Goal: Check status: Check status

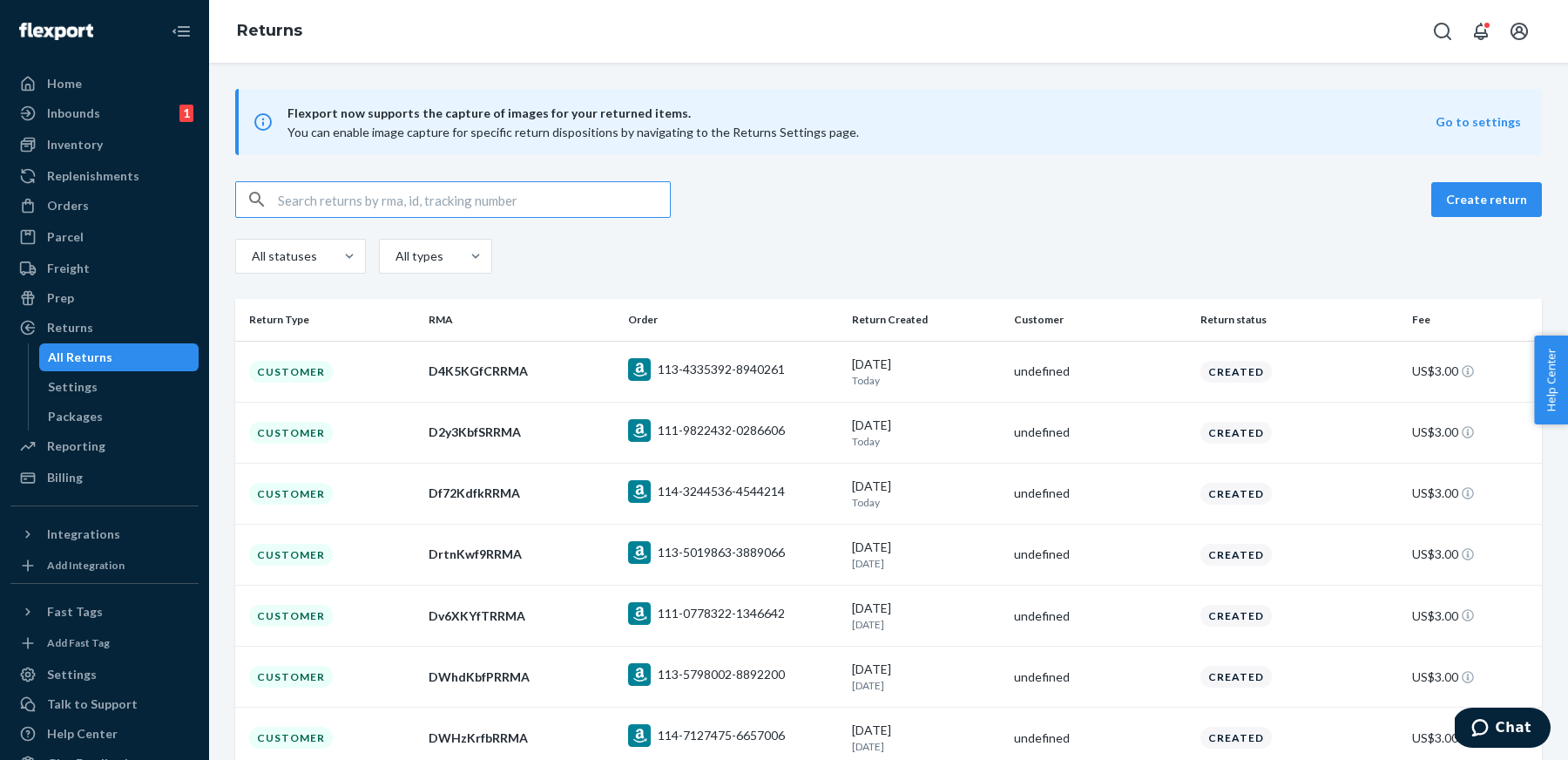
click at [530, 202] on input "text" at bounding box center [474, 200] width 392 height 35
paste input "DrtnKwf9RRMA"
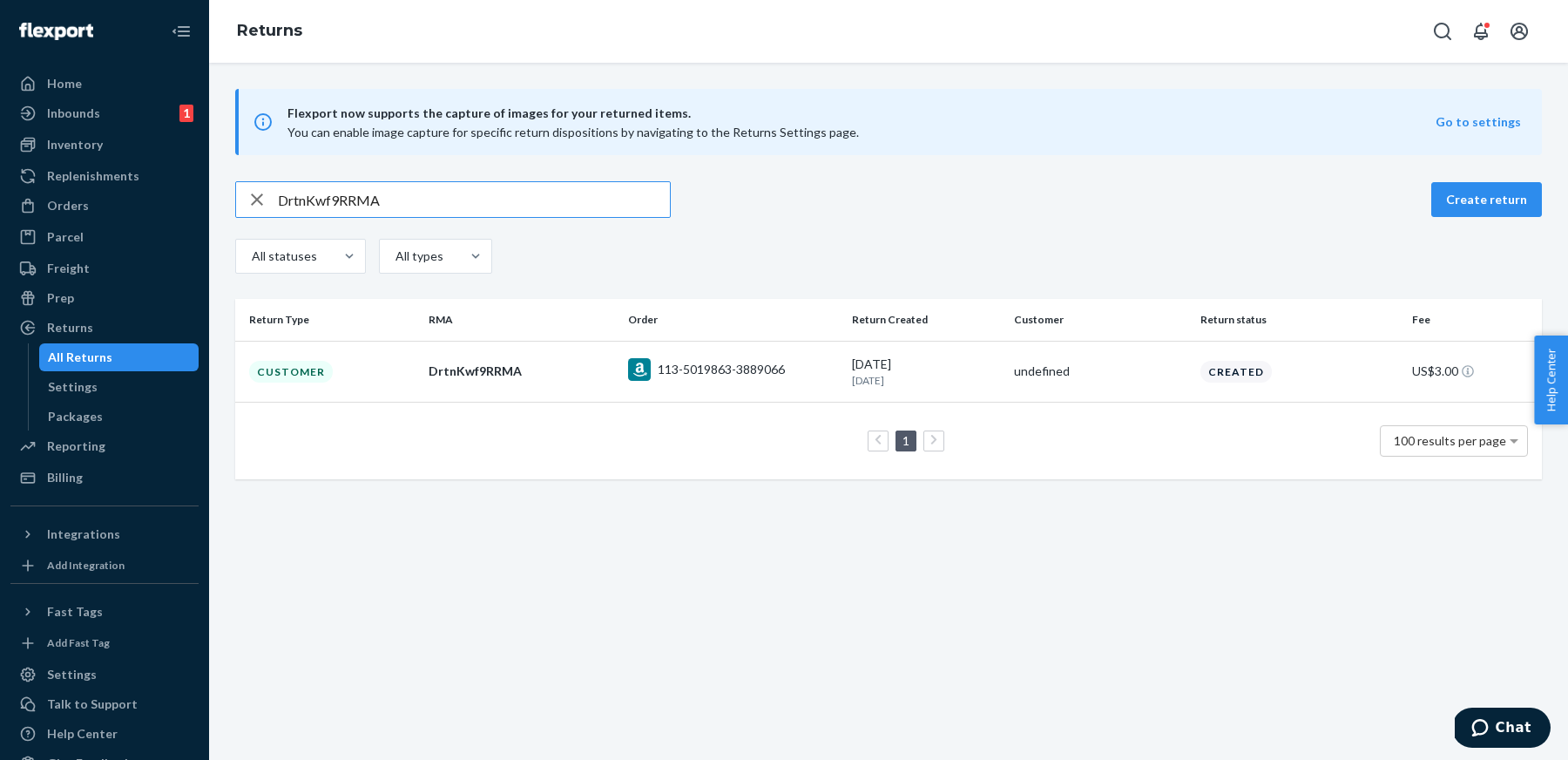
click at [592, 201] on input "DrtnKwf9RRMA" at bounding box center [474, 200] width 392 height 35
paste input "WhdKbfP"
click at [587, 209] on input "DWhdKbfPRRMA" at bounding box center [474, 200] width 392 height 35
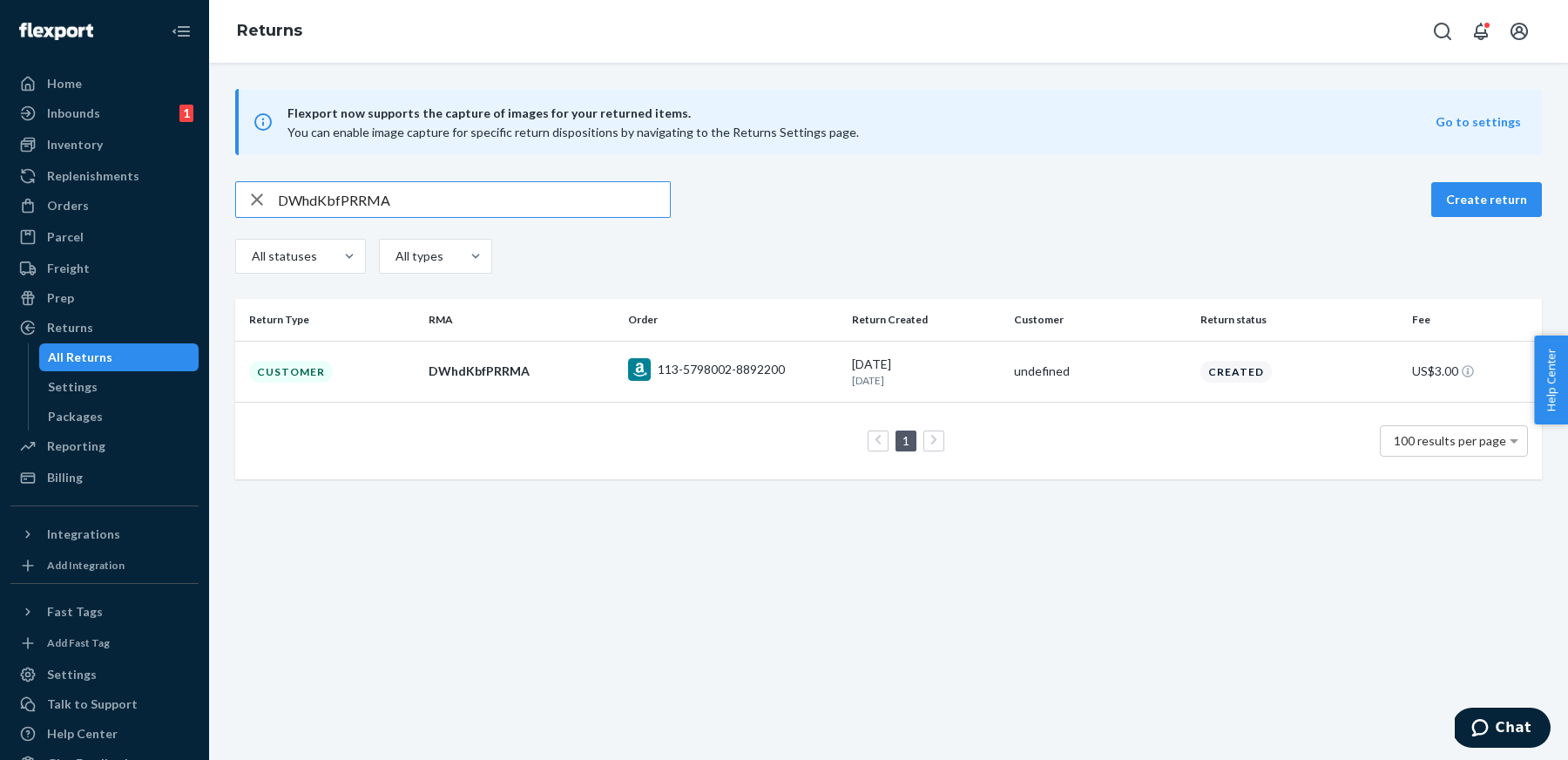
paste input "HzKrfb"
click at [586, 180] on div "Flexport now supports the capture of images for your returned items. You can en…" at bounding box center [889, 284] width 1360 height 391
click at [592, 204] on input "DWHzKrfbRRMA" at bounding box center [474, 200] width 392 height 35
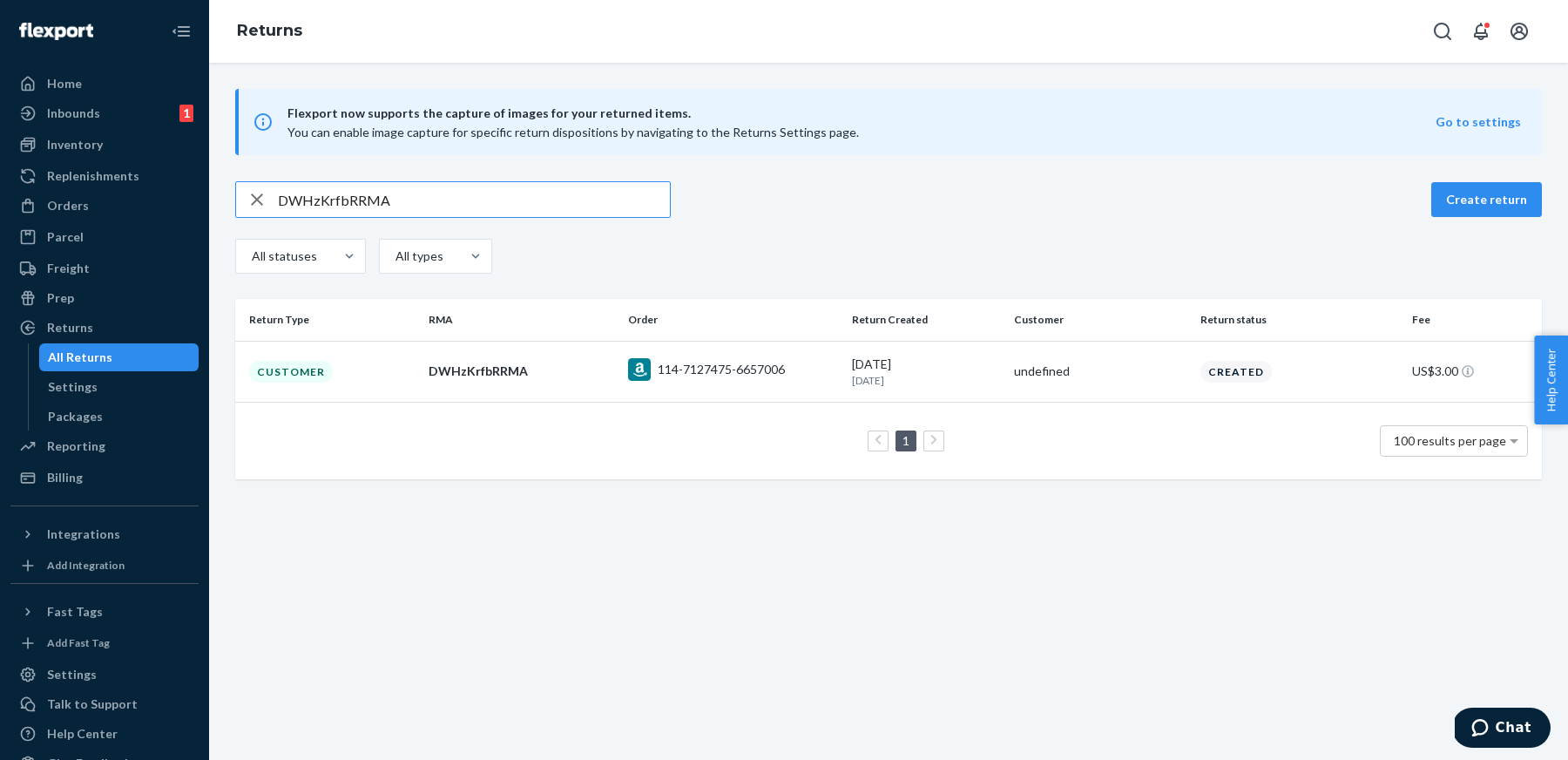
click at [592, 204] on input "DWHzKrfbRRMA" at bounding box center [474, 200] width 392 height 35
paste input "kG8Kt"
click at [574, 201] on input "DkG8KtfbRRMA" at bounding box center [474, 200] width 392 height 35
paste input "67mmfx"
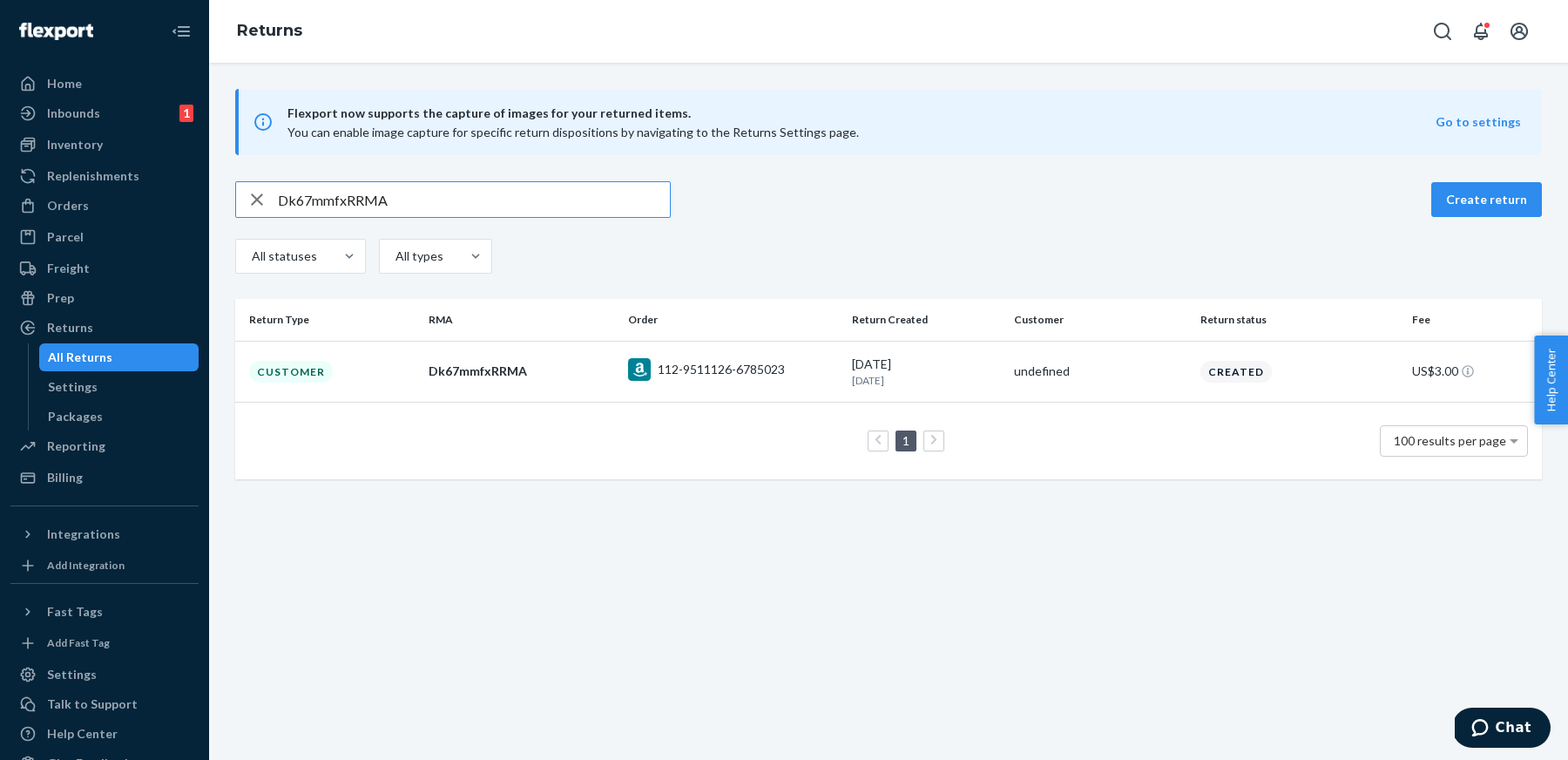
click at [453, 200] on input "Dk67mmfxRRMA" at bounding box center [474, 200] width 392 height 35
paste input "fH3mn"
click at [580, 189] on input "DfH3mnfxRRMA" at bounding box center [474, 200] width 392 height 35
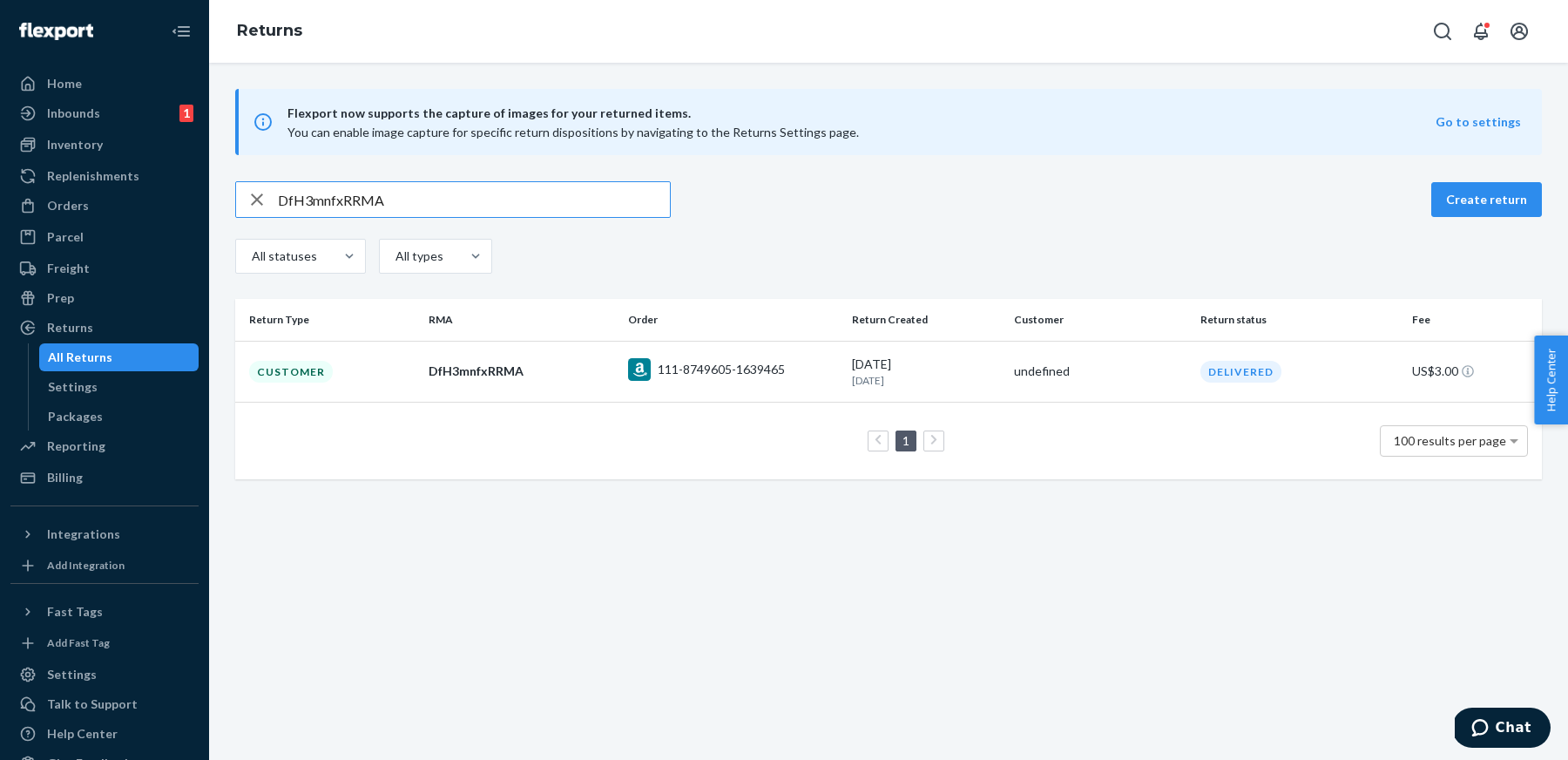
click at [580, 189] on input "DfH3mnfxRRMA" at bounding box center [474, 200] width 392 height 35
paste input "Zl8mSf9"
click at [601, 204] on input "DZl8mSf9RRMA" at bounding box center [474, 200] width 392 height 35
paste input "YYgmpf2"
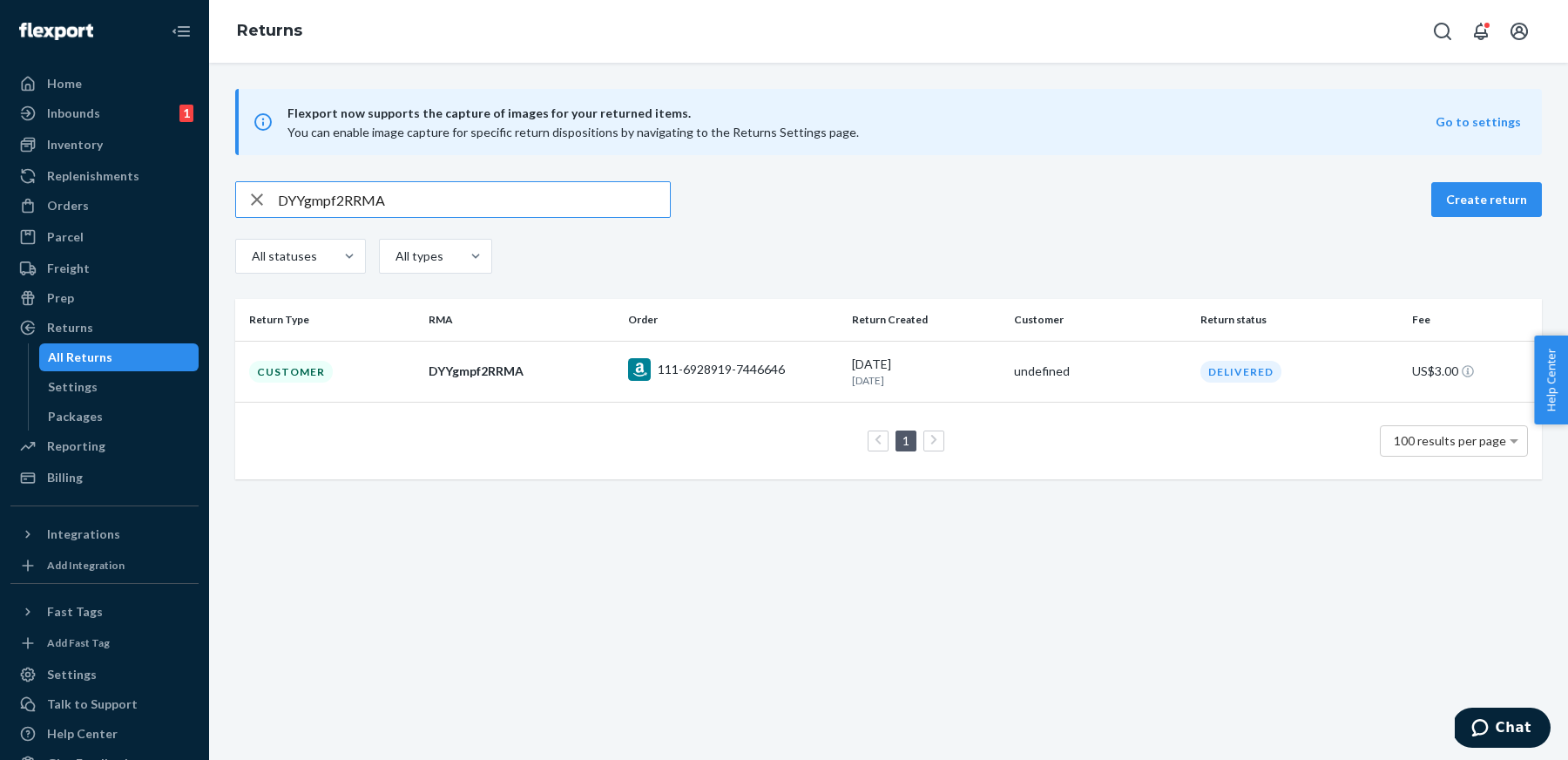
click at [364, 209] on input "DYYgmpf2RRMA" at bounding box center [474, 200] width 392 height 35
paste input "psxmzfS"
click at [595, 213] on input "DpsxmzfSRRMA" at bounding box center [474, 200] width 392 height 35
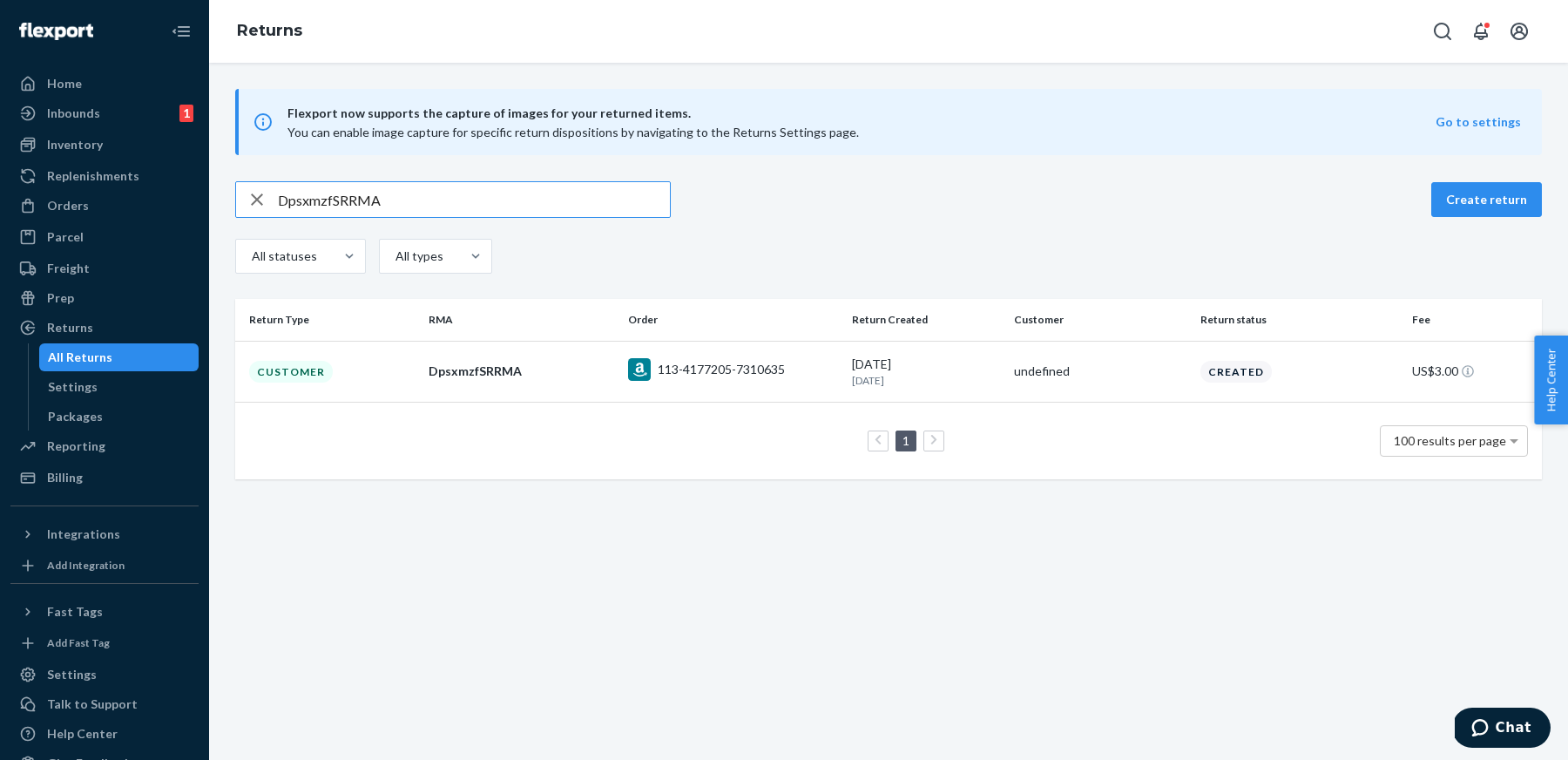
click at [595, 213] on input "DpsxmzfSRRMA" at bounding box center [474, 200] width 392 height 35
paste input "8JTmBf4"
click at [599, 214] on input "D8JTmBf4RRMA" at bounding box center [474, 200] width 392 height 35
paste input "0e396251-a238-4aa7-95e9-fcac10e1591f"
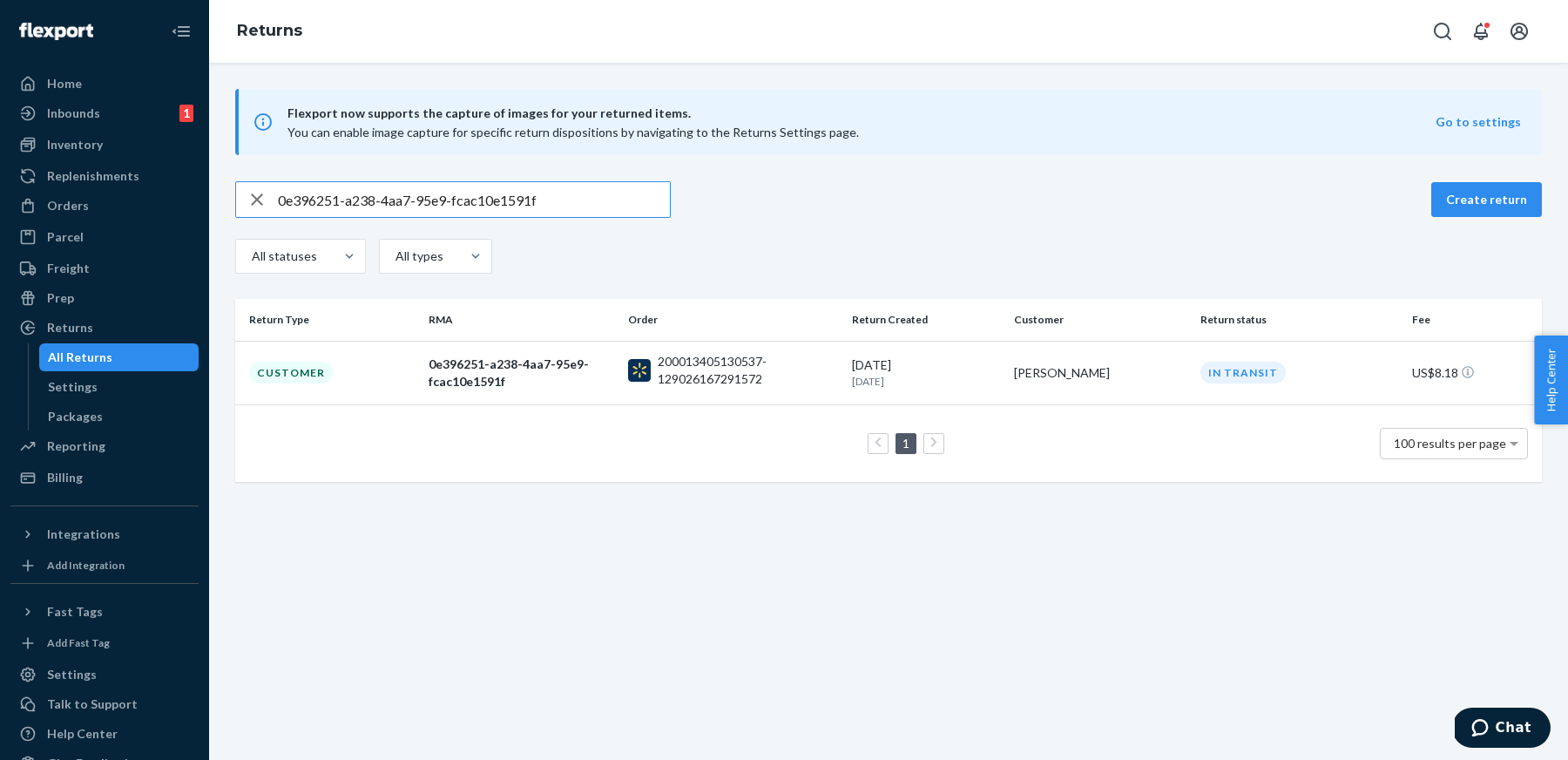
click at [521, 204] on input "0e396251-a238-4aa7-95e9-fcac10e1591f" at bounding box center [474, 200] width 392 height 35
paste input "DrKrlNfjRRMA"
click at [571, 195] on input "DrKrlNfjRRMA" at bounding box center [474, 200] width 392 height 35
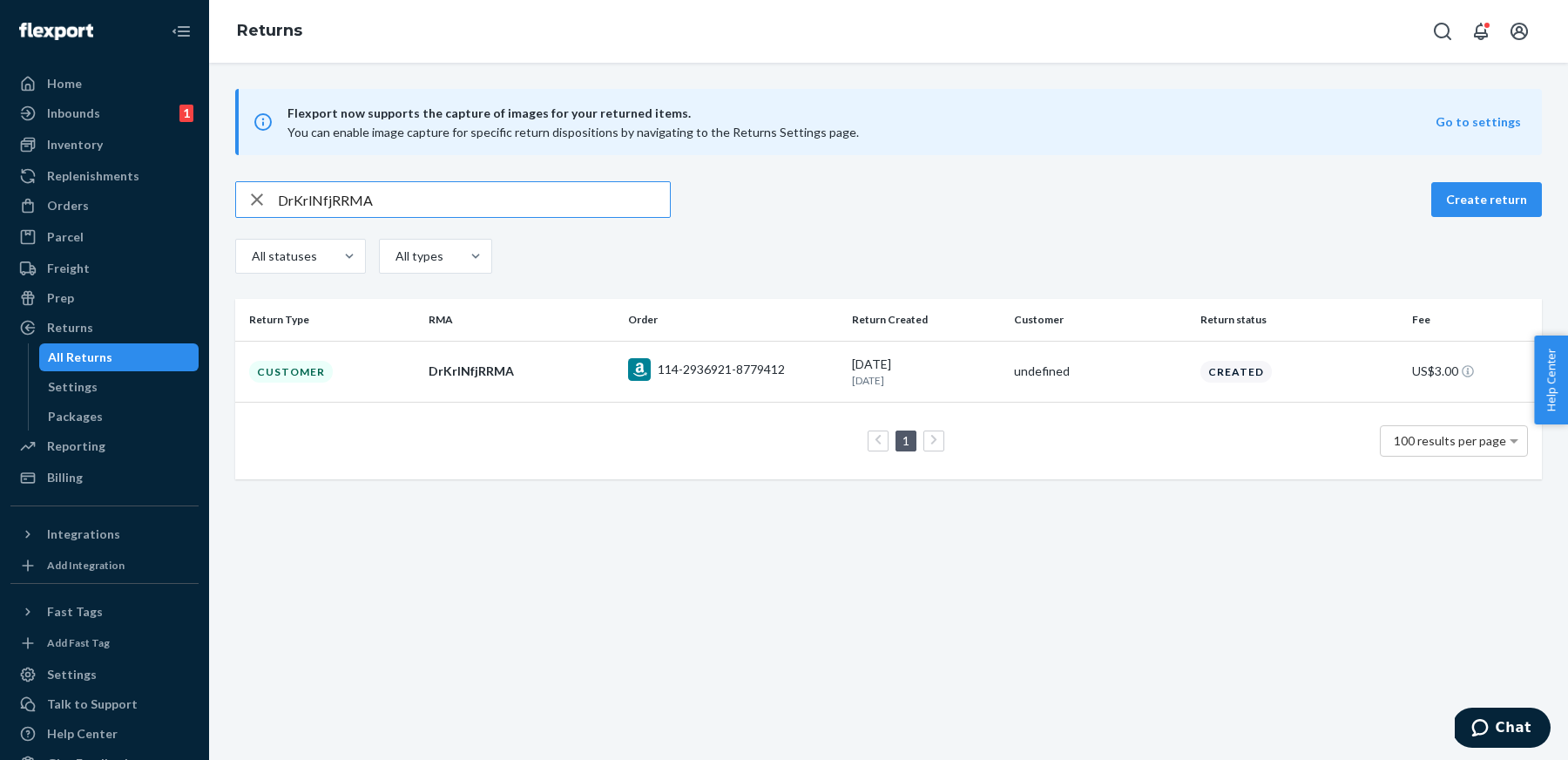
click at [571, 195] on input "DrKrlNfjRRMA" at bounding box center [474, 200] width 392 height 35
paste input "kHFl7fN"
click at [567, 200] on input "DkHFl7fNRRMA" at bounding box center [474, 200] width 392 height 35
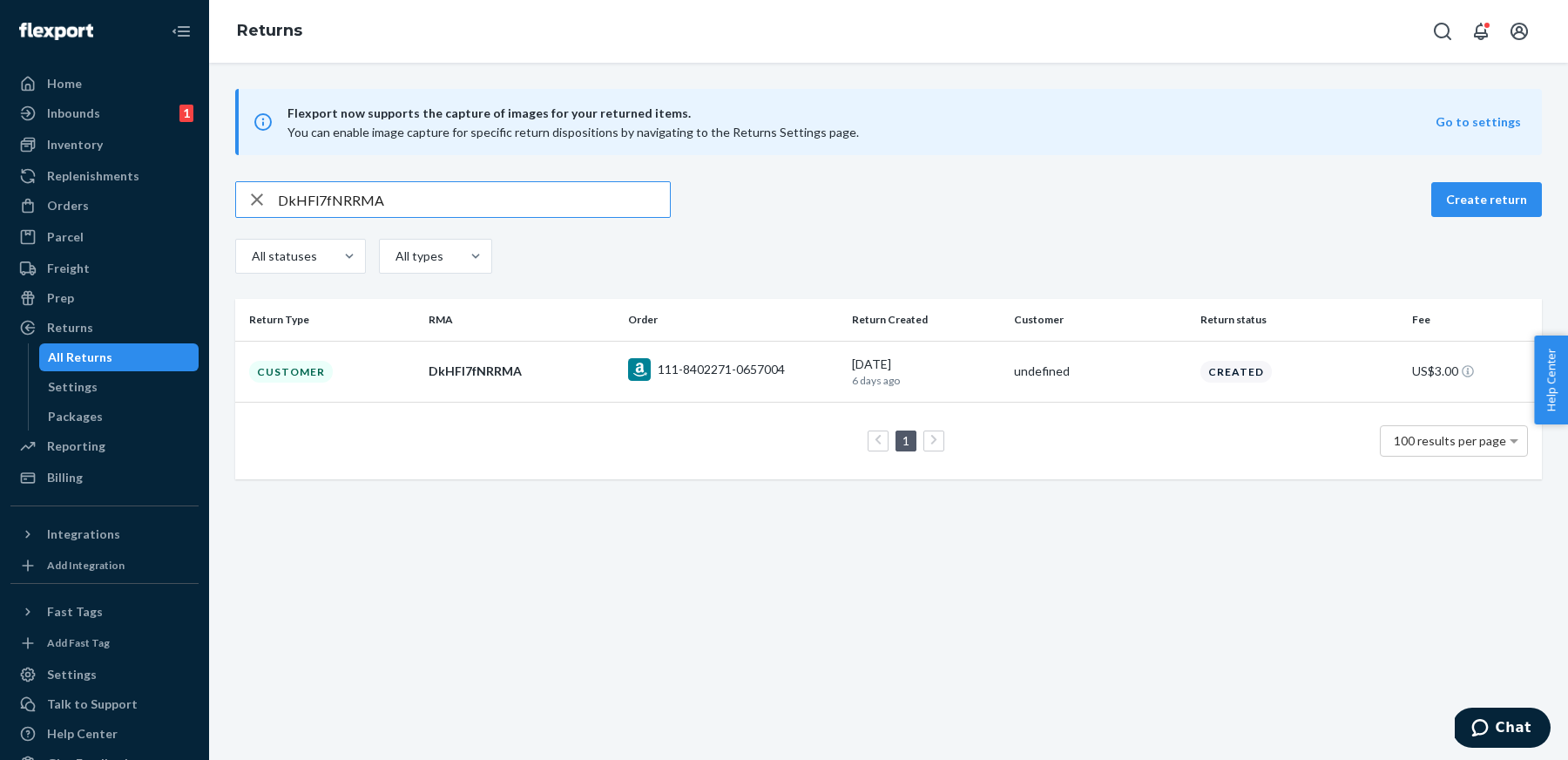
paste input "2rxlHfp"
click at [615, 205] on input "D2rxlHfpRRMA" at bounding box center [474, 200] width 392 height 35
paste input "jpcl7fn"
click at [576, 189] on input "Djpcl7fnRRMA" at bounding box center [474, 200] width 392 height 35
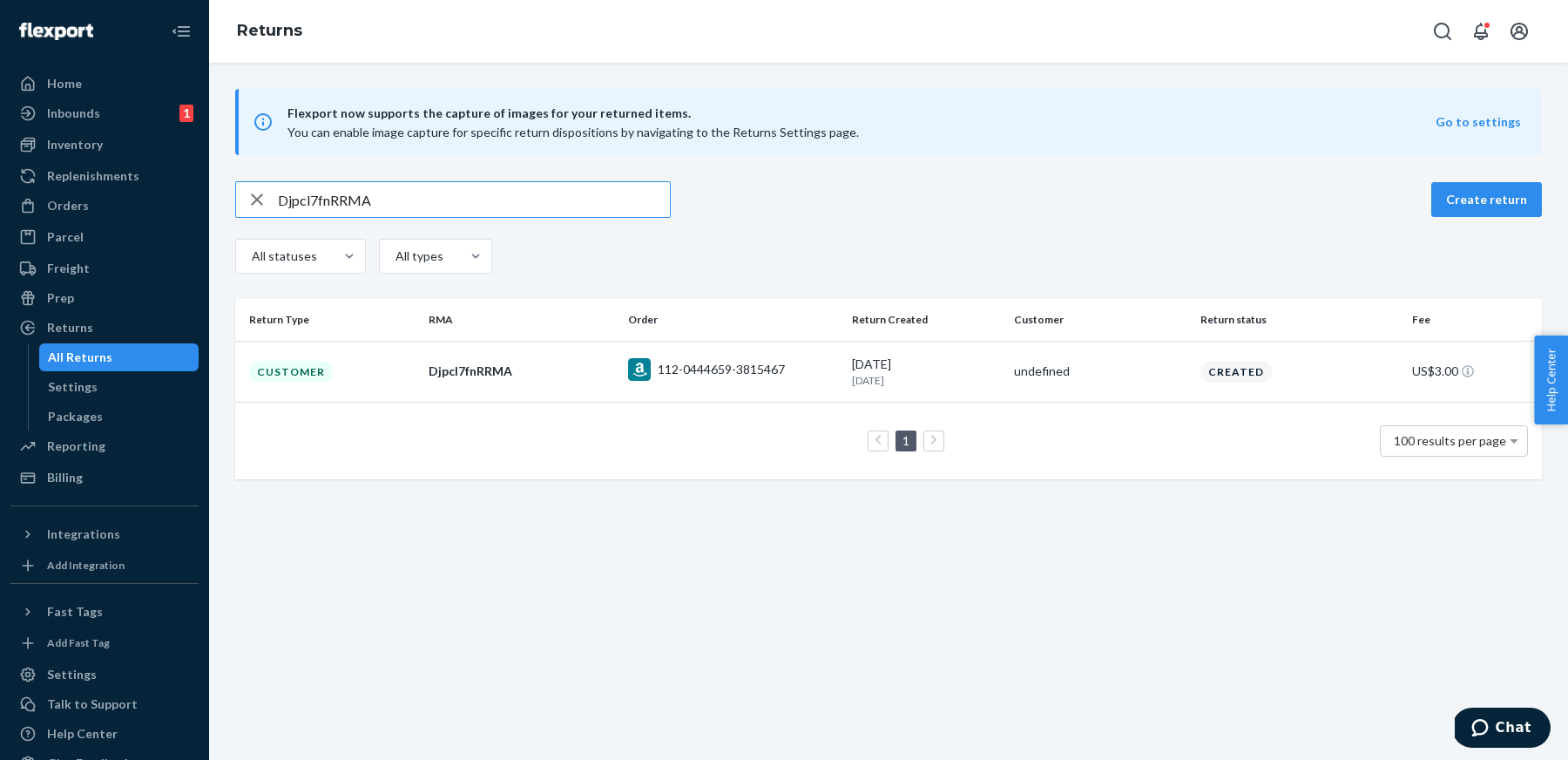
click at [576, 189] on input "Djpcl7fnRRMA" at bounding box center [474, 200] width 392 height 35
paste input "Lmc0hfG"
click at [562, 216] on input "DLmc0hfGRRMA" at bounding box center [474, 200] width 392 height 35
paste input "WLT0Zf3"
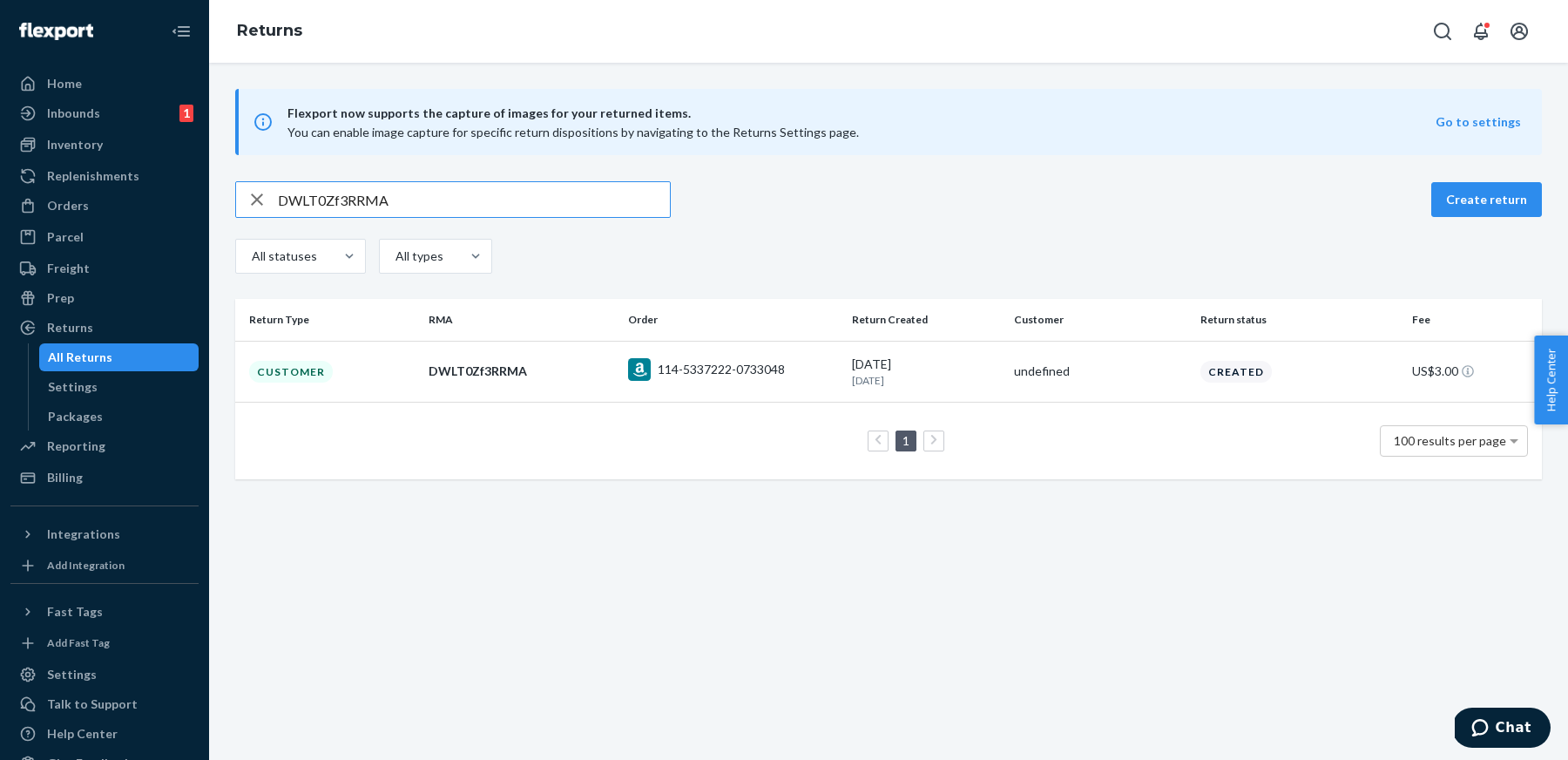
click at [561, 203] on input "DWLT0Zf3RRMA" at bounding box center [474, 200] width 392 height 35
paste input "Ldt0zfQ"
click at [516, 210] on input "DLdt0zfQRRMA" at bounding box center [474, 200] width 392 height 35
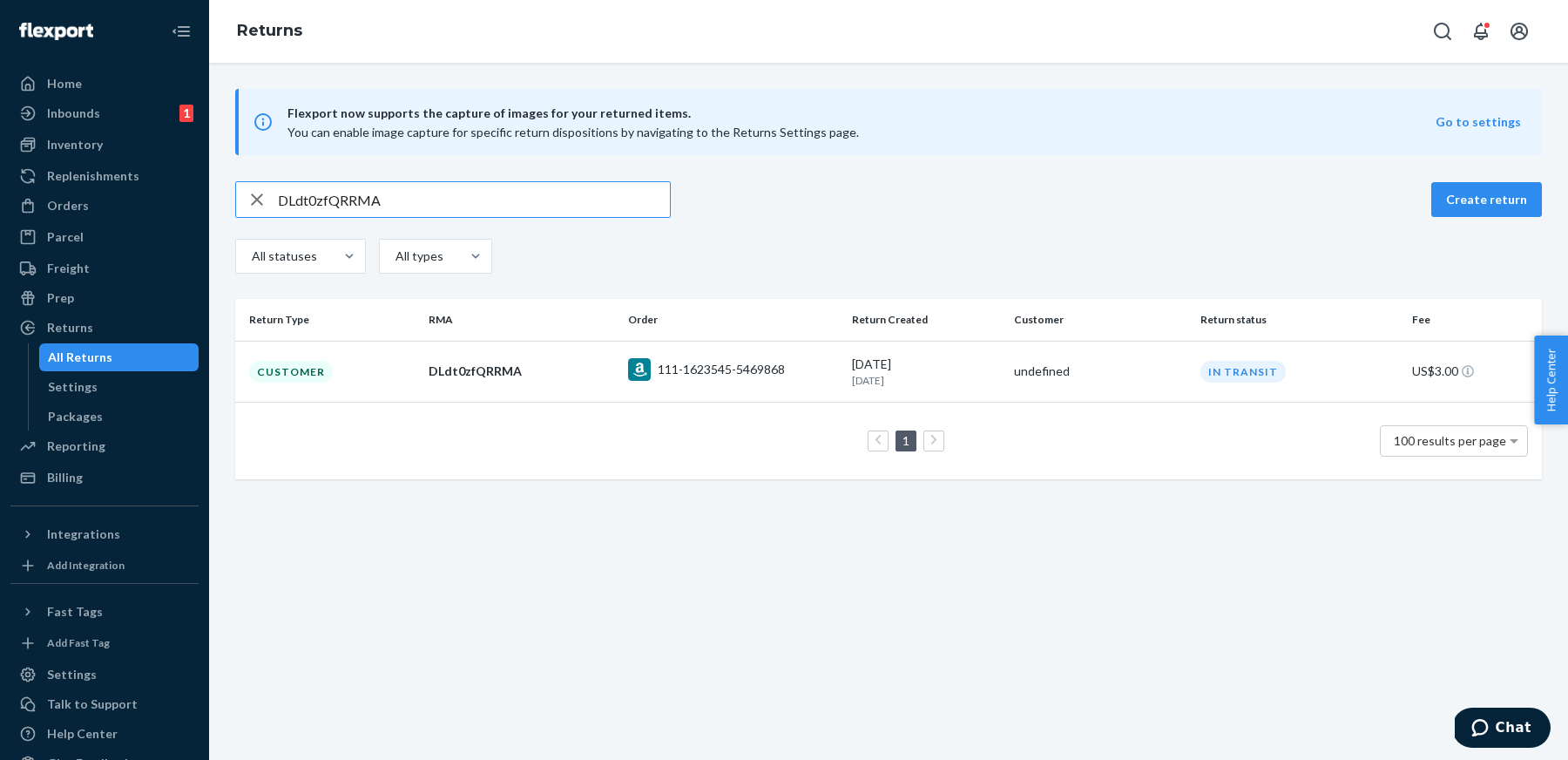
paste input "Wqy0kfs"
click at [587, 207] on input "DWqy0kfsRRMA" at bounding box center [474, 200] width 392 height 35
paste input "ZXfS0fH"
click at [617, 204] on input "DZXfS0fHRRMA" at bounding box center [474, 200] width 392 height 35
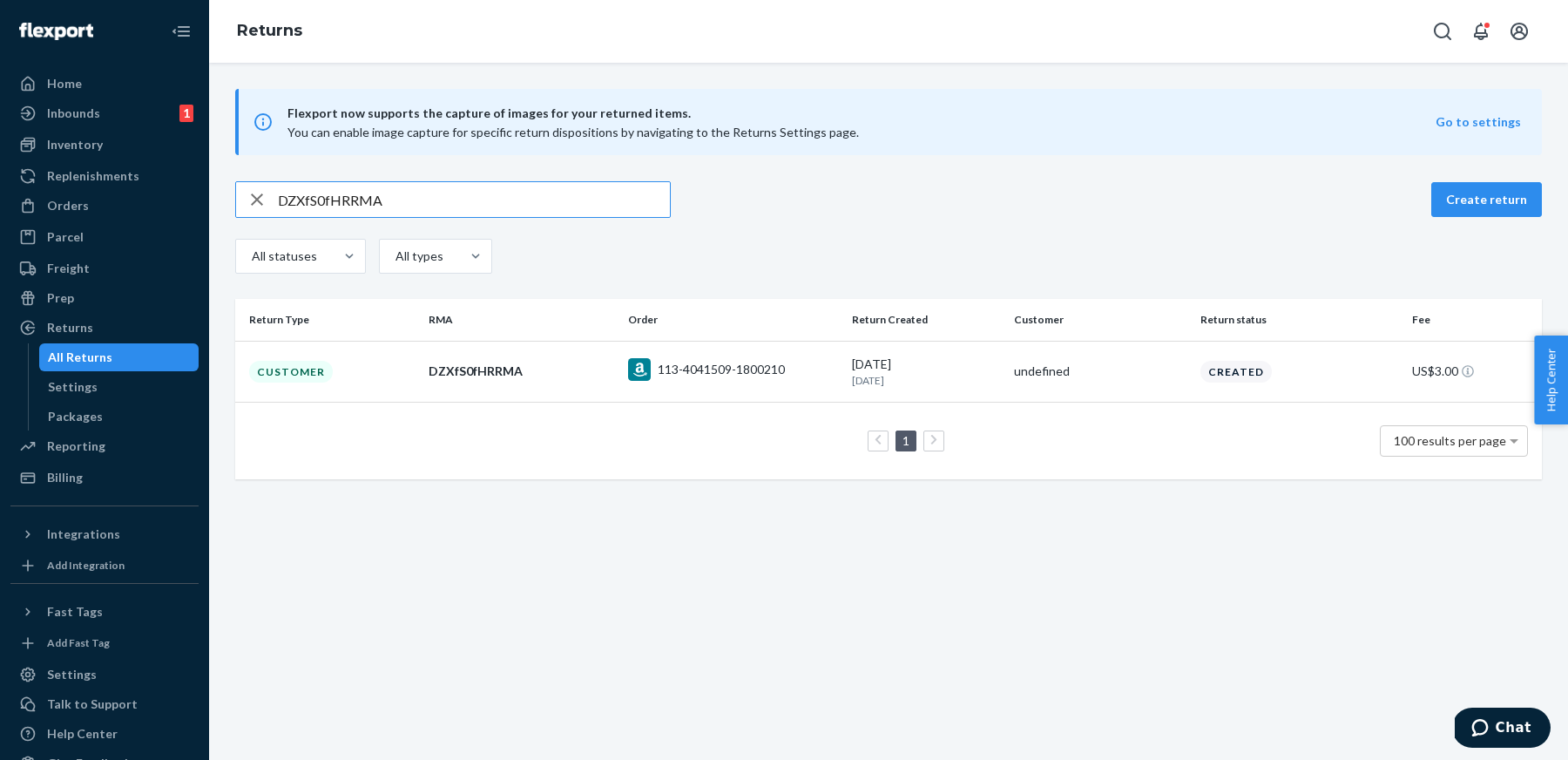
click at [617, 204] on input "DZXfS0fHRRMA" at bounding box center [474, 200] width 392 height 35
paste input "pf3Swf4"
click at [547, 222] on div "Dpf3Swf4RRMA Create return All statuses All types" at bounding box center [889, 230] width 1307 height 97
click at [521, 202] on input "Dpf3Swf4RRMA" at bounding box center [474, 200] width 392 height 35
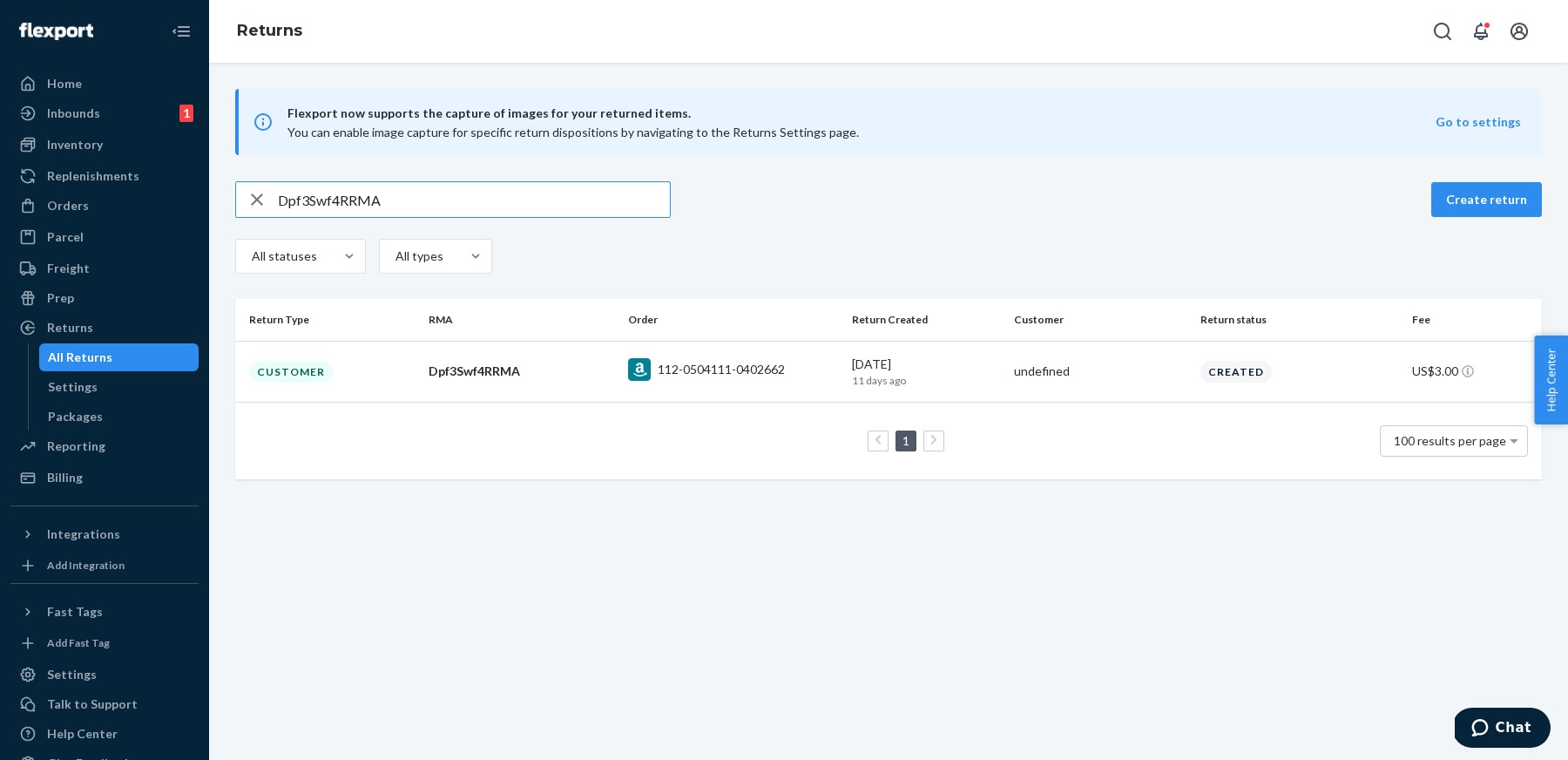
click at [521, 202] on input "Dpf3Swf4RRMA" at bounding box center [474, 200] width 392 height 35
paste input "Hgm6qft"
click at [565, 190] on input "DHgm6qftRRMA" at bounding box center [474, 200] width 392 height 35
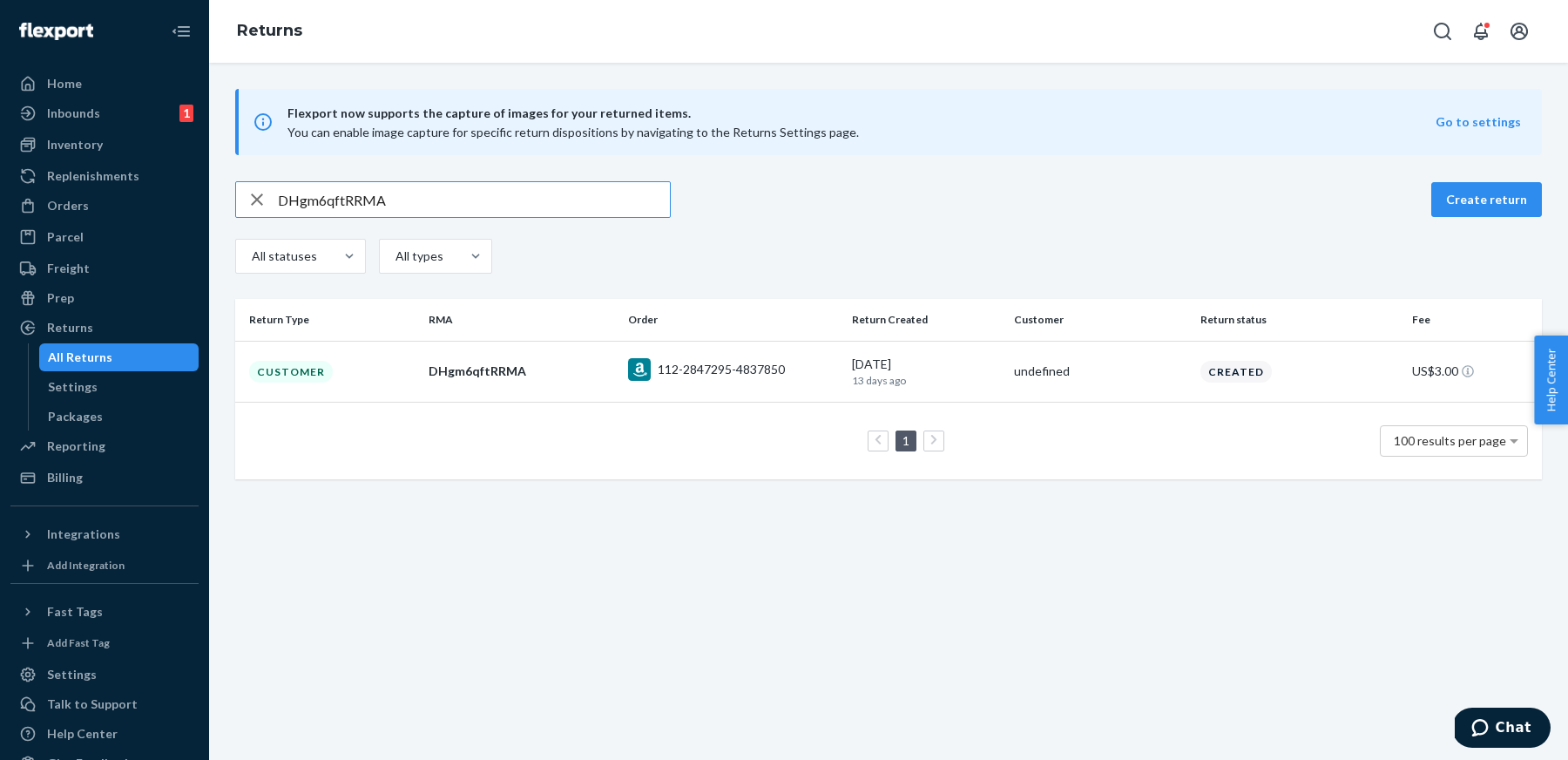
paste input "klGdb"
click at [601, 207] on input "DklGdbftRRMA" at bounding box center [474, 200] width 392 height 35
paste input "Wl5G4fJ"
click at [623, 193] on input "DWl5G4fJRRMA" at bounding box center [474, 200] width 392 height 35
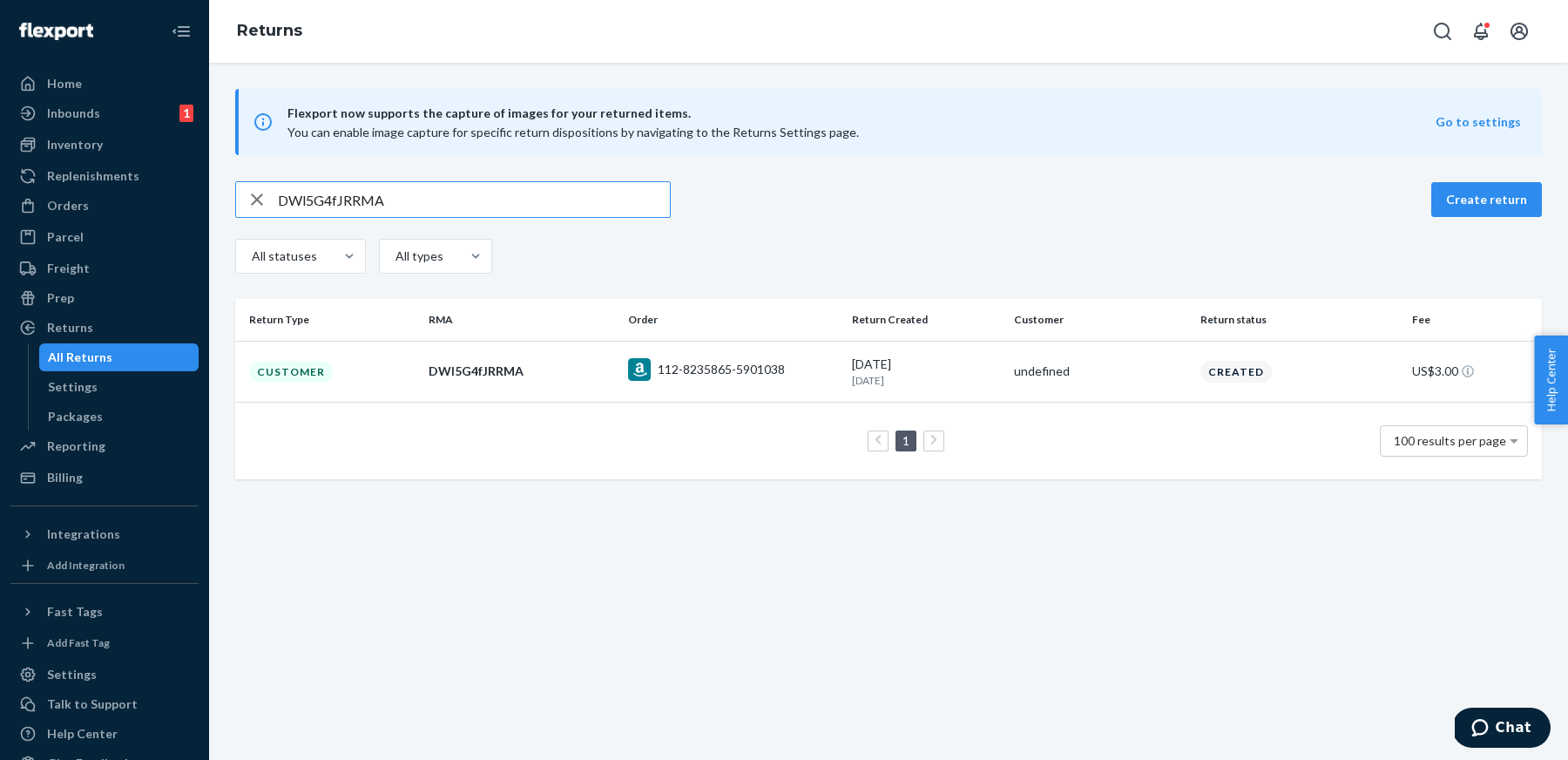
click at [623, 193] on input "DWl5G4fJRRMA" at bounding box center [474, 200] width 392 height 35
paste input "4lmtJfZ"
click at [535, 218] on div "D4lmtJfZRRMA Create return All statuses All types" at bounding box center [889, 230] width 1307 height 97
click at [497, 198] on input "D4lmtJfZRRMA" at bounding box center [474, 200] width 392 height 35
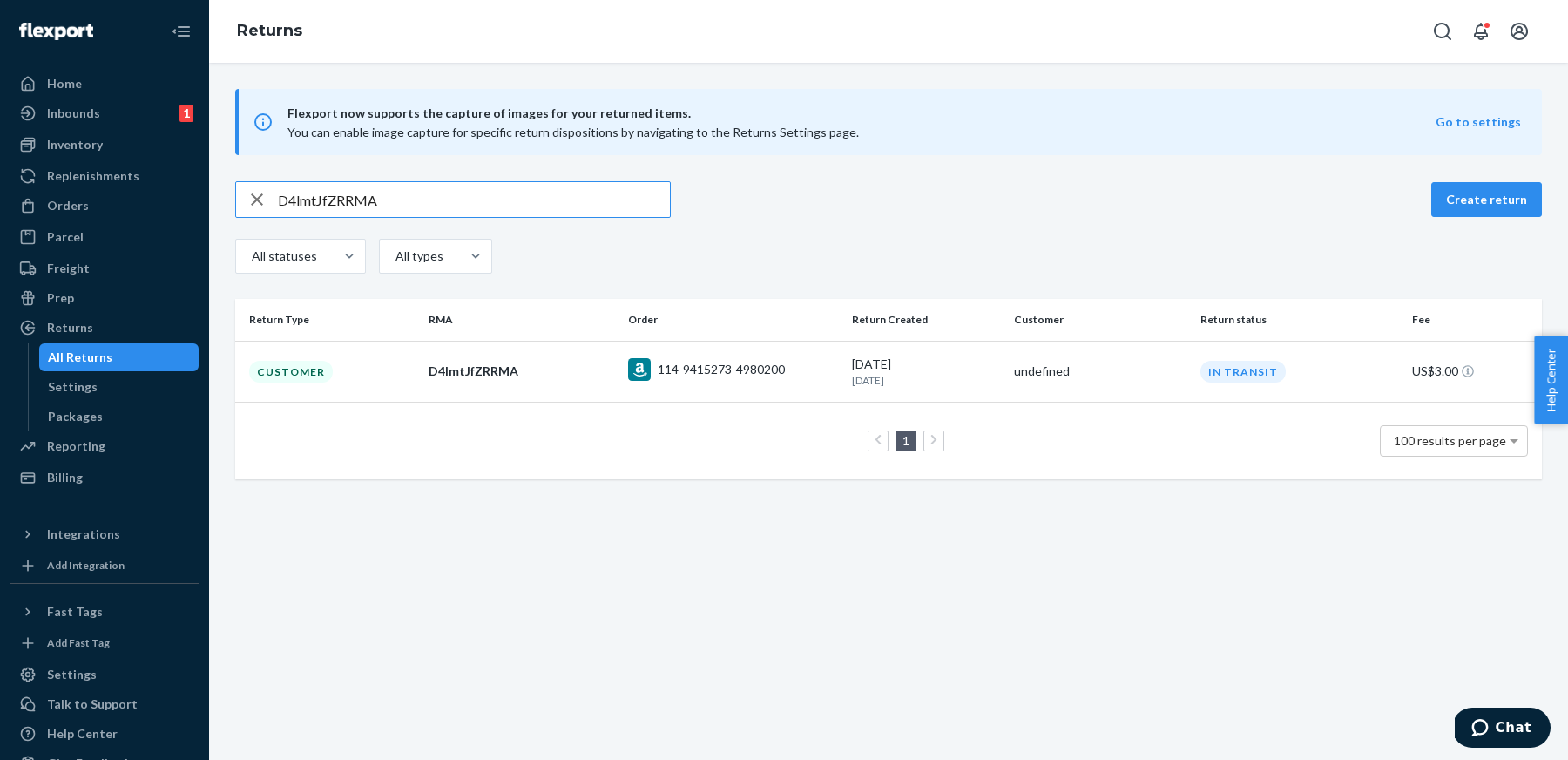
click at [497, 198] on input "D4lmtJfZRRMA" at bounding box center [474, 200] width 392 height 35
paste input "v9lxlfM"
click at [582, 223] on div "Dv9lxlfMRRMA Create return All statuses All types" at bounding box center [889, 230] width 1307 height 97
click at [541, 201] on input "Dv9lxlfMRRMA" at bounding box center [474, 200] width 392 height 35
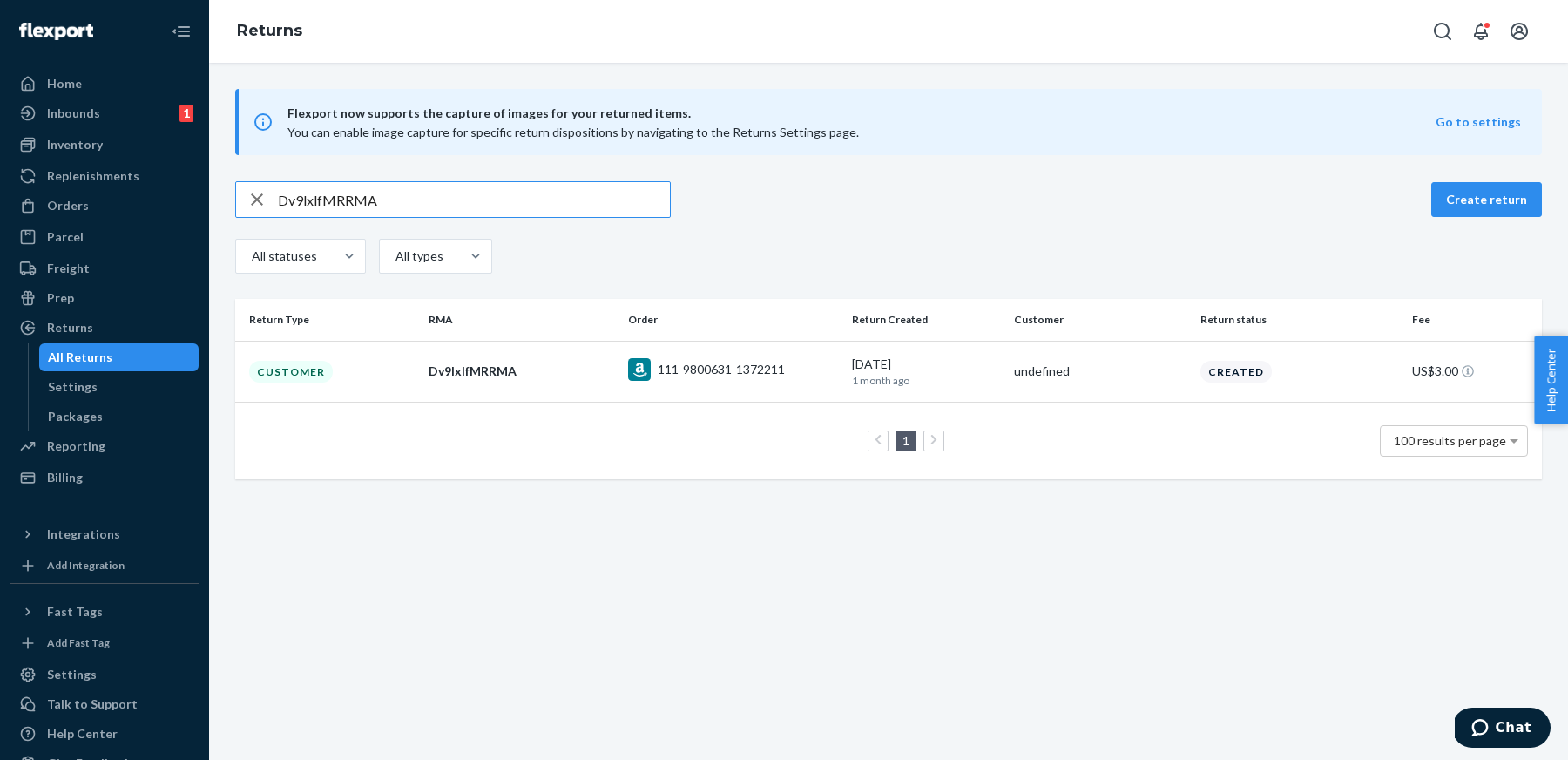
click at [541, 201] on input "Dv9lxlfMRRMA" at bounding box center [474, 200] width 392 height 35
paste input "FmVJPfk"
click at [592, 202] on input "DFmVJPfkRRMA" at bounding box center [474, 200] width 392 height 35
paste input "LBMJ9fX"
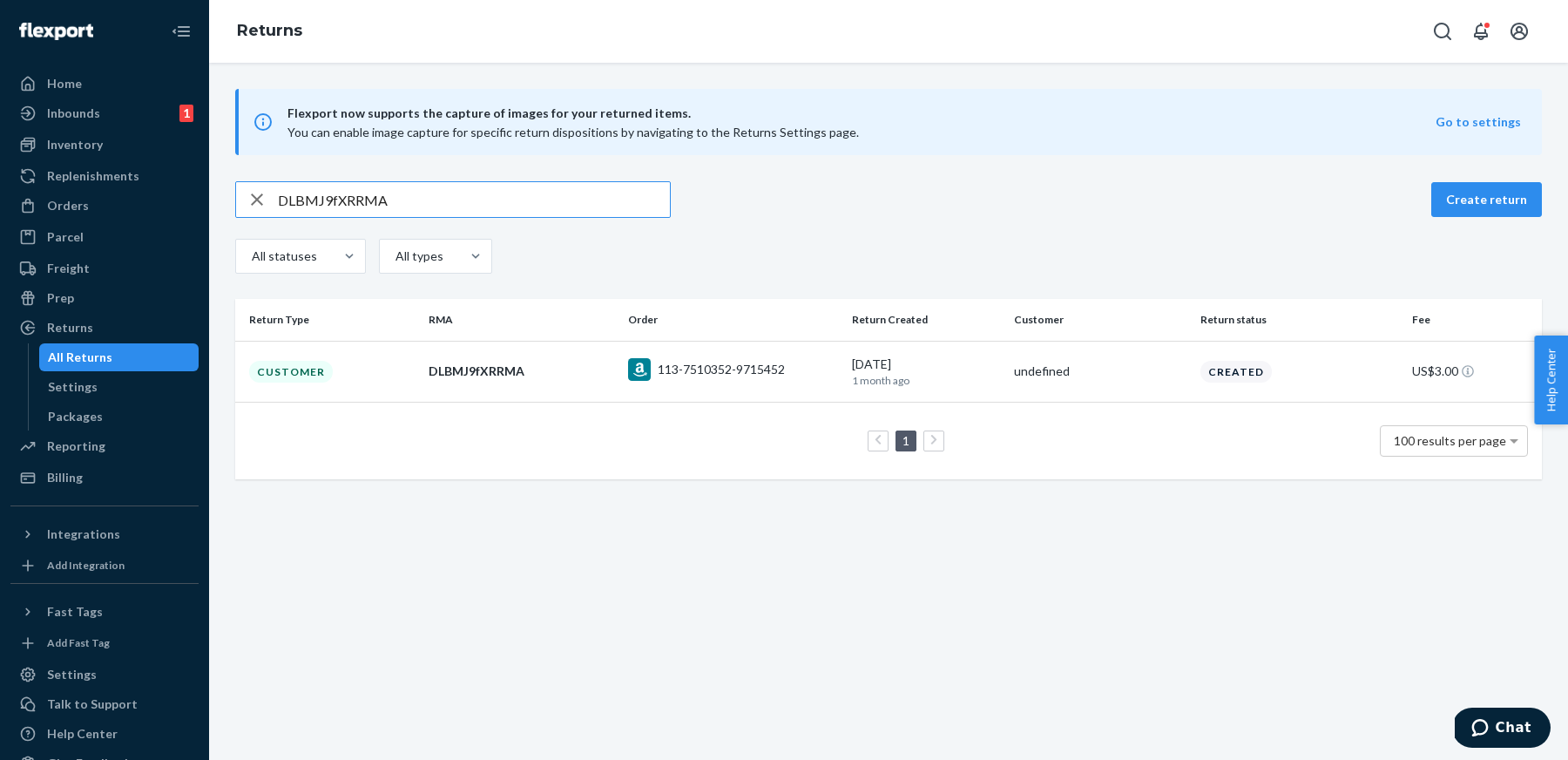
click at [600, 197] on input "DLBMJ9fXRRMA" at bounding box center [474, 200] width 392 height 35
paste input "4831Bf8"
click at [564, 211] on input "D4831Bf8RRMA" at bounding box center [474, 200] width 392 height 35
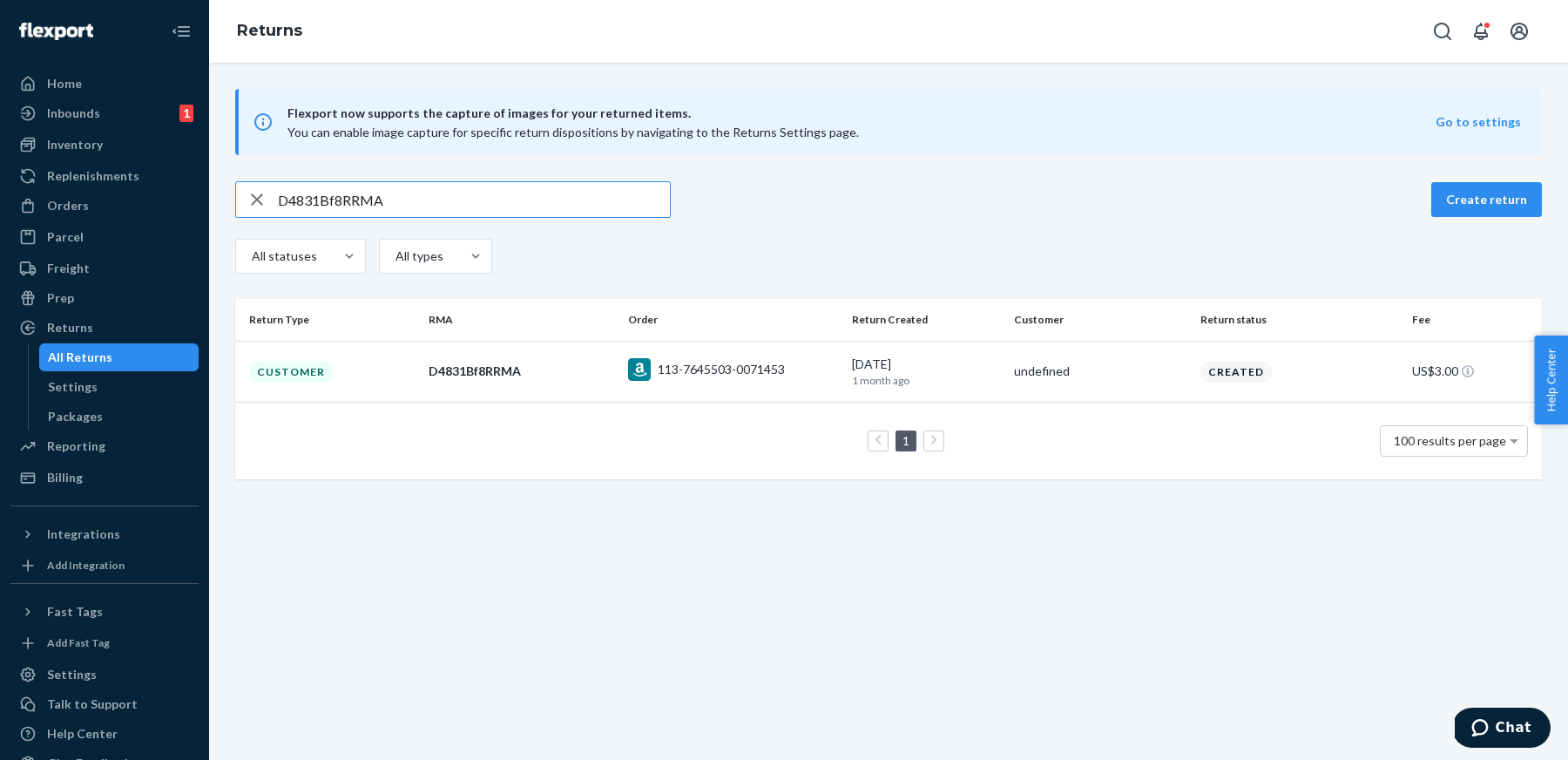
paste input "fYf18ft"
click at [592, 213] on input "DfYf18ftRRMA" at bounding box center [474, 200] width 392 height 35
paste input "112-3005185-2822621"
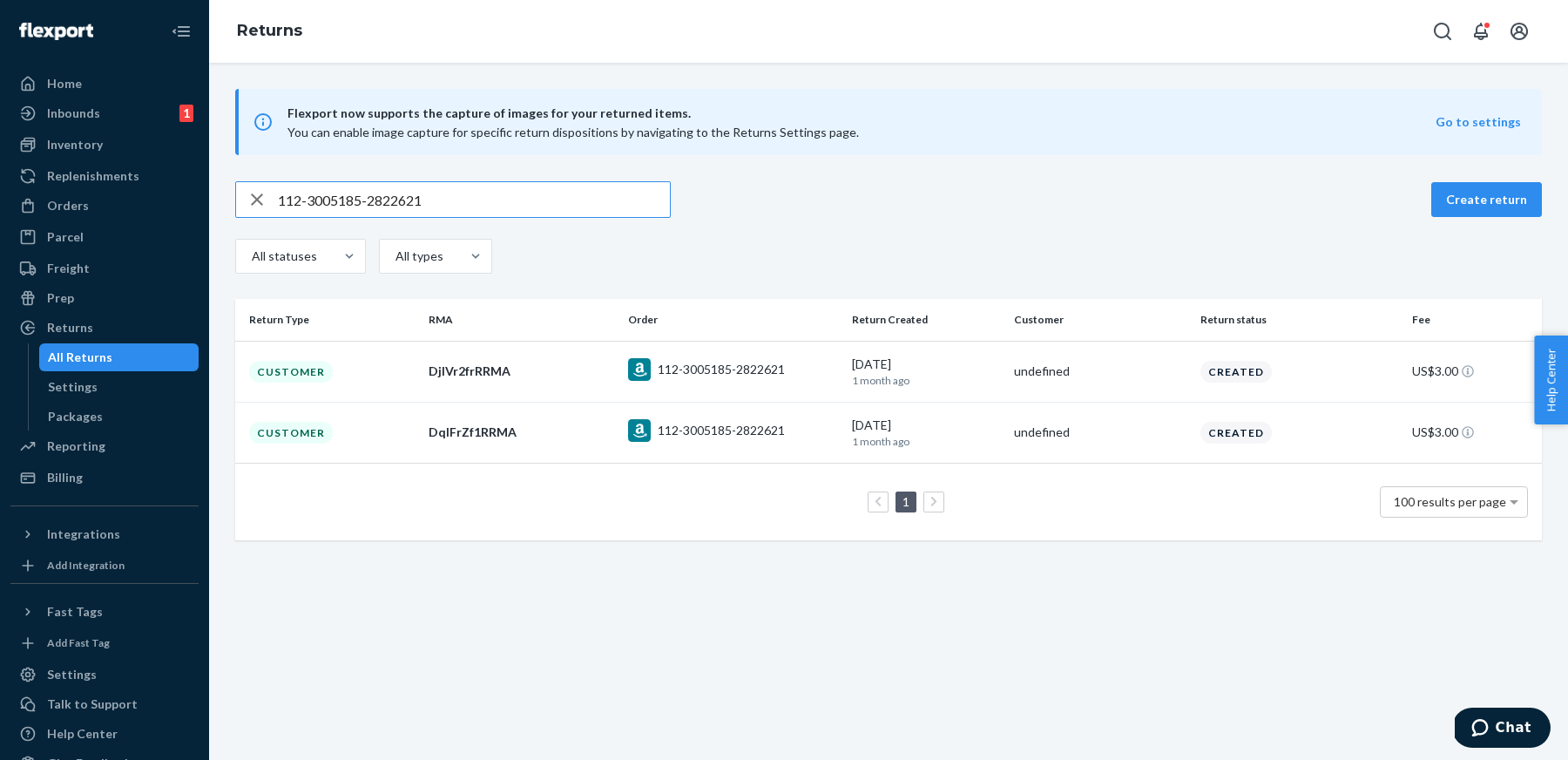
click at [584, 194] on input "112-3005185-2822621" at bounding box center [474, 200] width 392 height 35
paste input "DqdprxfMRRMA"
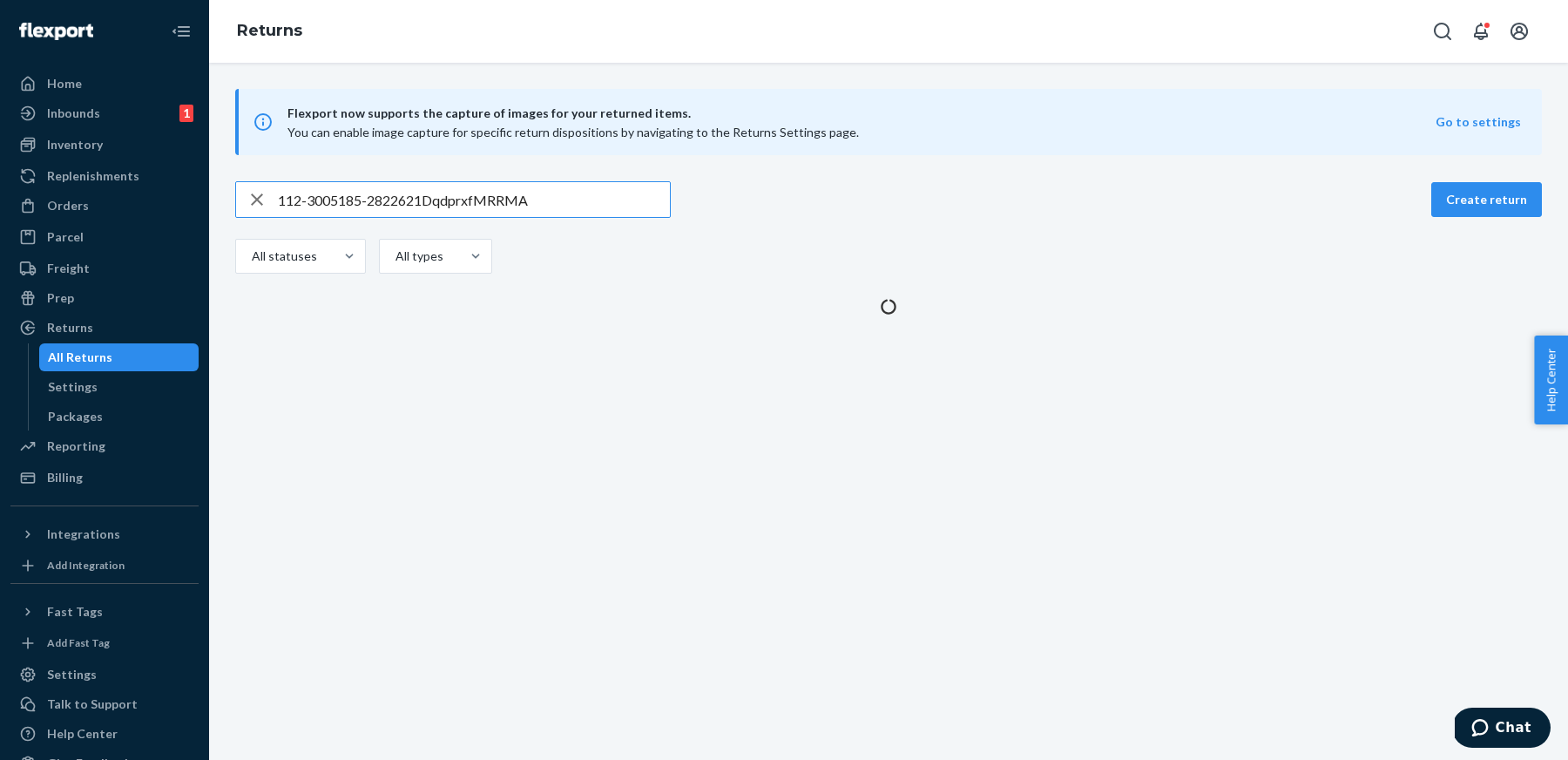
click at [584, 194] on input "112-3005185-2822621DqdprxfMRRMA" at bounding box center [474, 200] width 392 height 35
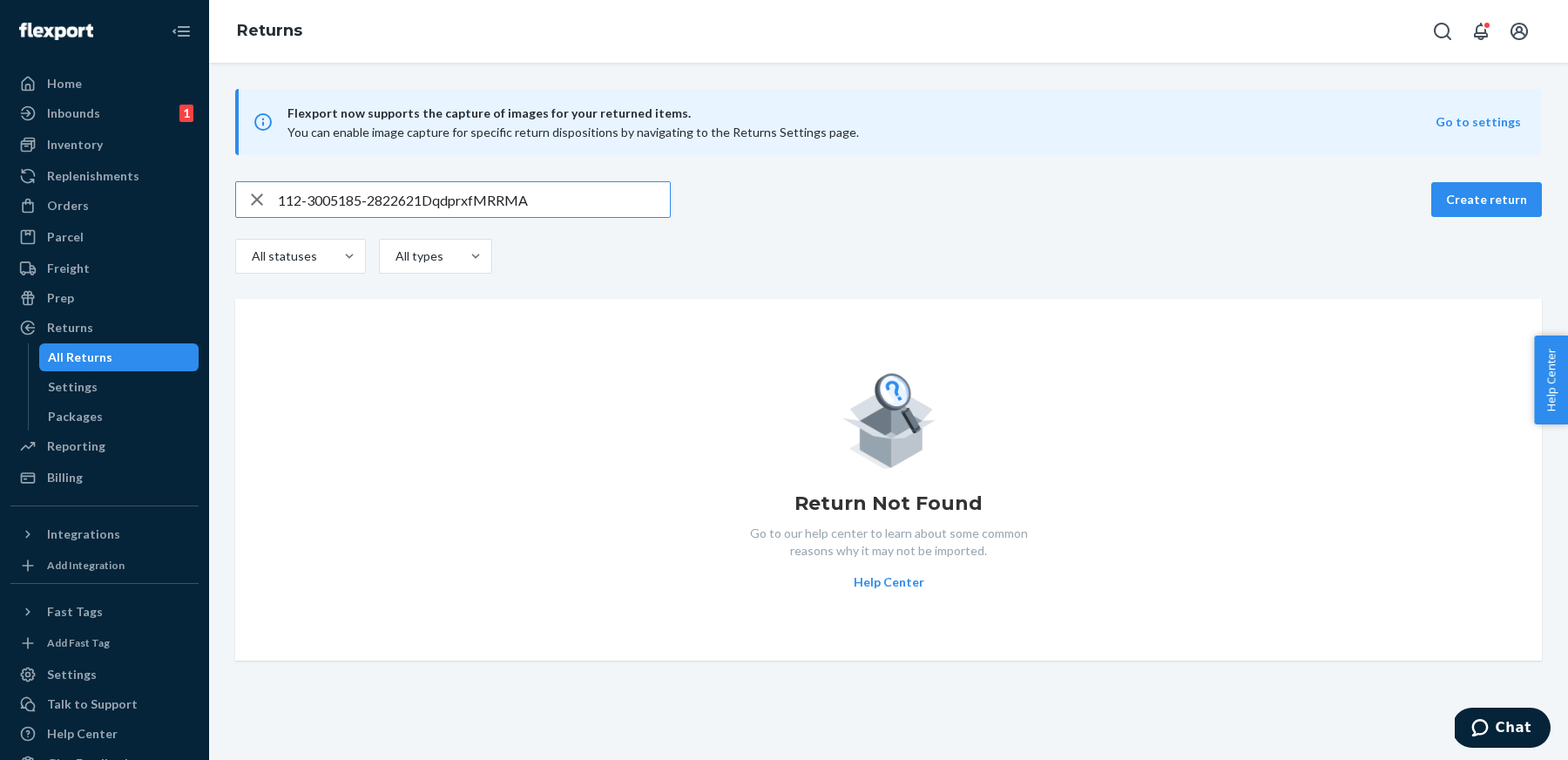
paste input "text"
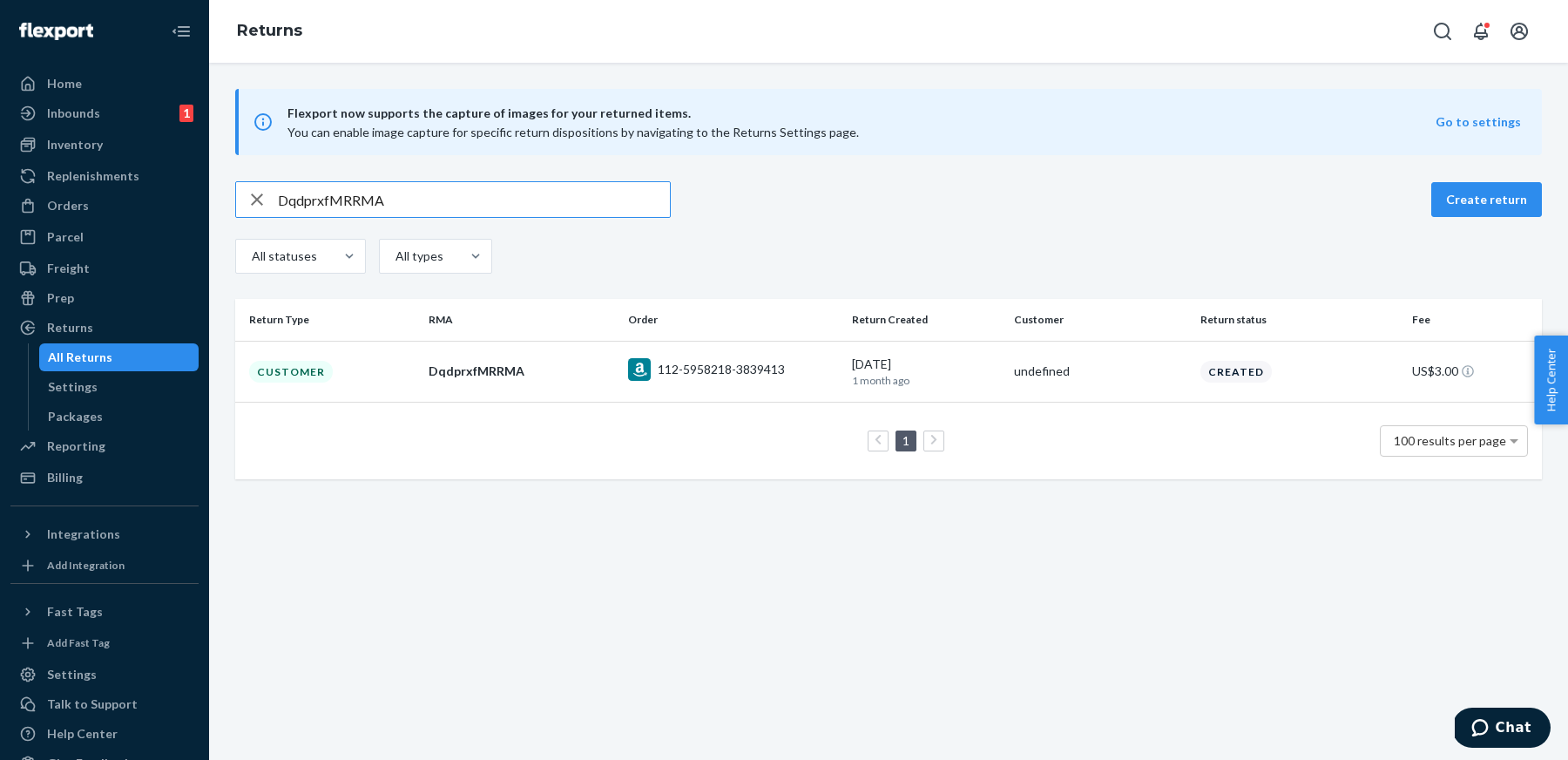
click at [601, 203] on input "DqdprxfMRRMA" at bounding box center [474, 200] width 392 height 35
paste input "rgz7kfL"
click at [580, 206] on input "Drgz7kfLRRMA" at bounding box center [474, 200] width 392 height 35
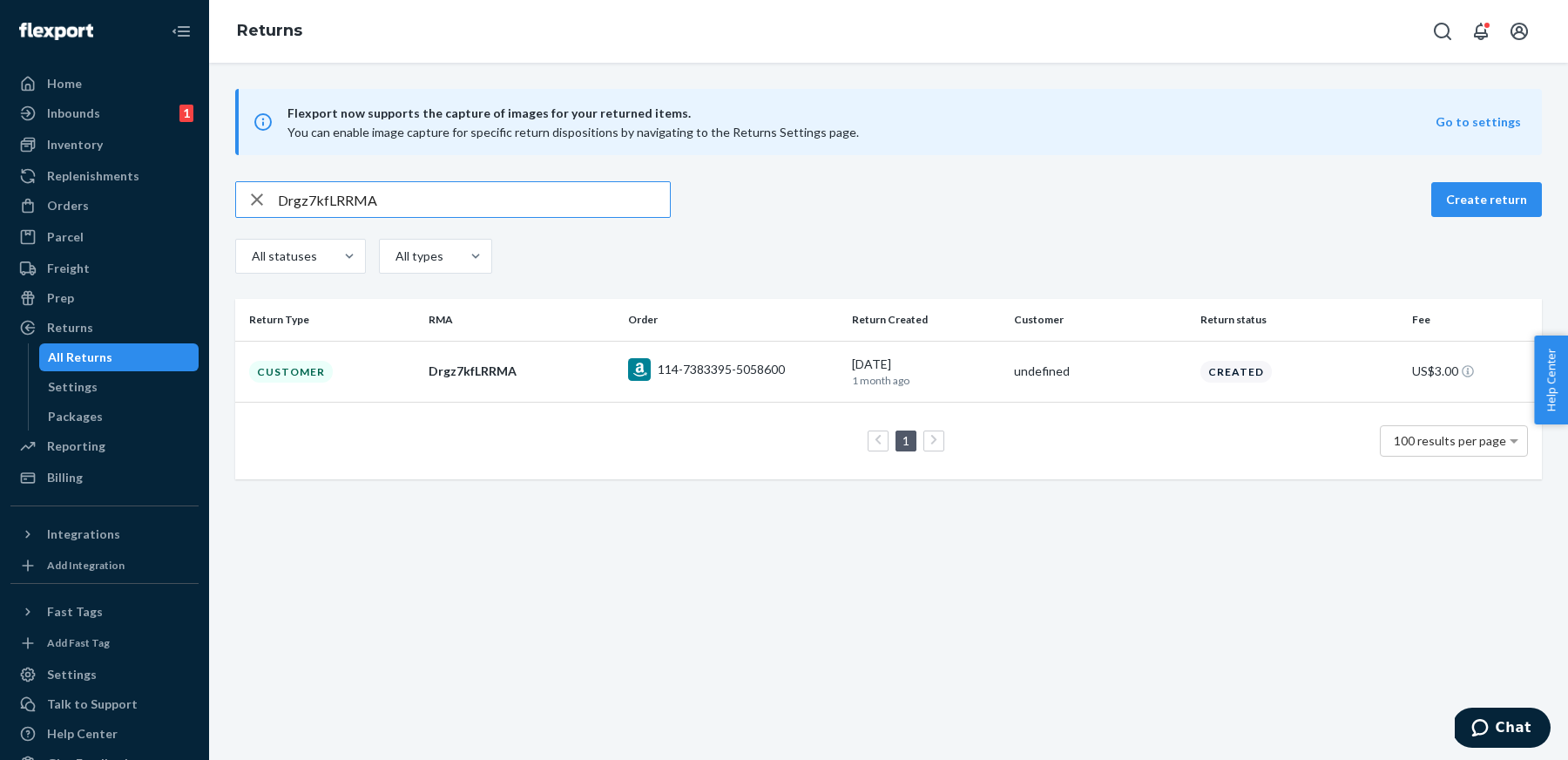
click at [580, 206] on input "Drgz7kfLRRMA" at bounding box center [474, 200] width 392 height 35
paste input "QJnsvft"
click at [618, 199] on input "DQJnsvftRRMA" at bounding box center [474, 200] width 392 height 35
paste input "23QJfB"
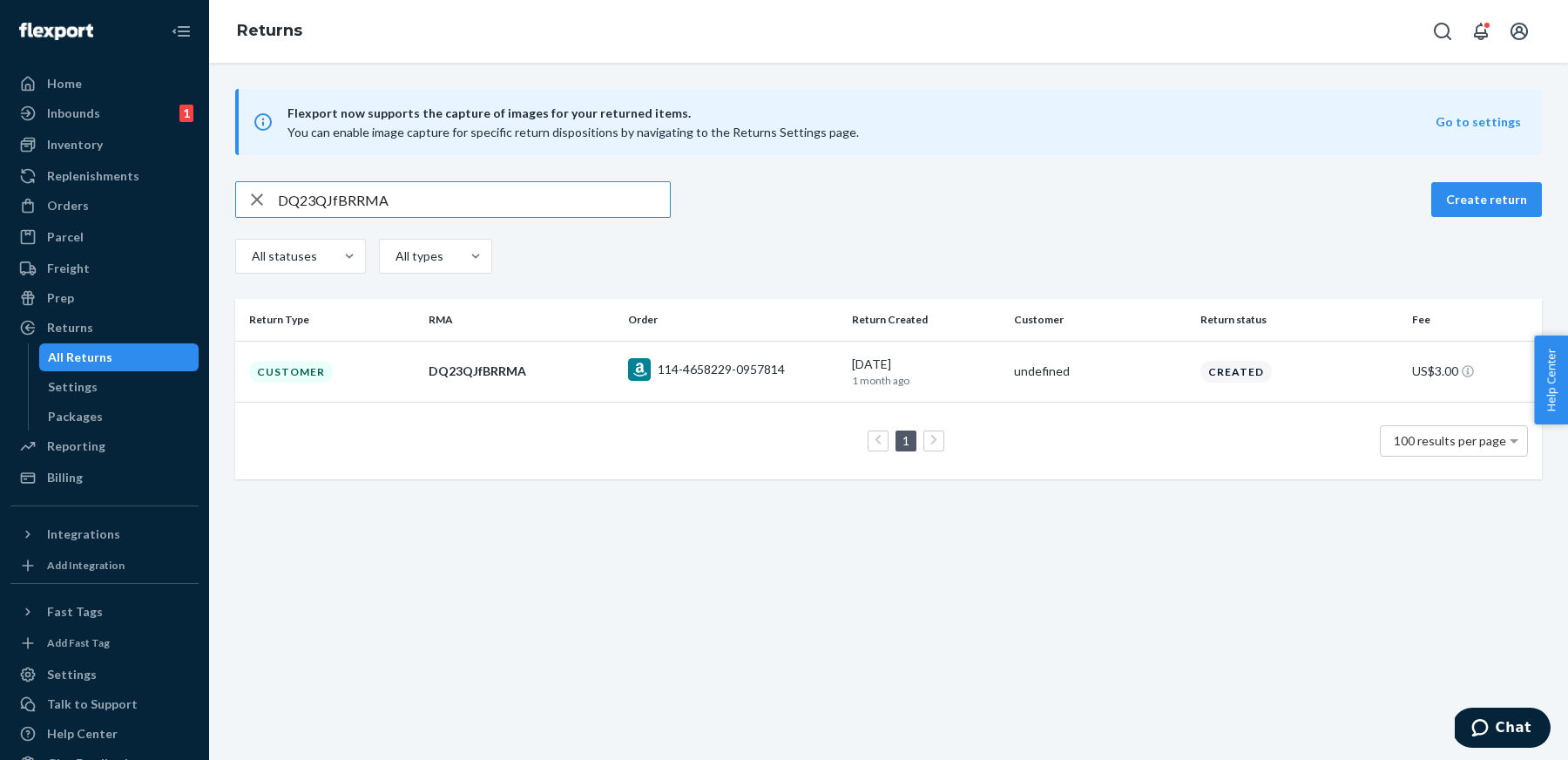
click at [521, 208] on input "DQ23QJfBRRMA" at bounding box center [474, 200] width 392 height 35
paste input "BTWc2fM"
click at [601, 193] on input "DBTWc2fMRRMA" at bounding box center [474, 200] width 392 height 35
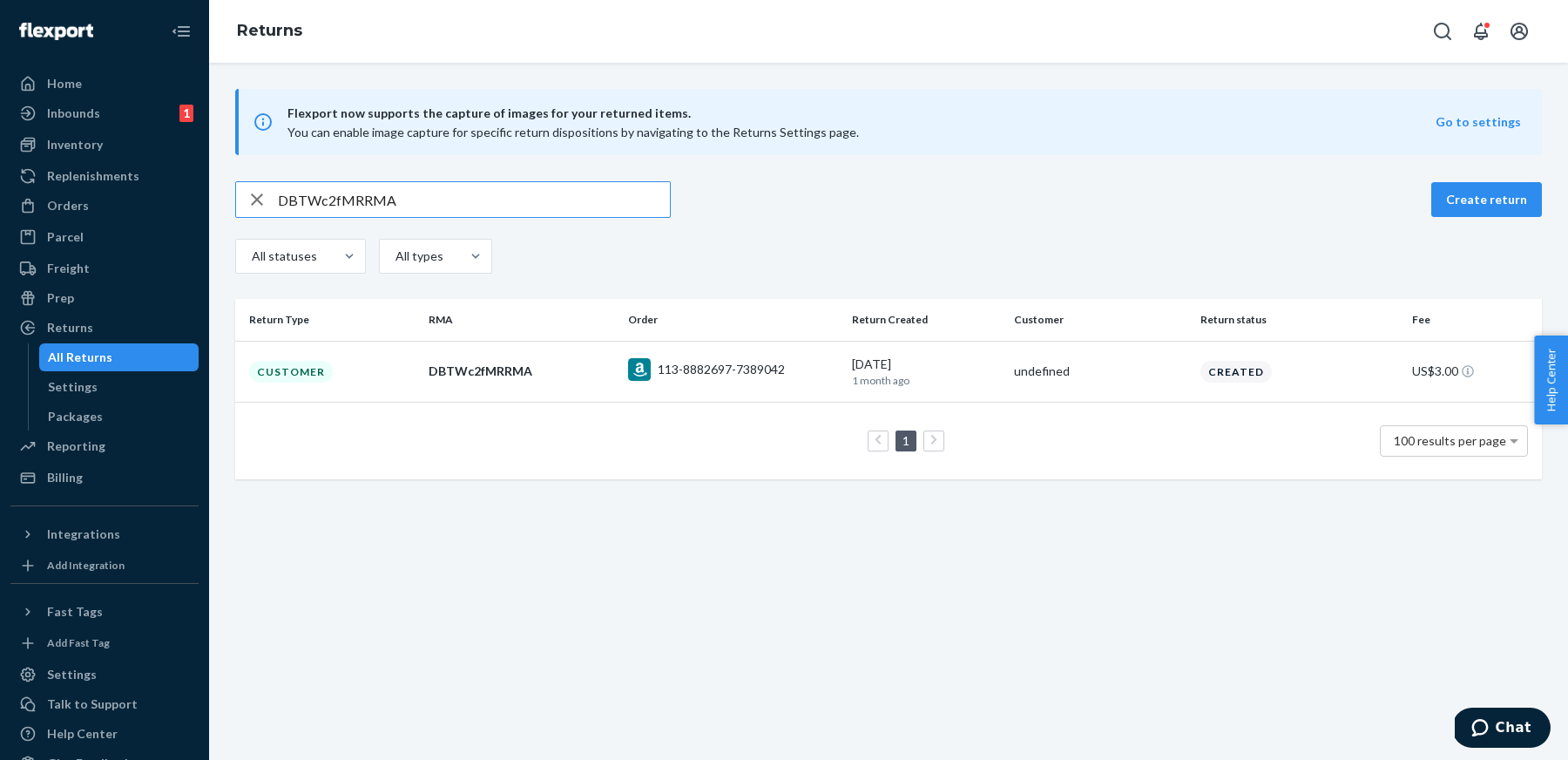
paste input "8G3zwfF"
click at [587, 182] on input "D8G3zwfFRRMA" at bounding box center [474, 200] width 392 height 35
paste input "fR42mfd"
type input "DfR42mfdRRMA"
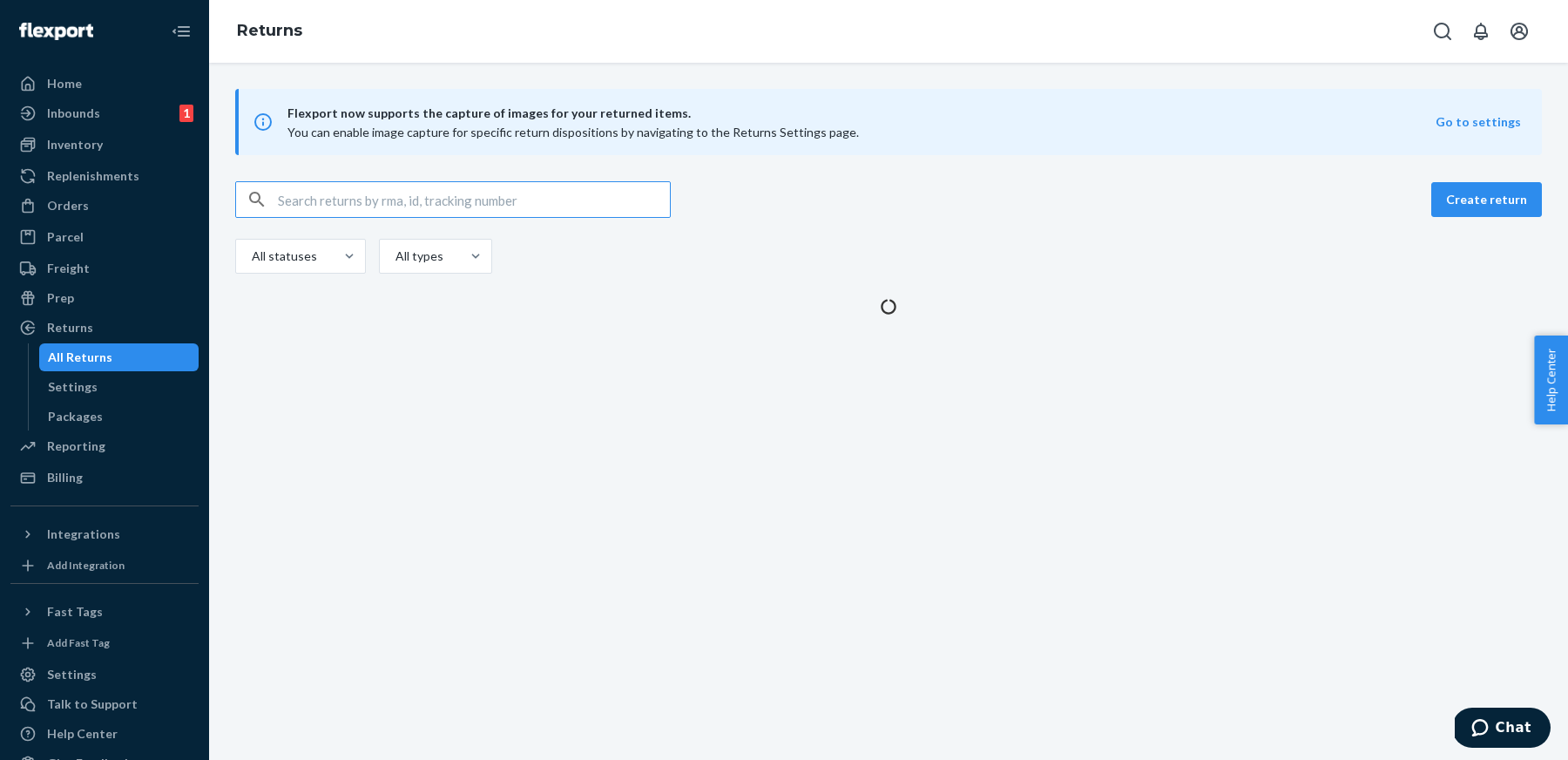
click at [465, 211] on input "text" at bounding box center [474, 200] width 392 height 35
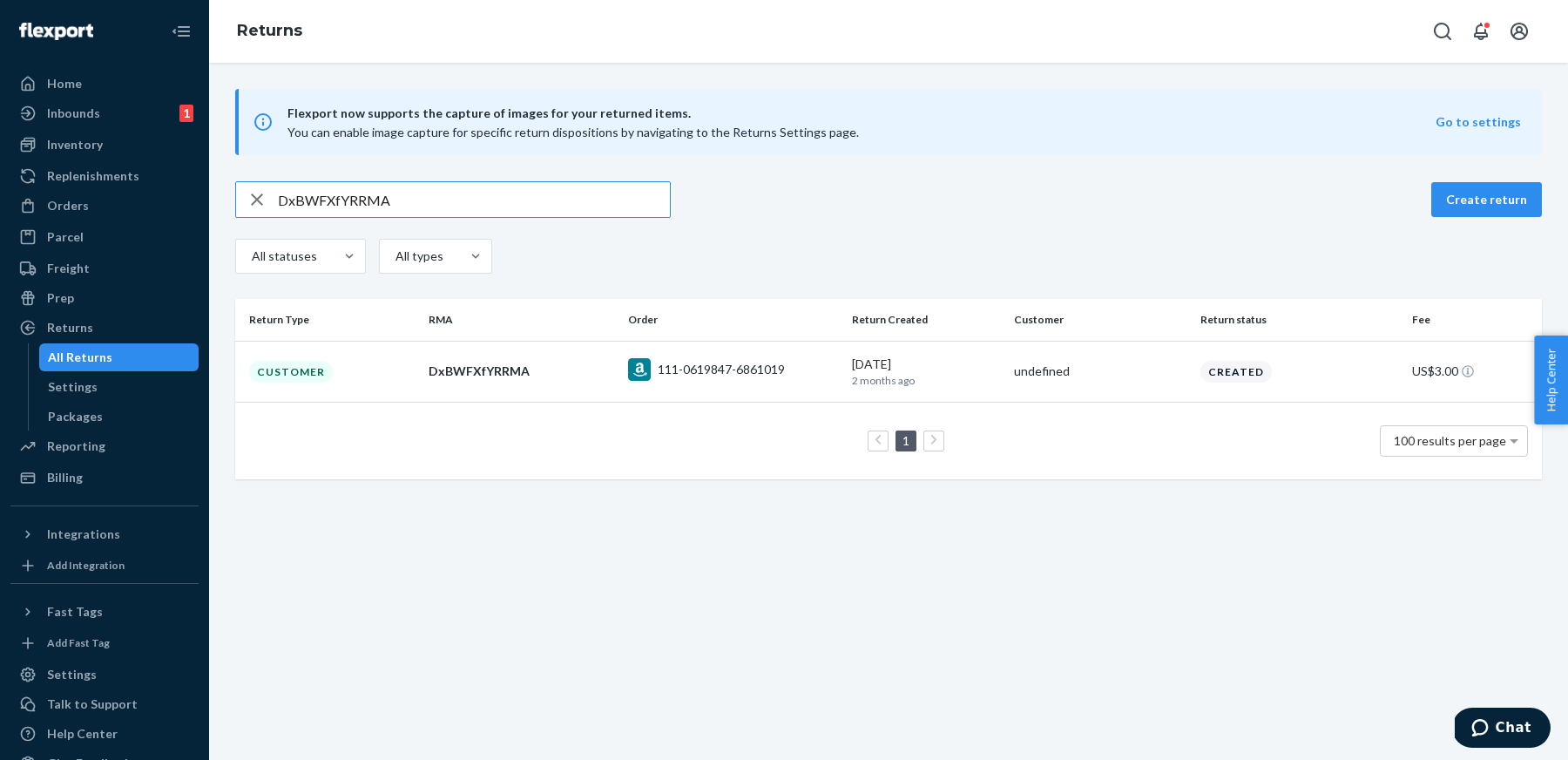
click at [541, 205] on input "DxBWFXfYRRMA" at bounding box center [474, 200] width 392 height 35
paste input "WzGFLfP"
click at [485, 188] on input "DWzGFLfPRRMA" at bounding box center [474, 200] width 392 height 35
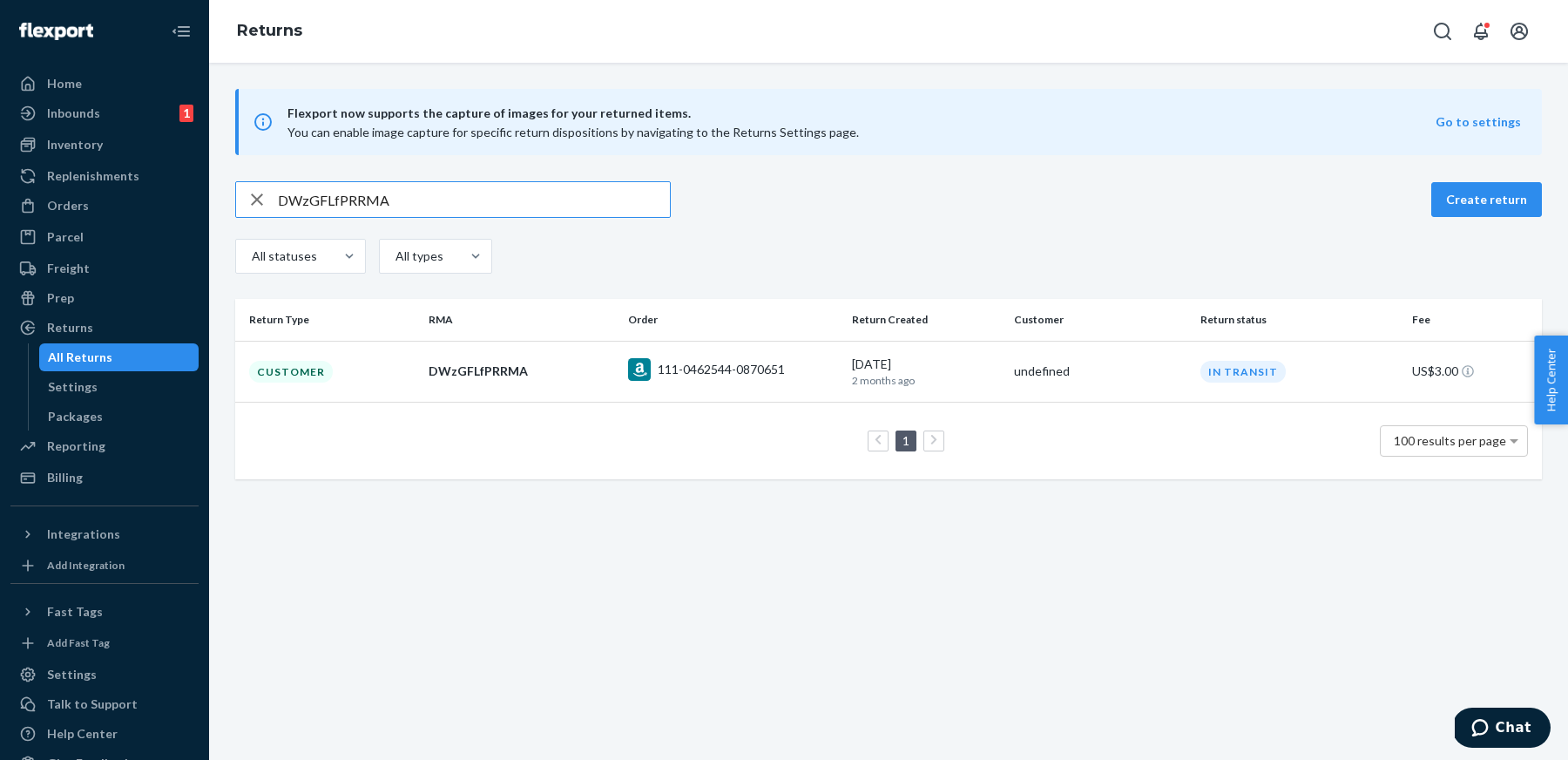
click at [485, 188] on input "DWzGFLfPRRMA" at bounding box center [474, 200] width 392 height 35
paste input "5CfDWfm"
click at [617, 201] on input "D5CfDWfmRRMA" at bounding box center [474, 200] width 392 height 35
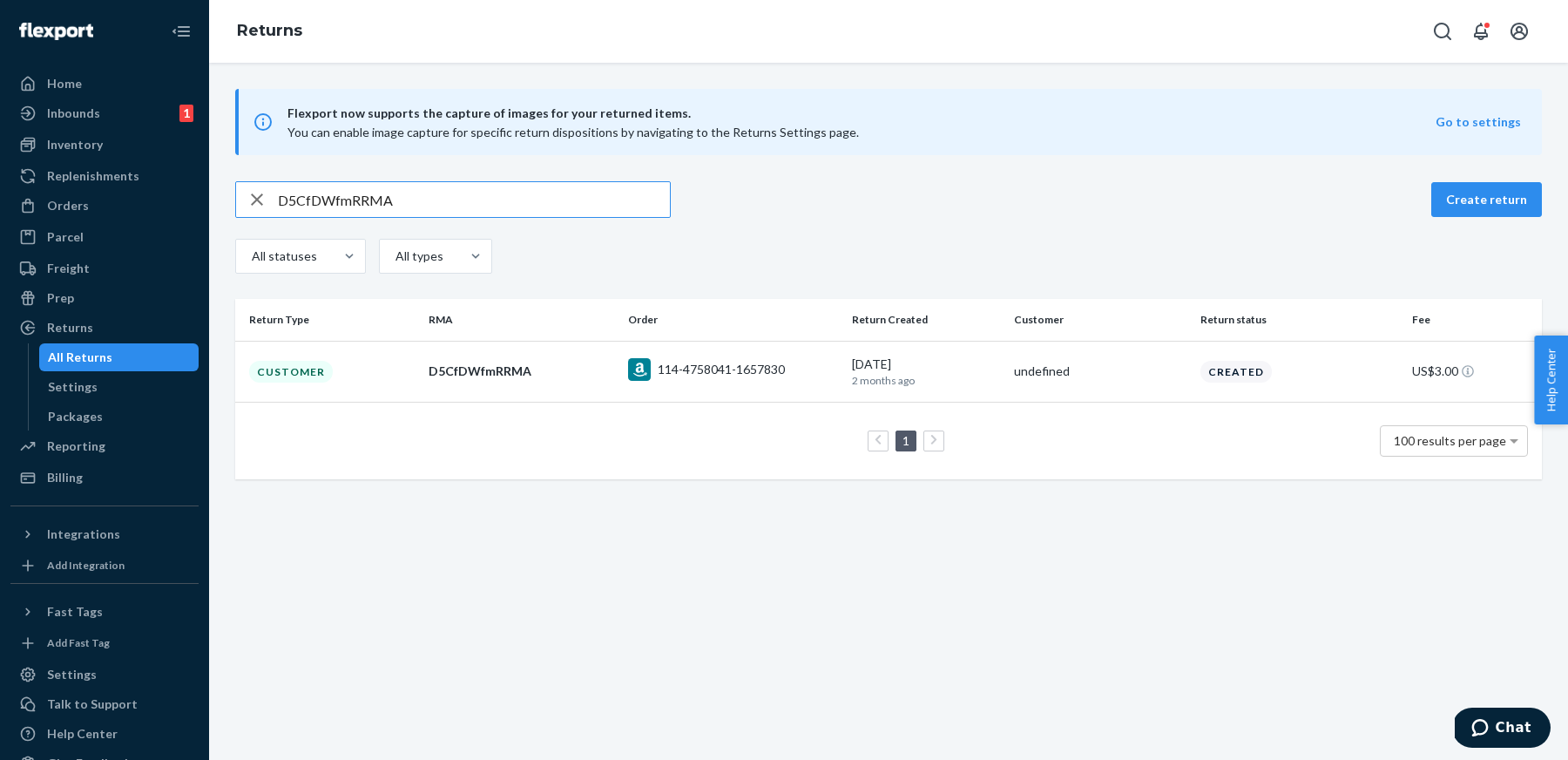
paste input "ZxBYQfX"
click at [536, 211] on input "DZxBYQfXRRMA" at bounding box center [474, 200] width 392 height 35
paste input "8TZ9cfv"
click at [583, 194] on input "D8TZ9cfvRRMA" at bounding box center [474, 200] width 392 height 35
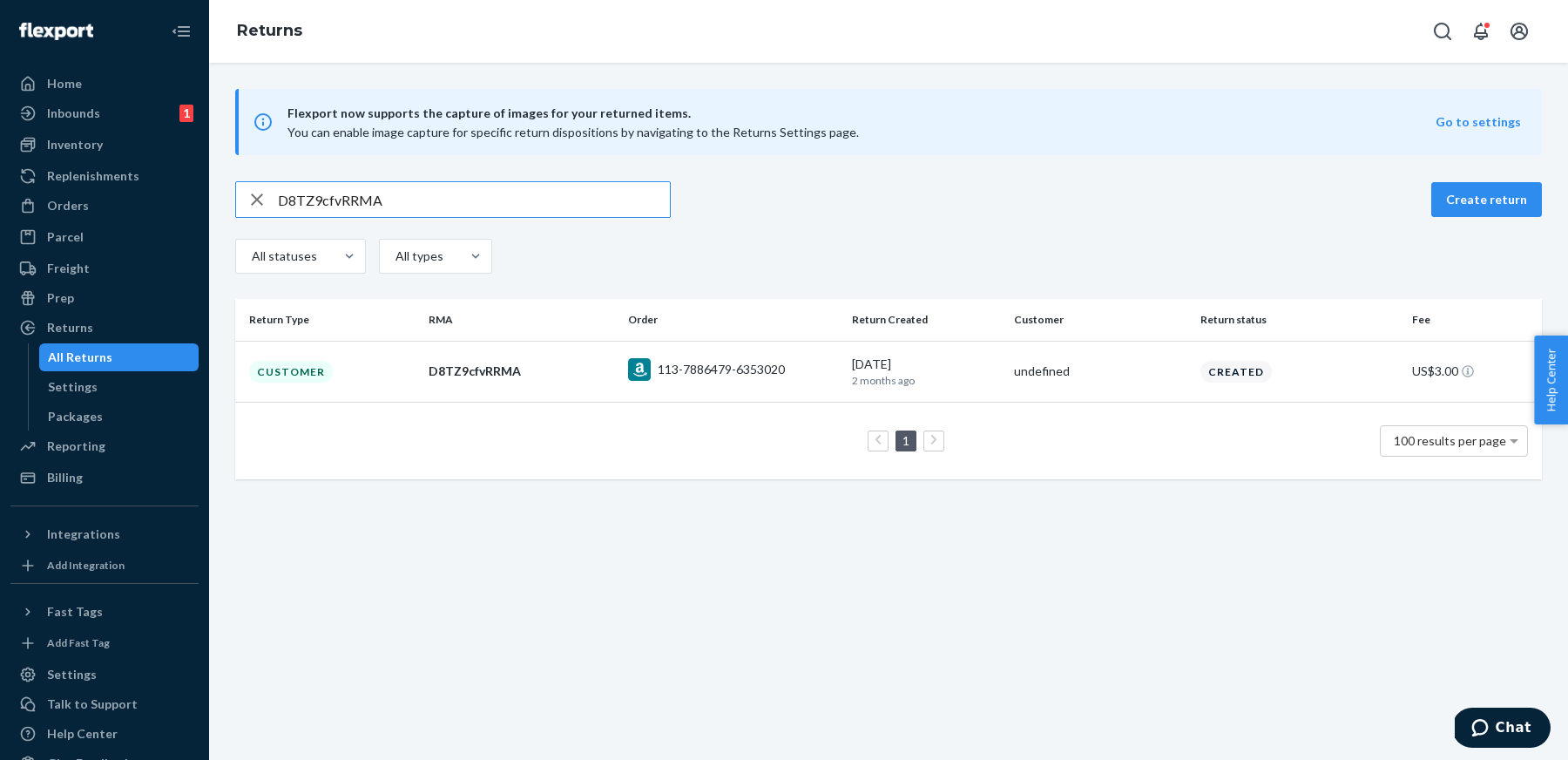
click at [583, 194] on input "D8TZ9cfvRRMA" at bounding box center [474, 200] width 392 height 35
paste input "BJt4tfL"
click at [581, 196] on input "DBJt4tfLRRMA" at bounding box center [474, 200] width 392 height 35
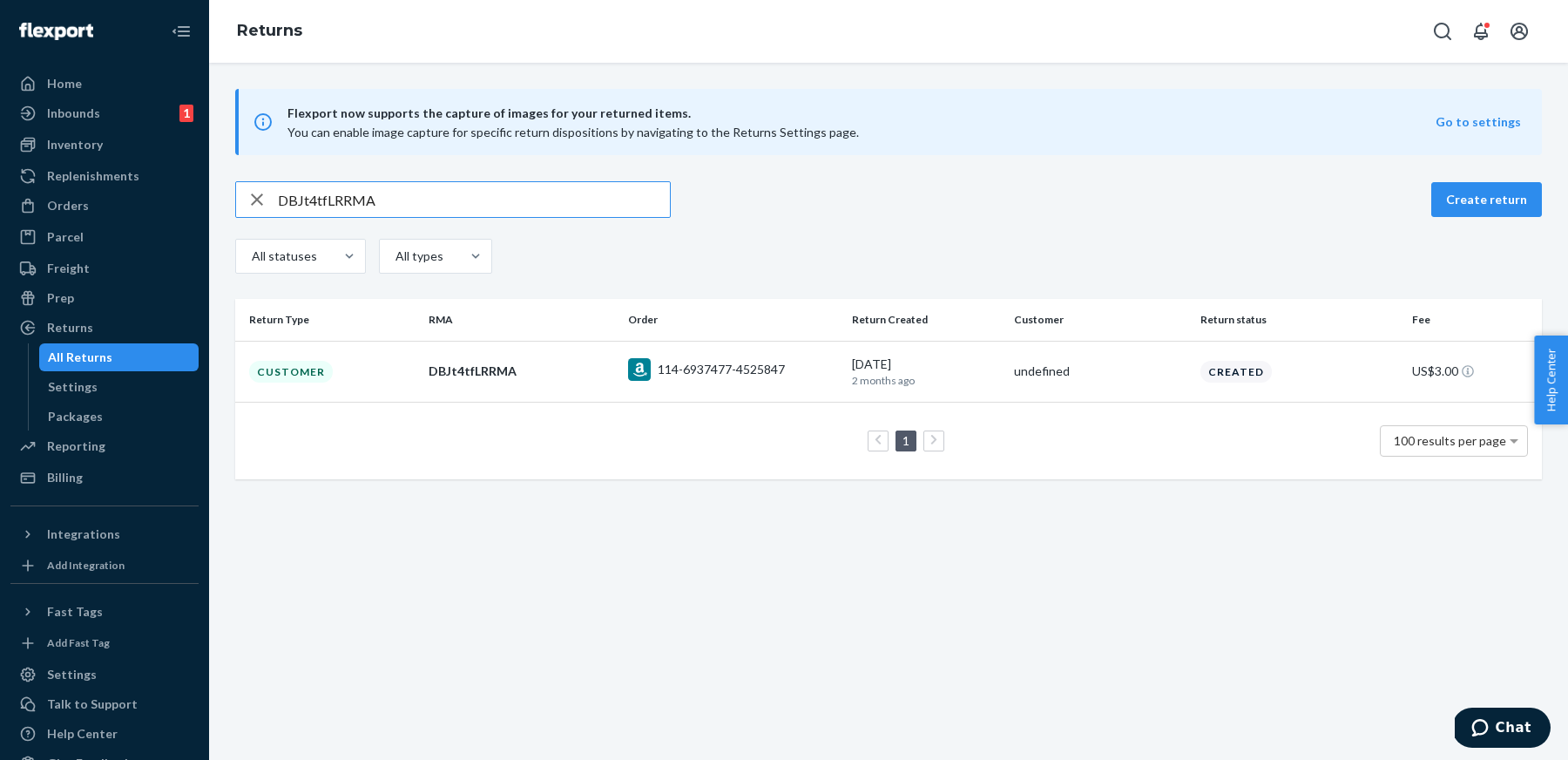
paste input "5cJHxfX"
click at [627, 201] on input "D5cJHxfXRRMA" at bounding box center [474, 200] width 392 height 35
paste input "h60bWfC"
click at [534, 186] on input "Dh60bWfCRRMA" at bounding box center [474, 200] width 392 height 35
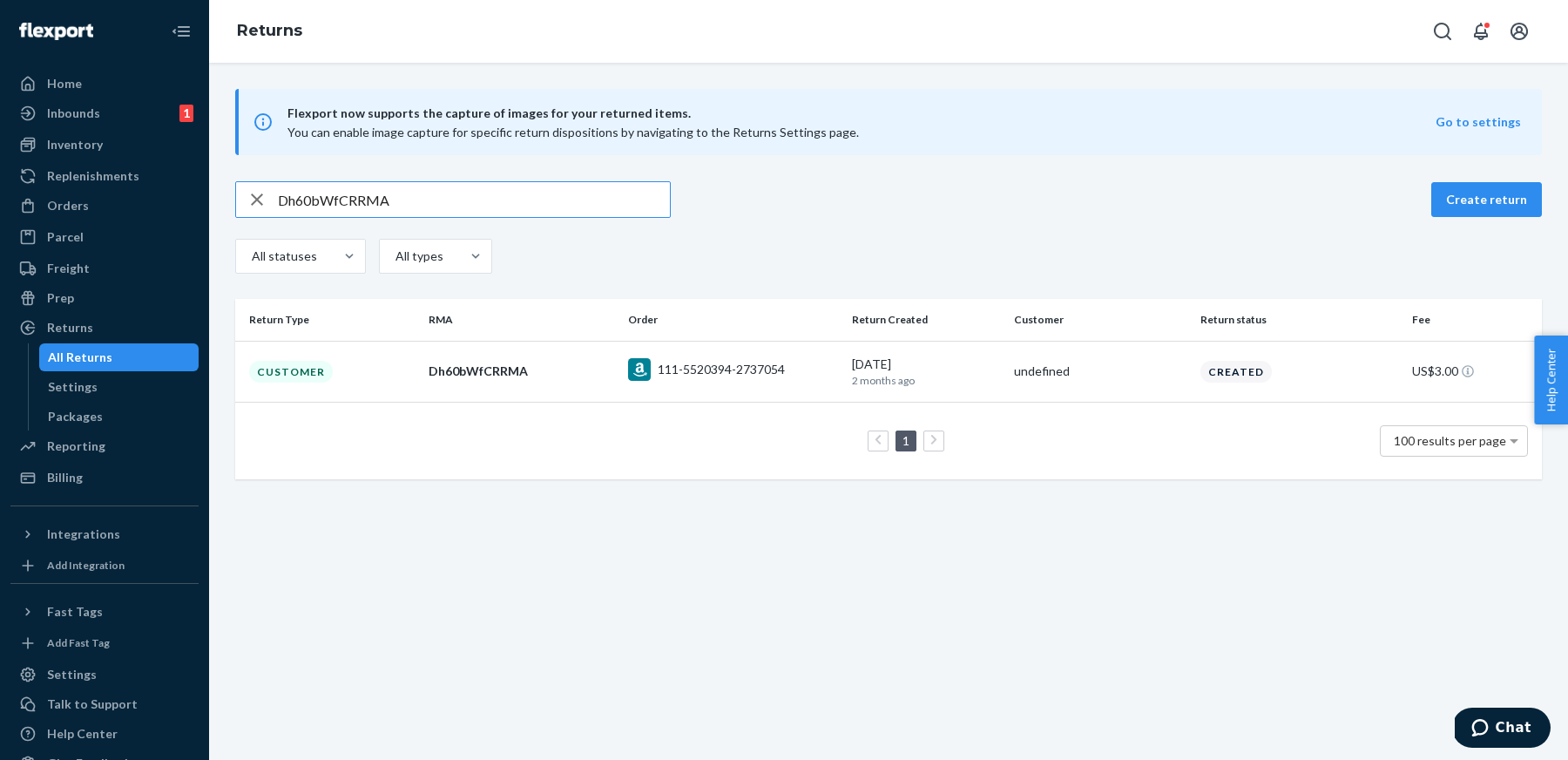
click at [534, 186] on input "Dh60bWfCRRMA" at bounding box center [474, 200] width 392 height 35
paste input "xsKb2fS"
click at [671, 186] on div "DxsKb2fSRRMA Create return" at bounding box center [889, 200] width 1307 height 37
click at [607, 202] on input "DxsKb2fSRRMA" at bounding box center [474, 200] width 392 height 35
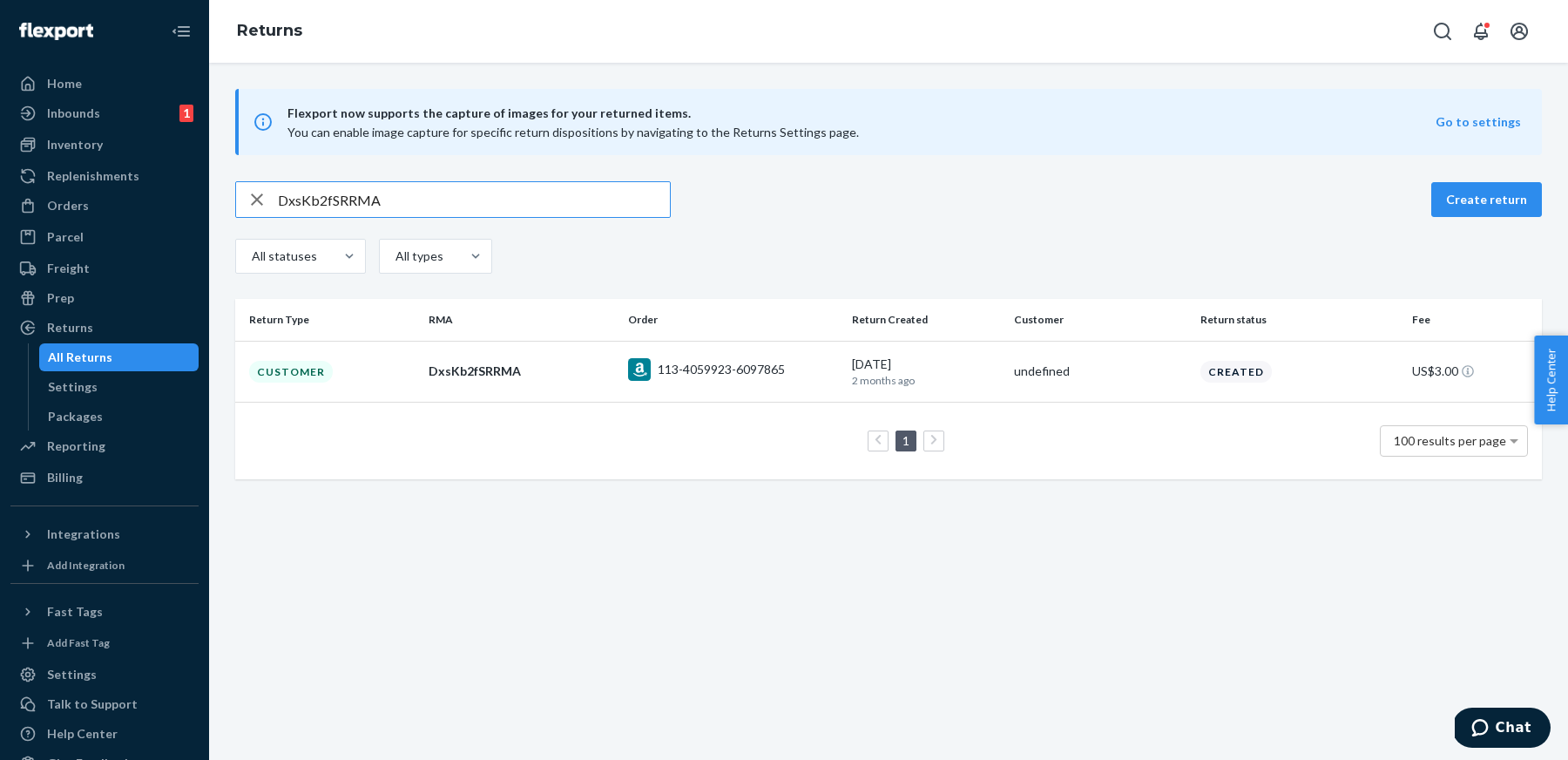
click at [607, 202] on input "DxsKb2fSRRMA" at bounding box center [474, 200] width 392 height 35
paste input "LDBR3f3"
click at [553, 212] on input "DLDBR3f3RRMA" at bounding box center [474, 200] width 392 height 35
click at [562, 195] on input "DLDBR3f3RRMA" at bounding box center [474, 200] width 392 height 35
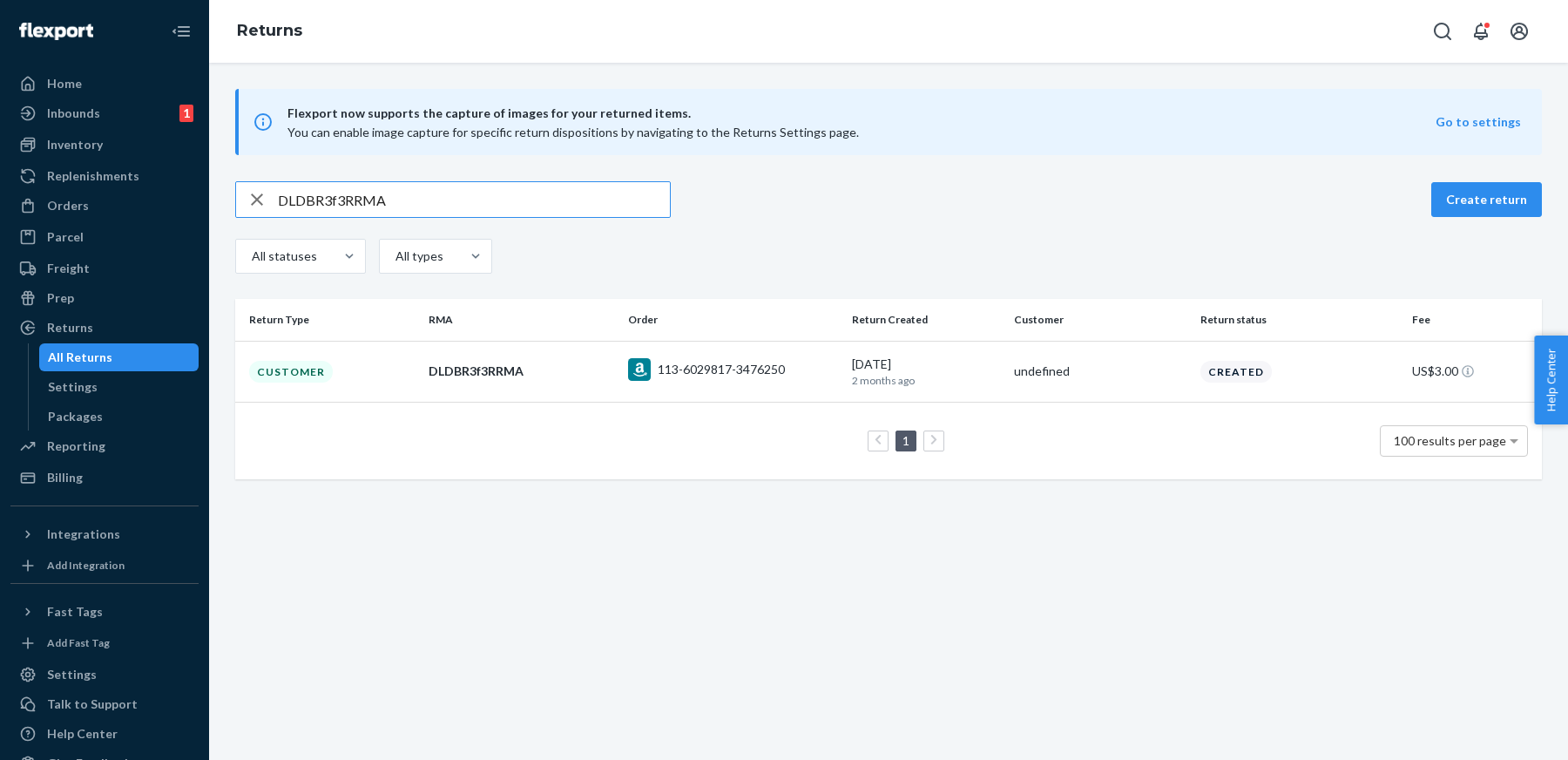
click at [562, 195] on input "DLDBR3f3RRMA" at bounding box center [474, 200] width 392 height 35
paste input "76lj40S"
click at [587, 205] on input "D76lj40SRRMA" at bounding box center [474, 200] width 392 height 35
paste input "5HJjJ0Y"
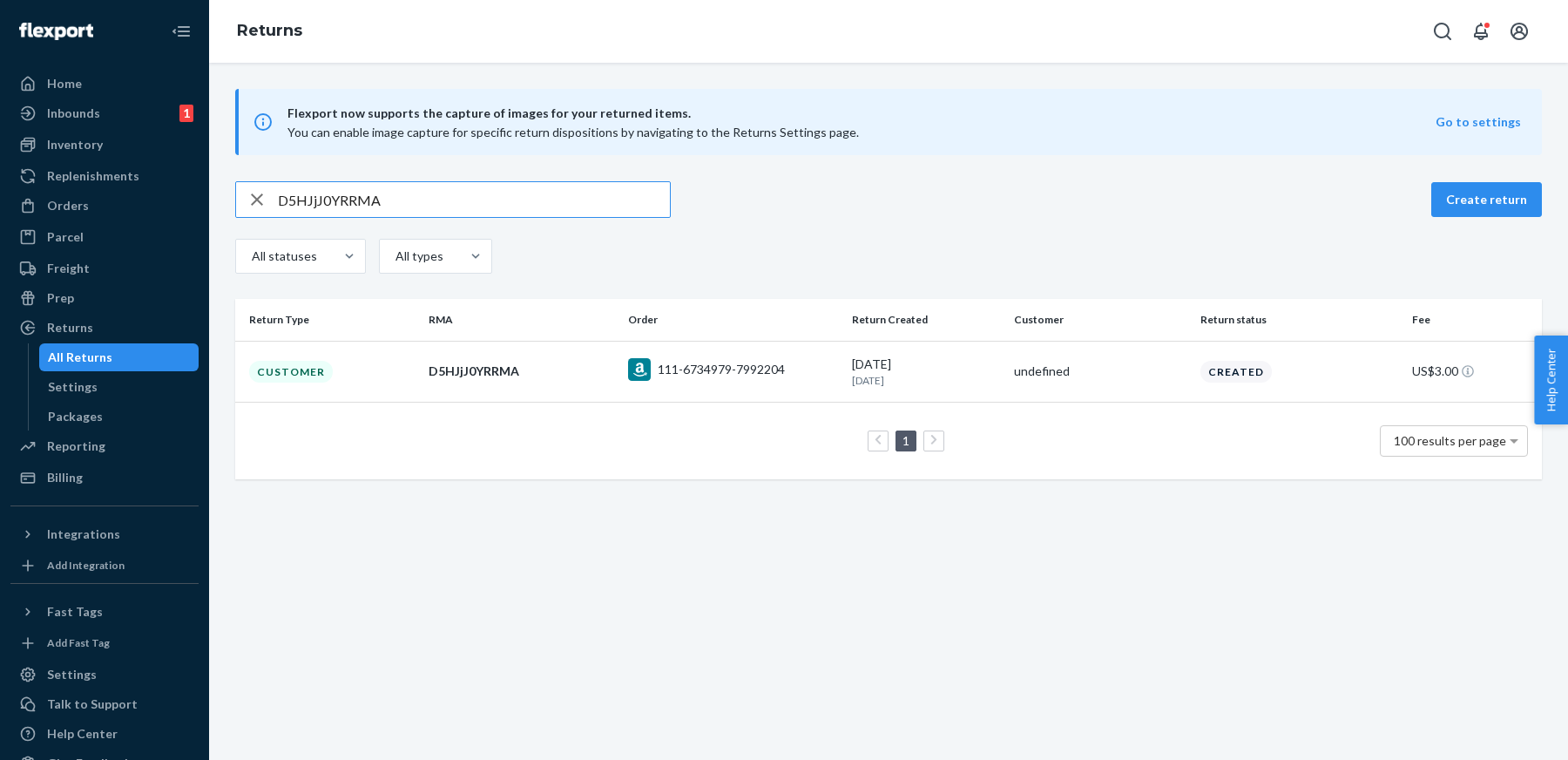
click at [612, 198] on input "D5HJjJ0YRRMA" at bounding box center [474, 200] width 392 height 35
paste input "hjHZl00"
click at [609, 196] on input "DhjHZl00RRMA" at bounding box center [474, 200] width 392 height 35
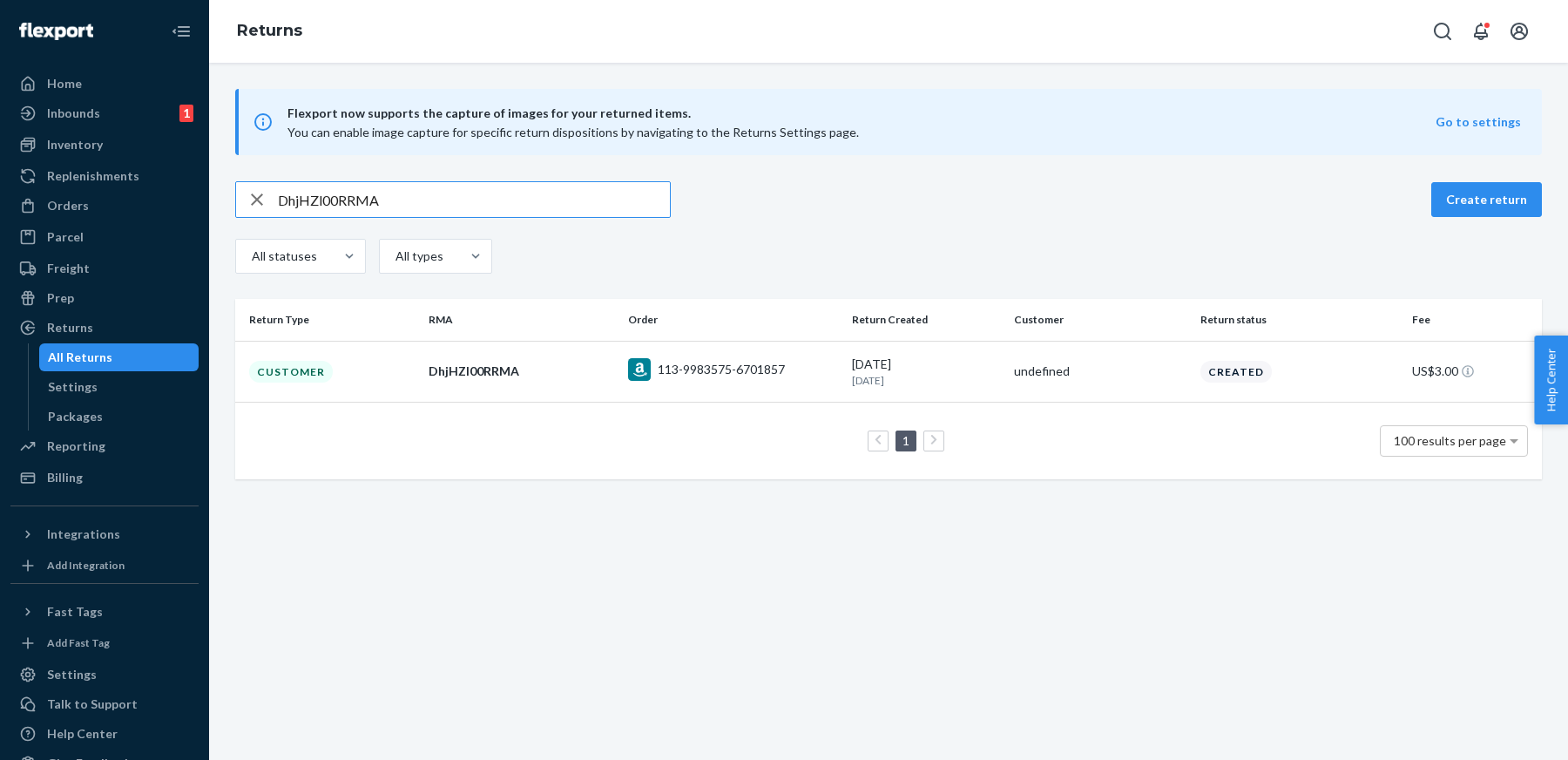
paste input "112-8590022-0265823"
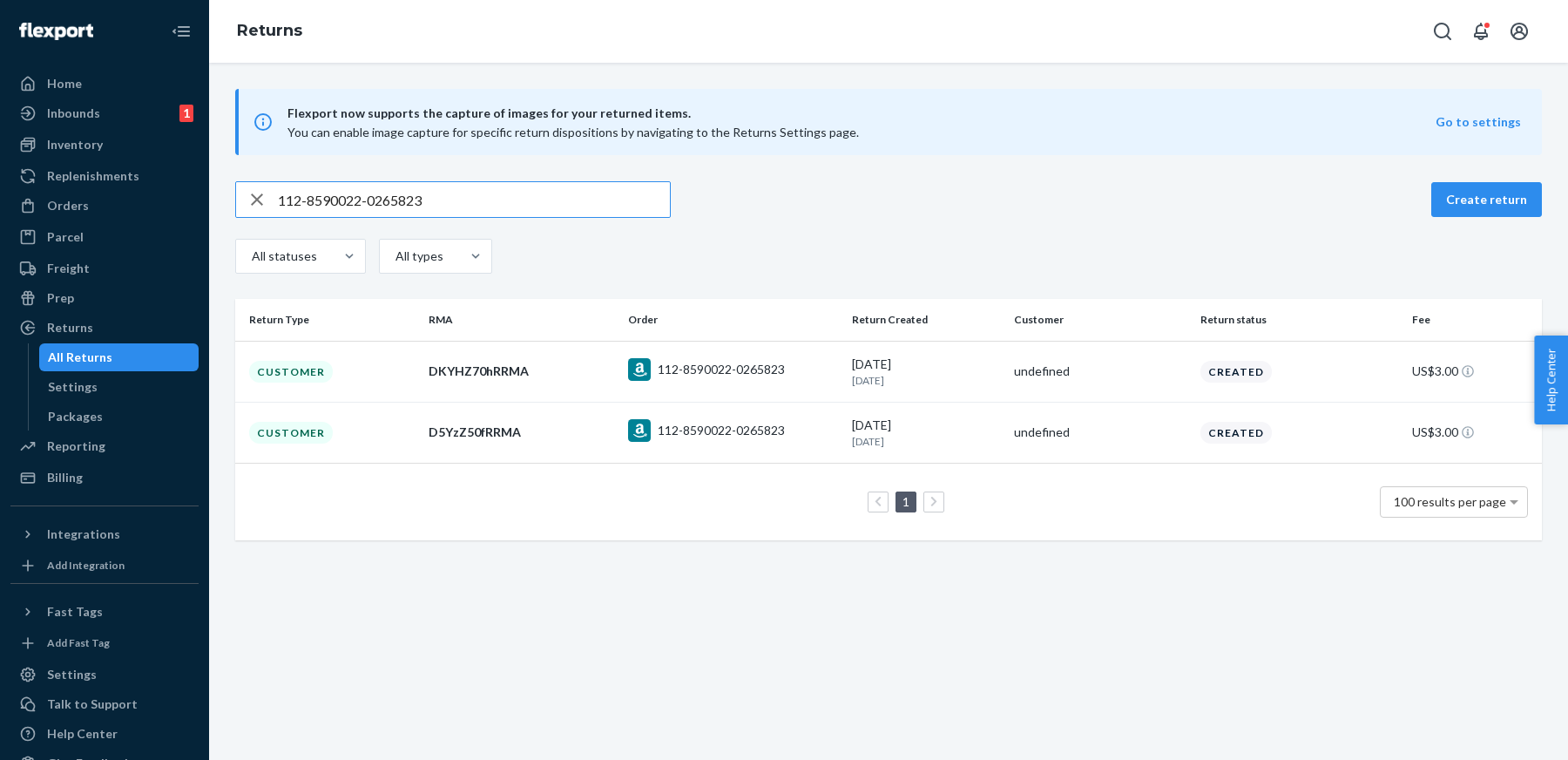
click at [624, 211] on input "112-8590022-0265823" at bounding box center [474, 200] width 392 height 35
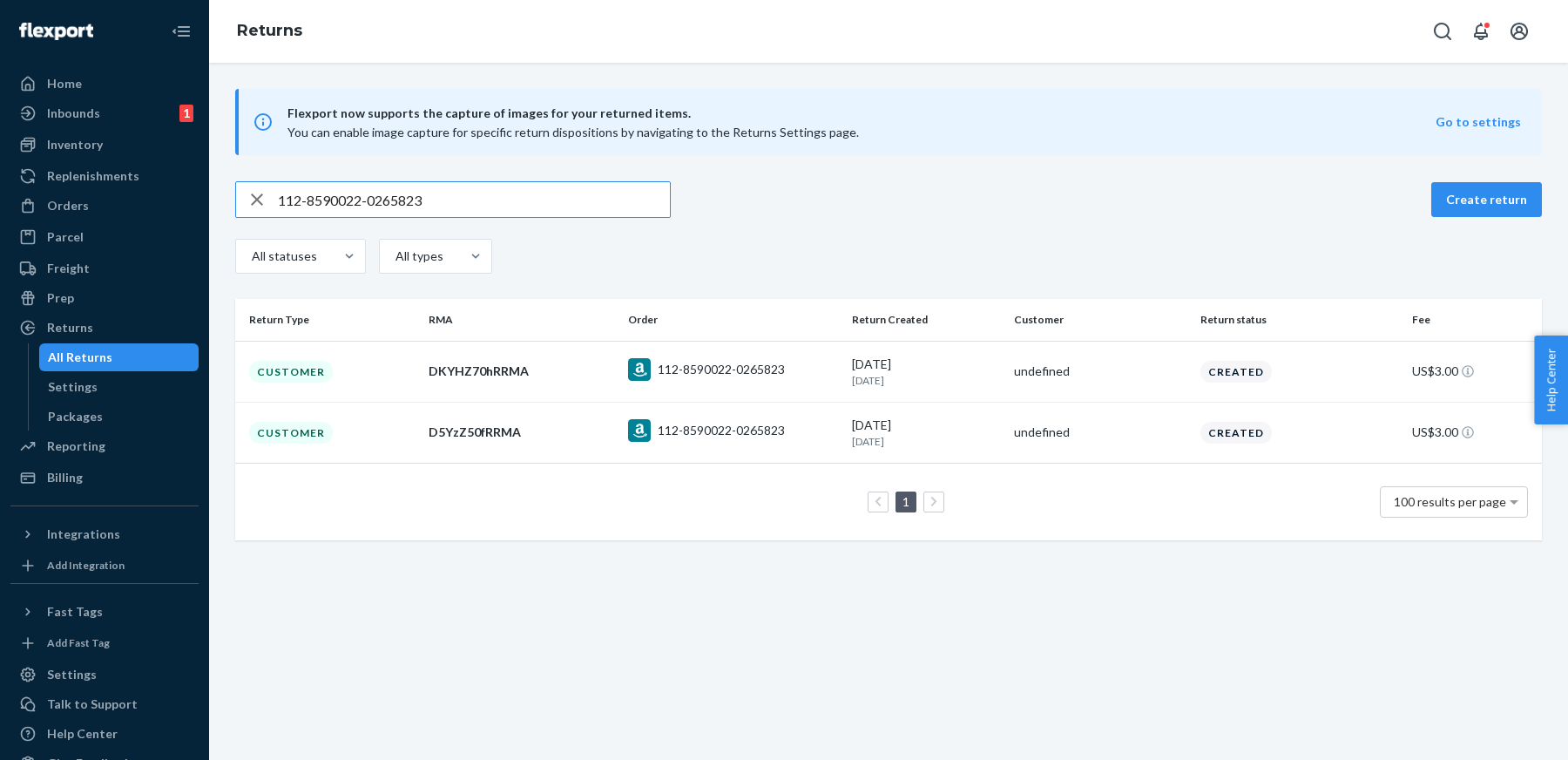
paste input "DQbzqx0xRRMA"
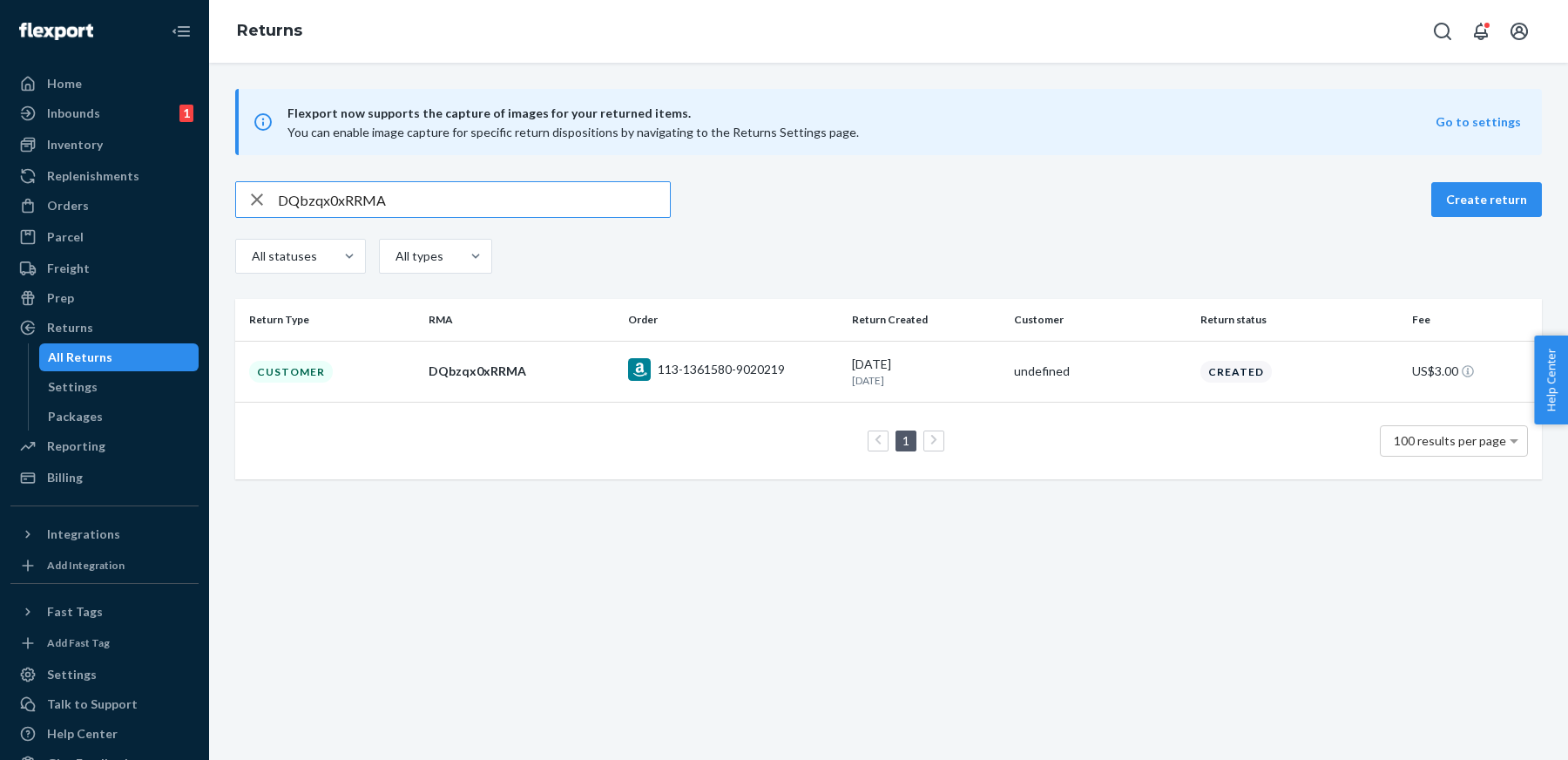
click at [632, 194] on input "DQbzqx0xRRMA" at bounding box center [474, 200] width 392 height 35
paste input "p5zgx0l"
click at [616, 182] on input "Dp5zgx0lRRMA" at bounding box center [474, 200] width 392 height 35
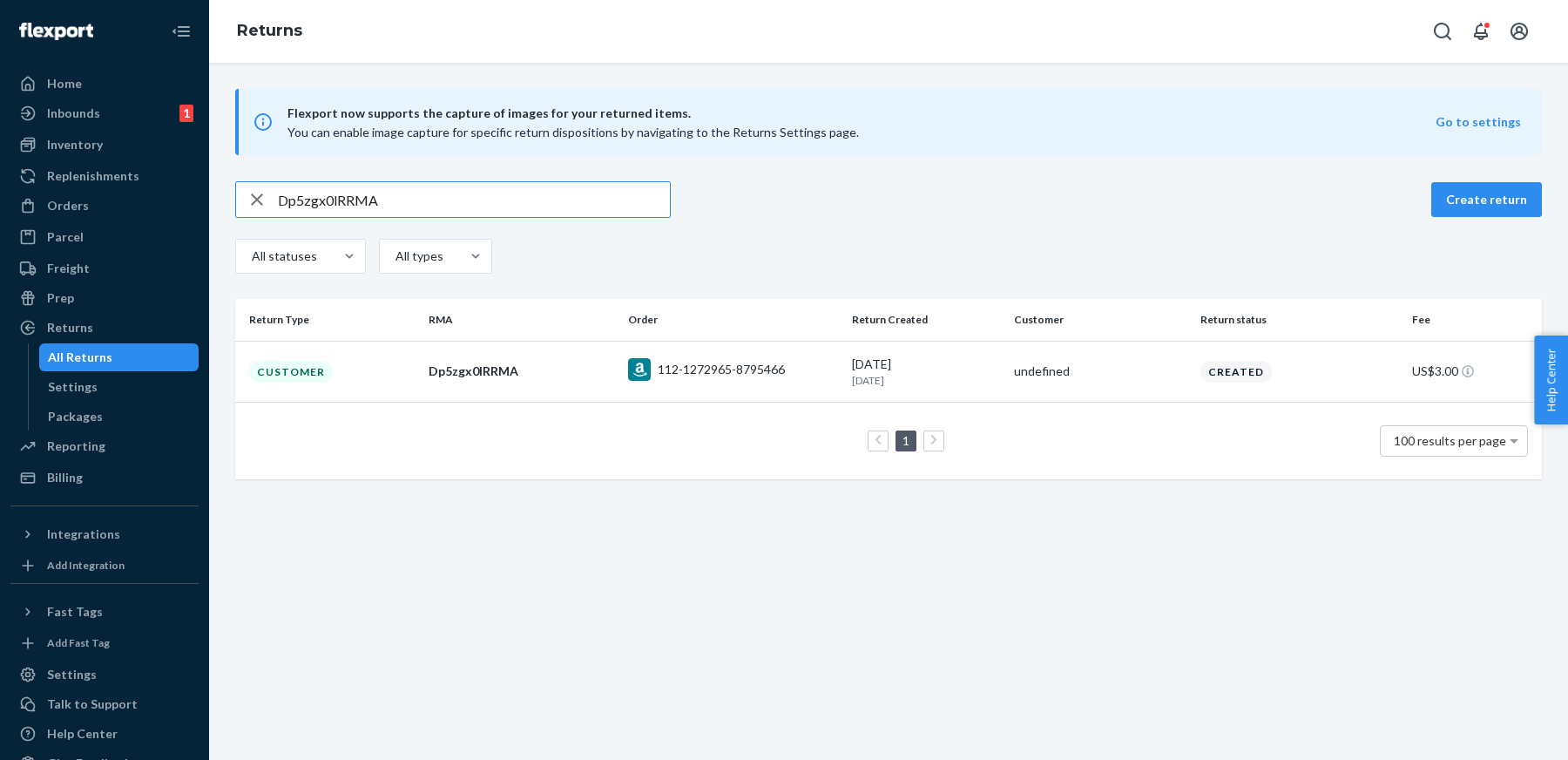
paste input "qTDgm0w"
click at [616, 218] on div "DqTDgm0wRRMA Create return All statuses All types" at bounding box center [889, 230] width 1307 height 97
click at [580, 191] on input "DqTDgm0wRRMA" at bounding box center [474, 200] width 392 height 35
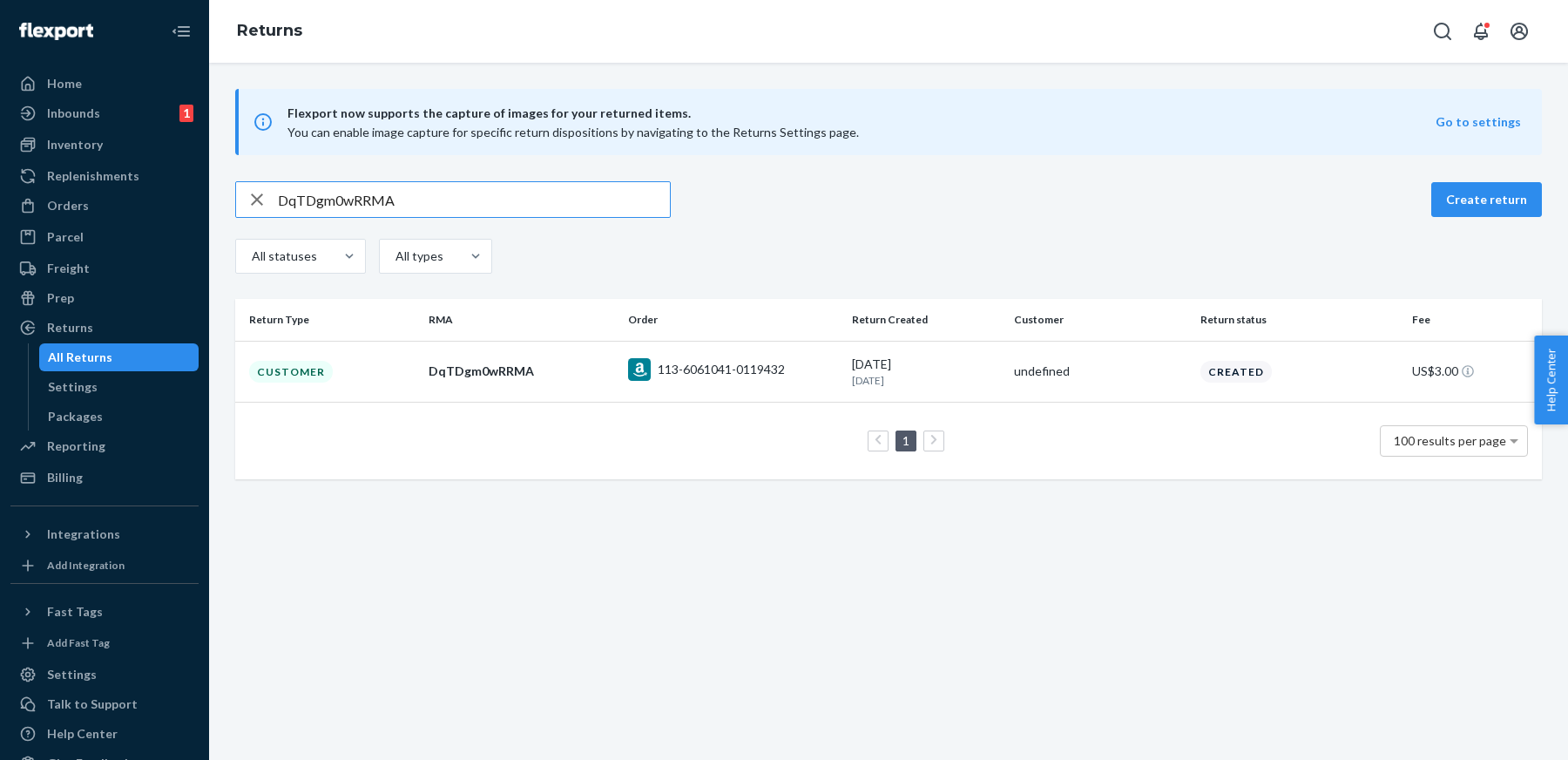
paste input "v3yXt0g"
click at [545, 194] on input "Dv3yXt0gRRMA" at bounding box center [474, 200] width 392 height 35
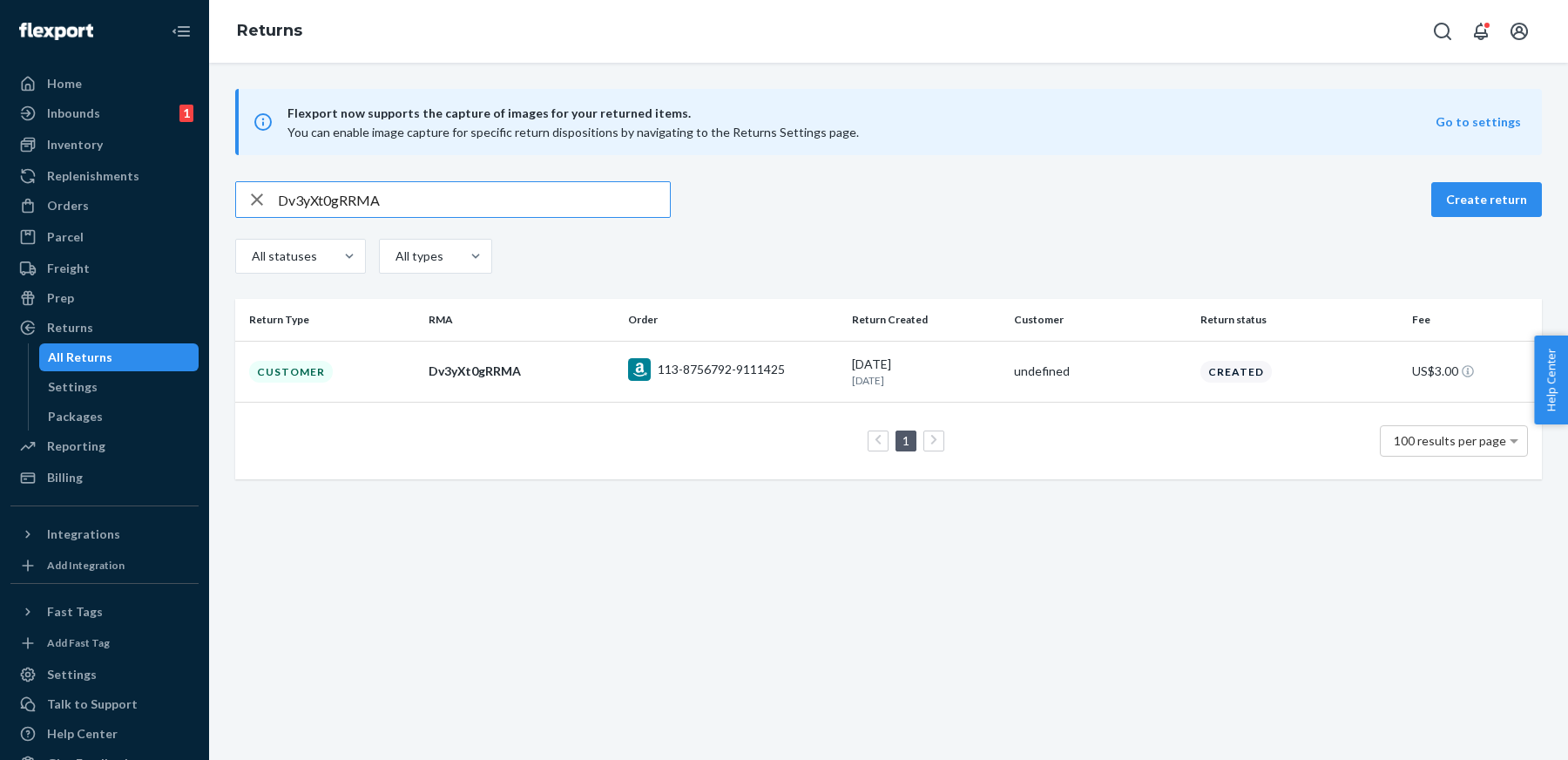
paste input "KqyXp05"
click at [574, 201] on input "DKqyXp05RRMA" at bounding box center [474, 200] width 392 height 35
paste input "47bpx0x"
click at [603, 204] on input "D47bpx0xRRMA" at bounding box center [474, 200] width 392 height 35
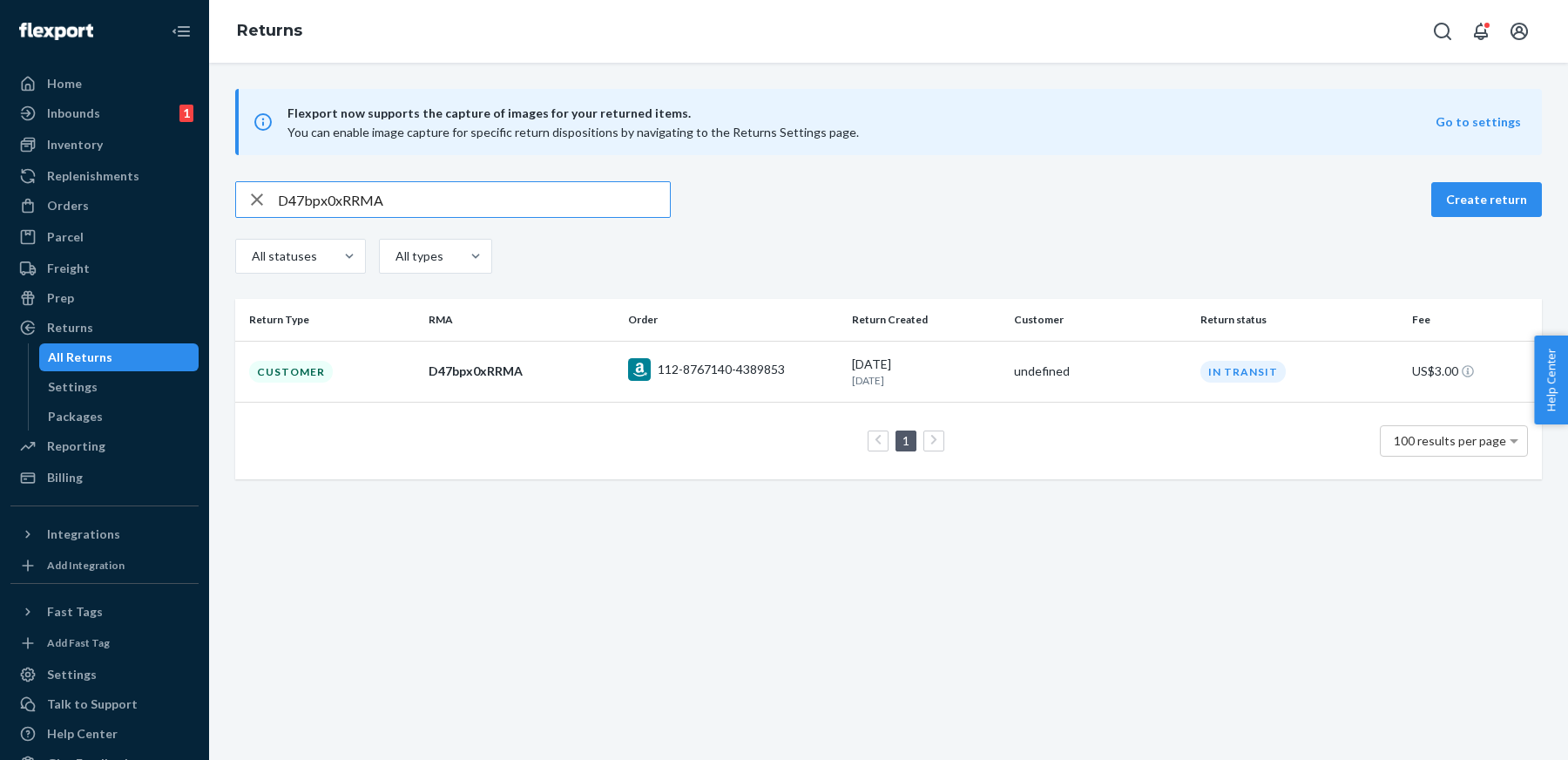
click at [603, 204] on input "D47bpx0xRRMA" at bounding box center [474, 200] width 392 height 35
paste input "T6ZK30N"
click at [600, 203] on input "DT6ZK30NRRMA" at bounding box center [474, 200] width 392 height 35
paste input "WD9m200"
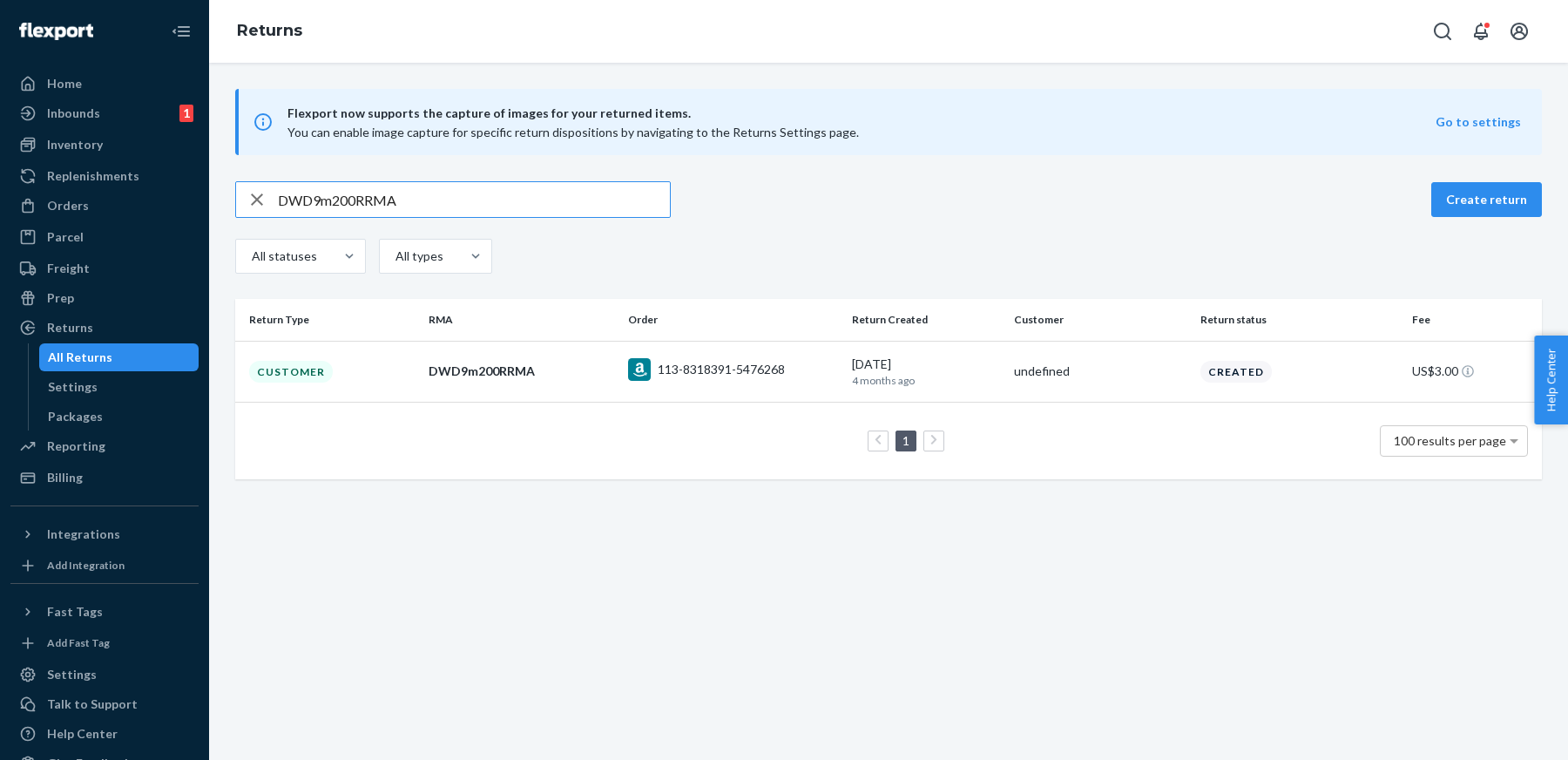
click at [507, 212] on input "DWD9m200RRMA" at bounding box center [474, 200] width 392 height 35
paste input "j3dlY0W"
click at [527, 229] on div "Dj3dlY0WRRMA Create return All statuses All types" at bounding box center [889, 230] width 1307 height 97
click at [527, 226] on div "Dj3dlY0WRRMA Create return All statuses All types" at bounding box center [889, 230] width 1307 height 97
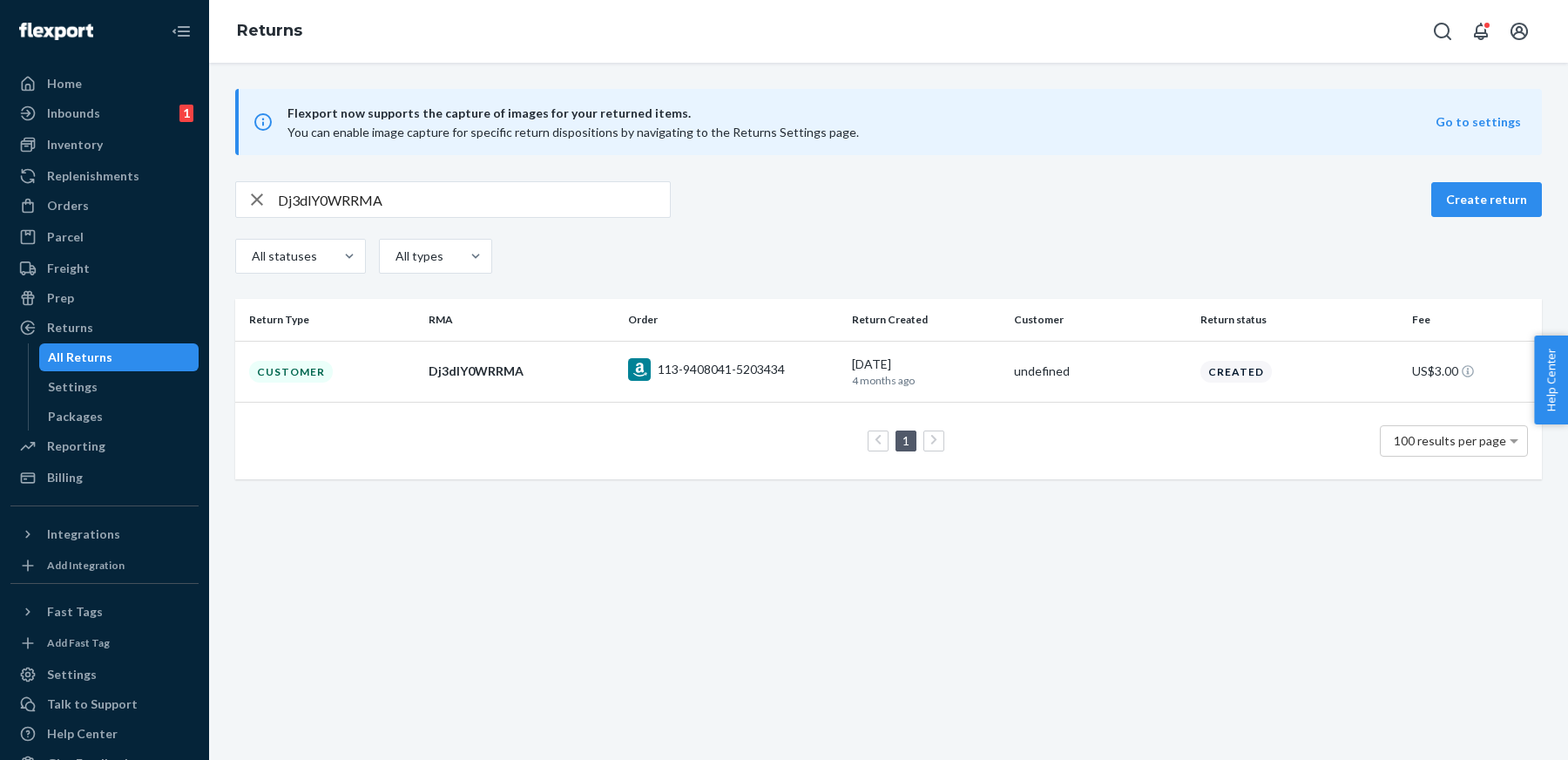
click at [513, 212] on input "Dj3dlY0WRRMA" at bounding box center [474, 200] width 392 height 35
paste input "hXM0k0G"
click at [558, 186] on input "DhXM0k0GRRMA" at bounding box center [474, 200] width 392 height 35
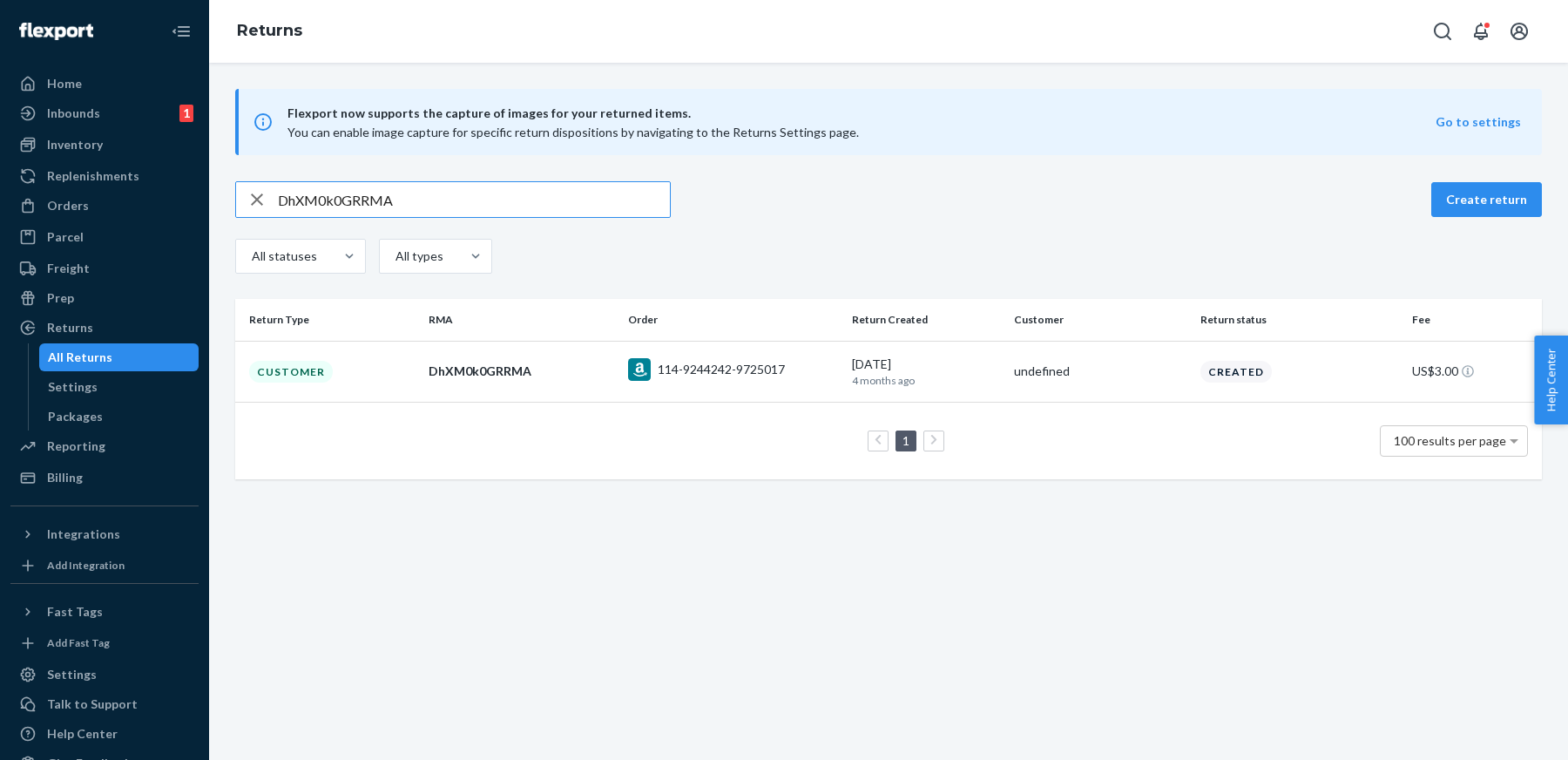
click at [558, 186] on input "DhXM0k0GRRMA" at bounding box center [474, 200] width 392 height 35
paste input "Qcc0G02"
click at [643, 201] on input "DQcc0G02RRMA" at bounding box center [474, 200] width 392 height 35
paste input "5ZMS10M"
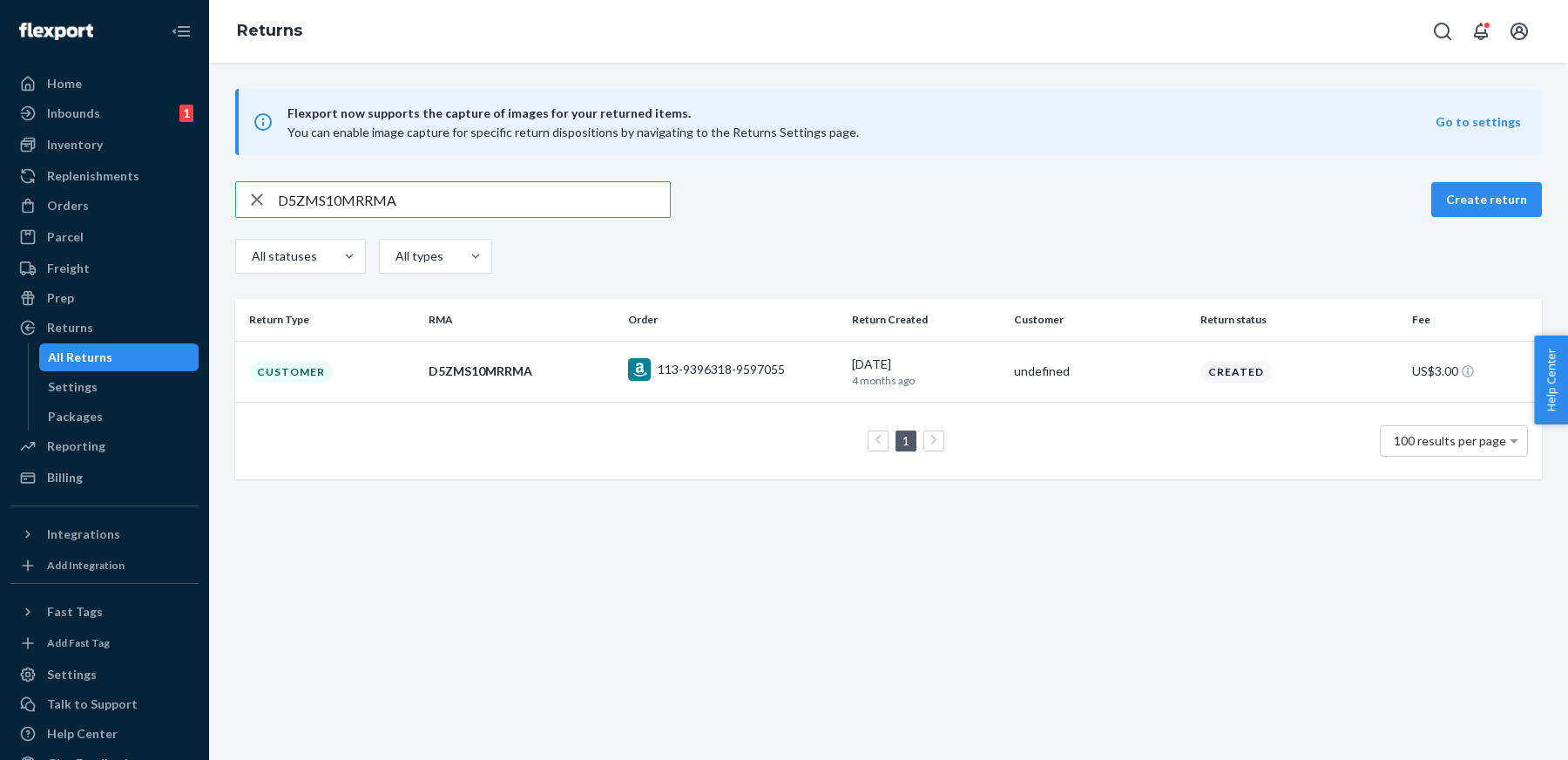
click at [570, 208] on input "D5ZMS10MRRMA" at bounding box center [474, 200] width 392 height 35
paste input "scFS80L"
click at [598, 213] on input "DscFS80LRRMA" at bounding box center [474, 200] width 392 height 35
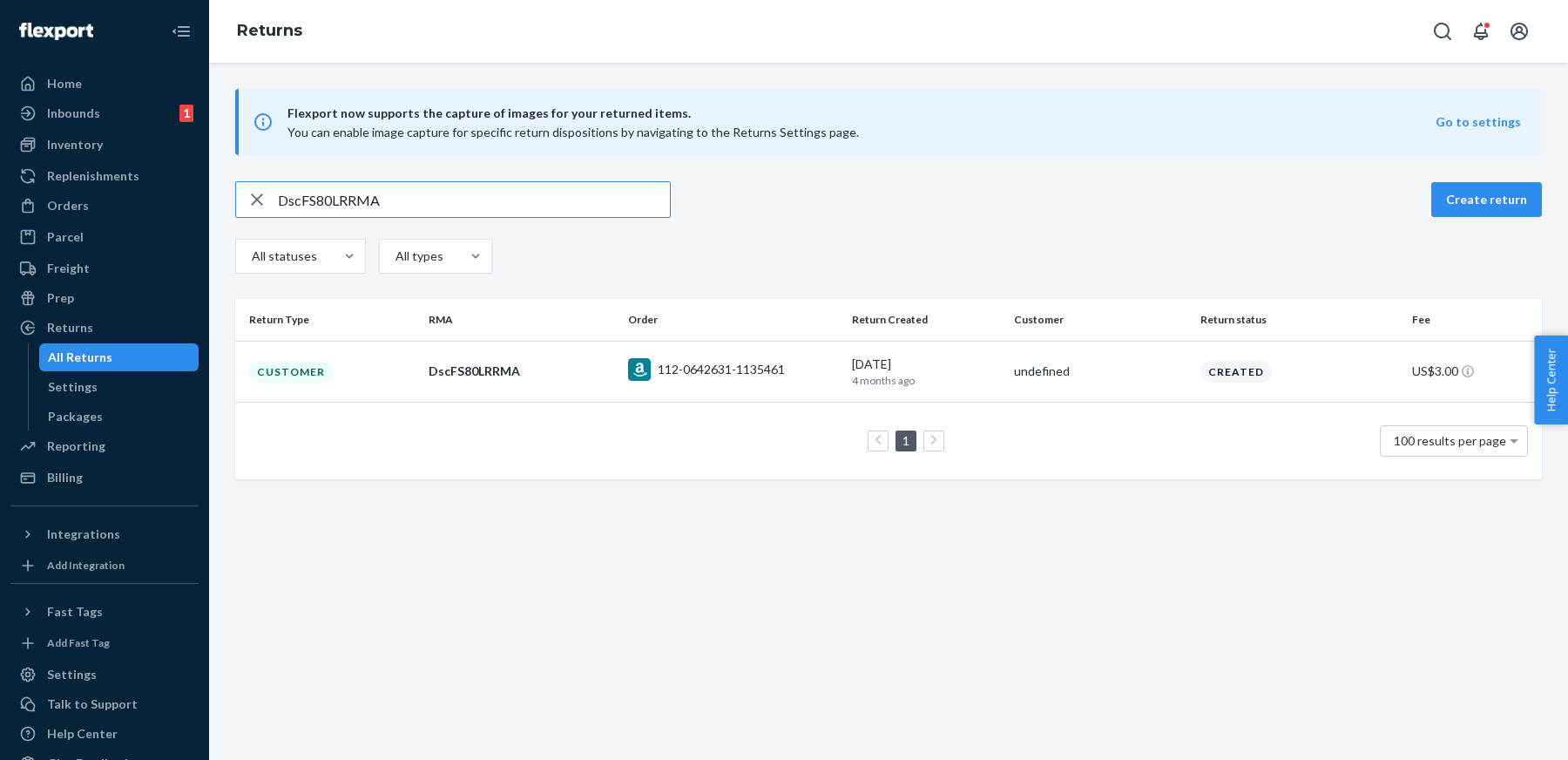
click at [598, 213] on input "DscFS80LRRMA" at bounding box center [474, 200] width 392 height 35
paste input "5GJSh0Y"
click at [585, 204] on input "D5GJSh0YRRMA" at bounding box center [474, 200] width 392 height 35
paste input "LJJSt0t"
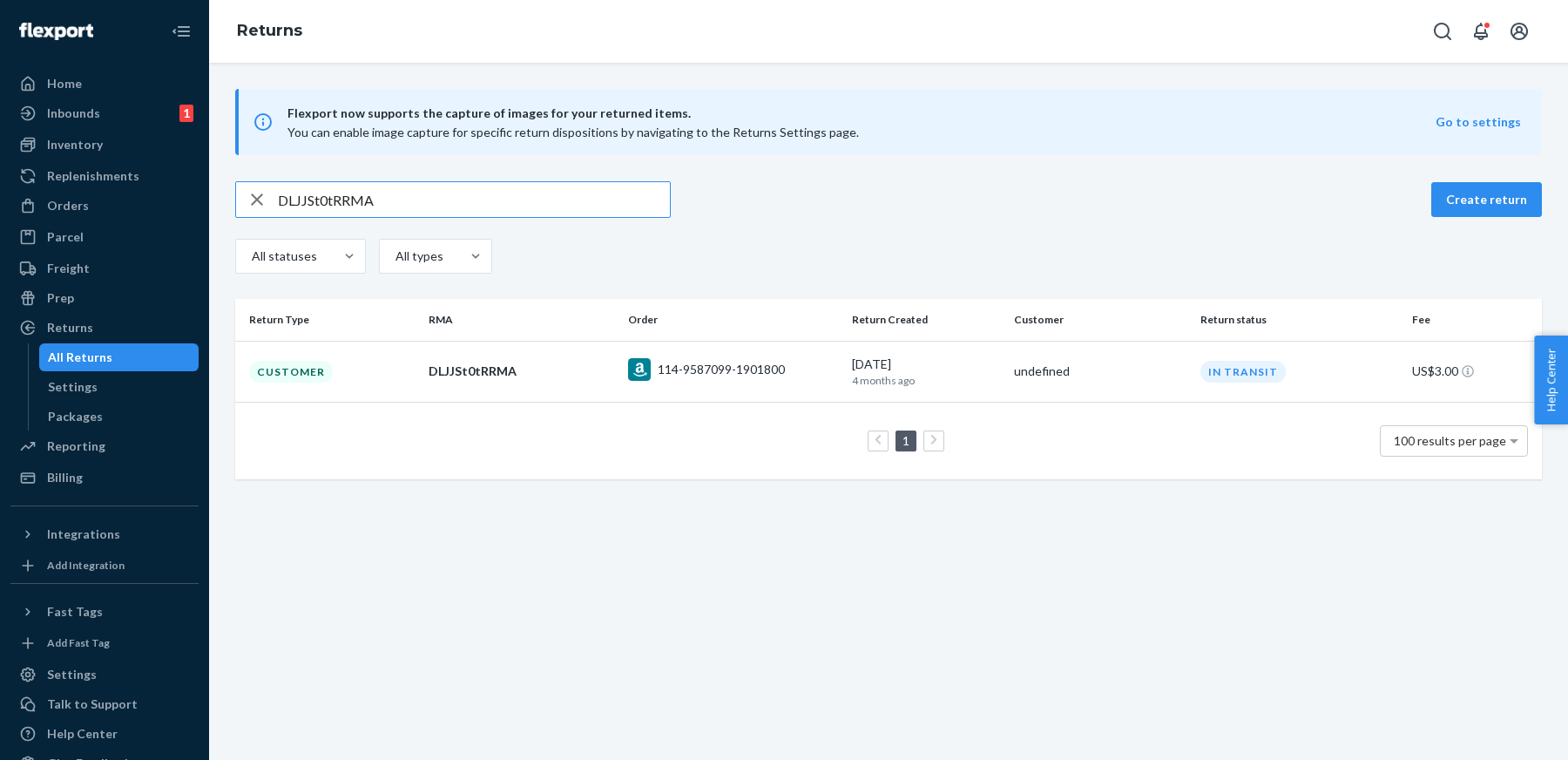
click at [574, 208] on input "DLJJSt0tRRMA" at bounding box center [474, 200] width 392 height 35
paste input "HpPSr05"
click at [465, 201] on input "DHpPSr05RRMA" at bounding box center [474, 200] width 392 height 35
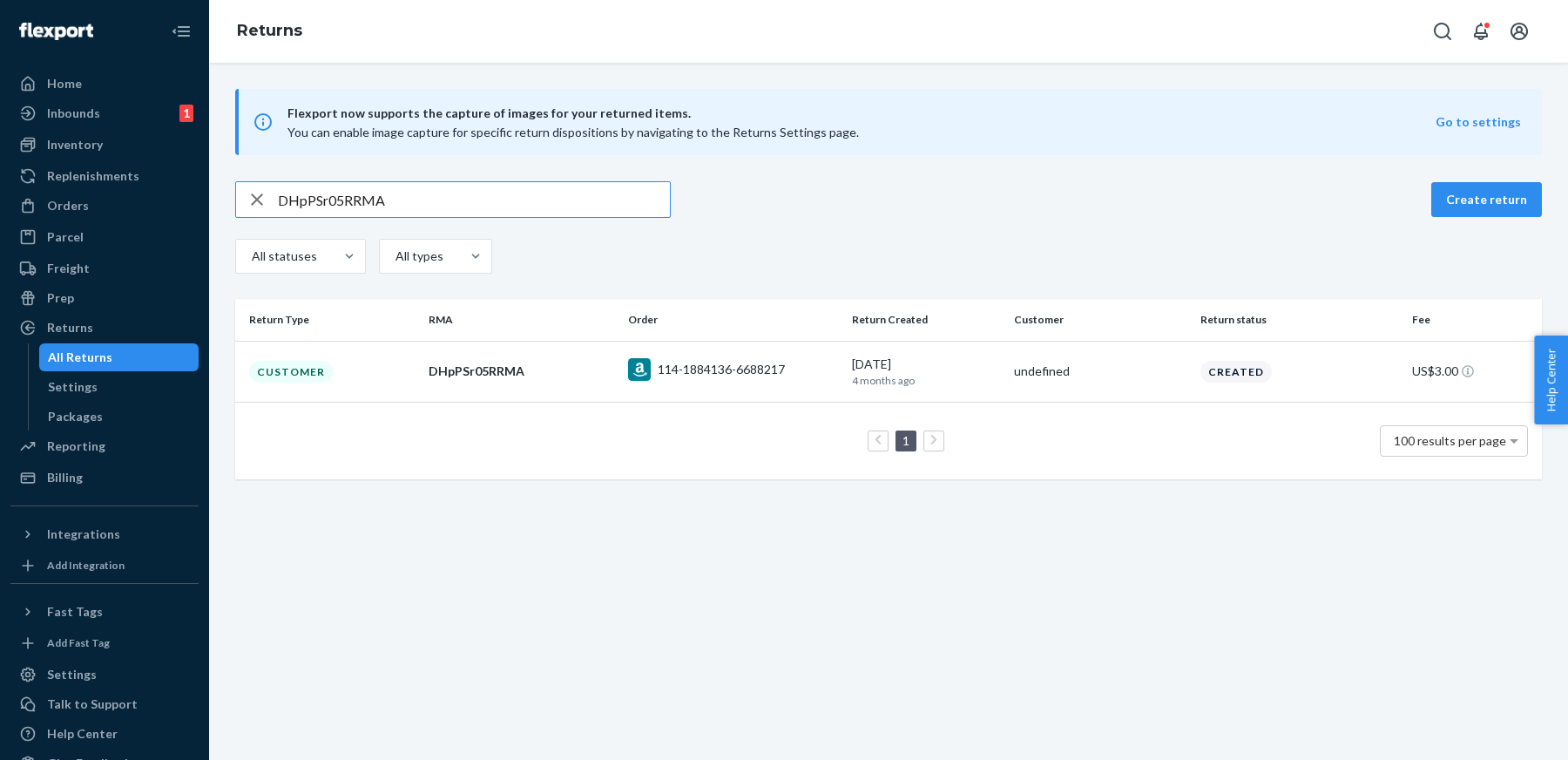
paste input "BZb6v0c"
click at [603, 196] on input "DBZb6v0cRRMA" at bounding box center [474, 200] width 392 height 35
paste input "7Tm6v04"
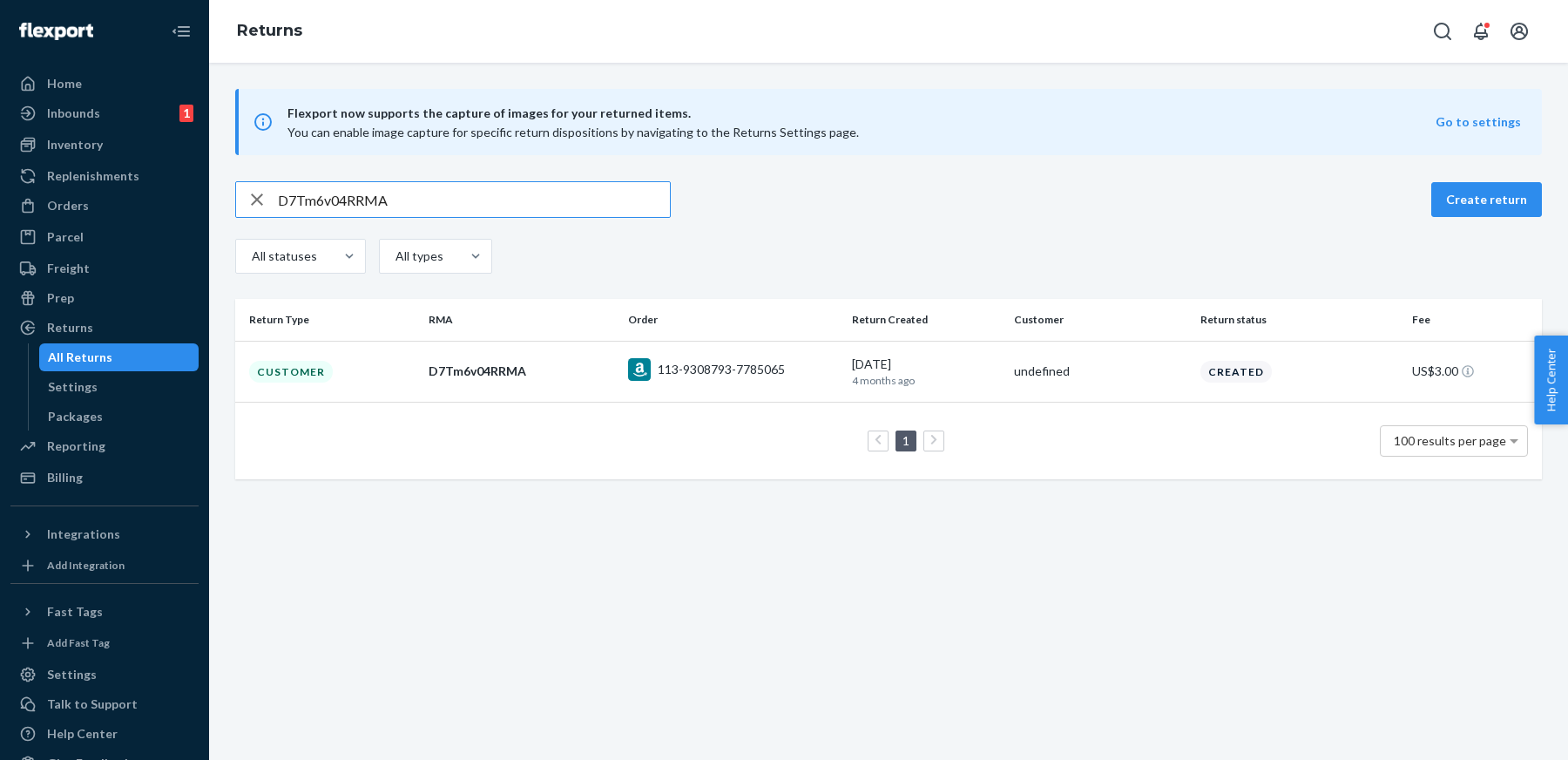
click at [536, 209] on input "D7Tm6v04RRMA" at bounding box center [474, 200] width 392 height 35
paste input "BT2680R"
click at [595, 196] on input "DBT2680RRRMA" at bounding box center [474, 200] width 392 height 35
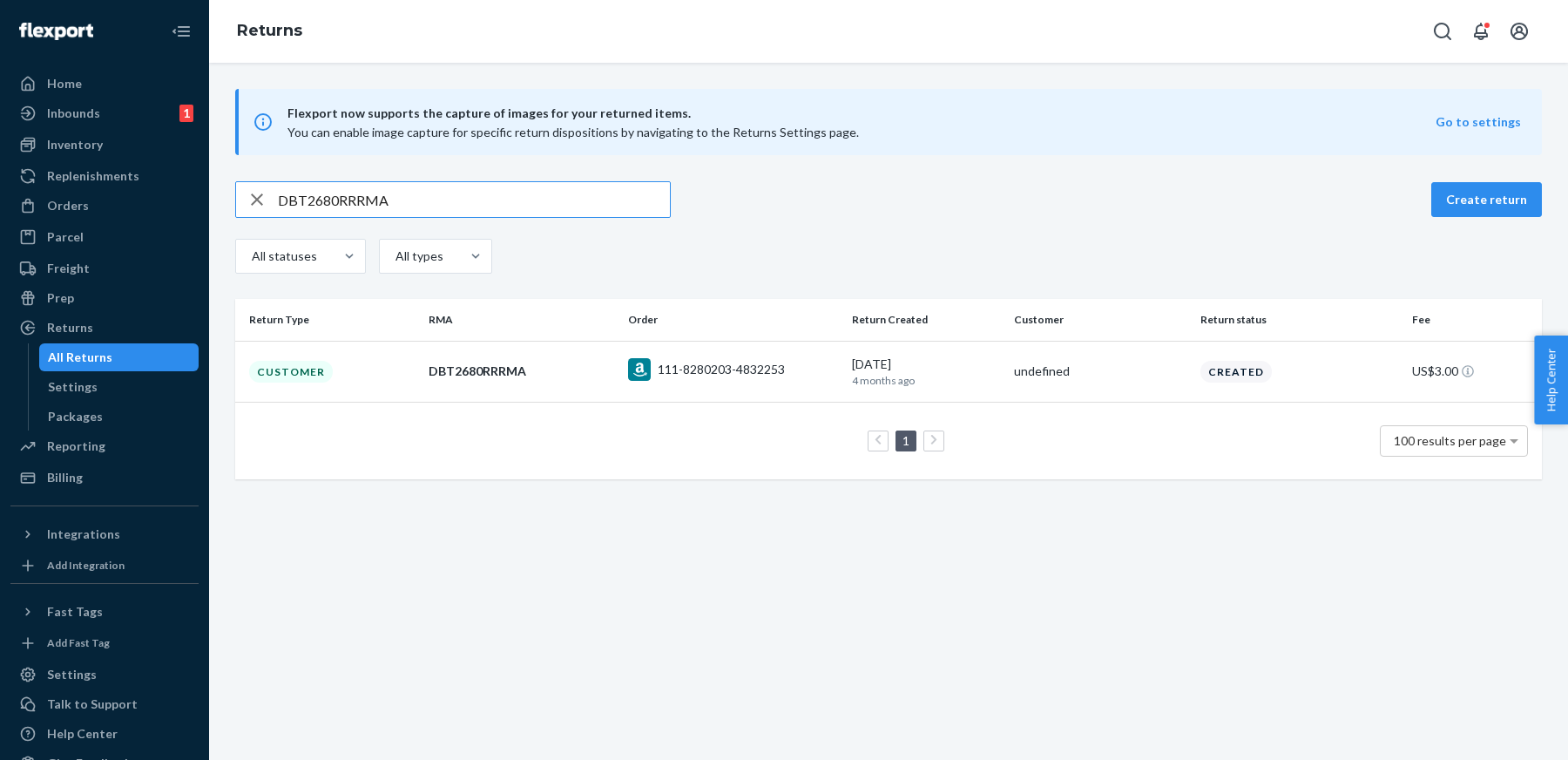
paste input "2cn6Q0C"
click at [600, 202] on input "D2cn6Q0CRRMA" at bounding box center [474, 200] width 392 height 35
paste input "Hh7dD0l"
click at [618, 200] on input "DHh7dD0lRRMA" at bounding box center [474, 200] width 392 height 35
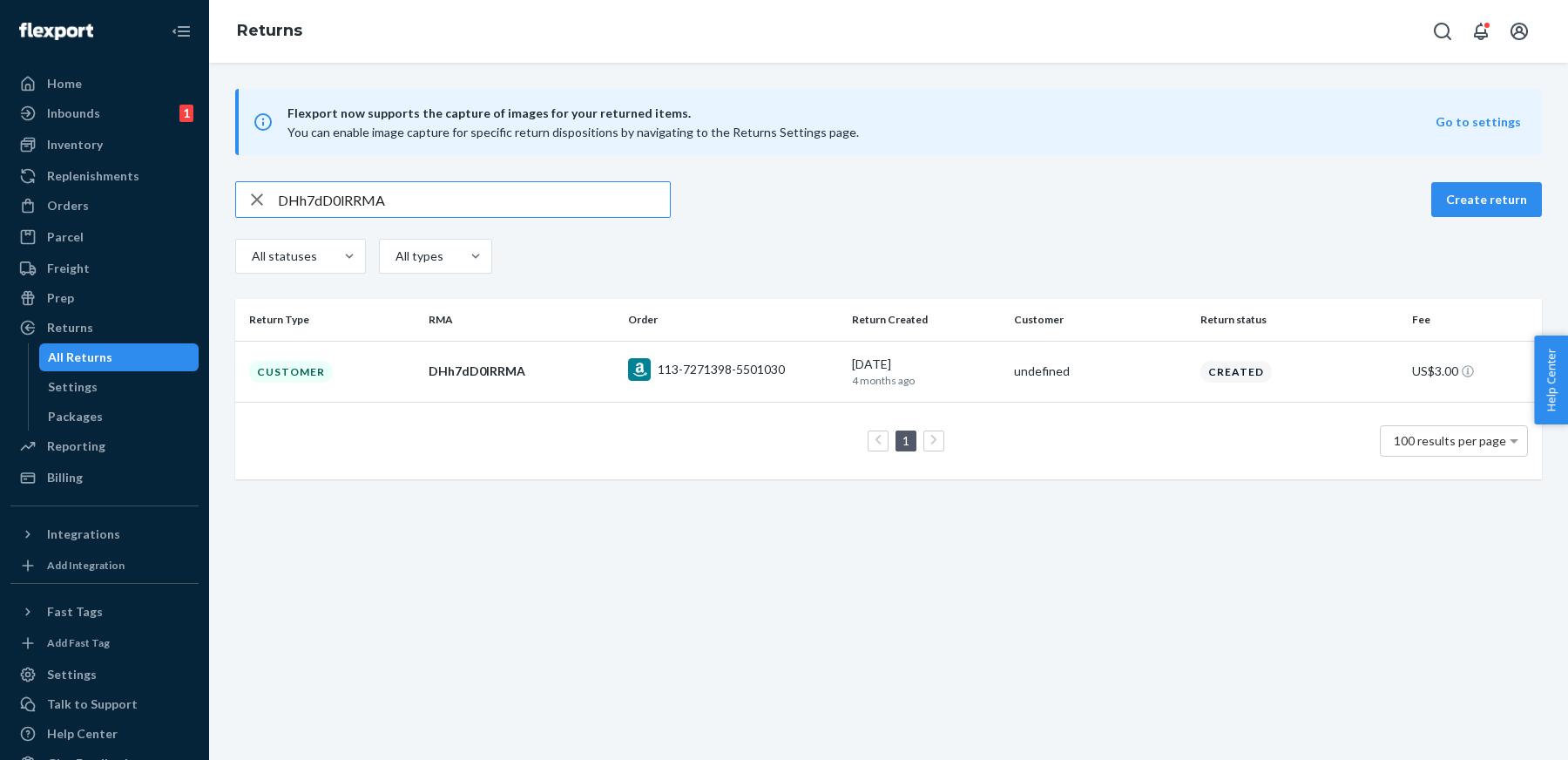
click at [618, 200] on input "DHh7dD0lRRMA" at bounding box center [474, 200] width 392 height 35
paste input "xYvdw02"
click at [616, 209] on input "DxYvdw02RRMA" at bounding box center [474, 200] width 392 height 35
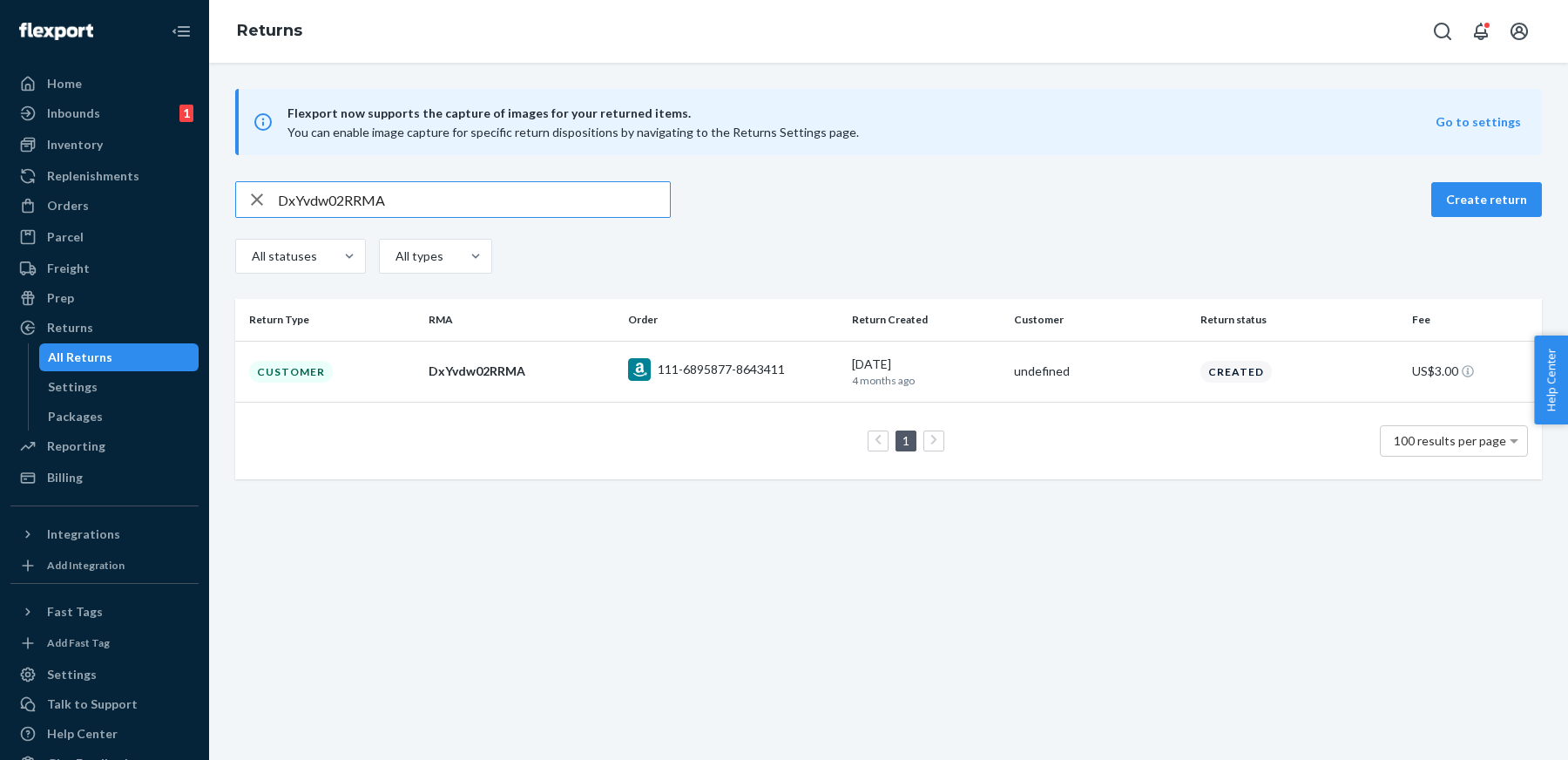
click at [616, 209] on input "DxYvdw02RRMA" at bounding box center [474, 200] width 392 height 35
paste input "86pGB0x"
click at [618, 200] on input "D86pGB0xRRMA" at bounding box center [474, 200] width 392 height 35
paste input "qJtG60W"
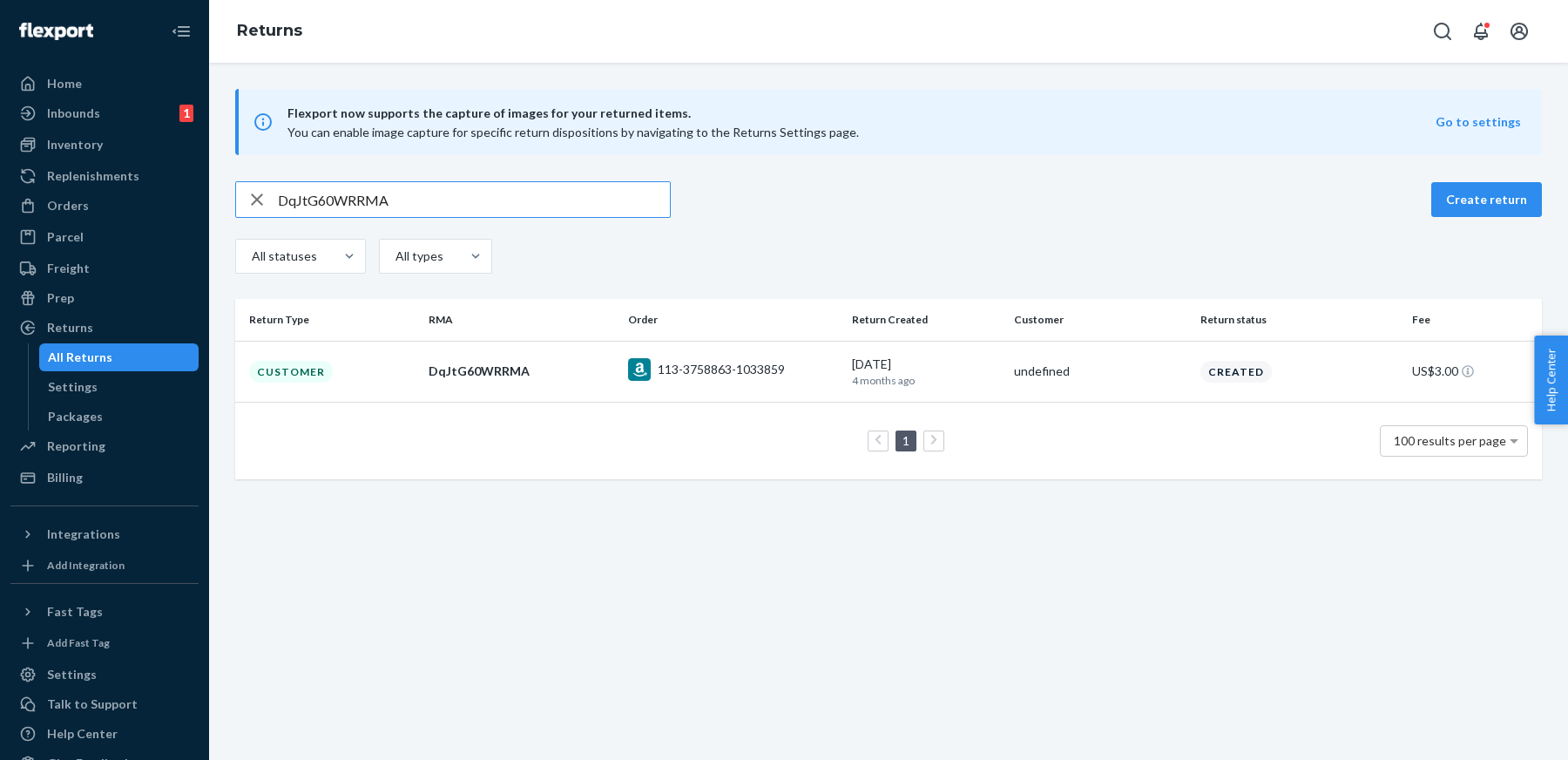
click at [460, 208] on input "DqJtG60WRRMA" at bounding box center [474, 200] width 392 height 35
paste input "112-9705927-7553058"
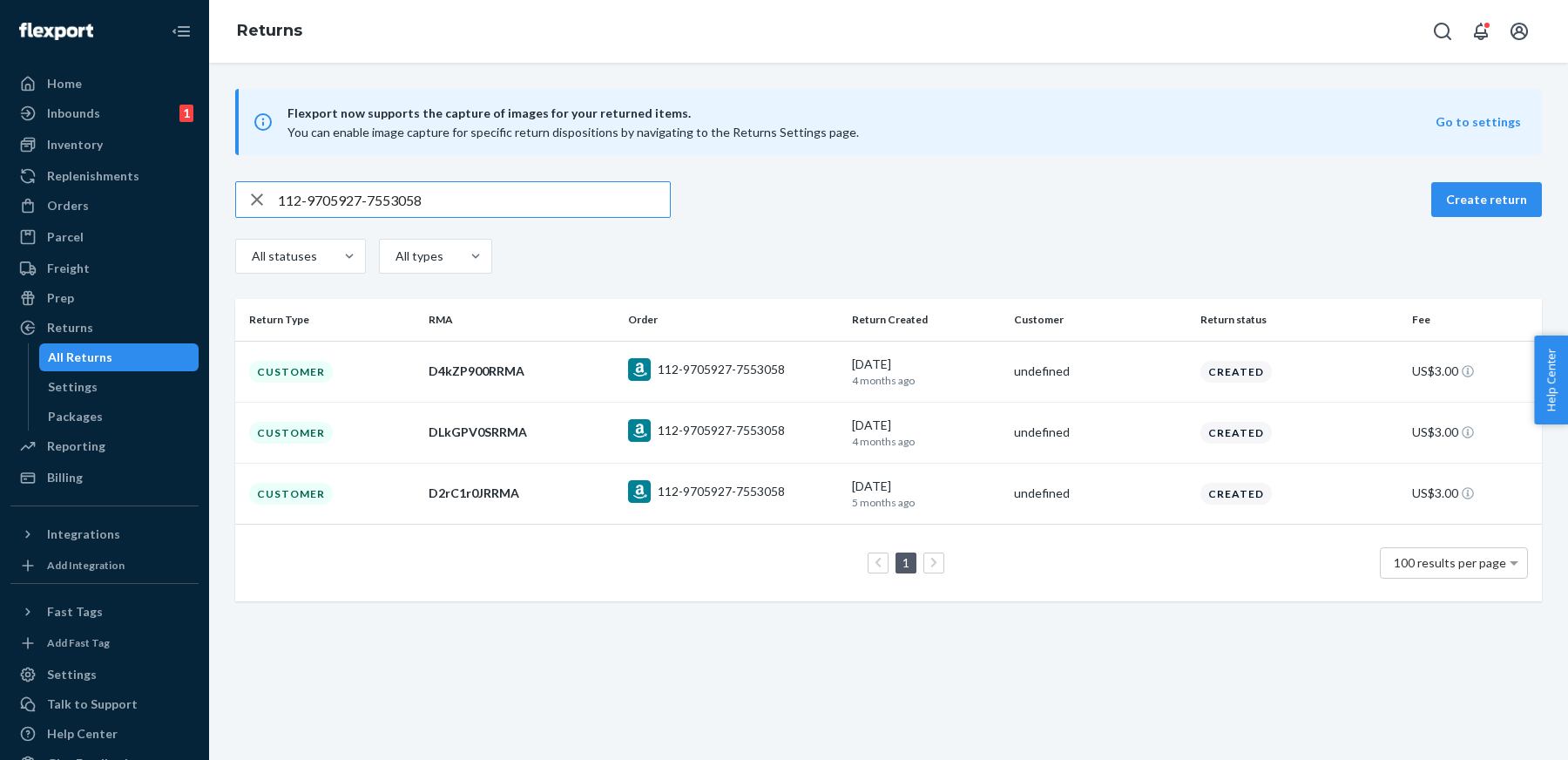
click at [608, 202] on input "112-9705927-7553058" at bounding box center [474, 200] width 392 height 35
paste input "D8t9TW08RRMA"
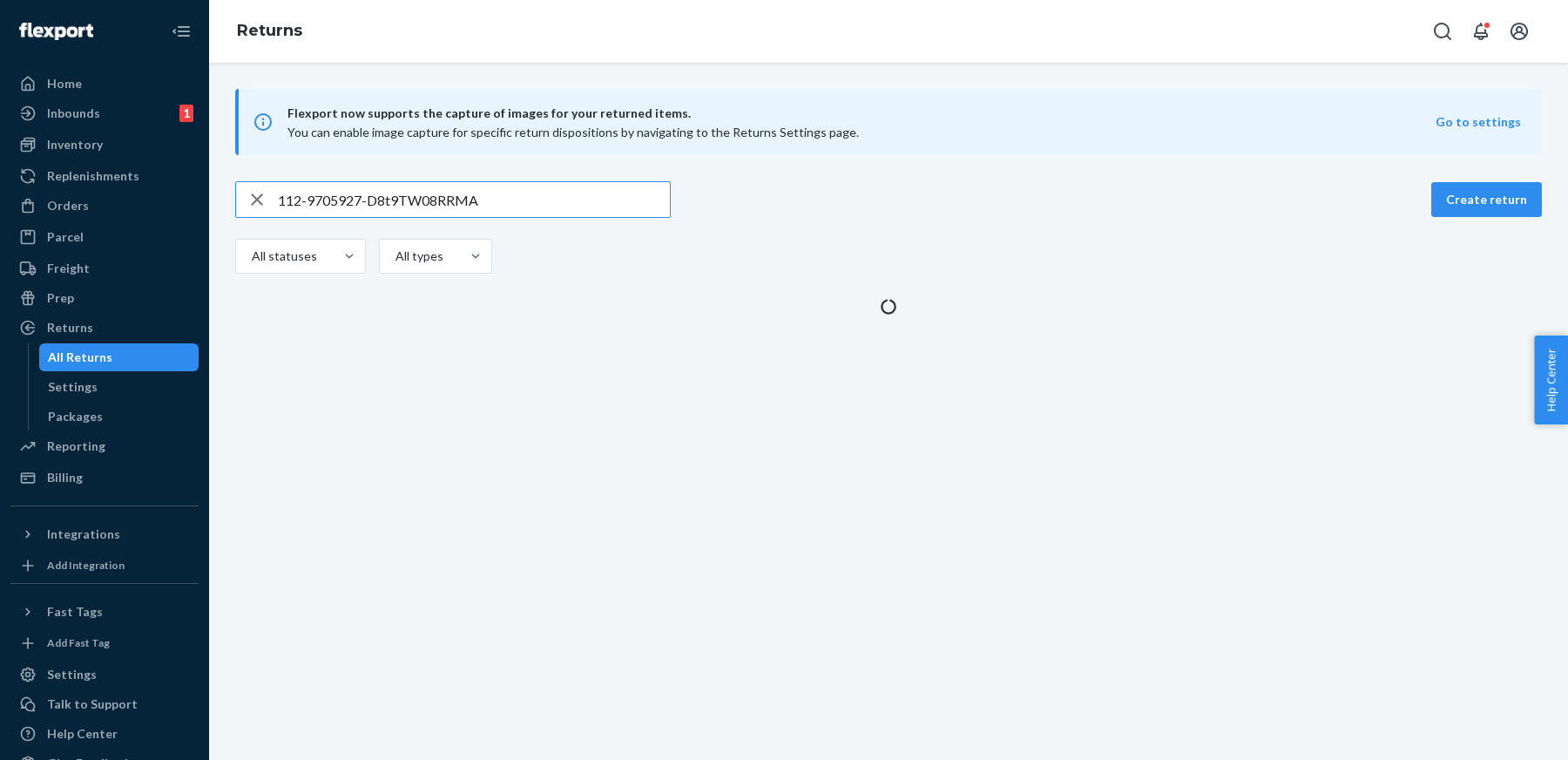
click at [608, 202] on input "112-9705927-D8t9TW08RRMA" at bounding box center [474, 200] width 392 height 35
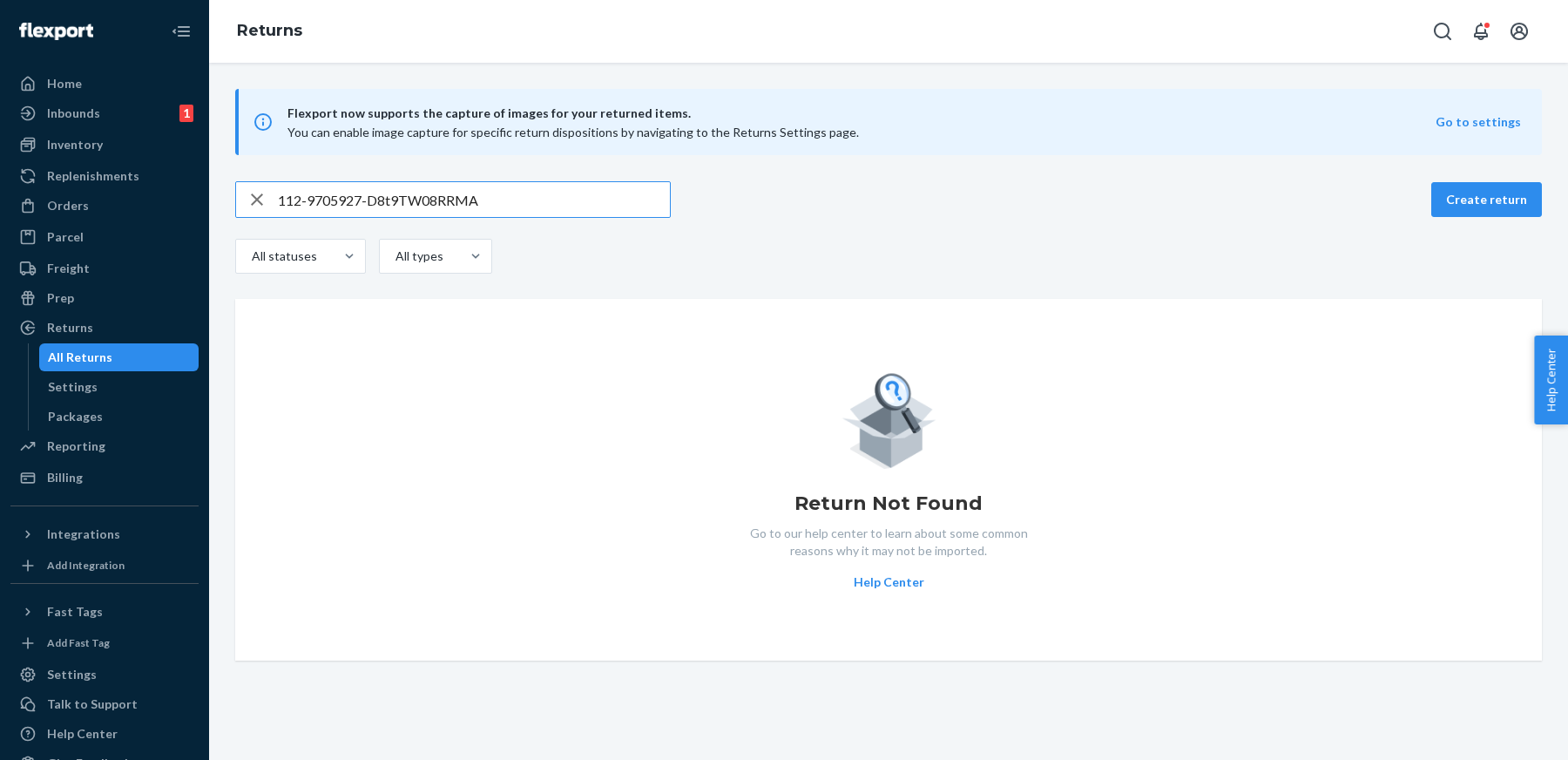
paste input "text"
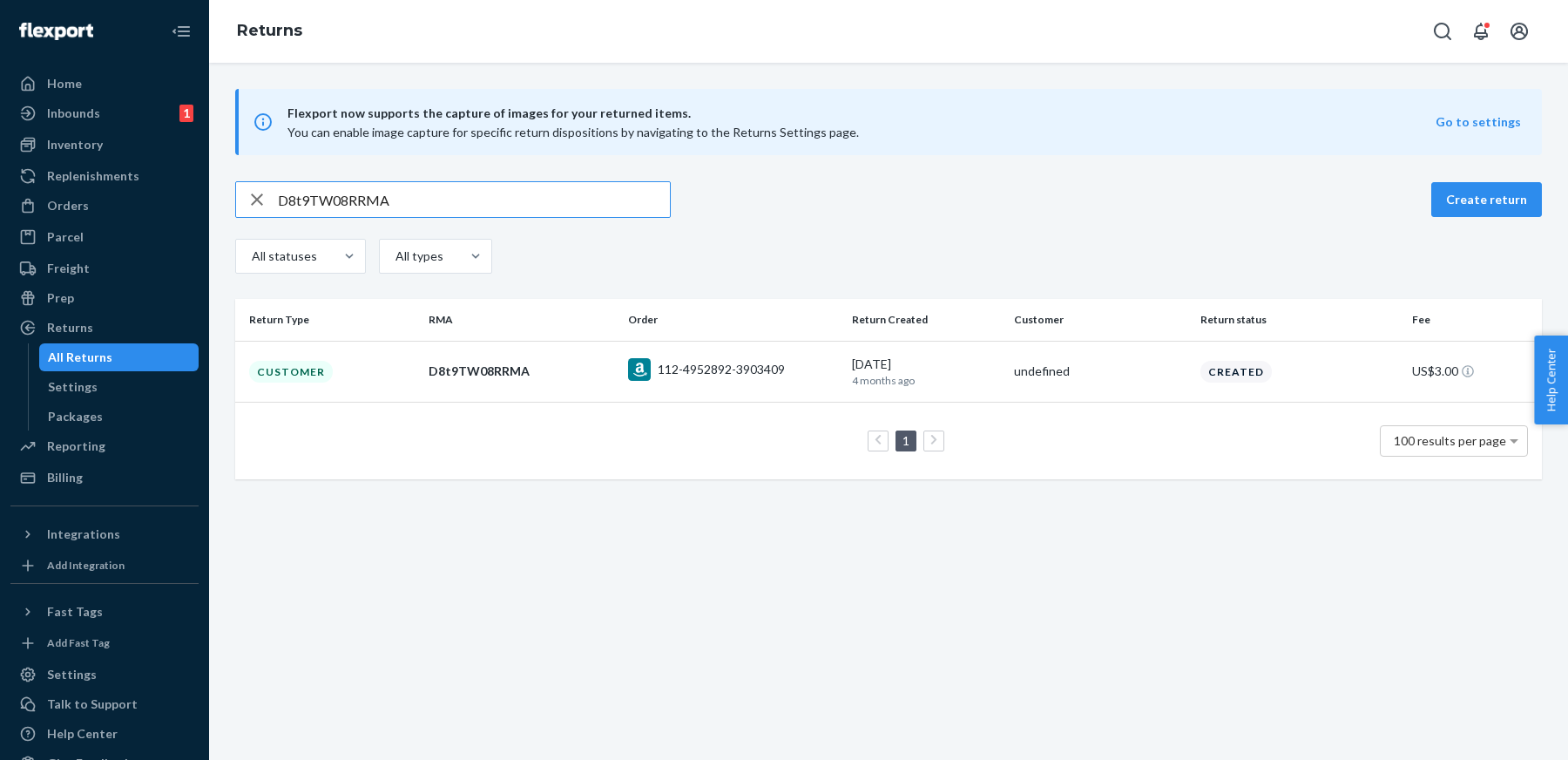
click at [593, 206] on input "D8t9TW08RRMA" at bounding box center [474, 200] width 392 height 35
paste input "fhxTl0F"
click at [581, 199] on input "DfhxTl0FRRMA" at bounding box center [474, 200] width 392 height 35
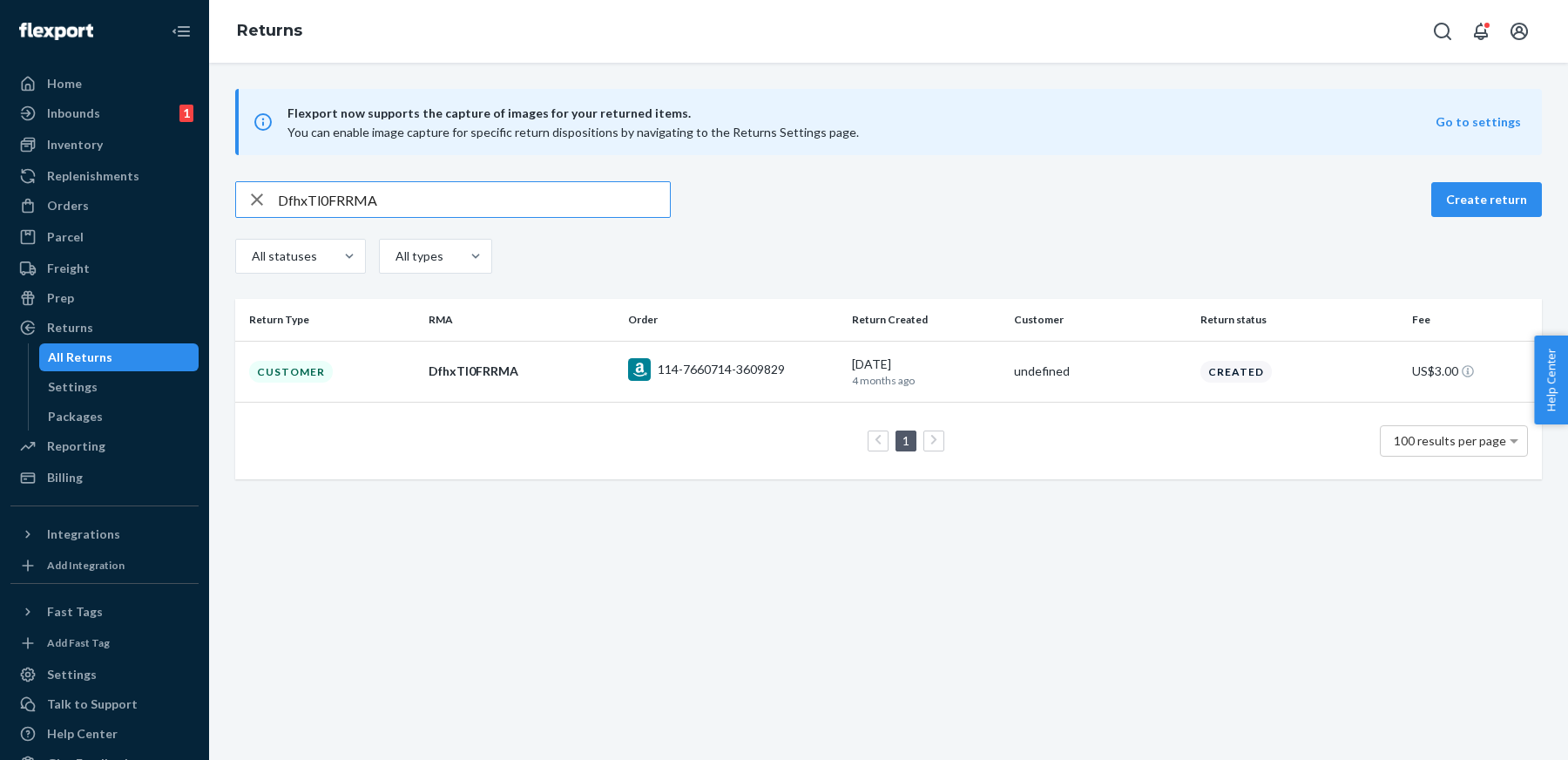
paste input "sPNnT0N"
click at [596, 222] on div "DsPNnT0NRRMA Create return All statuses All types" at bounding box center [889, 230] width 1307 height 97
click at [557, 194] on input "DsPNnT0NRRMA" at bounding box center [474, 200] width 392 height 35
paste input "Fkwxc0P"
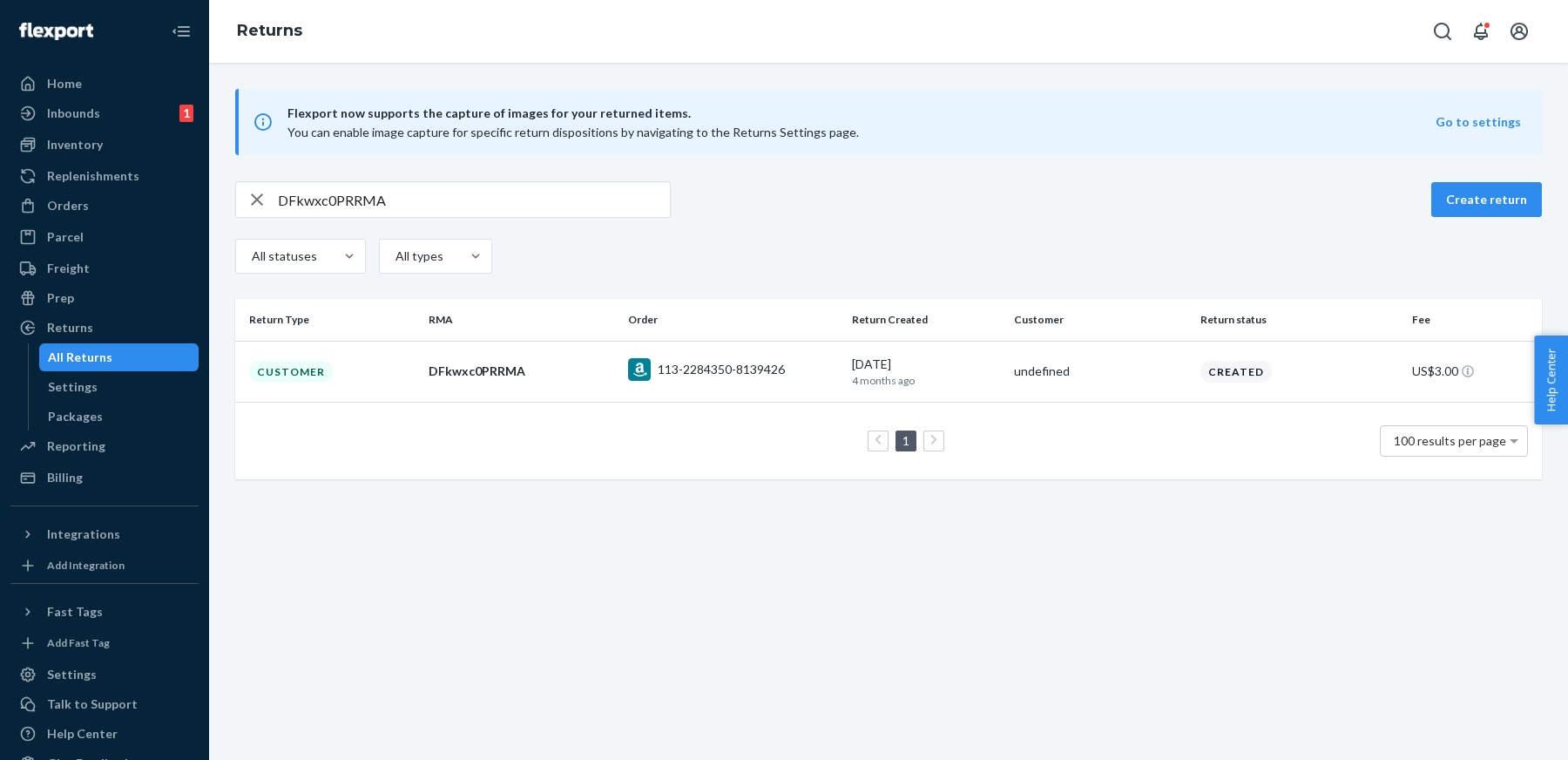
click at [605, 218] on div "DFkwxc0PRRMA Create return All statuses All types" at bounding box center [889, 230] width 1307 height 97
click at [575, 201] on input "DFkwxc0PRRMA" at bounding box center [474, 200] width 392 height 35
paste input "fKHJn0l"
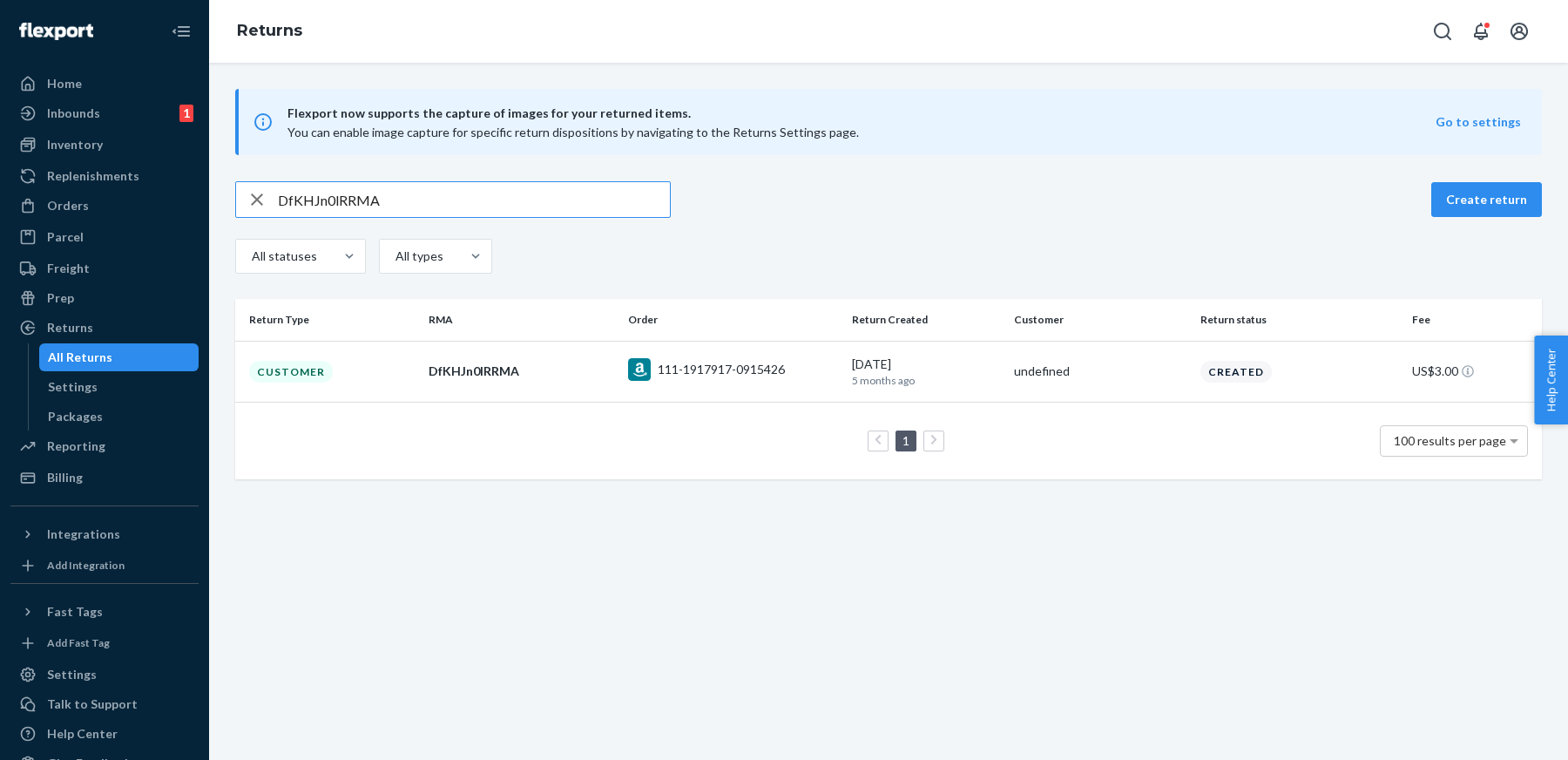
click at [597, 202] on input "DfKHJn0lRRMA" at bounding box center [474, 200] width 392 height 35
paste input "x5kJD0c"
click at [594, 225] on div "Dx5kJD0cRRMA Create return All statuses All types" at bounding box center [889, 230] width 1307 height 97
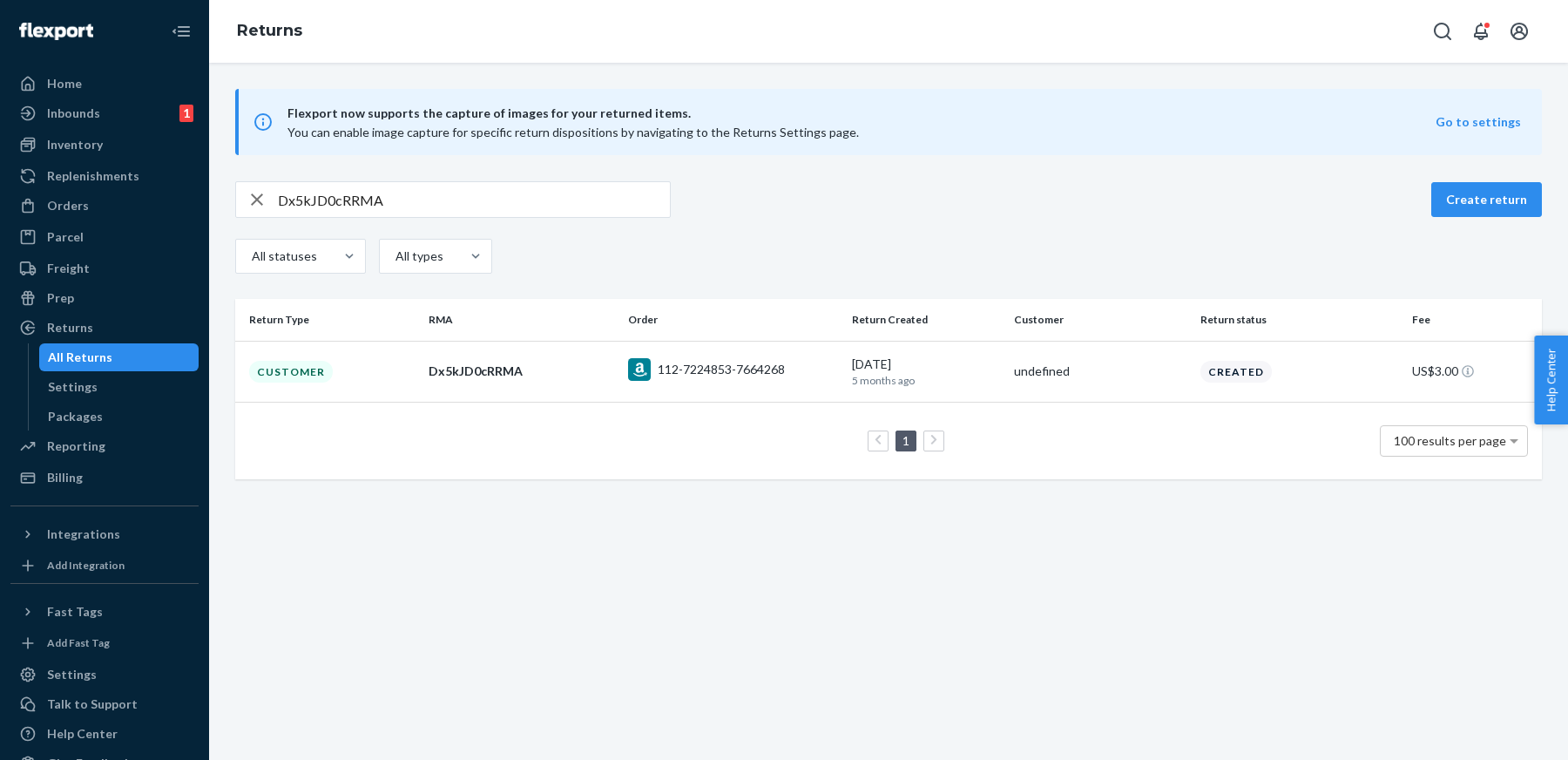
click at [549, 204] on input "Dx5kJD0cRRMA" at bounding box center [474, 200] width 392 height 35
paste input "rNvJd01"
click at [493, 202] on input "DrNvJd01RRMA" at bounding box center [474, 200] width 392 height 35
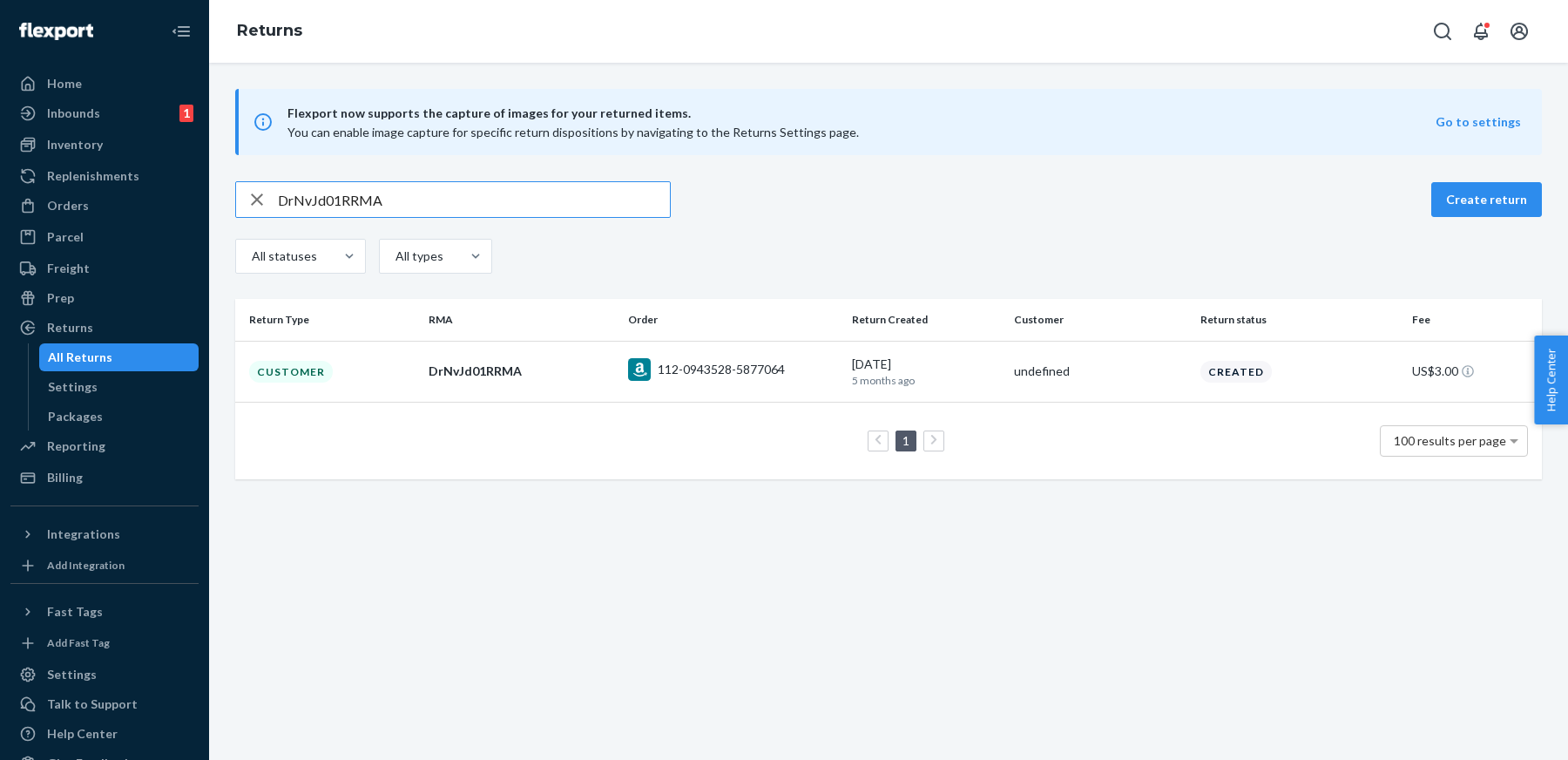
paste input "KNxJ20r"
click at [535, 219] on div "DKNxJ20rRRMA Create return All statuses All types" at bounding box center [889, 230] width 1307 height 97
click at [517, 201] on input "DKNxJ20rRRMA" at bounding box center [474, 200] width 392 height 35
paste input "f3cMv0N"
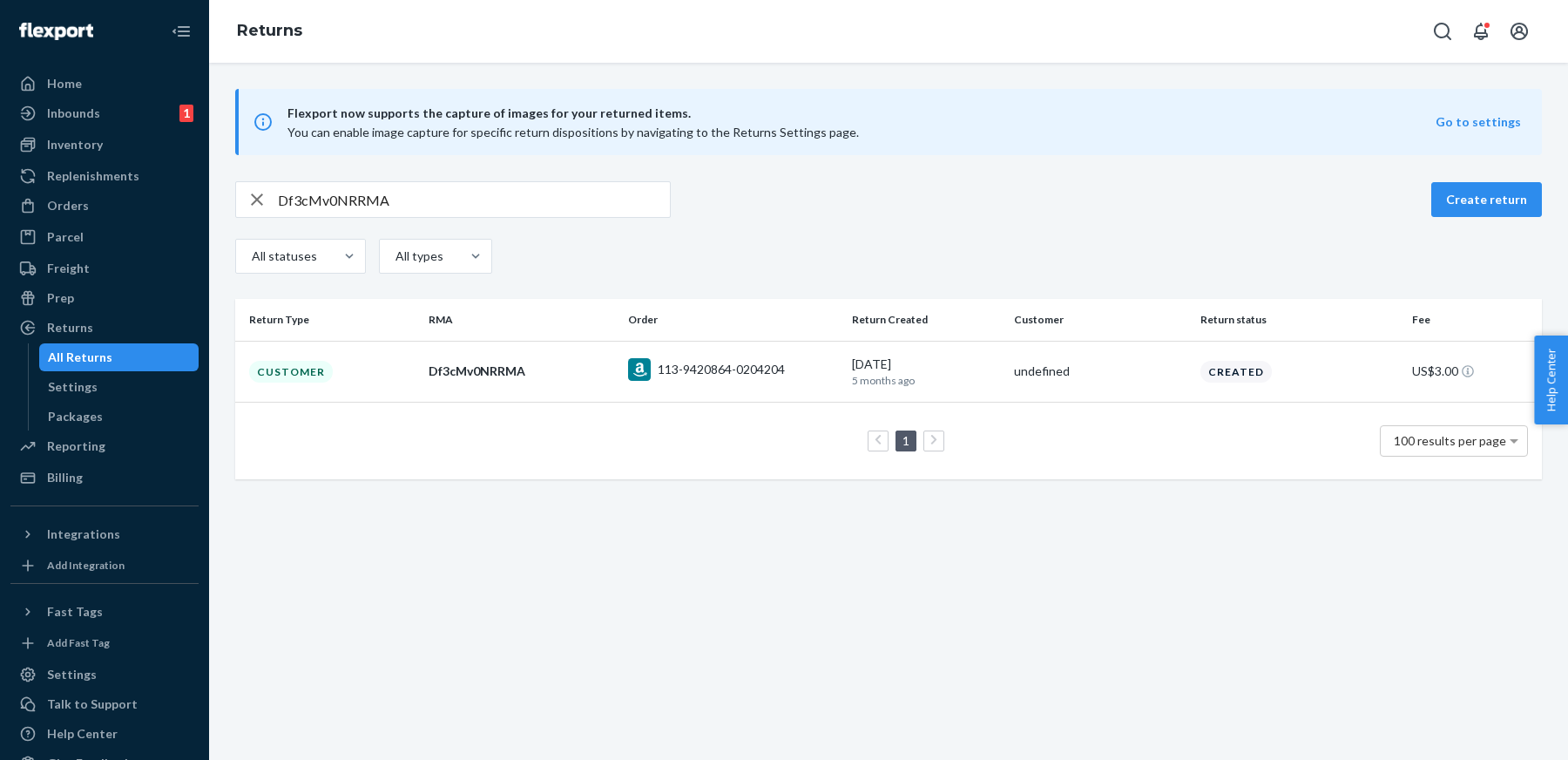
click at [631, 218] on div "Df3cMv0NRRMA Create return All statuses All types" at bounding box center [889, 230] width 1307 height 97
click at [603, 205] on input "Df3cMv0NRRMA" at bounding box center [474, 200] width 392 height 35
paste input "jDNM607"
click at [631, 201] on input "DjDNM607RRMA" at bounding box center [474, 200] width 392 height 35
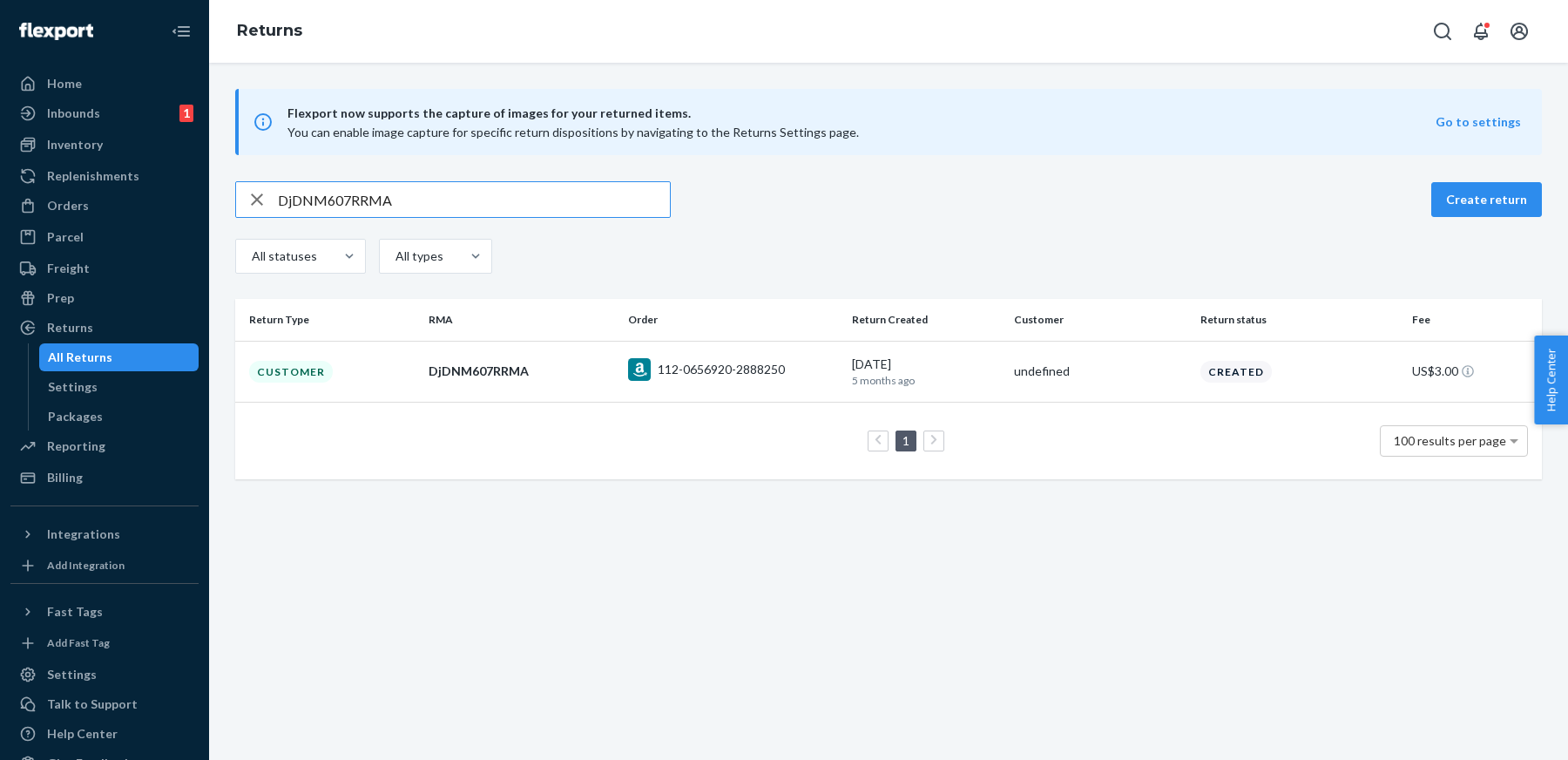
click at [631, 201] on input "DjDNM607RRMA" at bounding box center [474, 200] width 392 height 35
paste input "h0y1W0n"
click at [610, 208] on input "Dh0y1W0nRRMA" at bounding box center [474, 200] width 392 height 35
paste input "2rC1r0J"
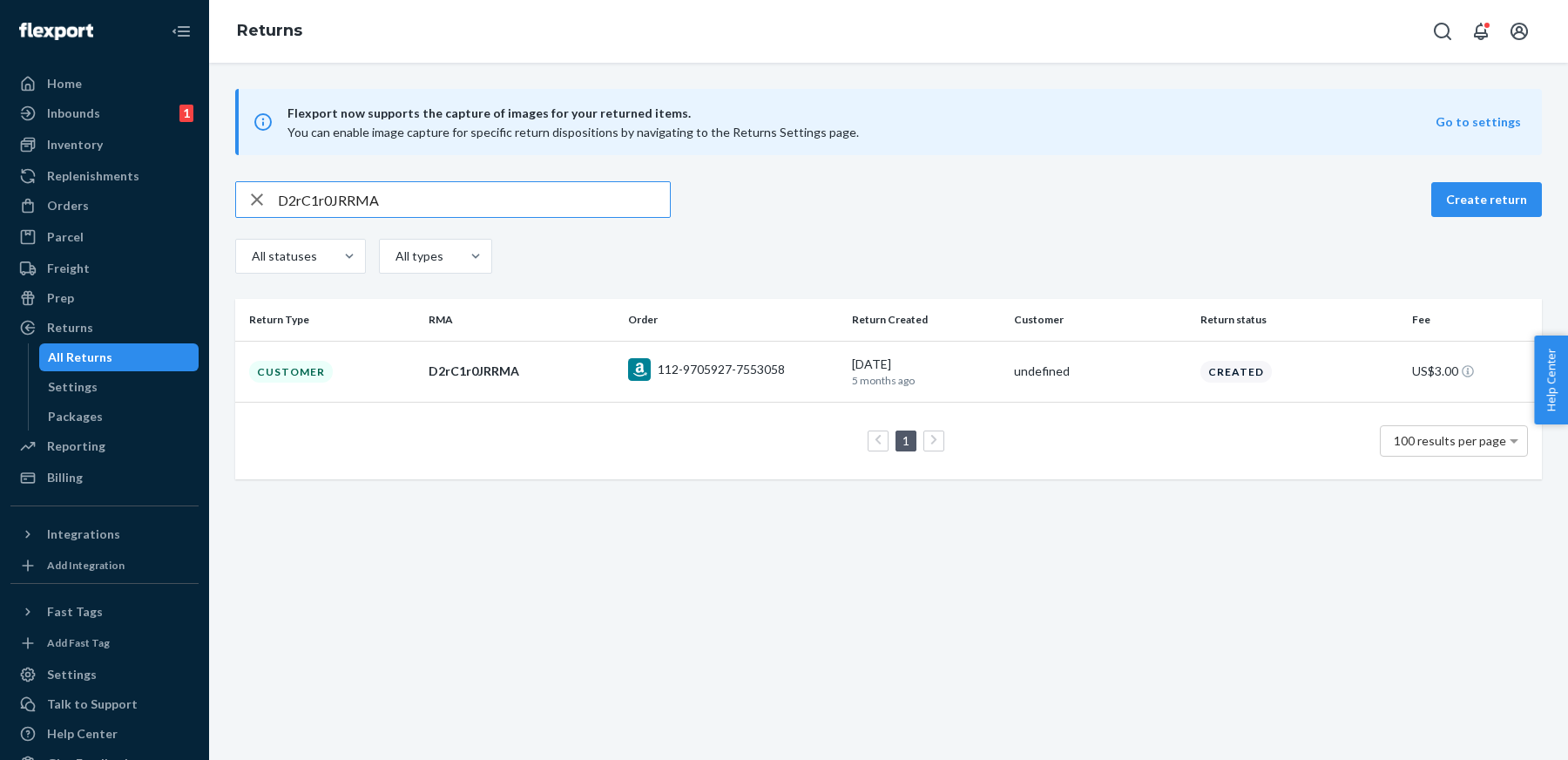
click at [523, 204] on input "D2rC1r0JRRMA" at bounding box center [474, 200] width 392 height 35
paste input "L8drN0k"
click at [536, 219] on div "DL8drN0kRRMA Create return All statuses All types" at bounding box center [889, 230] width 1307 height 97
click at [505, 189] on input "DL8drN0kRRMA" at bounding box center [474, 200] width 392 height 35
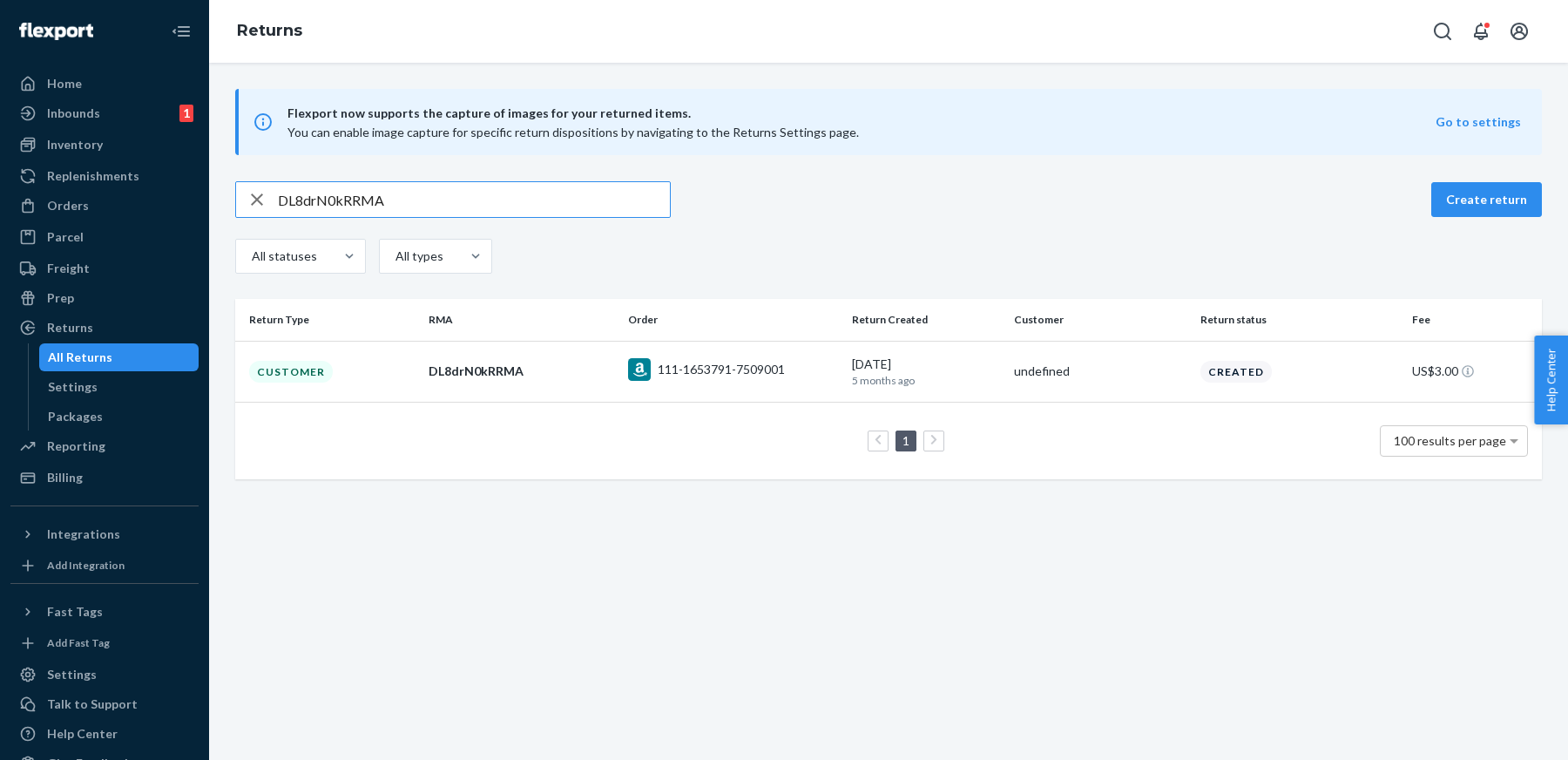
click at [505, 189] on input "DL8drN0kRRMA" at bounding box center [474, 200] width 392 height 35
paste input "f72Kdf"
click at [617, 197] on input "Df72KdfkRRMA" at bounding box center [474, 200] width 392 height 35
paste input "2y3KbfS"
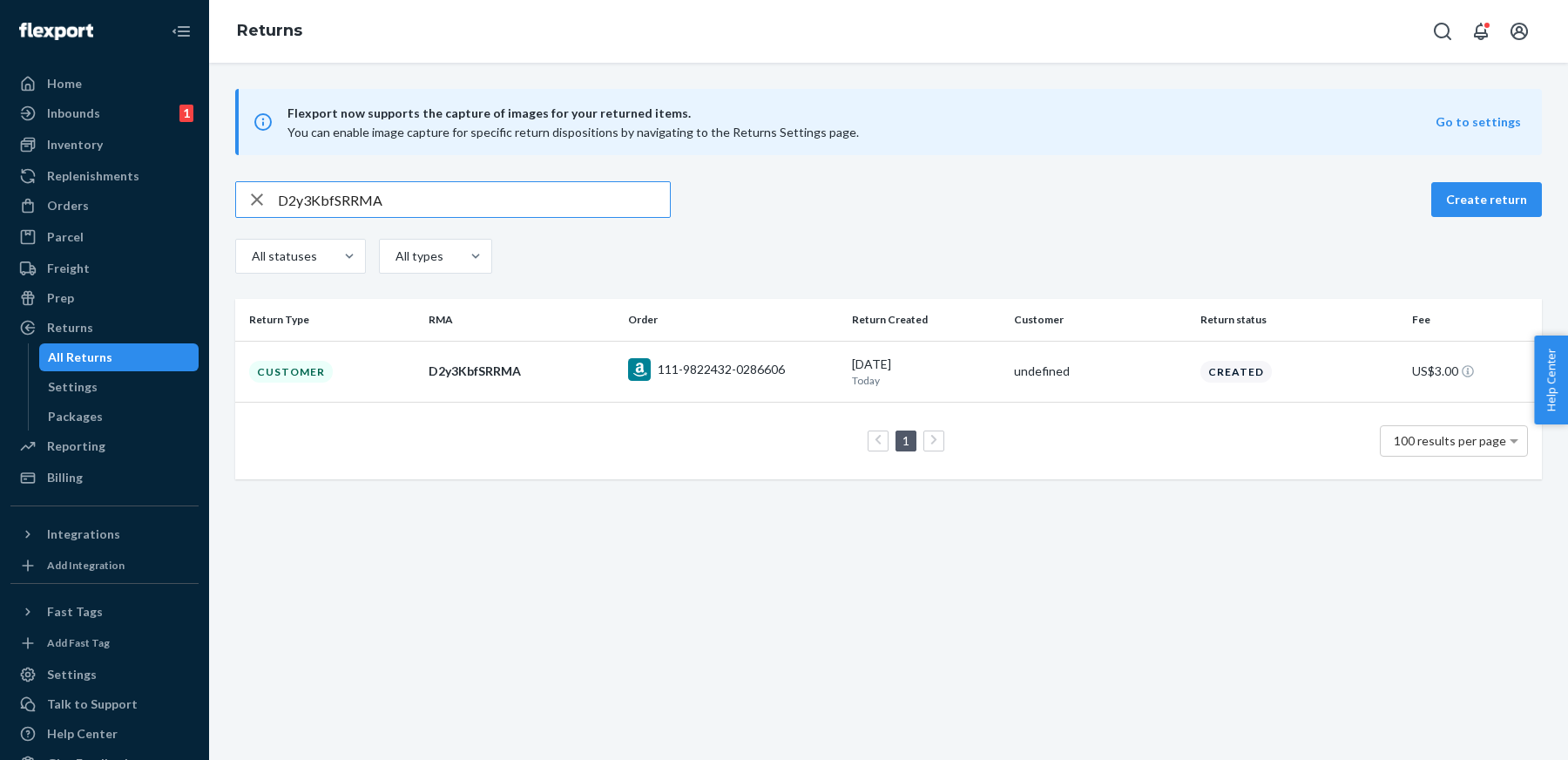
click at [420, 205] on input "D2y3KbfSRRMA" at bounding box center [474, 200] width 392 height 35
paste input "4K5KGfC"
type input "D4K5KGfCRRMA"
click at [88, 203] on div "Orders" at bounding box center [105, 206] width 185 height 25
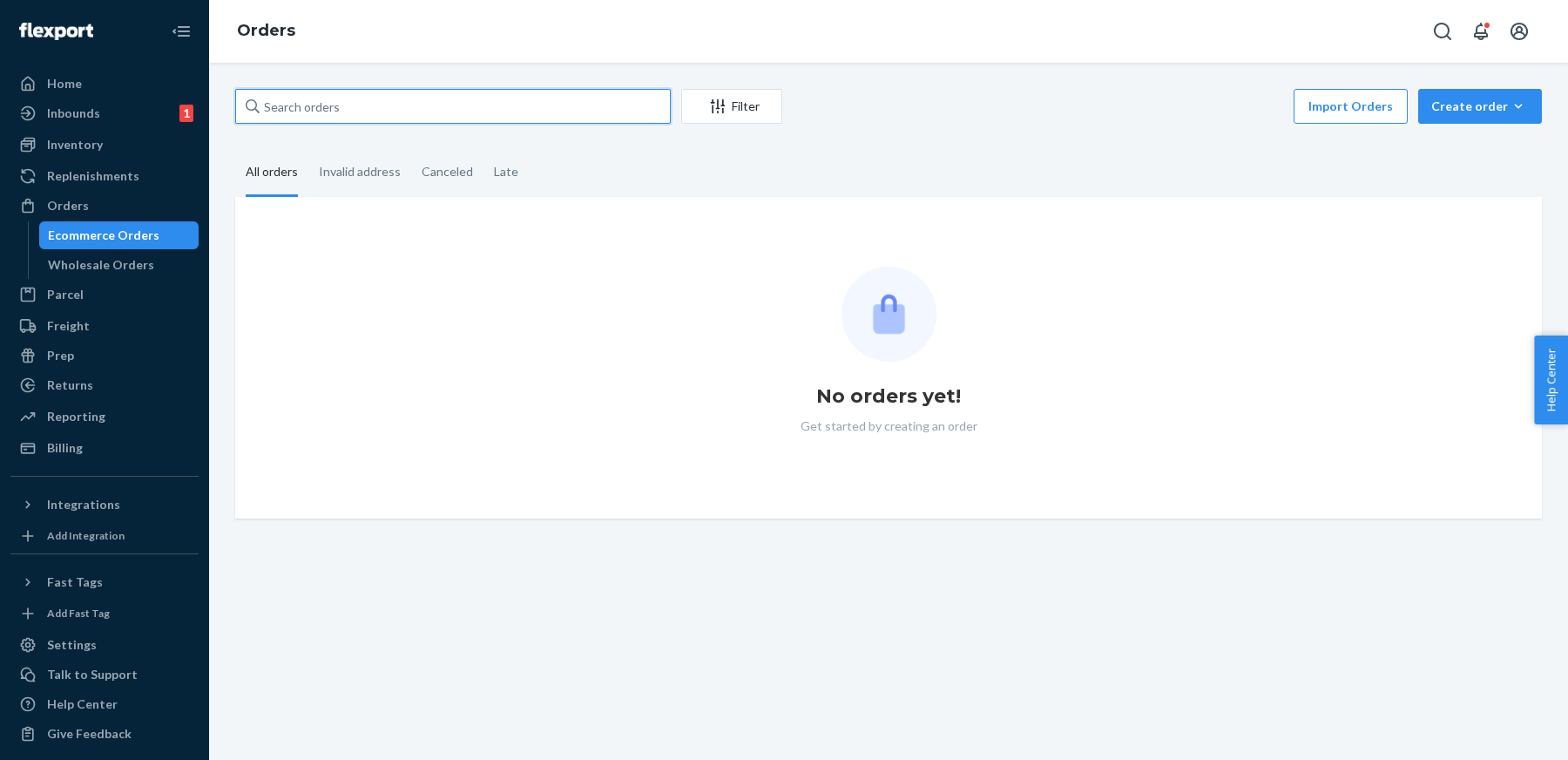
click at [612, 113] on input "text" at bounding box center [453, 106] width 435 height 35
paste input "111-9822432-0286606"
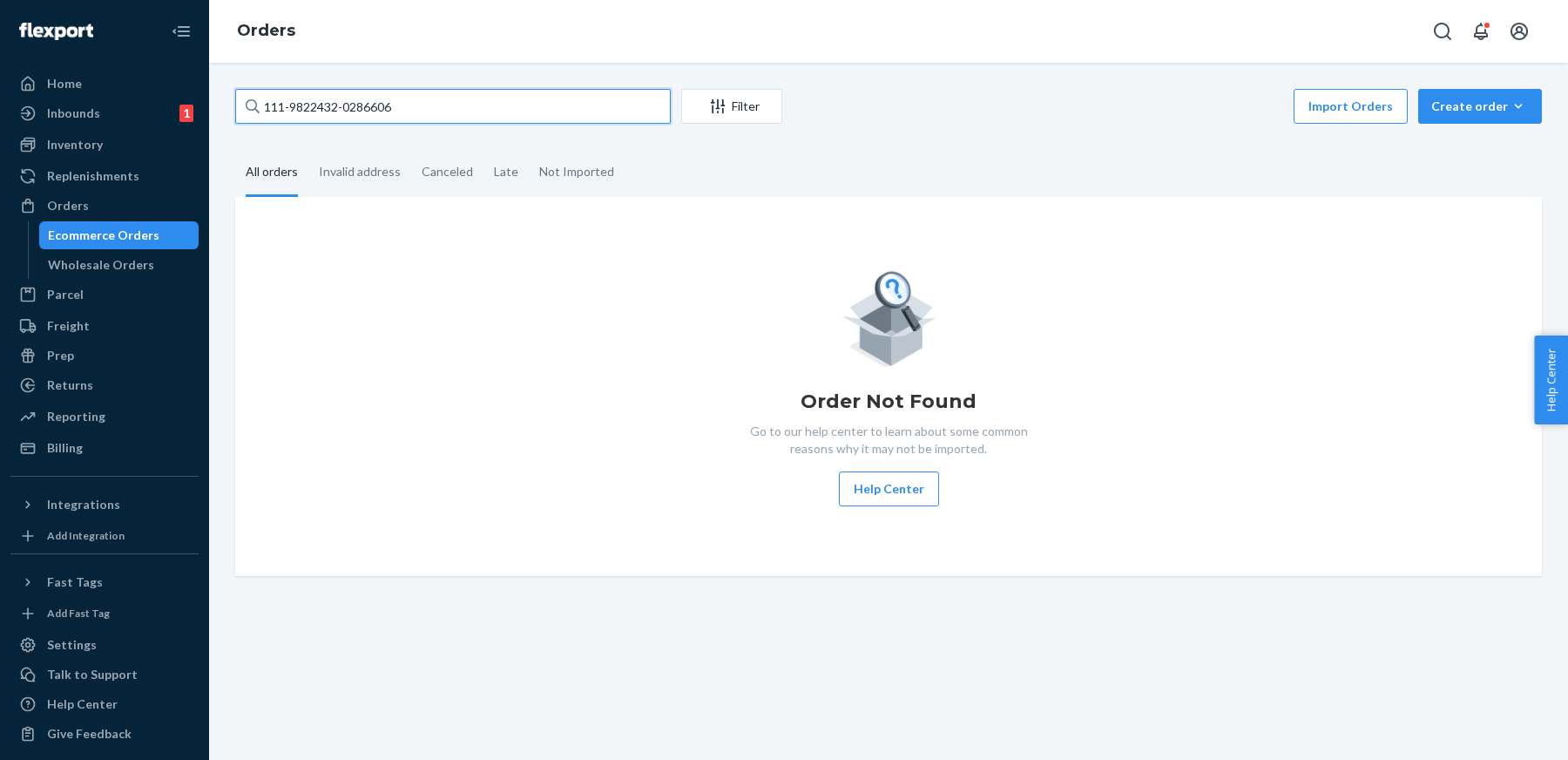
type input "111-9822432-0286606"
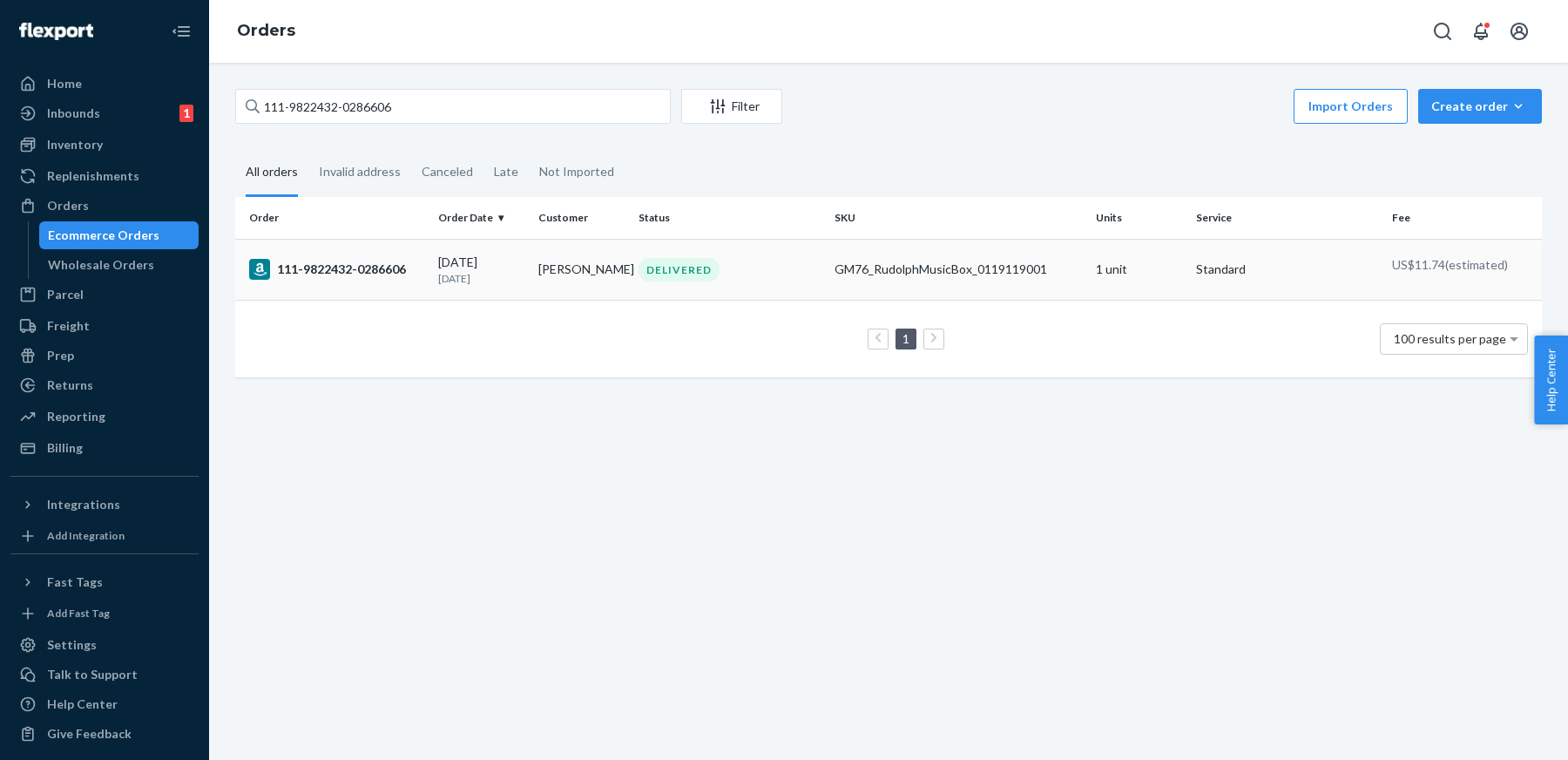
click at [496, 263] on div "09/17/2025 7 days ago" at bounding box center [481, 269] width 86 height 33
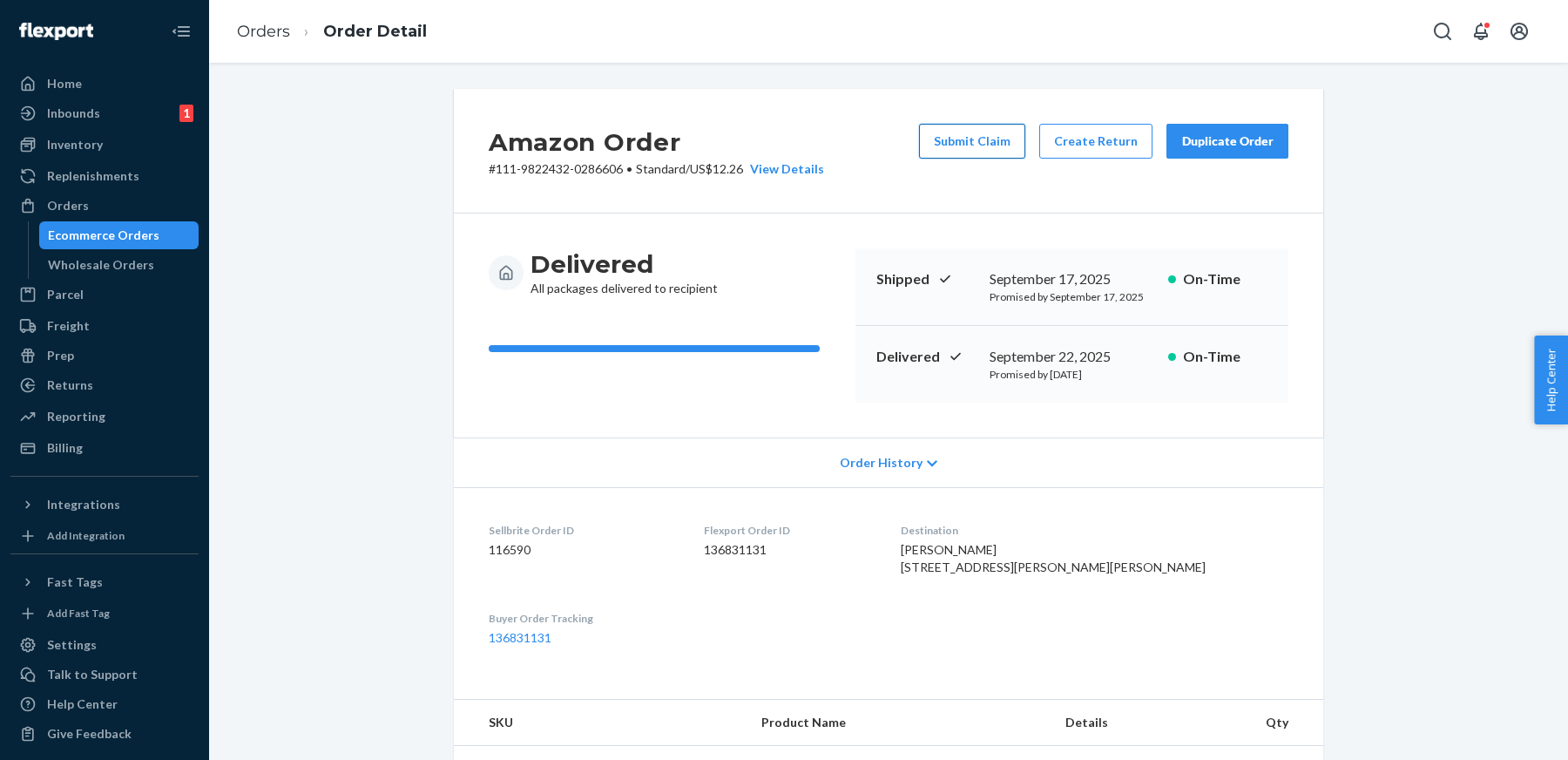
click at [986, 149] on button "Submit Claim" at bounding box center [972, 142] width 106 height 35
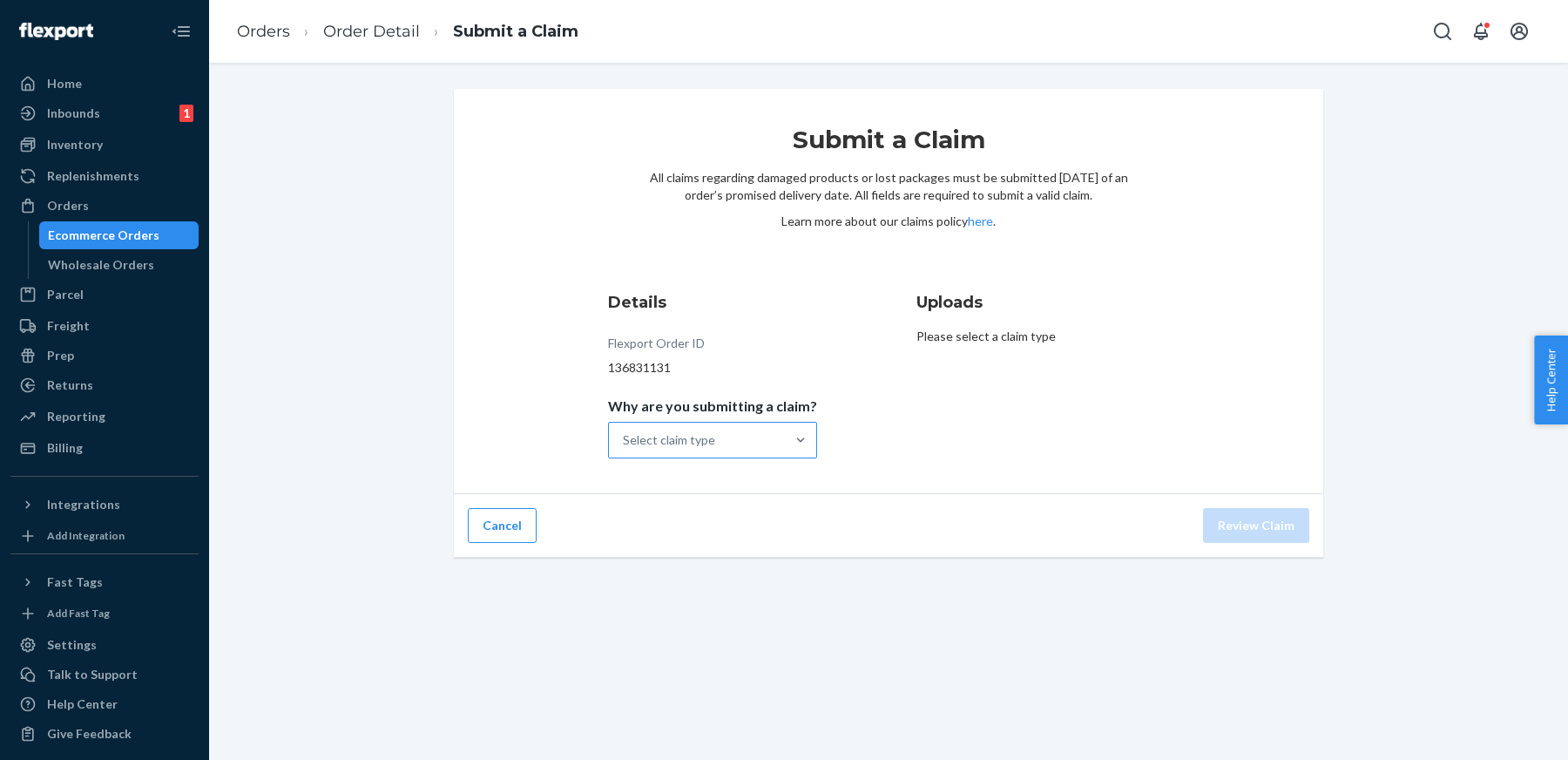
click at [715, 443] on div "Select claim type" at bounding box center [668, 440] width 92 height 18
click at [624, 443] on input "Why are you submitting a claim? Select claim type" at bounding box center [624, 440] width 2 height 18
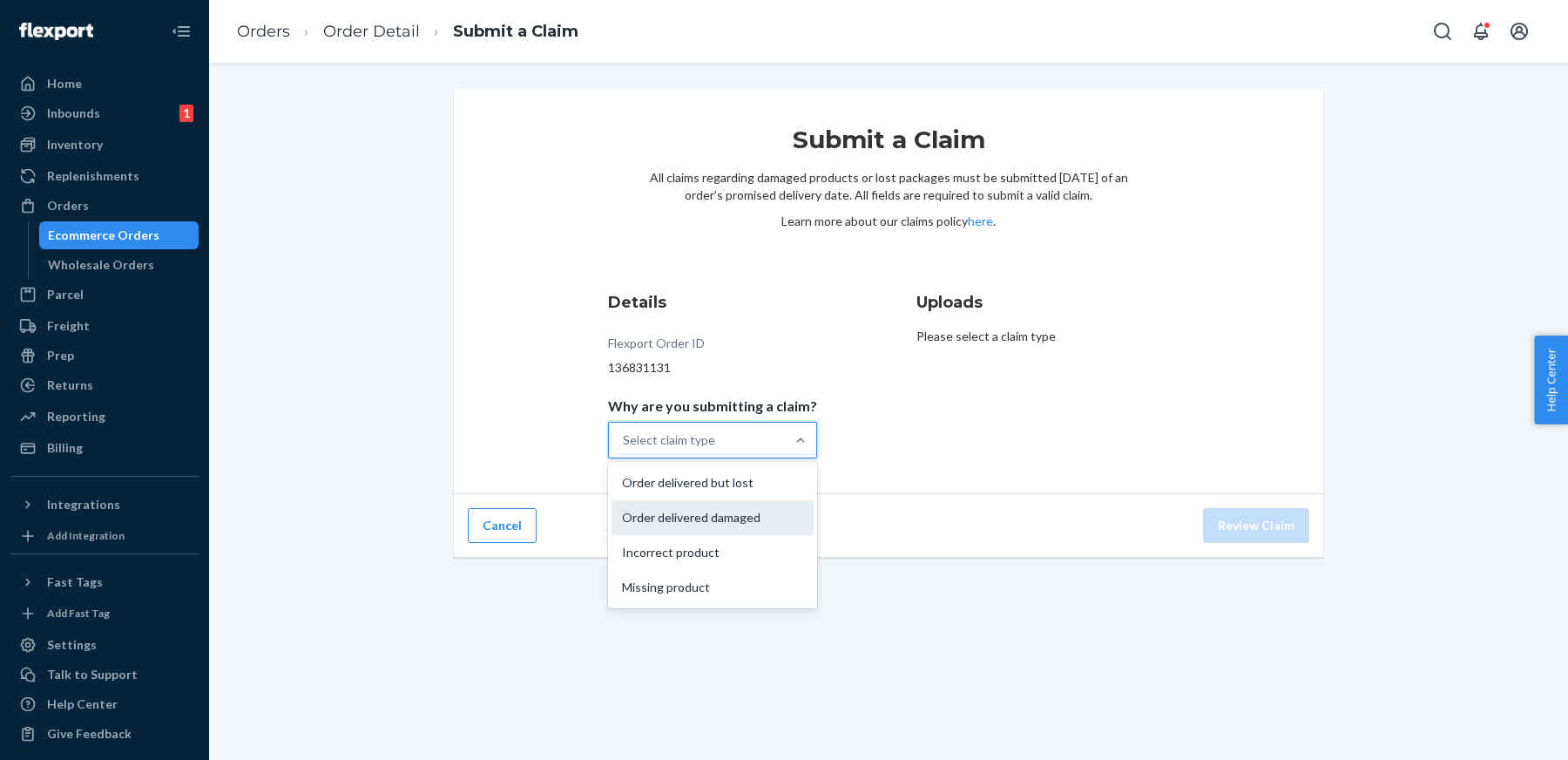
click at [703, 516] on div "Order delivered damaged" at bounding box center [713, 518] width 202 height 35
click at [624, 449] on input "Why are you submitting a claim? option Order delivered damaged focused, 0 of 4.…" at bounding box center [624, 440] width 2 height 18
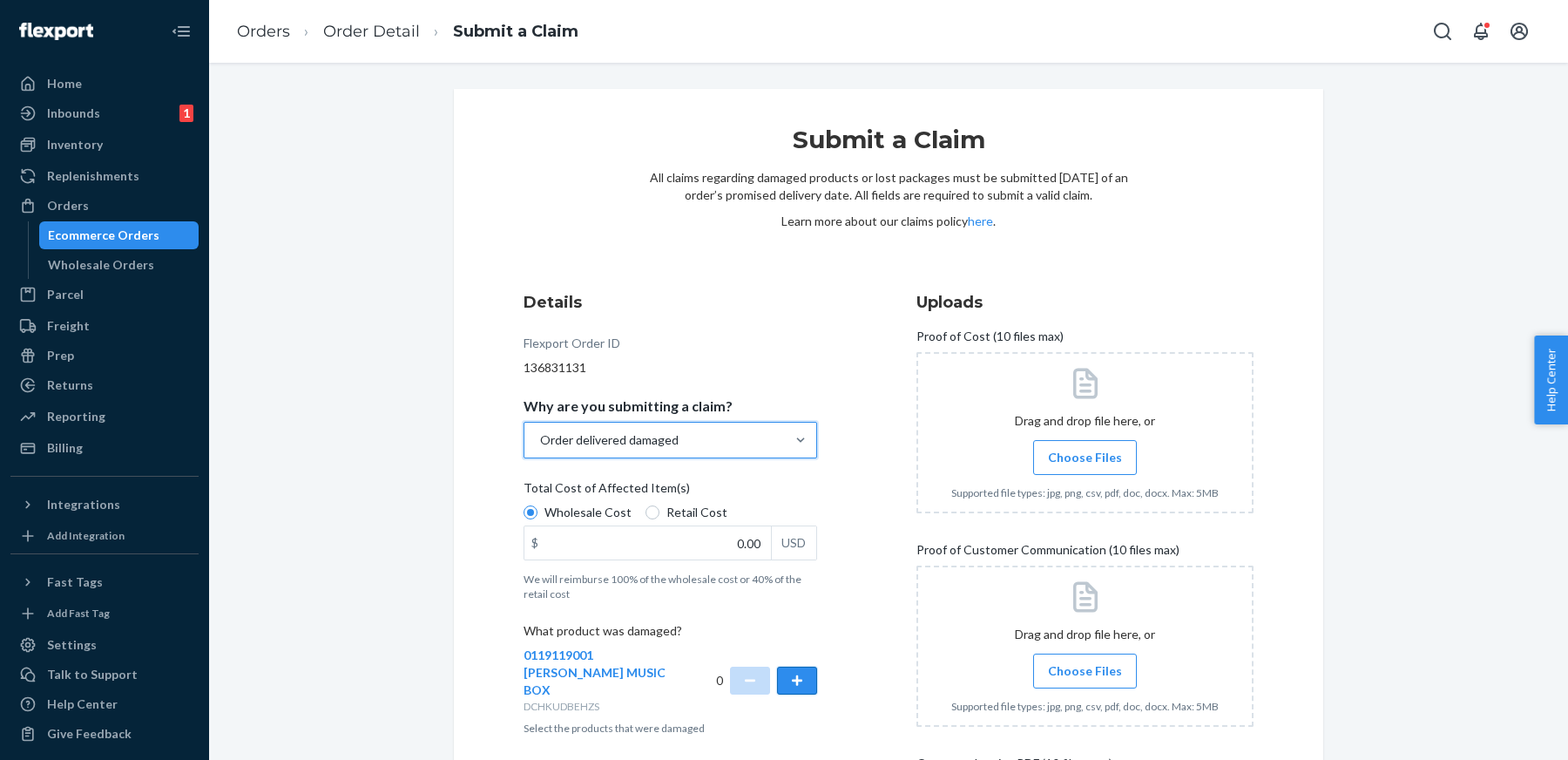
click at [808, 667] on button "button" at bounding box center [798, 681] width 40 height 28
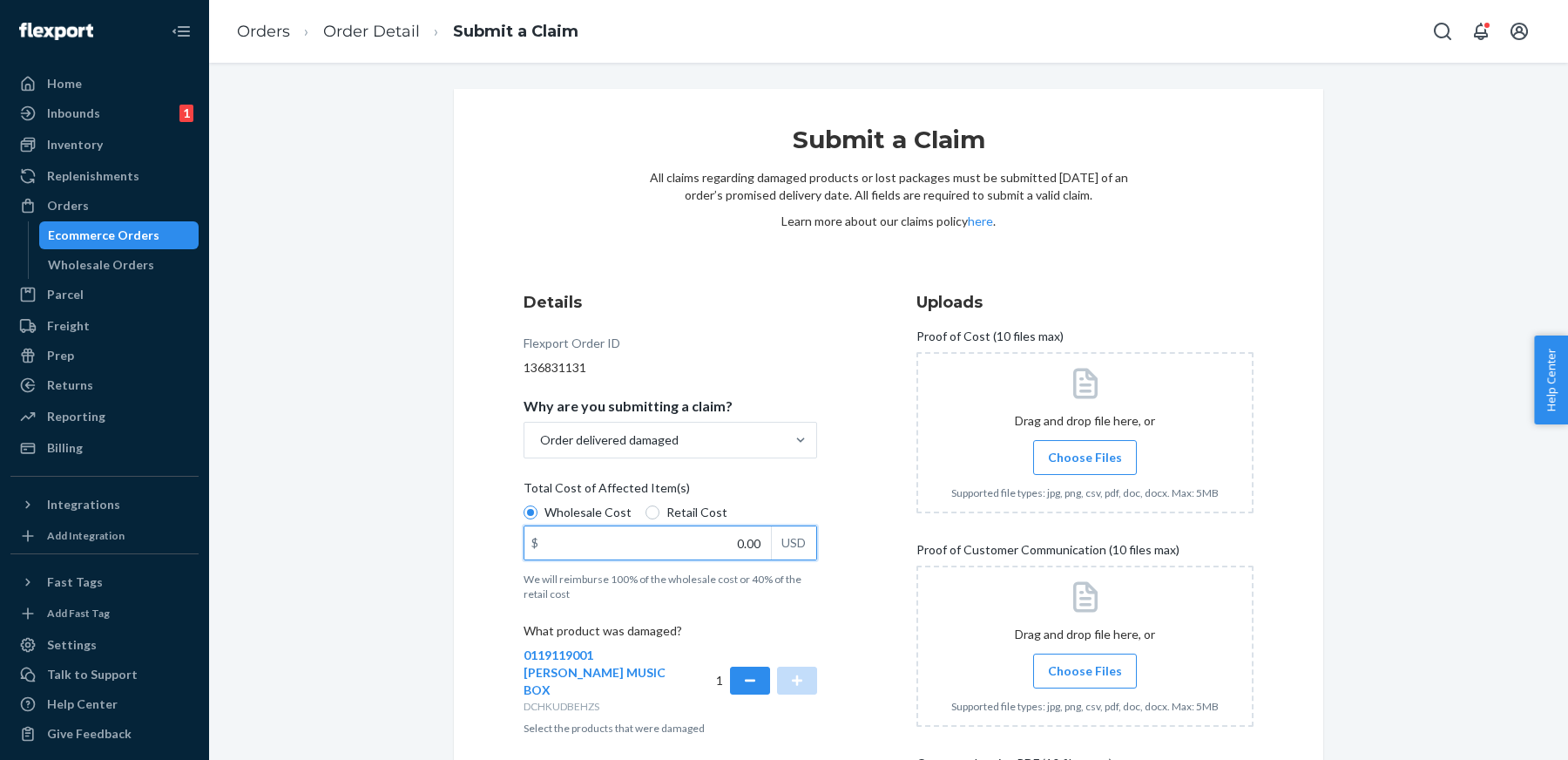
click at [749, 537] on input "0.00" at bounding box center [647, 543] width 246 height 33
type input "94.85"
click at [835, 546] on div "Details Flexport Order ID 136831131 Why are you submitting a claim? Order deliv…" at bounding box center [691, 633] width 337 height 706
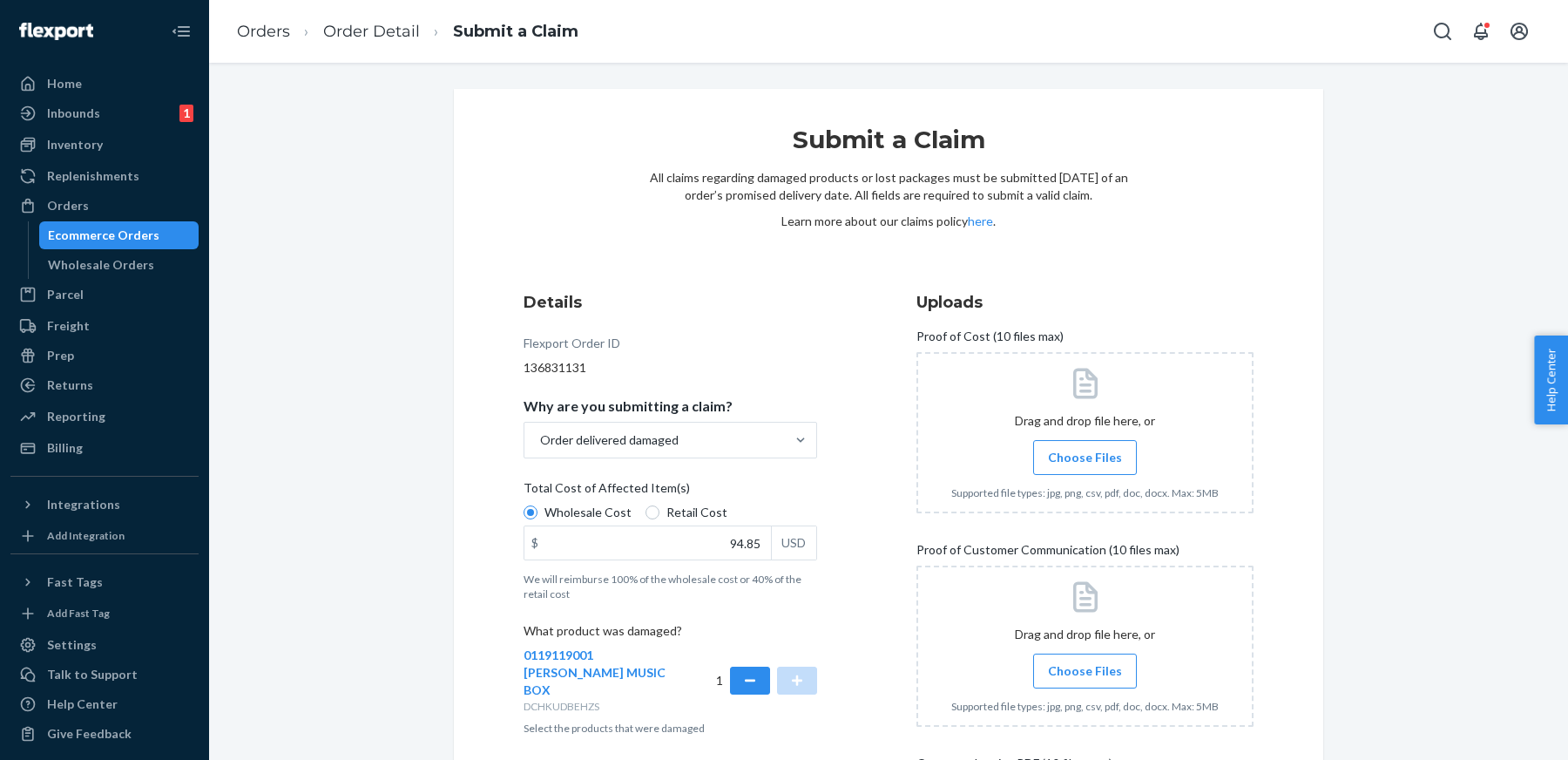
click at [1085, 452] on label "Choose Files" at bounding box center [1085, 457] width 104 height 35
click at [1085, 452] on input "Choose Files" at bounding box center [1085, 457] width 1 height 19
click at [1098, 658] on label "Choose Files" at bounding box center [1085, 671] width 104 height 35
click at [1086, 661] on input "Choose Files" at bounding box center [1085, 671] width 1 height 19
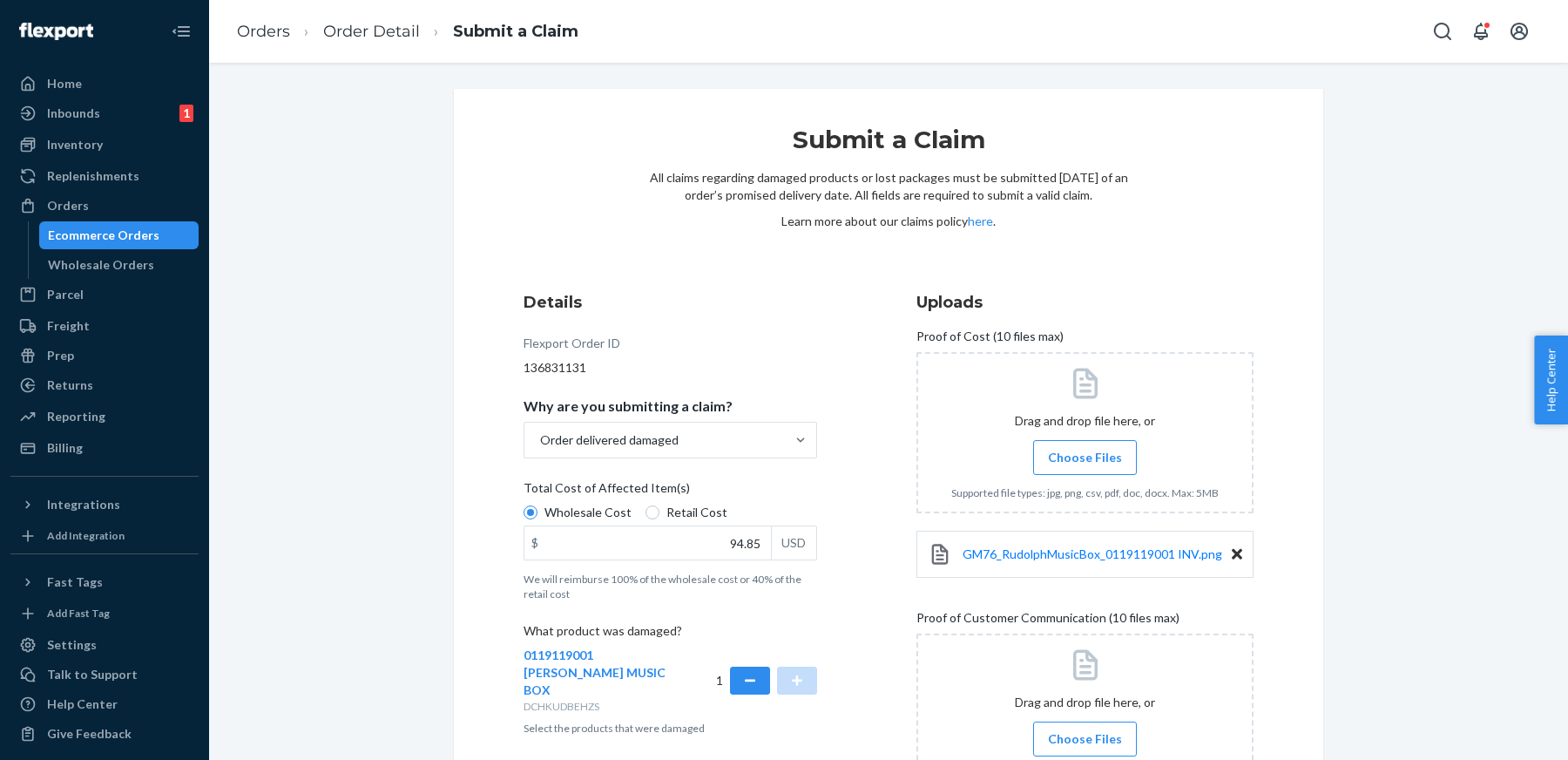
scroll to position [449, 0]
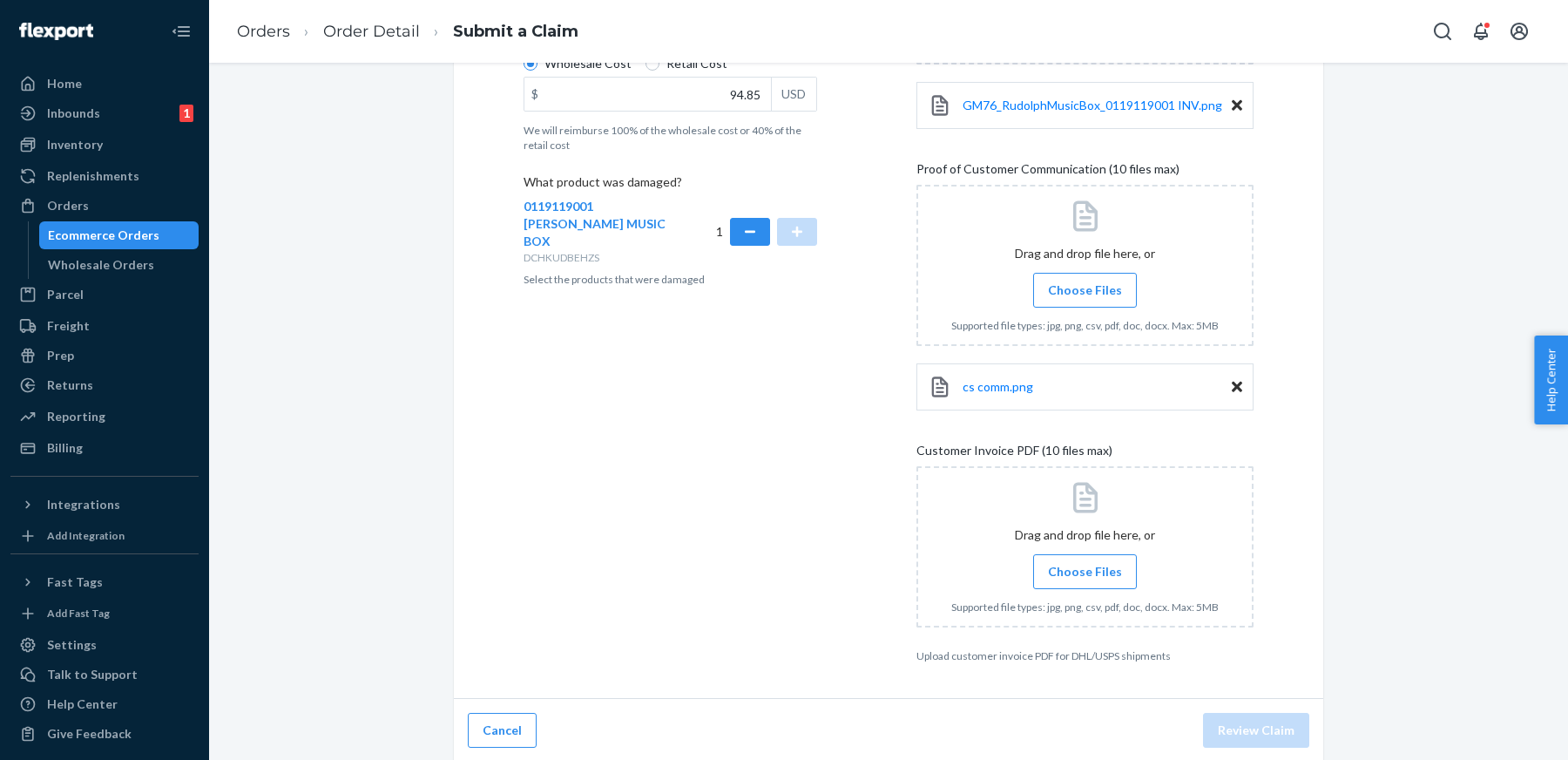
click at [1105, 575] on span "Choose Files" at bounding box center [1085, 572] width 74 height 18
click at [1086, 575] on input "Choose Files" at bounding box center [1085, 572] width 1 height 19
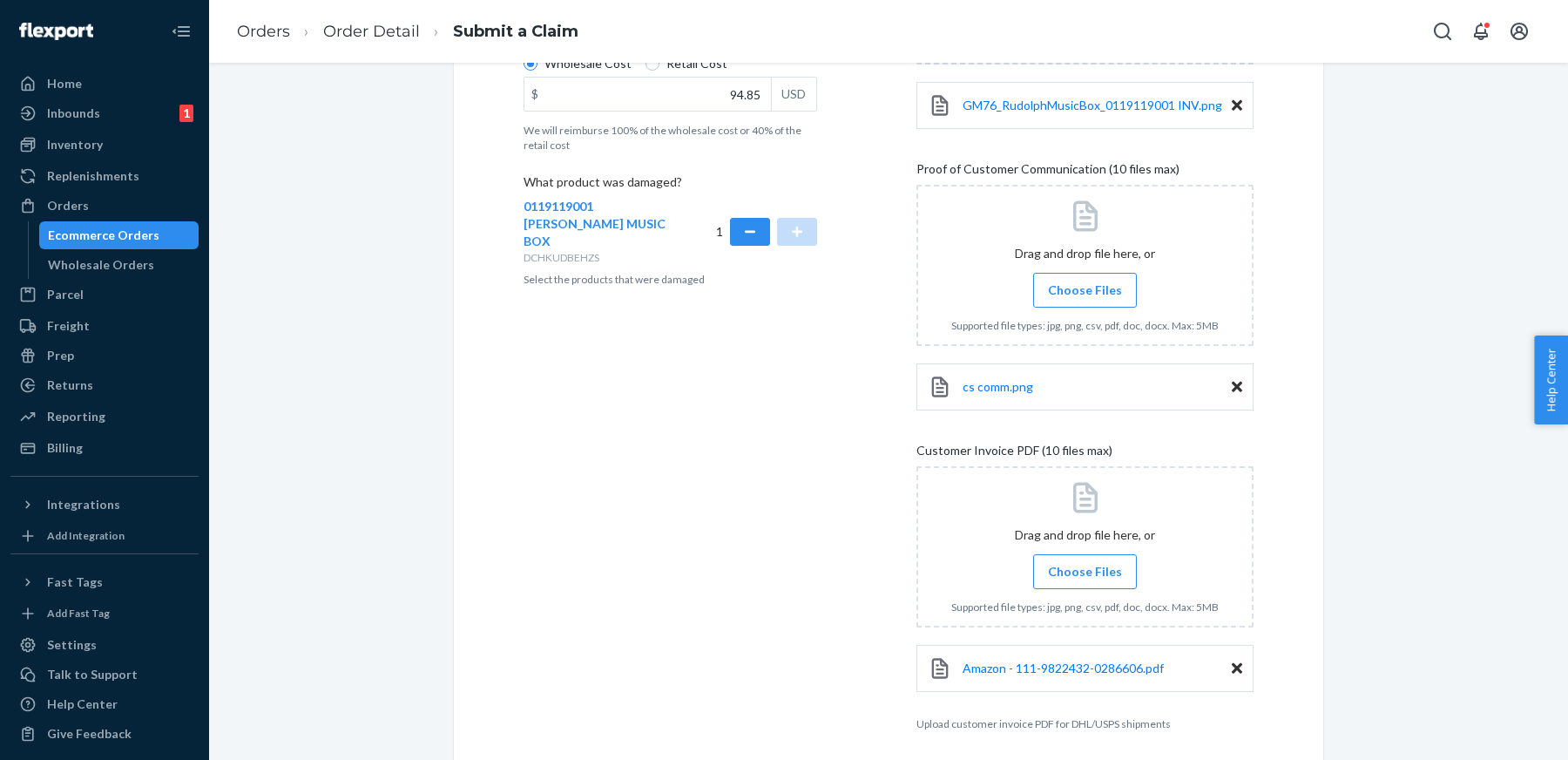
scroll to position [516, 0]
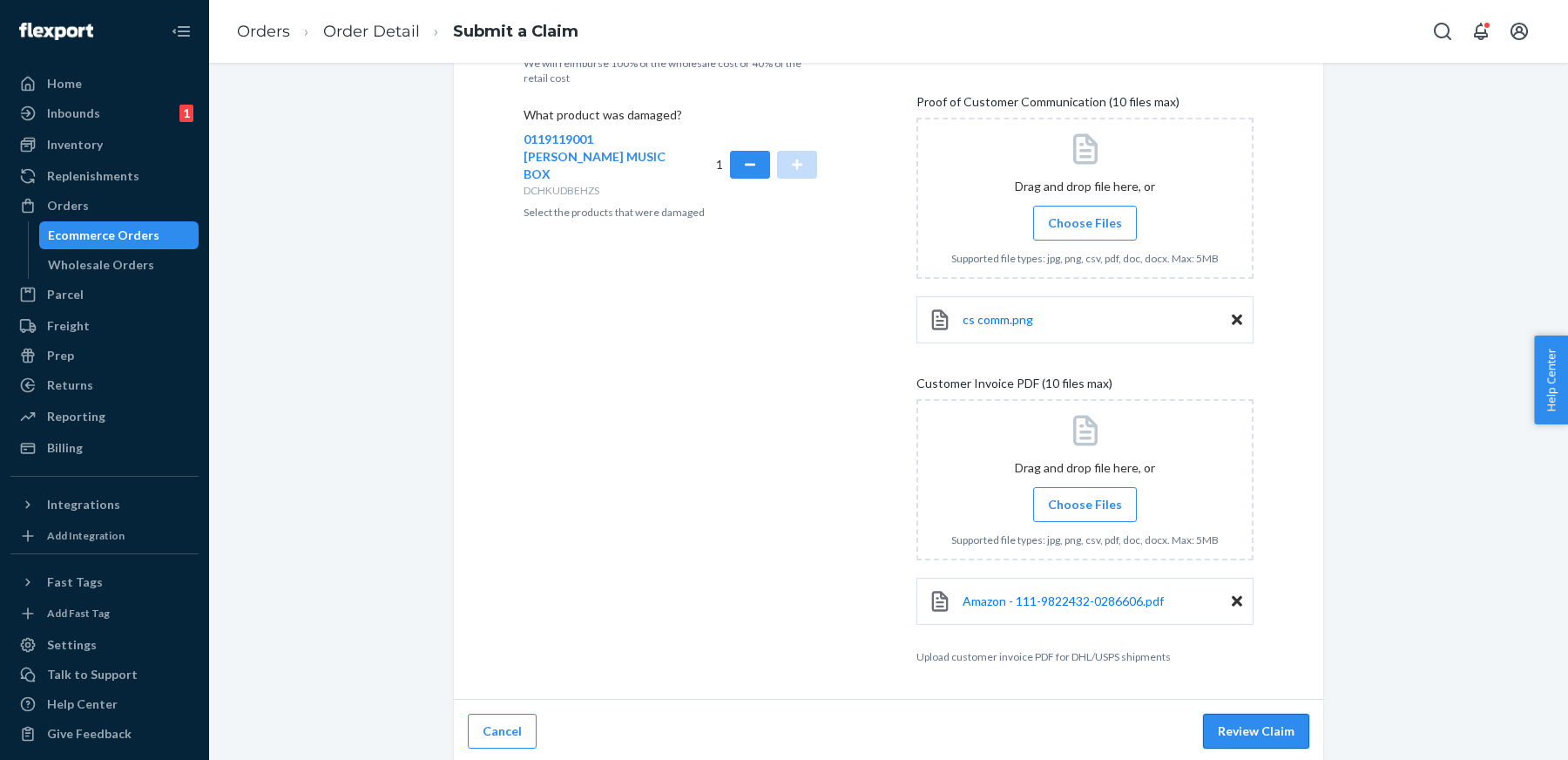
click at [1252, 730] on button "Review Claim" at bounding box center [1256, 731] width 106 height 35
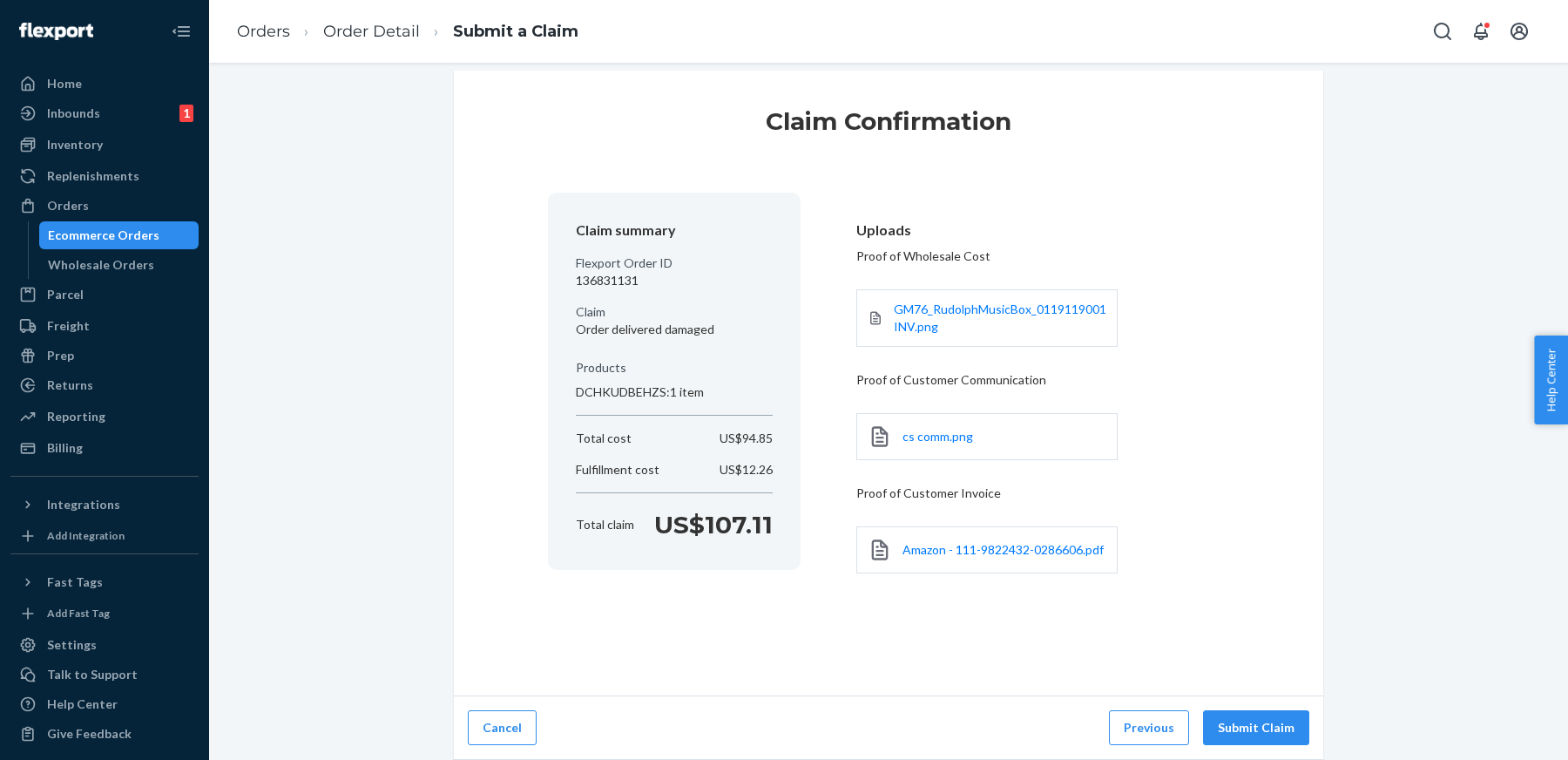
scroll to position [14, 0]
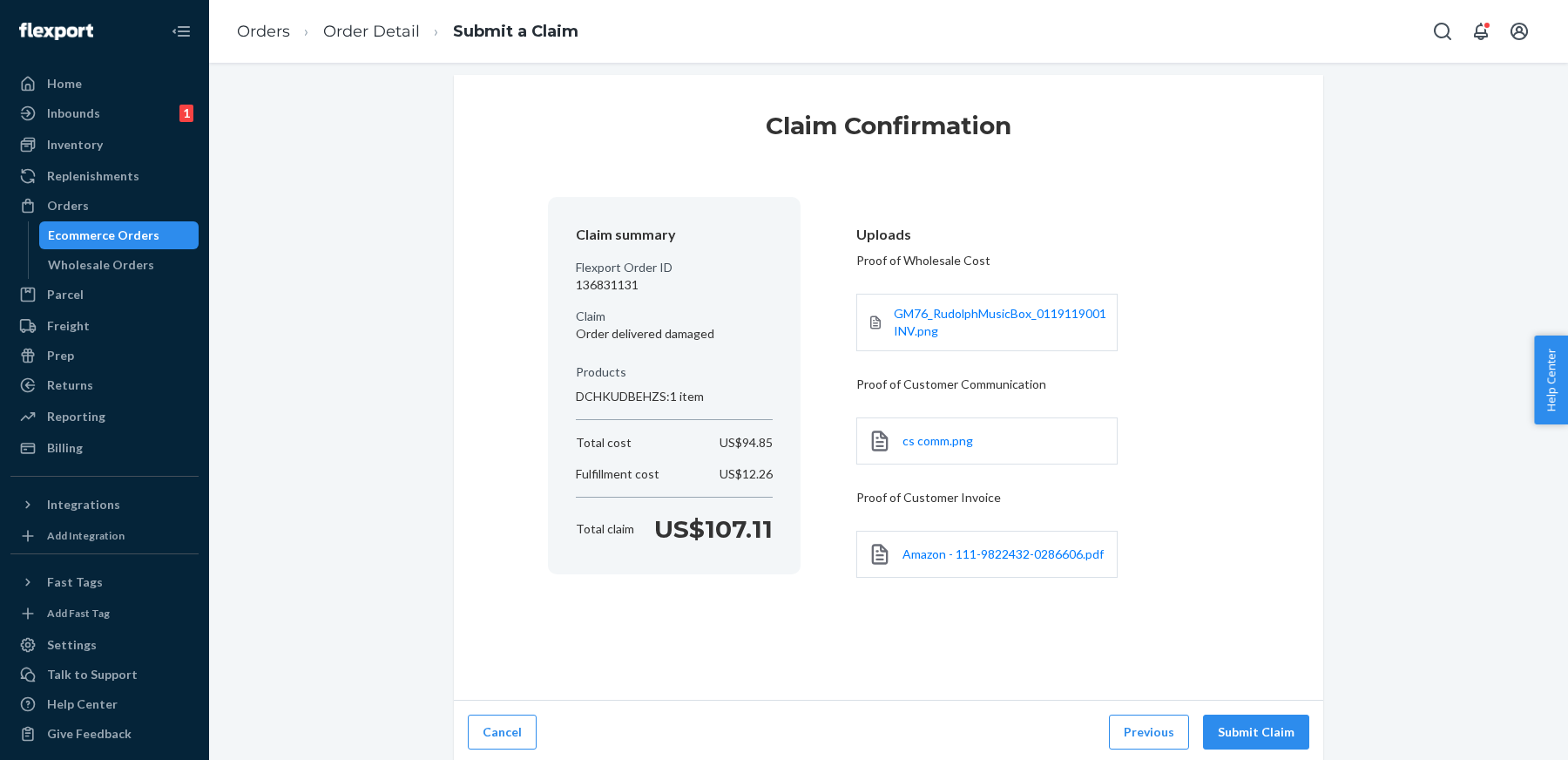
click at [1283, 753] on div "Cancel Previous Submit Claim" at bounding box center [888, 733] width 870 height 63
click at [1270, 730] on button "Submit Claim" at bounding box center [1256, 732] width 106 height 35
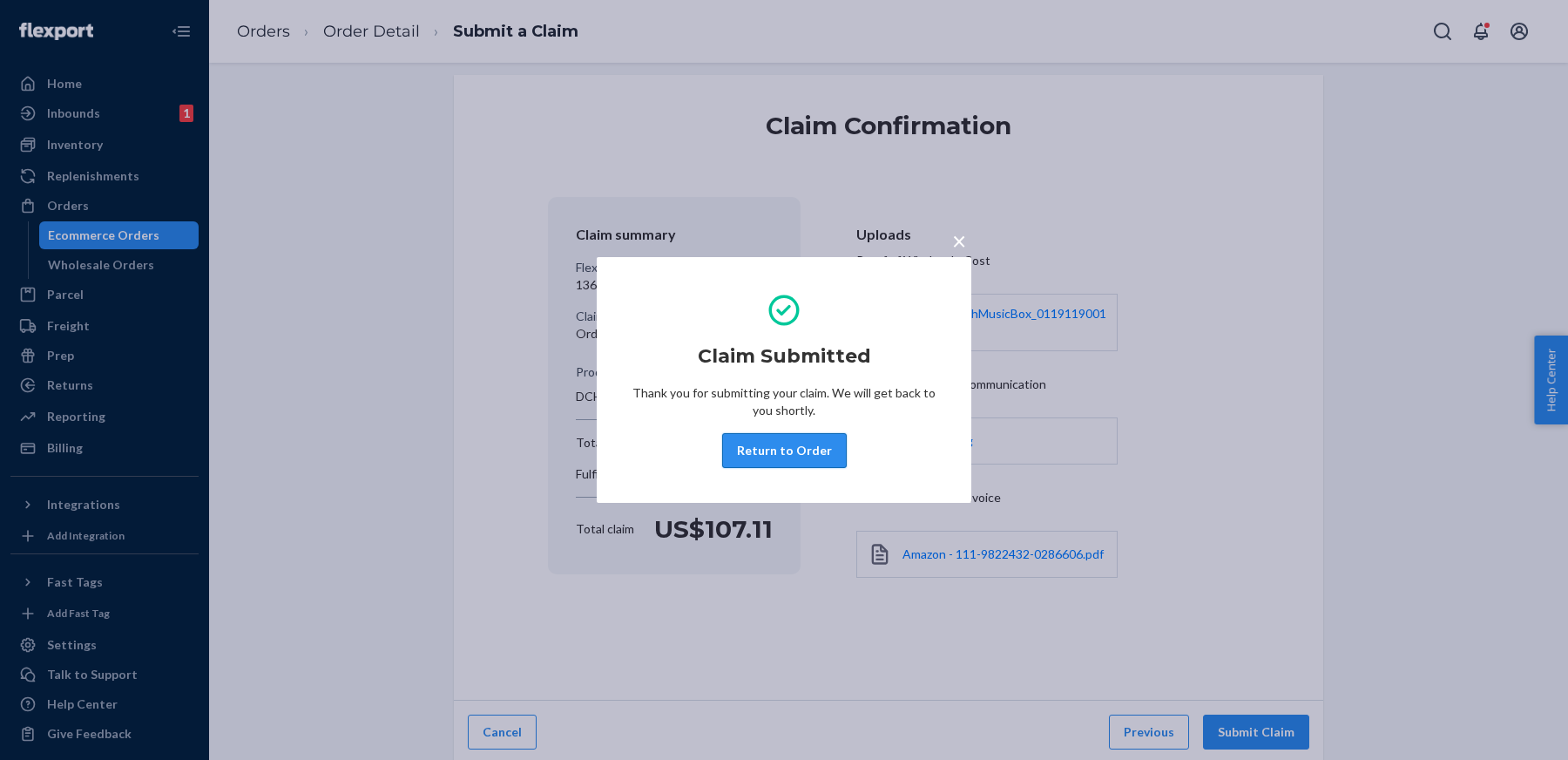
click at [760, 450] on button "Return to Order" at bounding box center [784, 450] width 125 height 35
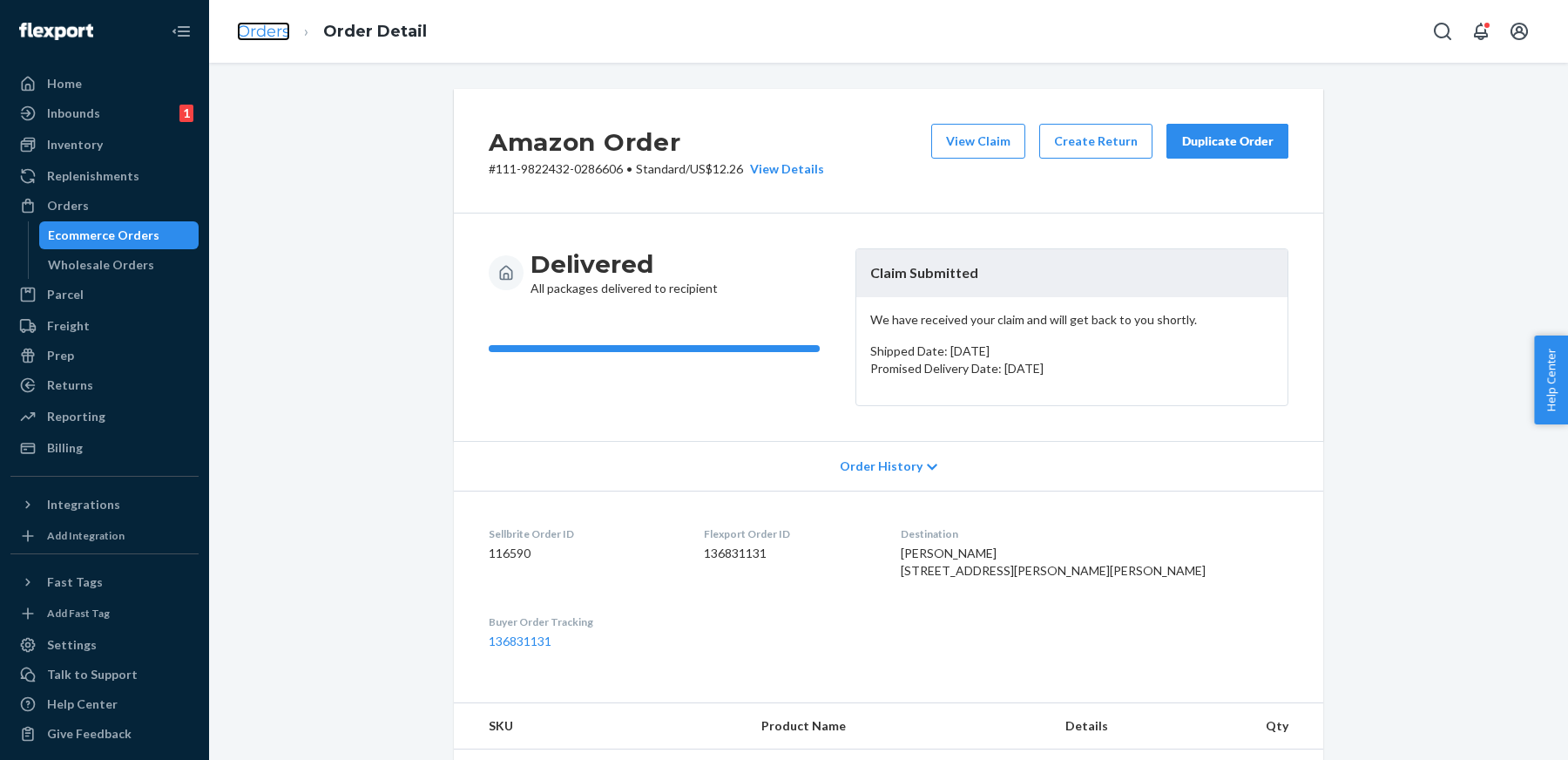
click at [273, 35] on link "Orders" at bounding box center [263, 32] width 53 height 19
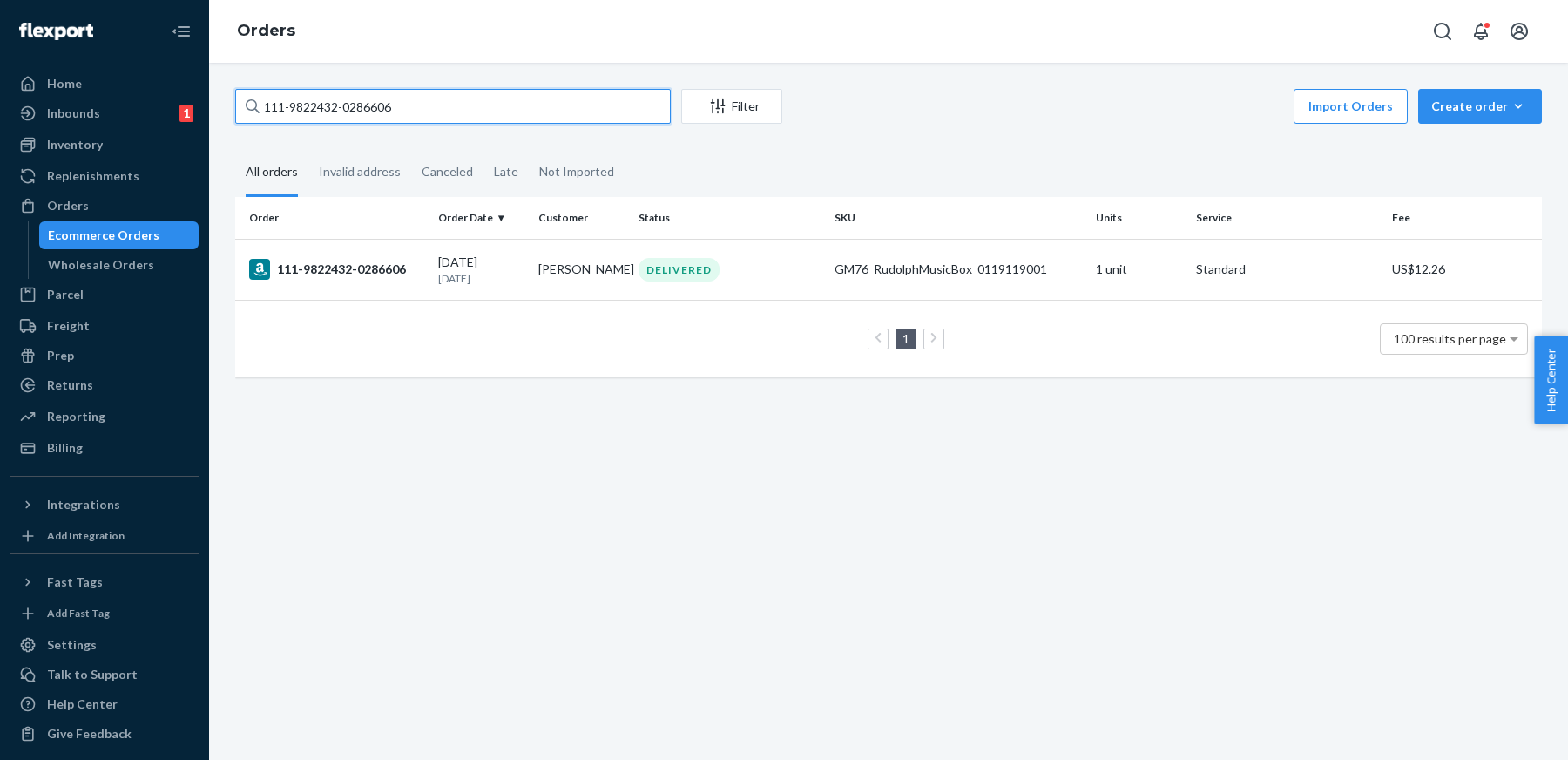
click at [331, 106] on input "111-9822432-0286606" at bounding box center [453, 106] width 435 height 35
paste input "4-7127475-66570"
type input "114-7127475-6657006"
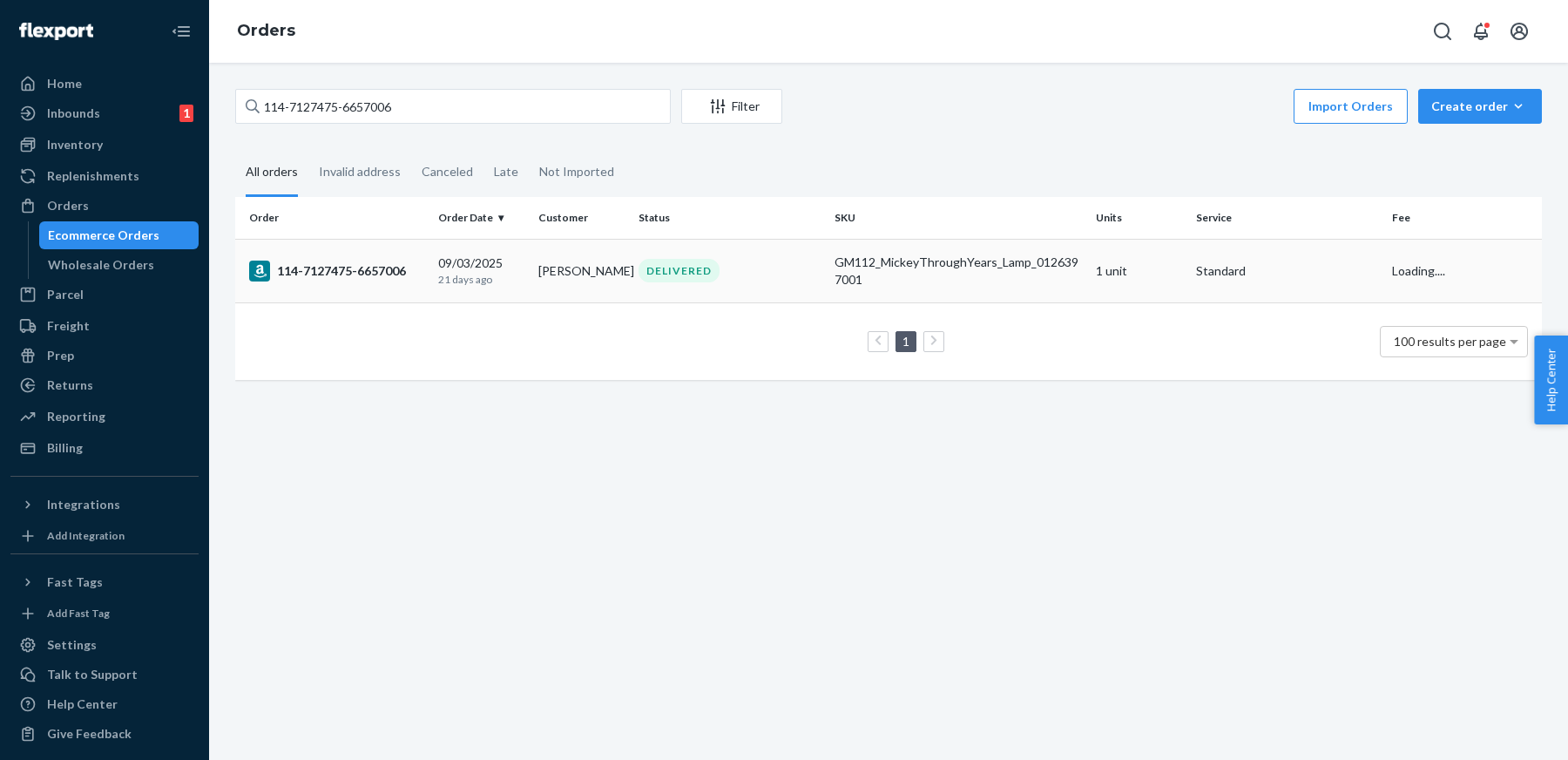
click at [383, 266] on div "114-7127475-6657006" at bounding box center [336, 271] width 175 height 21
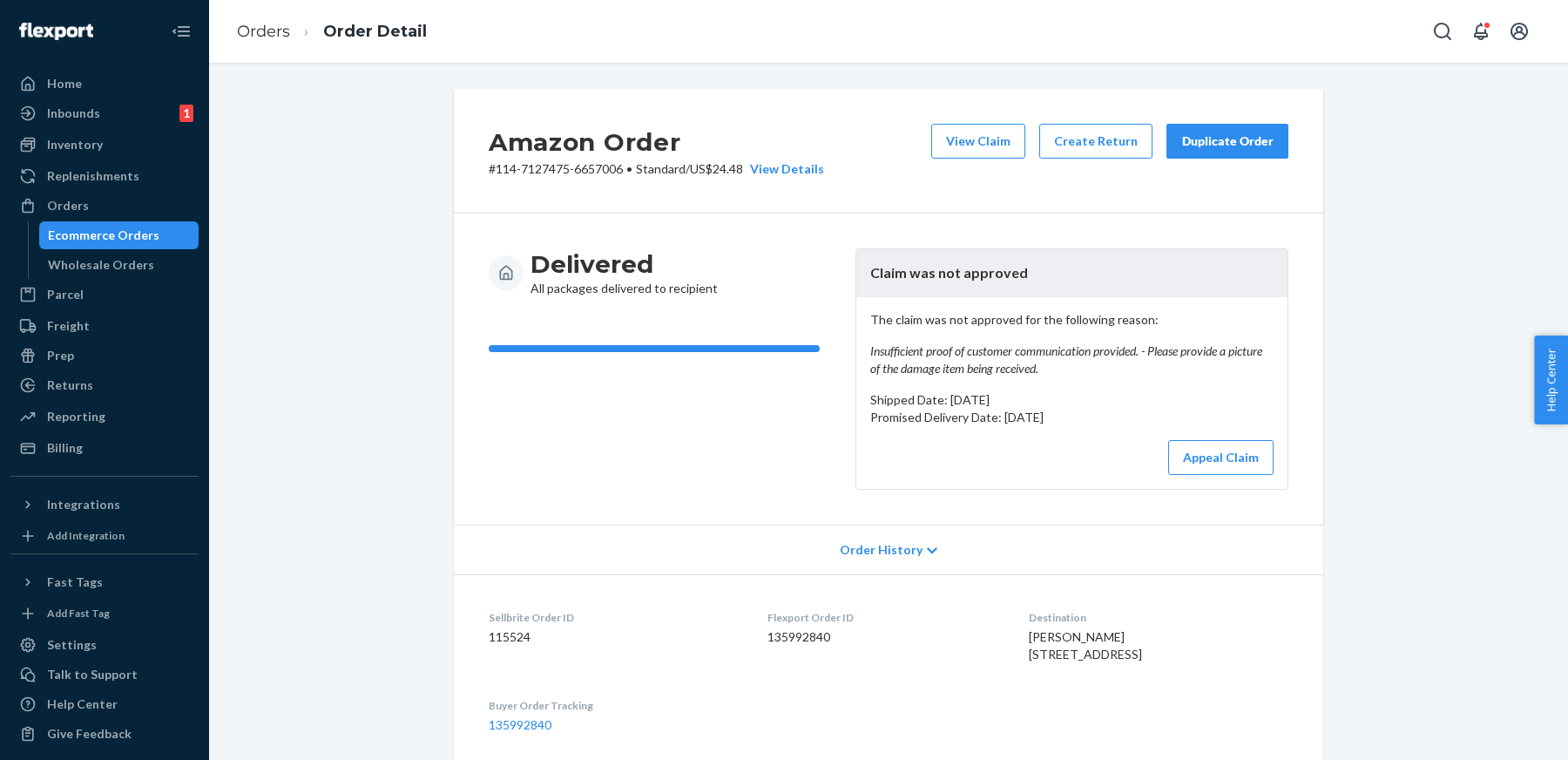
click at [281, 41] on li "Orders" at bounding box center [263, 33] width 53 height 23
click at [278, 40] on link "Orders" at bounding box center [263, 32] width 53 height 19
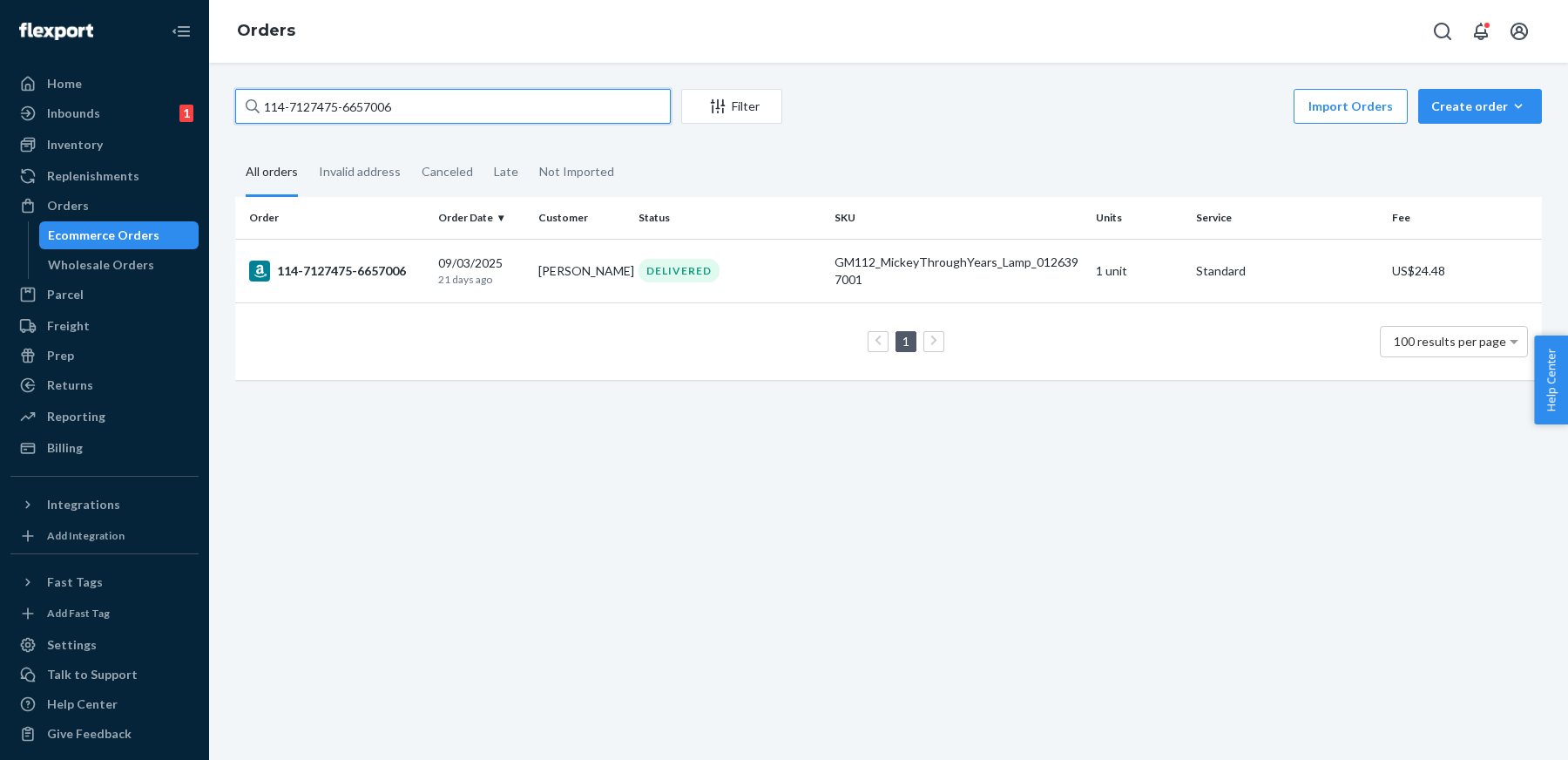
click at [340, 113] on input "114-7127475-6657006" at bounding box center [453, 106] width 435 height 35
paste input "3349438-4403458"
type input "114-3349438-4403458"
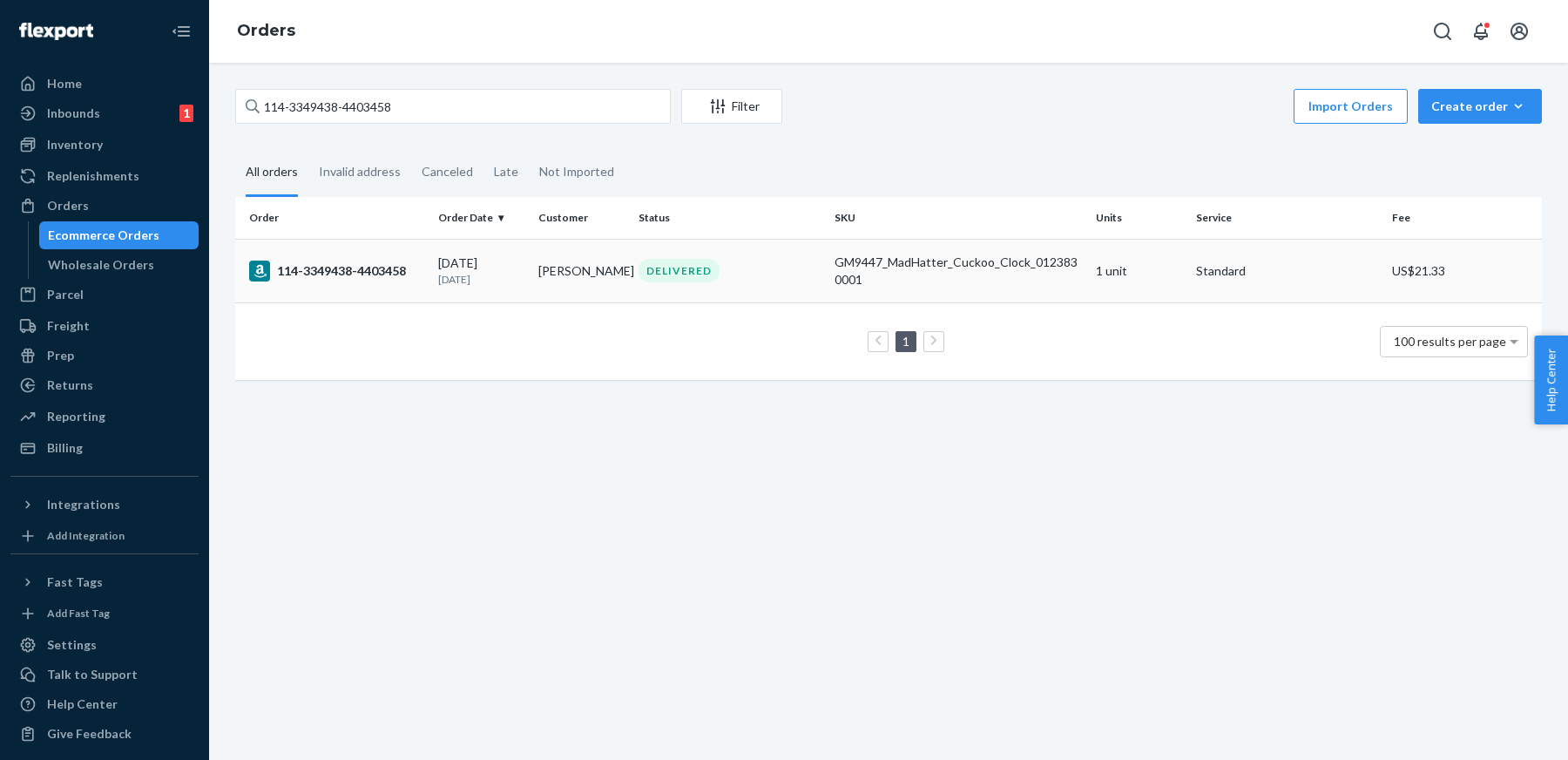
click at [361, 279] on div "114-3349438-4403458" at bounding box center [336, 271] width 175 height 21
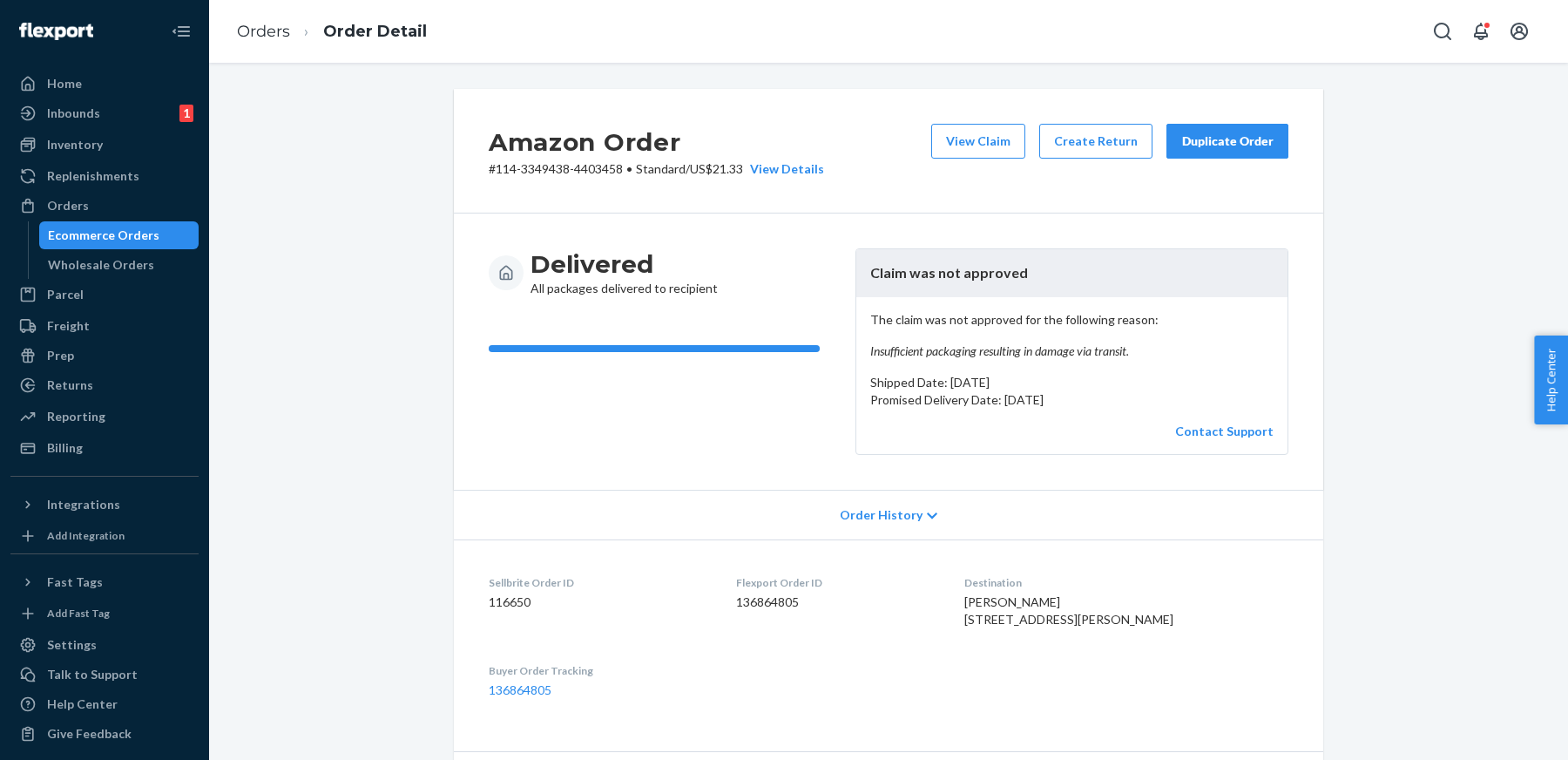
click at [303, 19] on ol "Orders Order Detail" at bounding box center [332, 32] width 218 height 51
click at [275, 40] on link "Orders" at bounding box center [263, 32] width 53 height 19
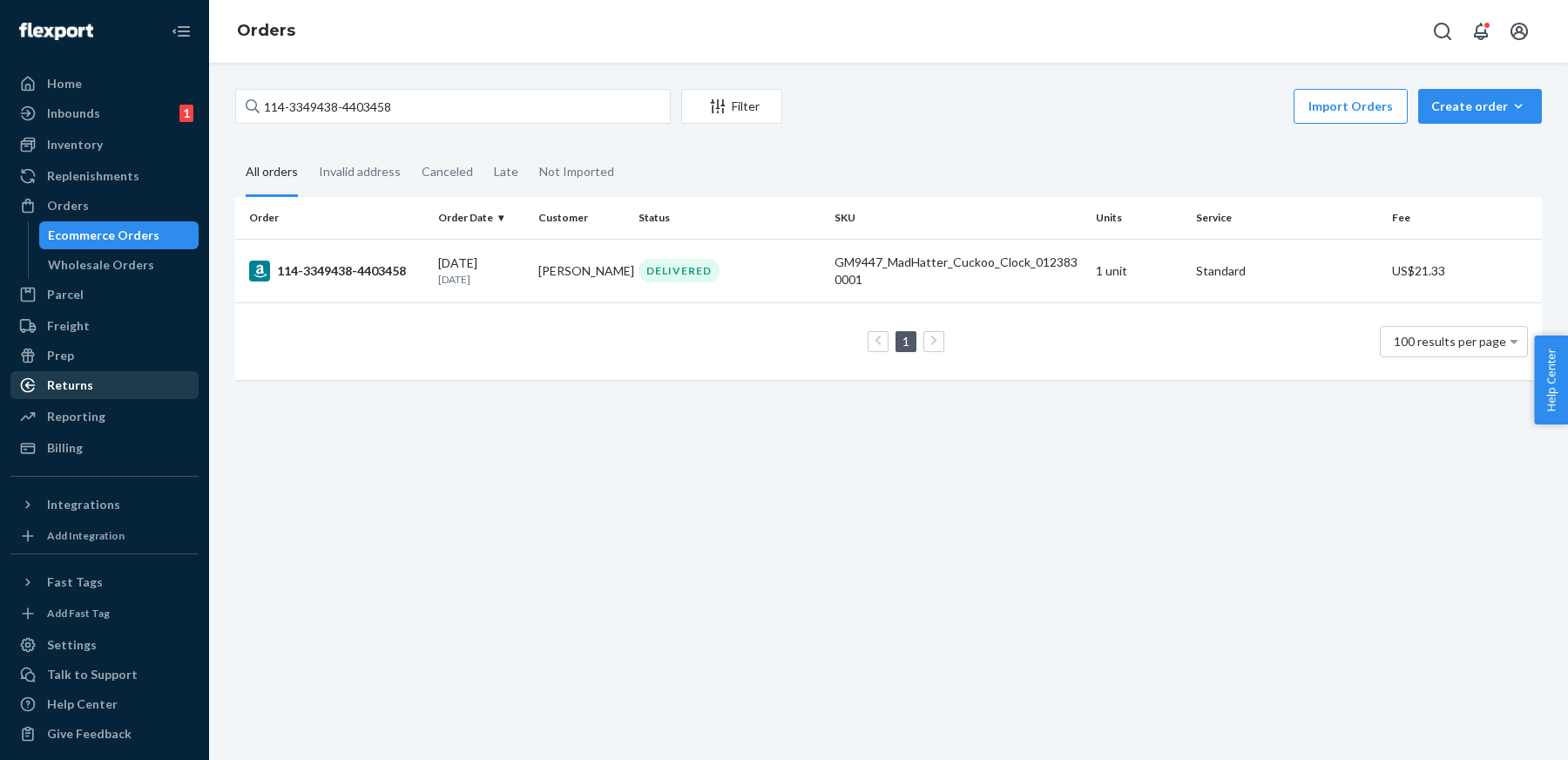
click at [46, 374] on div "Returns" at bounding box center [105, 385] width 185 height 25
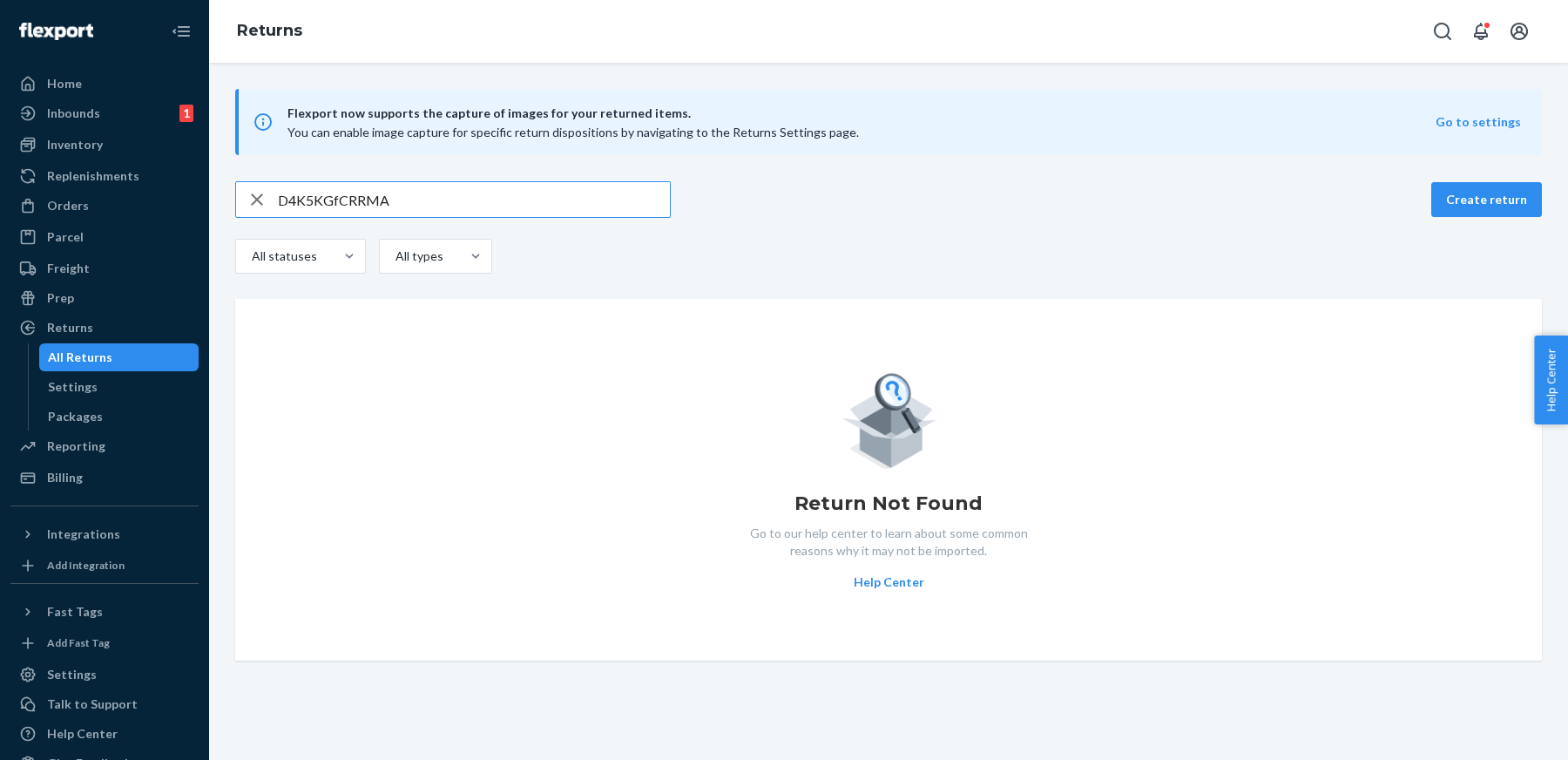
click at [479, 205] on input "D4K5KGfCRRMA" at bounding box center [474, 200] width 392 height 35
click at [475, 210] on input "D7wmtr0MRRMA" at bounding box center [474, 200] width 392 height 35
click at [470, 207] on input "D7wmtr0MRRMA" at bounding box center [474, 200] width 392 height 35
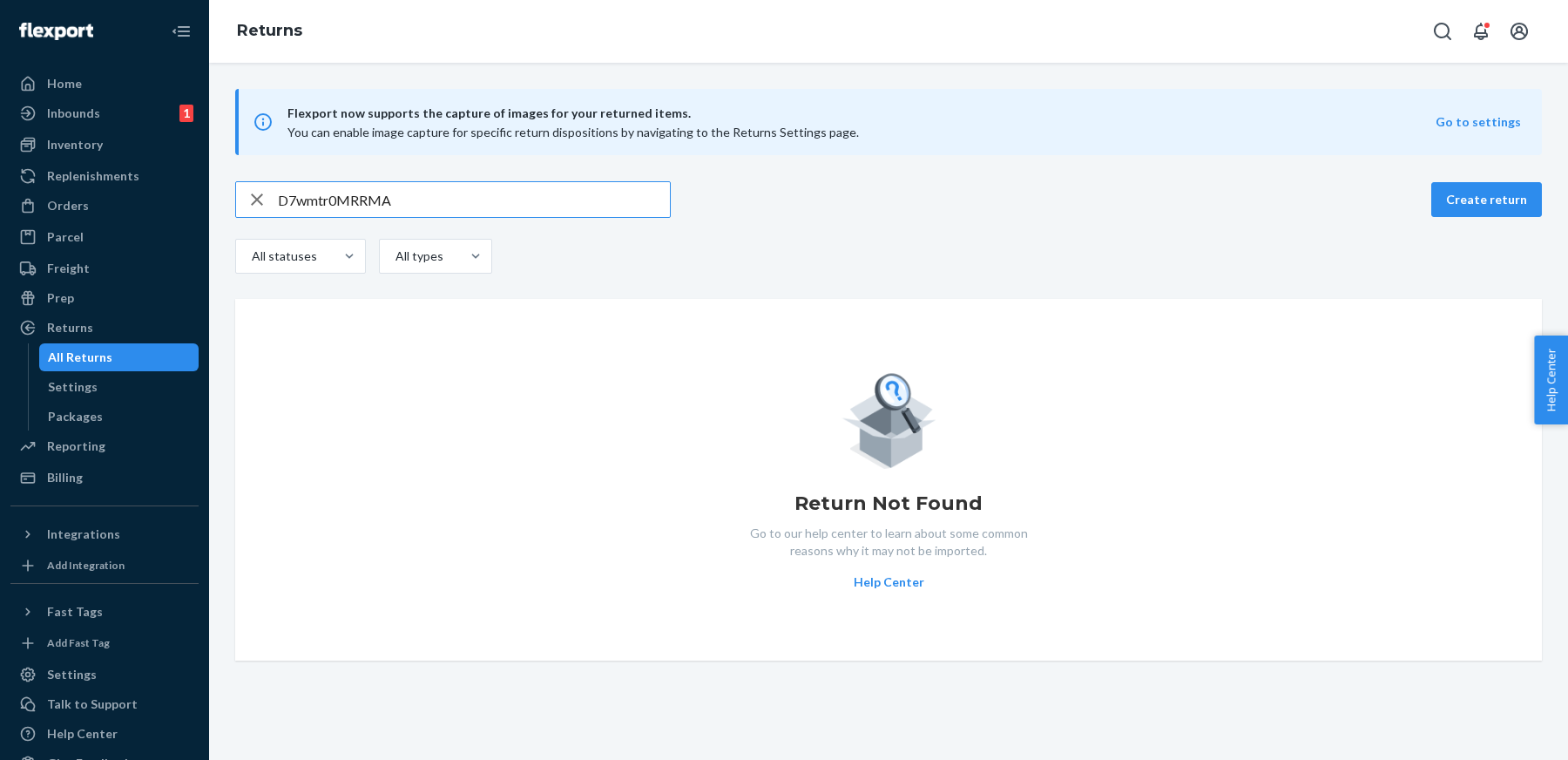
click at [470, 207] on input "D7wmtr0MRRMA" at bounding box center [474, 200] width 392 height 35
paste input "rw5t30x"
type input "Drw5t30xRRMA"
click at [52, 383] on div "Settings" at bounding box center [72, 387] width 49 height 18
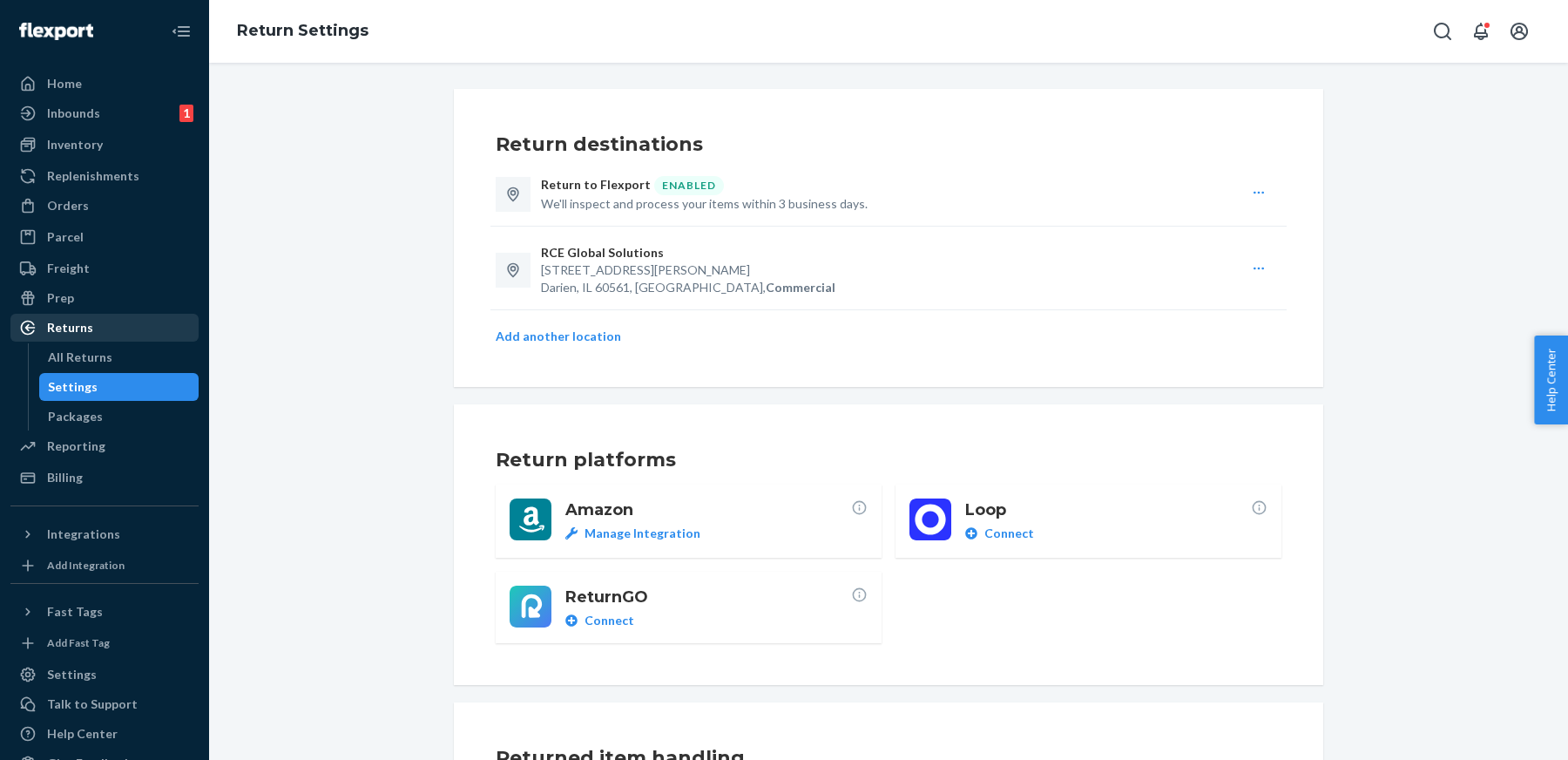
click at [66, 332] on div "Returns" at bounding box center [70, 328] width 47 height 18
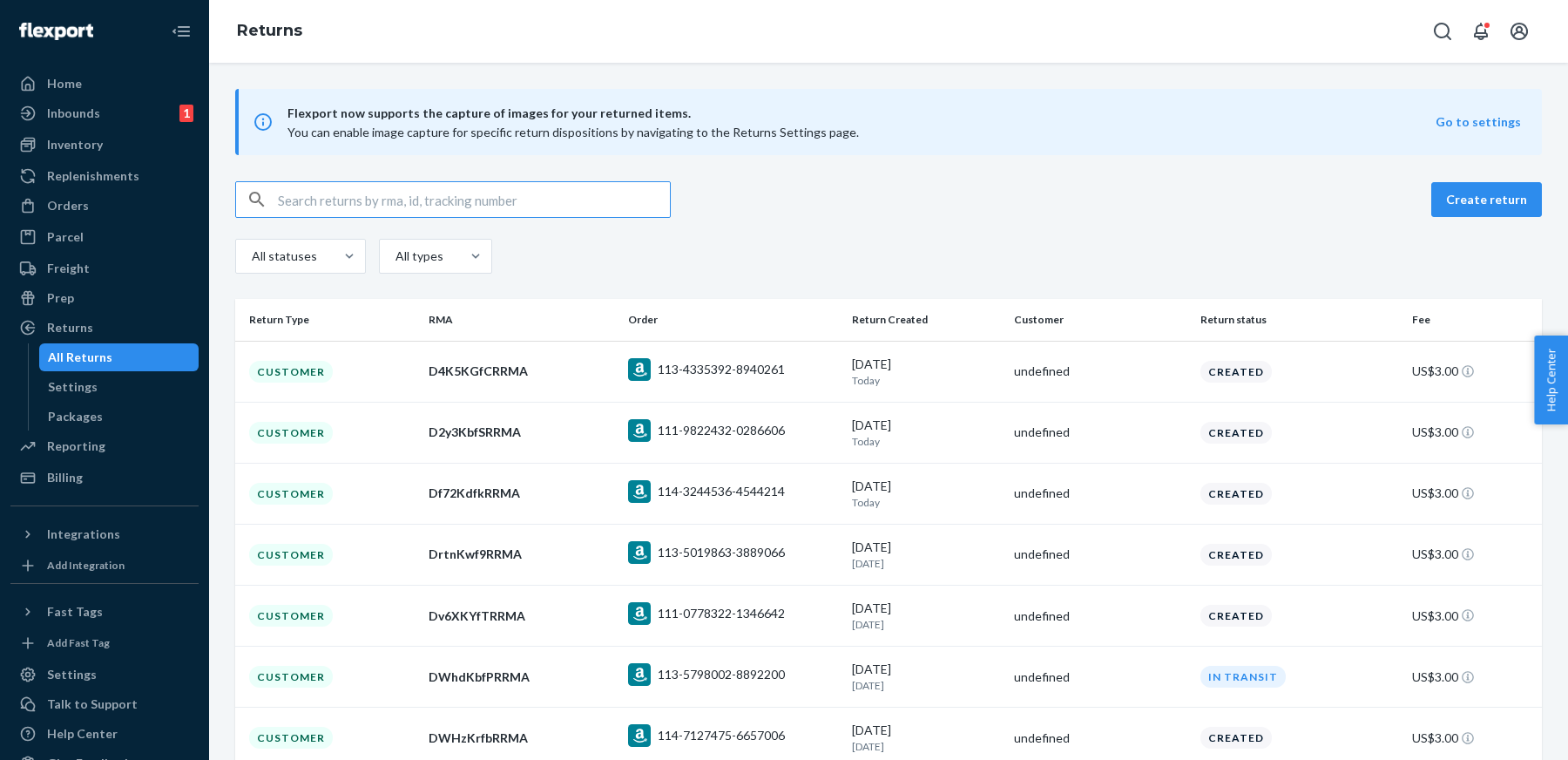
click at [405, 189] on input "text" at bounding box center [474, 200] width 392 height 35
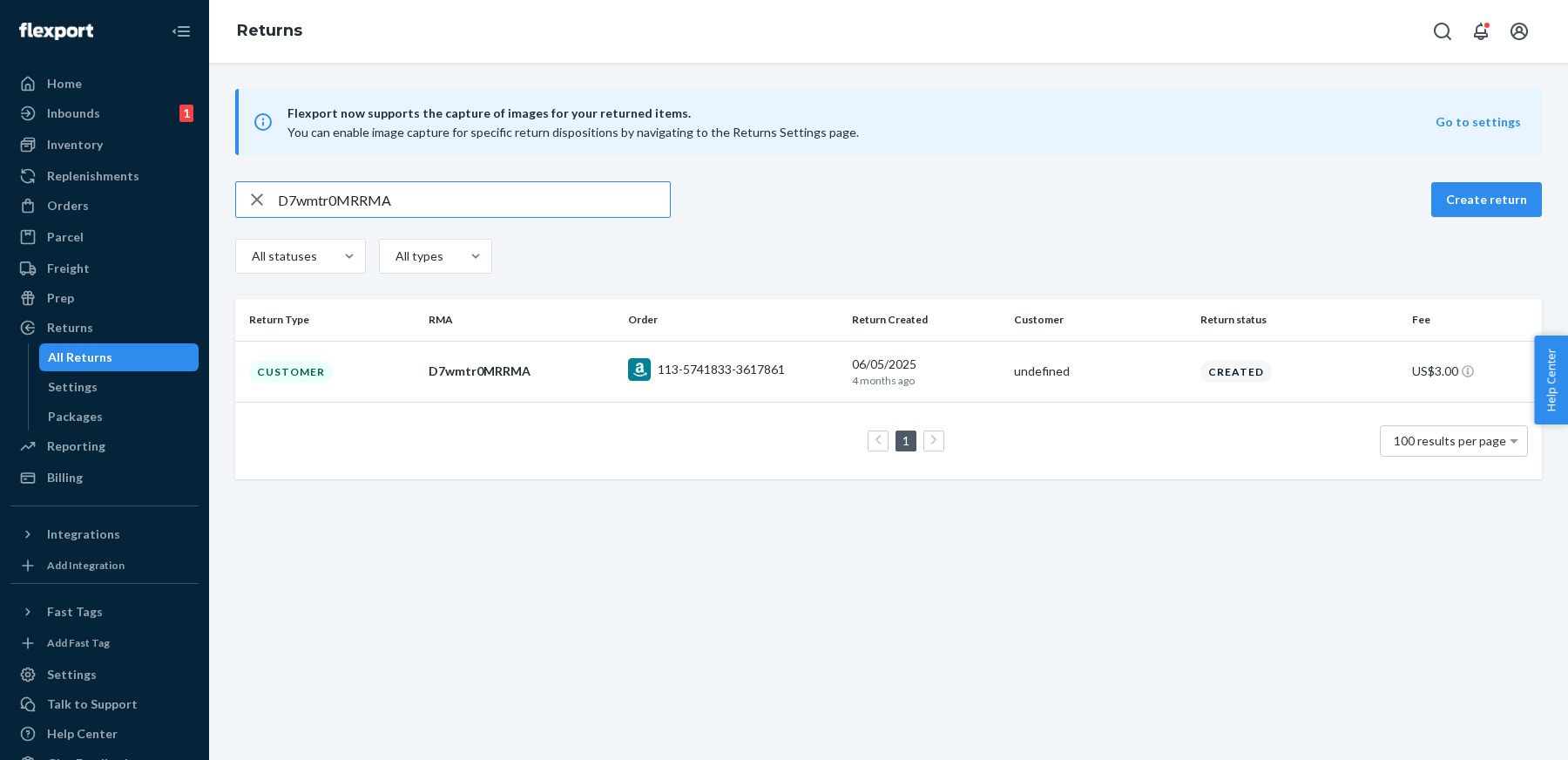
click at [421, 201] on input "D7wmtr0MRRMA" at bounding box center [474, 200] width 392 height 35
paste input "rw5t30x"
click at [532, 208] on input "Drw5t30xRRMA" at bounding box center [474, 200] width 392 height 35
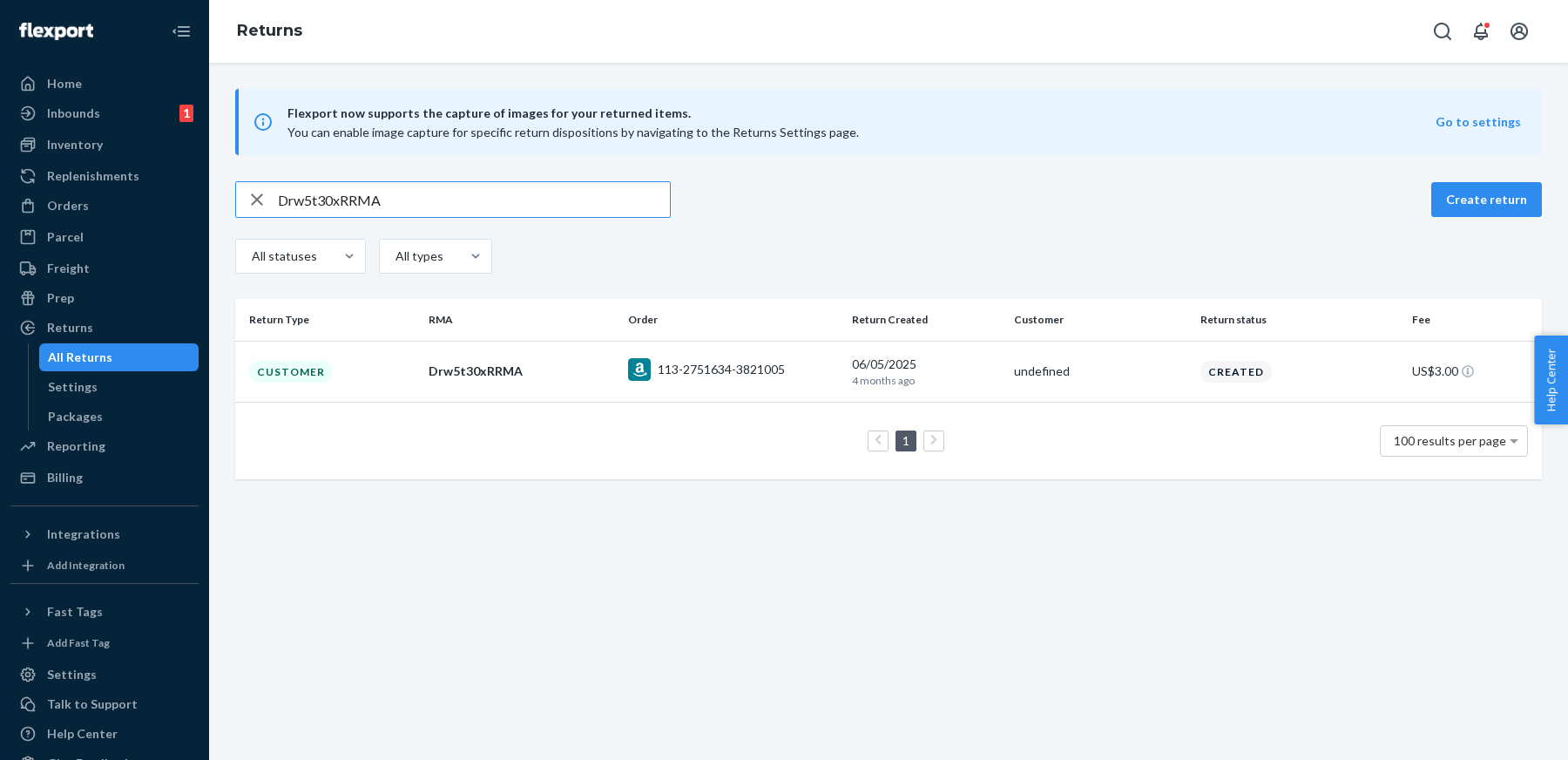
paste input "8D7KP04"
click at [635, 194] on input "D8D7KP04RRMA" at bounding box center [474, 200] width 392 height 35
paste input "HlkqG0z"
click at [492, 205] on input "DHlkqG0zRRMA" at bounding box center [474, 200] width 392 height 35
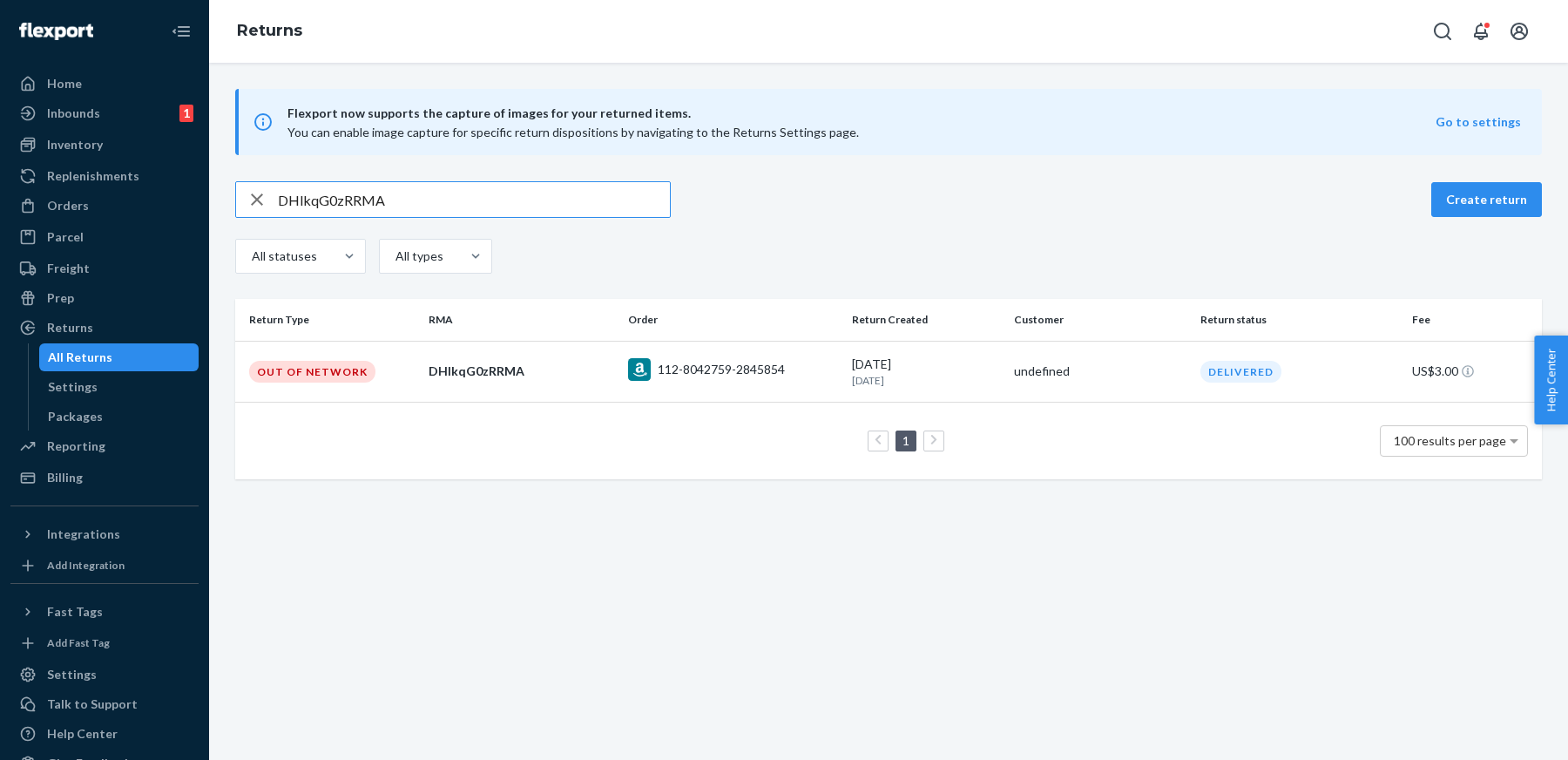
click at [492, 205] on input "DHlkqG0zRRMA" at bounding box center [474, 200] width 392 height 35
paste input "KzkZp05"
click at [584, 216] on input "DKzkZp05RRMA" at bounding box center [474, 200] width 392 height 35
paste input "2p6kkf8"
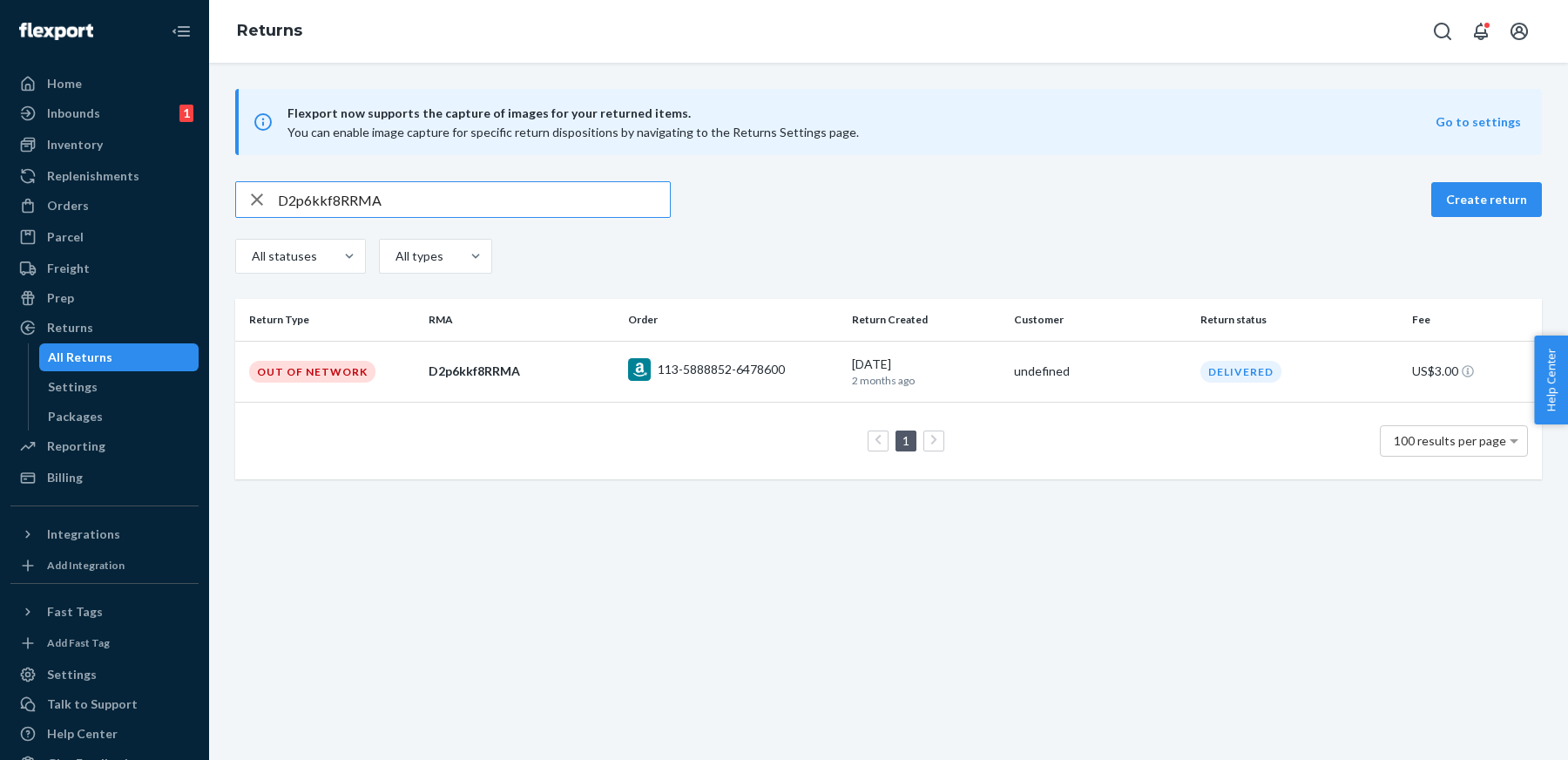
click at [632, 198] on input "D2p6kkf8RRMA" at bounding box center [474, 200] width 392 height 35
paste input "xsKb2fS"
click at [597, 202] on input "DxsKb2fSRRMA" at bounding box center [474, 200] width 392 height 35
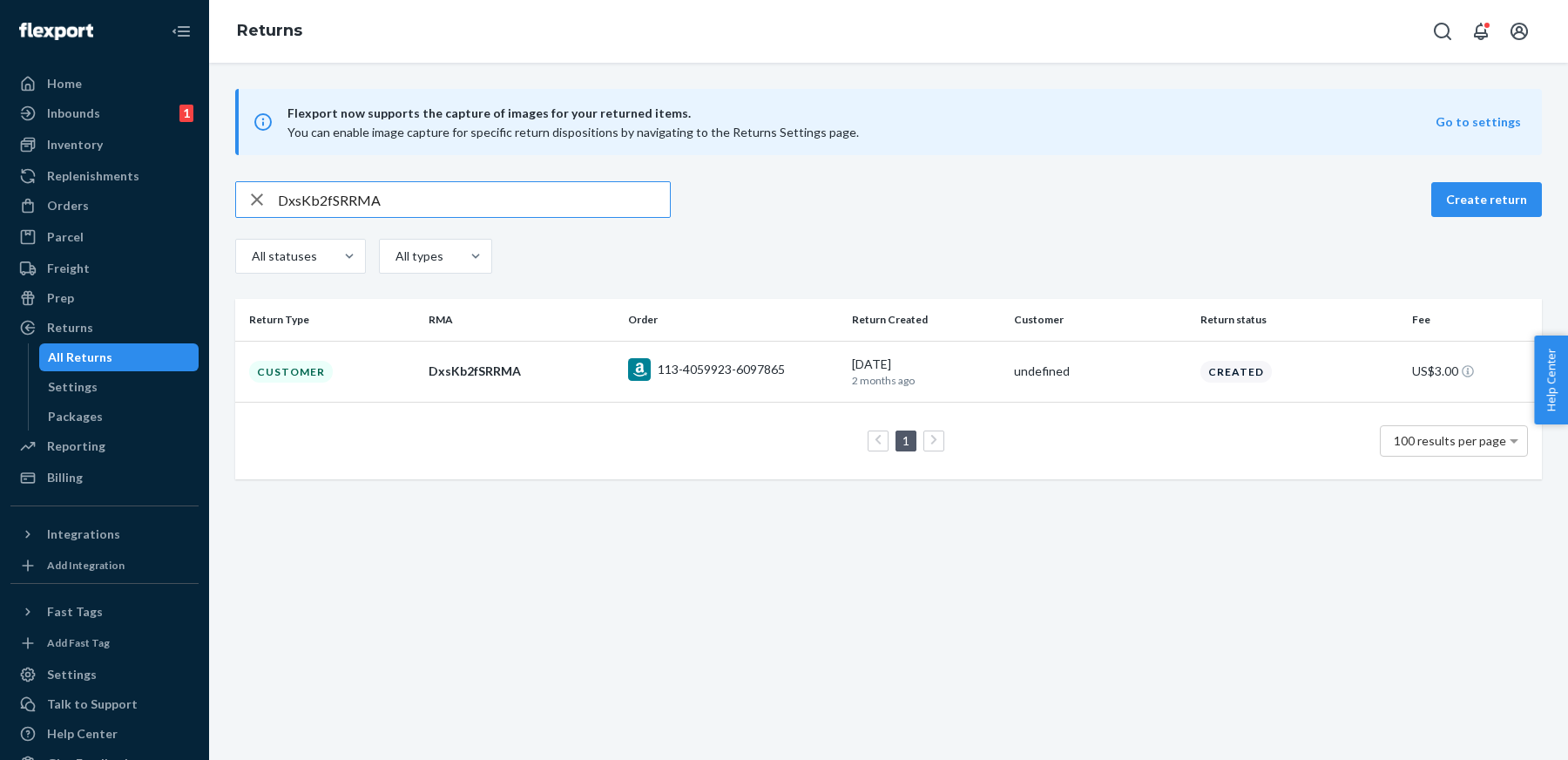
click at [597, 202] on input "DxsKb2fSRRMA" at bounding box center [474, 200] width 392 height 35
paste input "FbhHvfg"
click at [554, 197] on input "DFbhHvfgRRMA" at bounding box center [474, 200] width 392 height 35
paste input "fR42mfd"
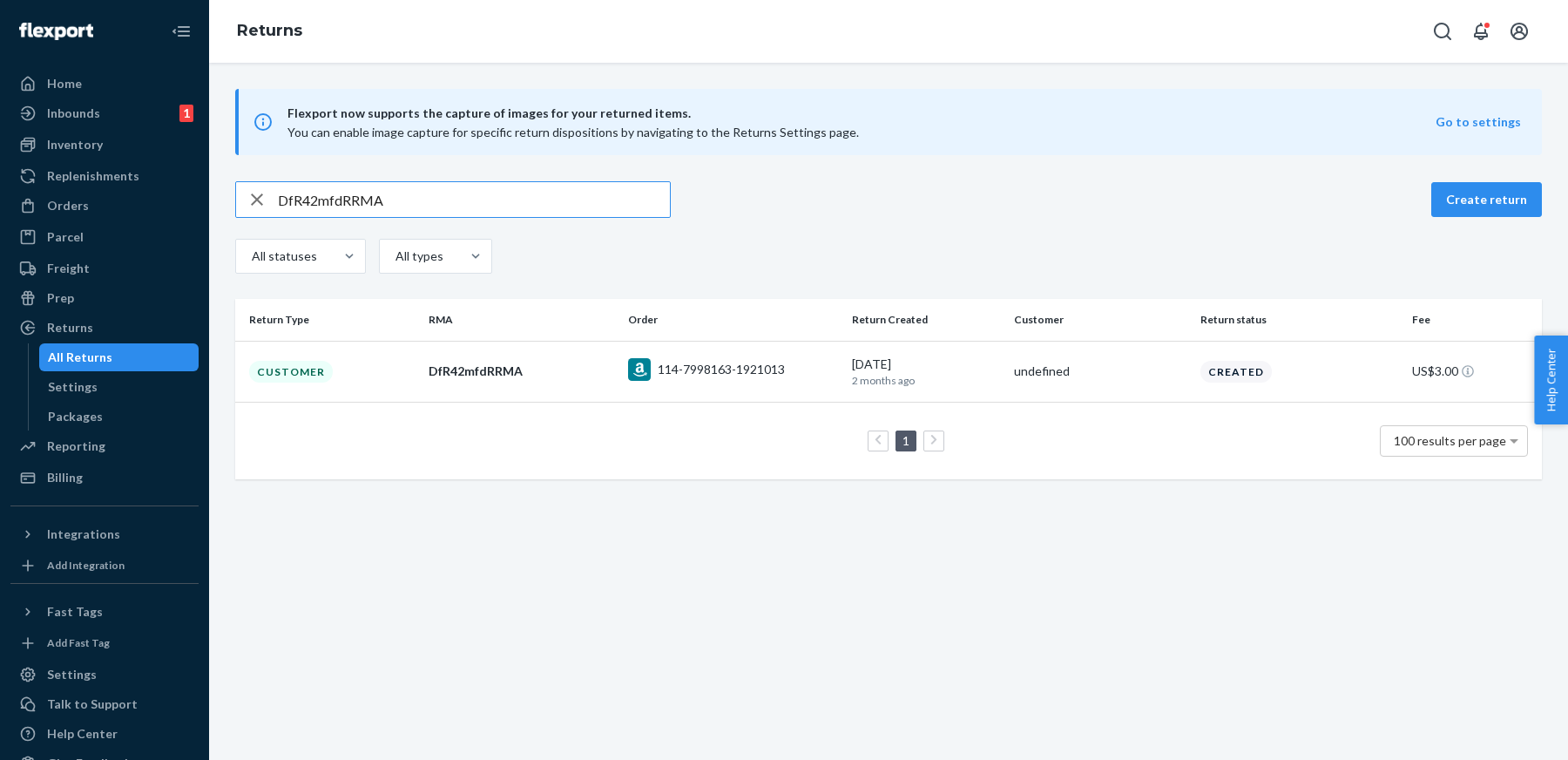
click at [461, 212] on input "DfR42mfdRRMA" at bounding box center [474, 200] width 392 height 35
paste input "Hj9rtfm"
click at [599, 194] on input "DHj9rtfmRRMA" at bounding box center [474, 200] width 392 height 35
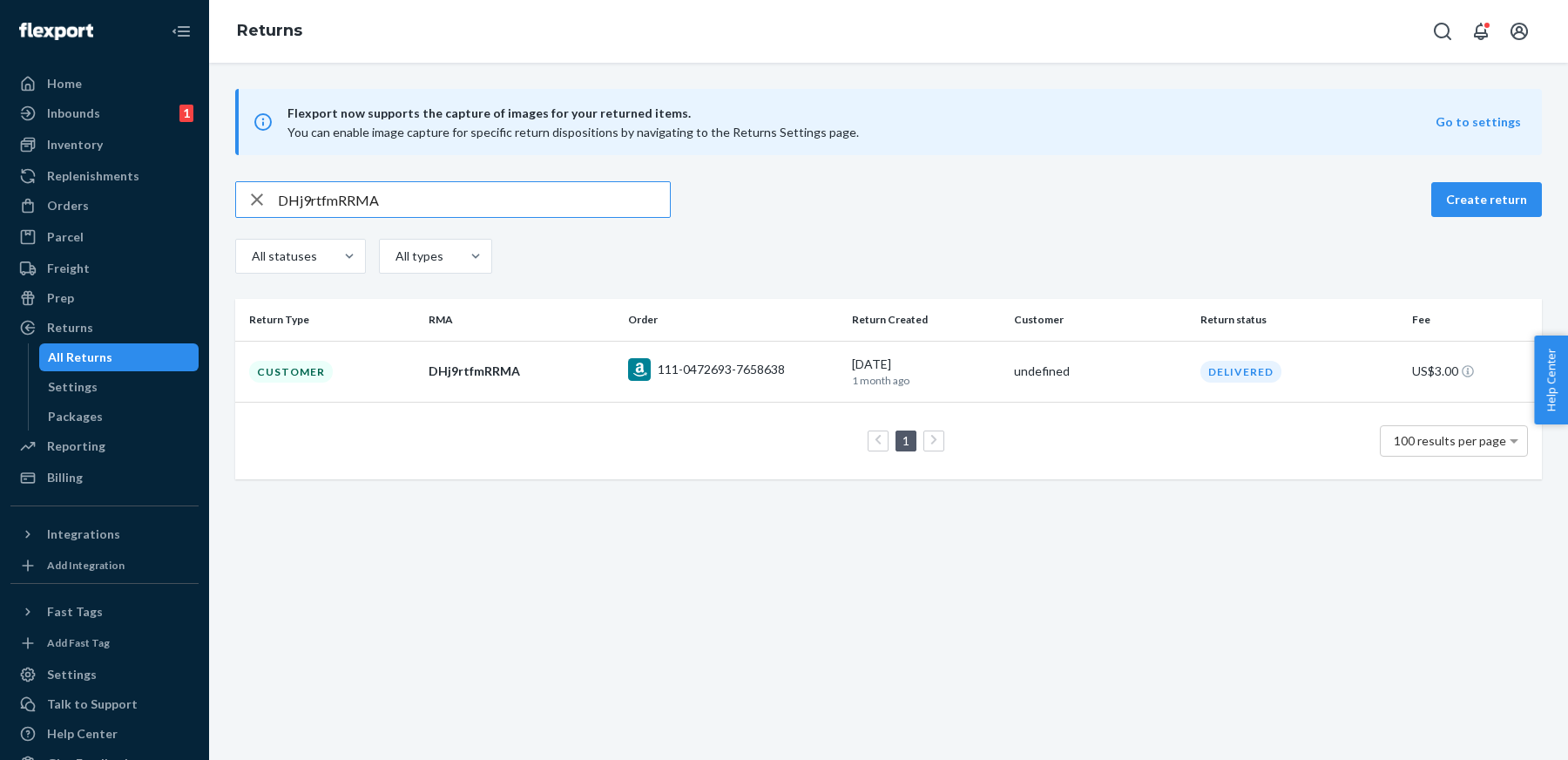
click at [599, 194] on input "DHj9rtfmRRMA" at bounding box center [474, 200] width 392 height 35
paste input "v9lxlfM"
click at [579, 201] on input "Dv9lxlfMRRMA" at bounding box center [474, 200] width 392 height 35
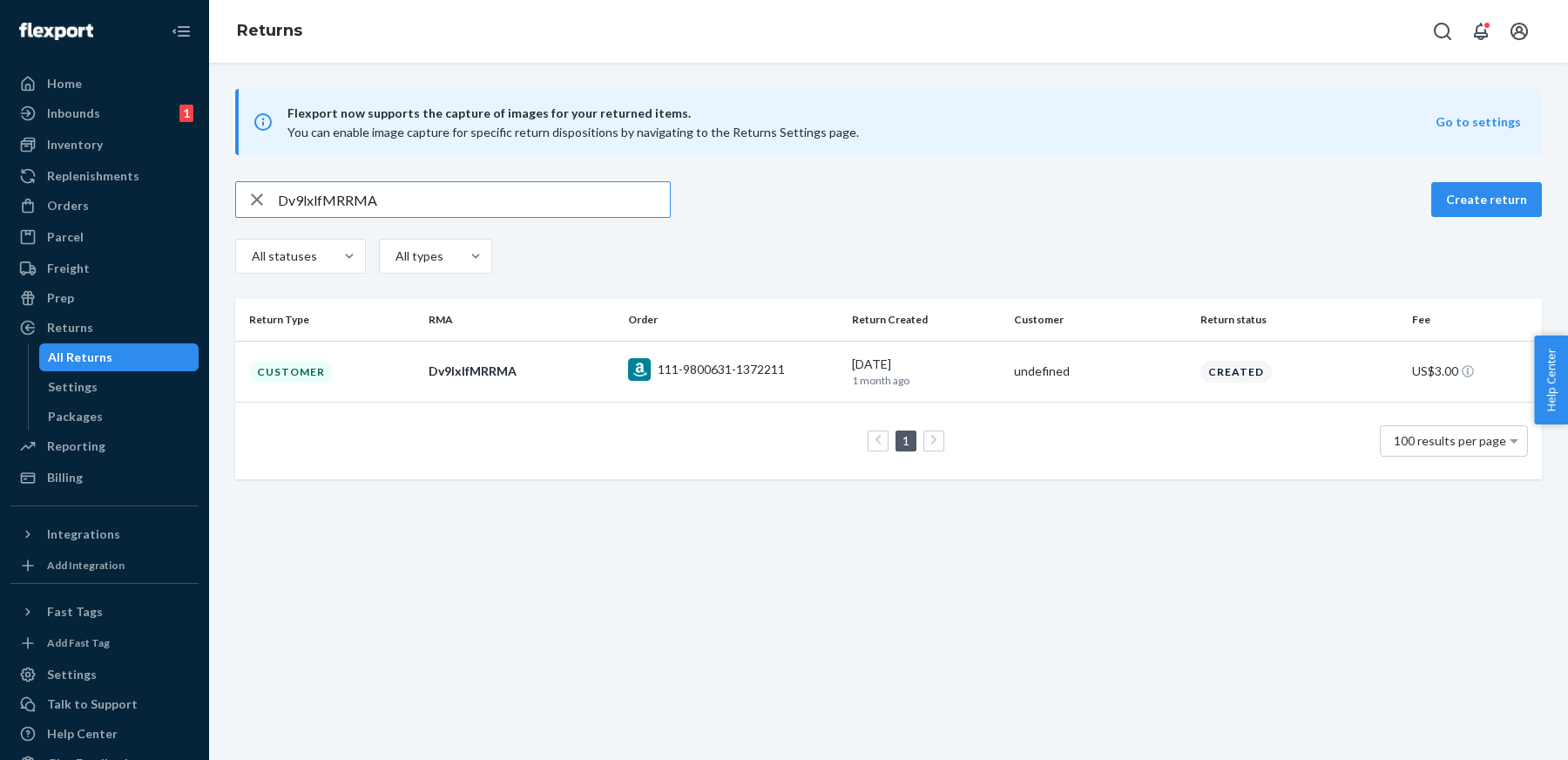
paste input "HDXnkf0"
click at [577, 198] on input "DHDXnkf0RRMA" at bounding box center [474, 200] width 392 height 35
type input "v"
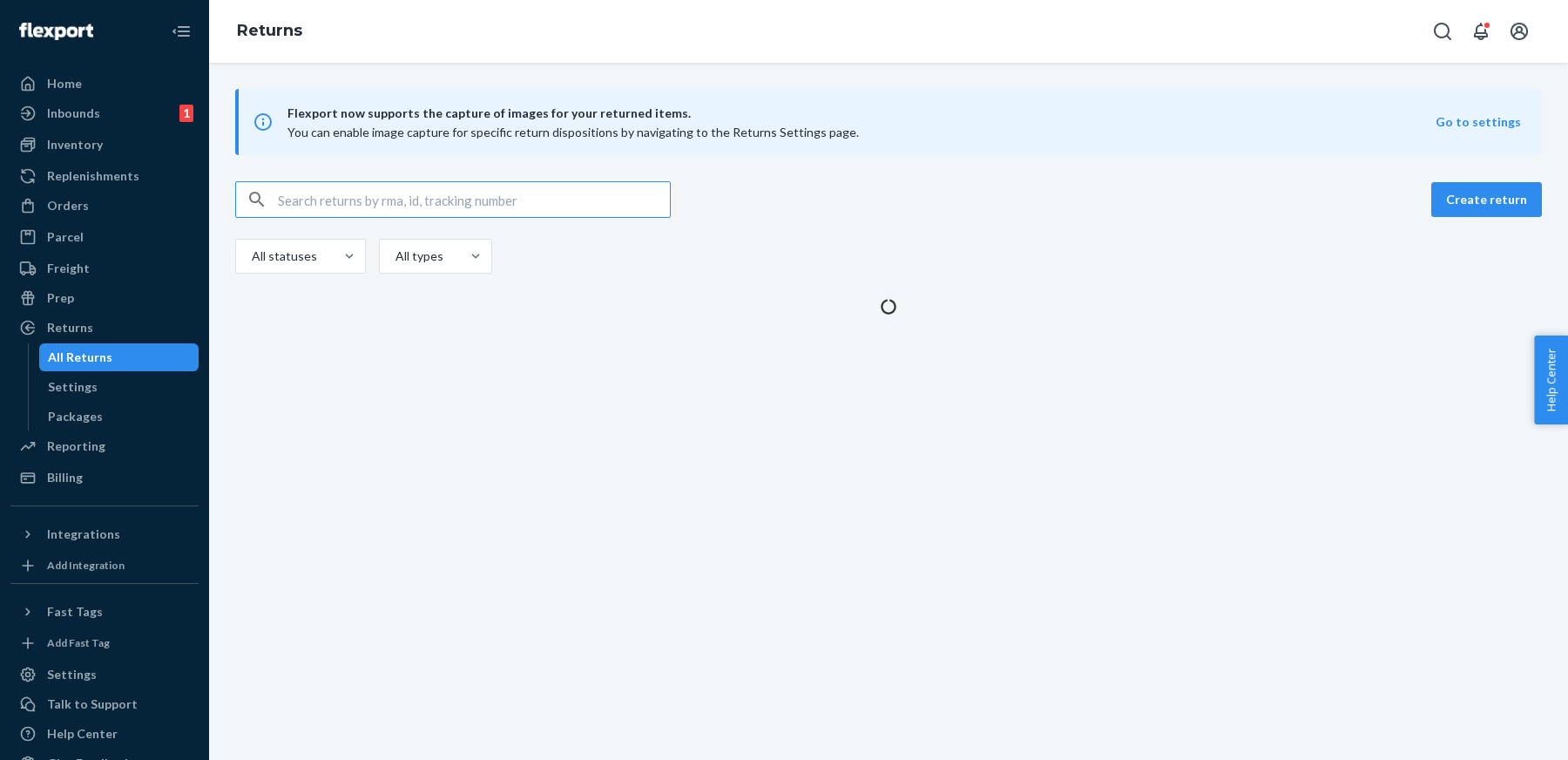
paste input "Dx04GZf0RRMA"
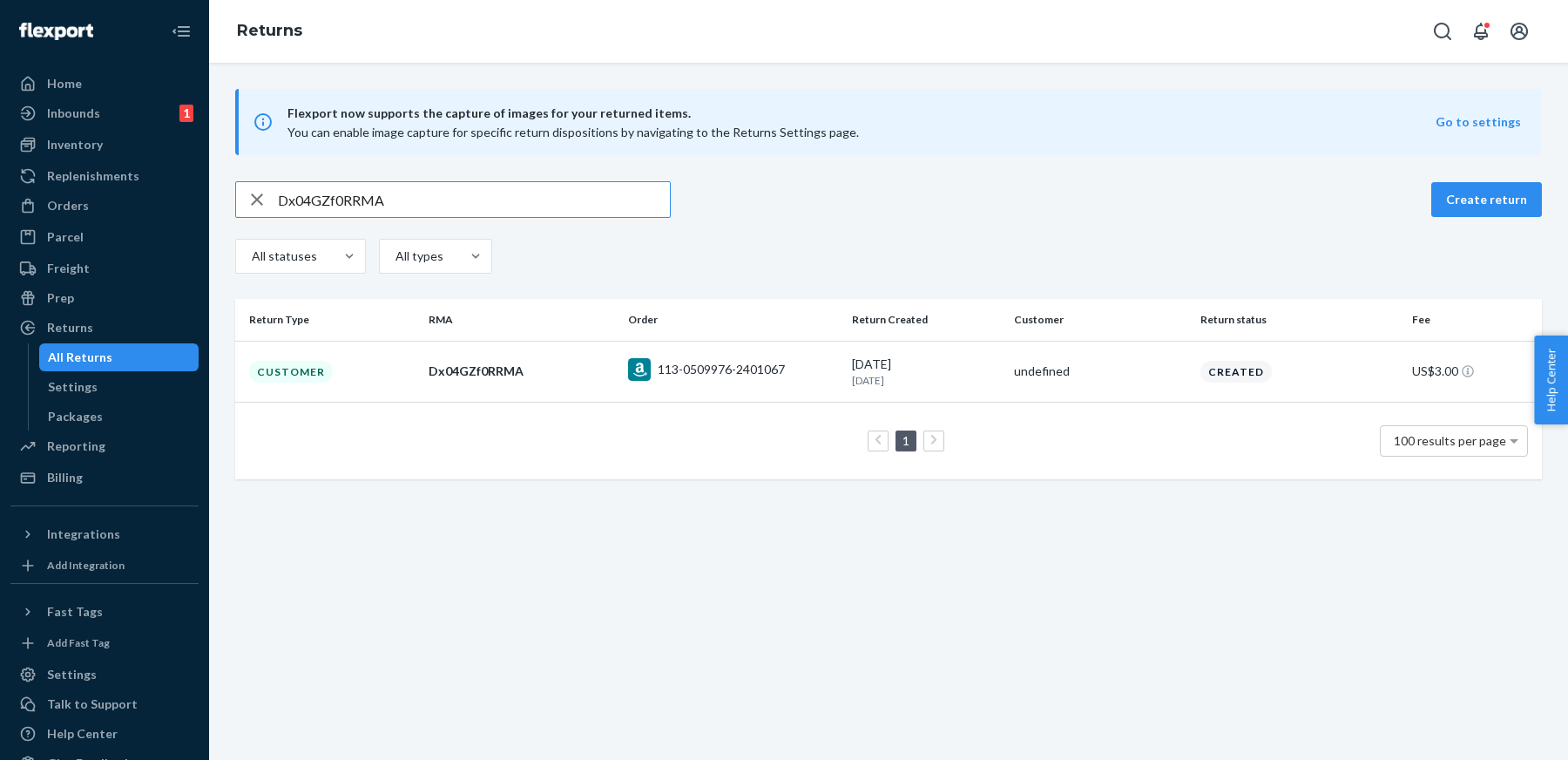
click at [623, 187] on input "Dx04GZf0RRMA" at bounding box center [474, 200] width 392 height 35
paste input "2CM6qfT"
click at [492, 426] on div "1 100 results per page" at bounding box center [888, 441] width 1279 height 55
click at [520, 200] on input "D2CM6qfTRRMA" at bounding box center [474, 200] width 392 height 35
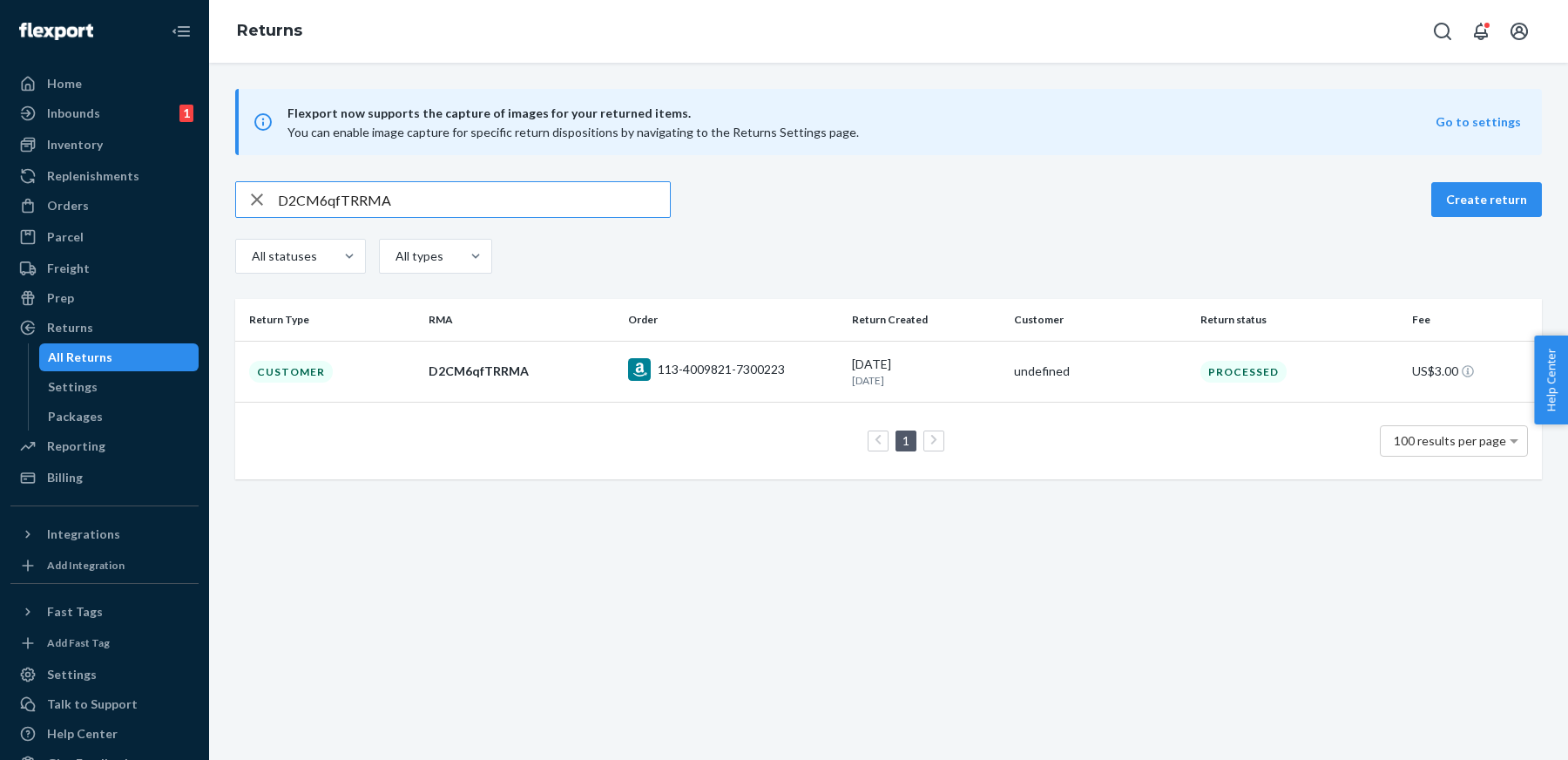
click at [520, 200] on input "D2CM6qfTRRMA" at bounding box center [474, 200] width 392 height 35
paste input "82B67fF"
click at [601, 206] on input "D82B67fFRRMA" at bounding box center [474, 200] width 392 height 35
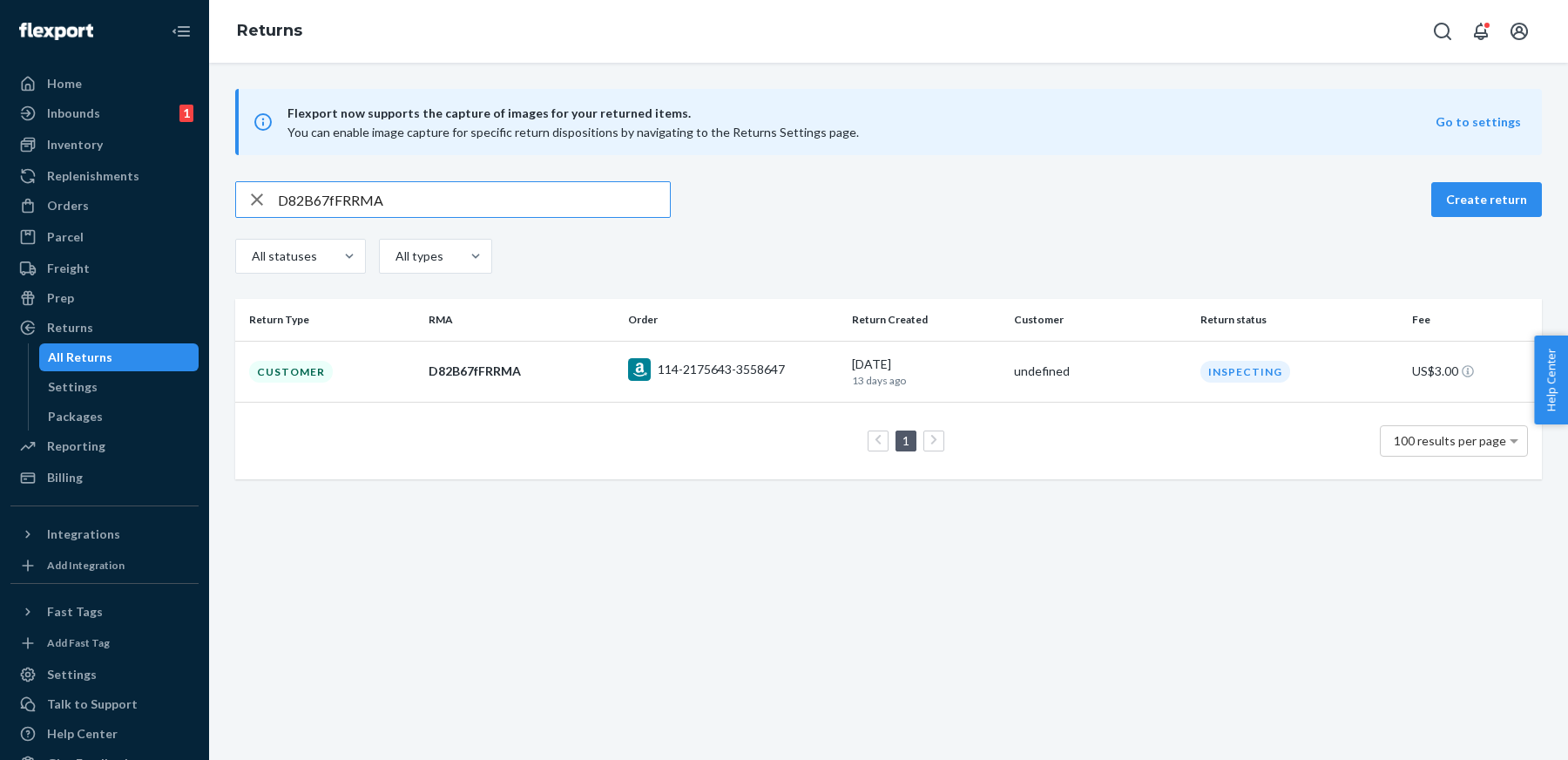
paste input "vVYlzfd"
click at [392, 203] on input "DvVYlzfdRRMA" at bounding box center [474, 200] width 392 height 35
paste input "26LmFfx"
click at [587, 202] on input "D26LmFfxRRMA" at bounding box center [474, 200] width 392 height 35
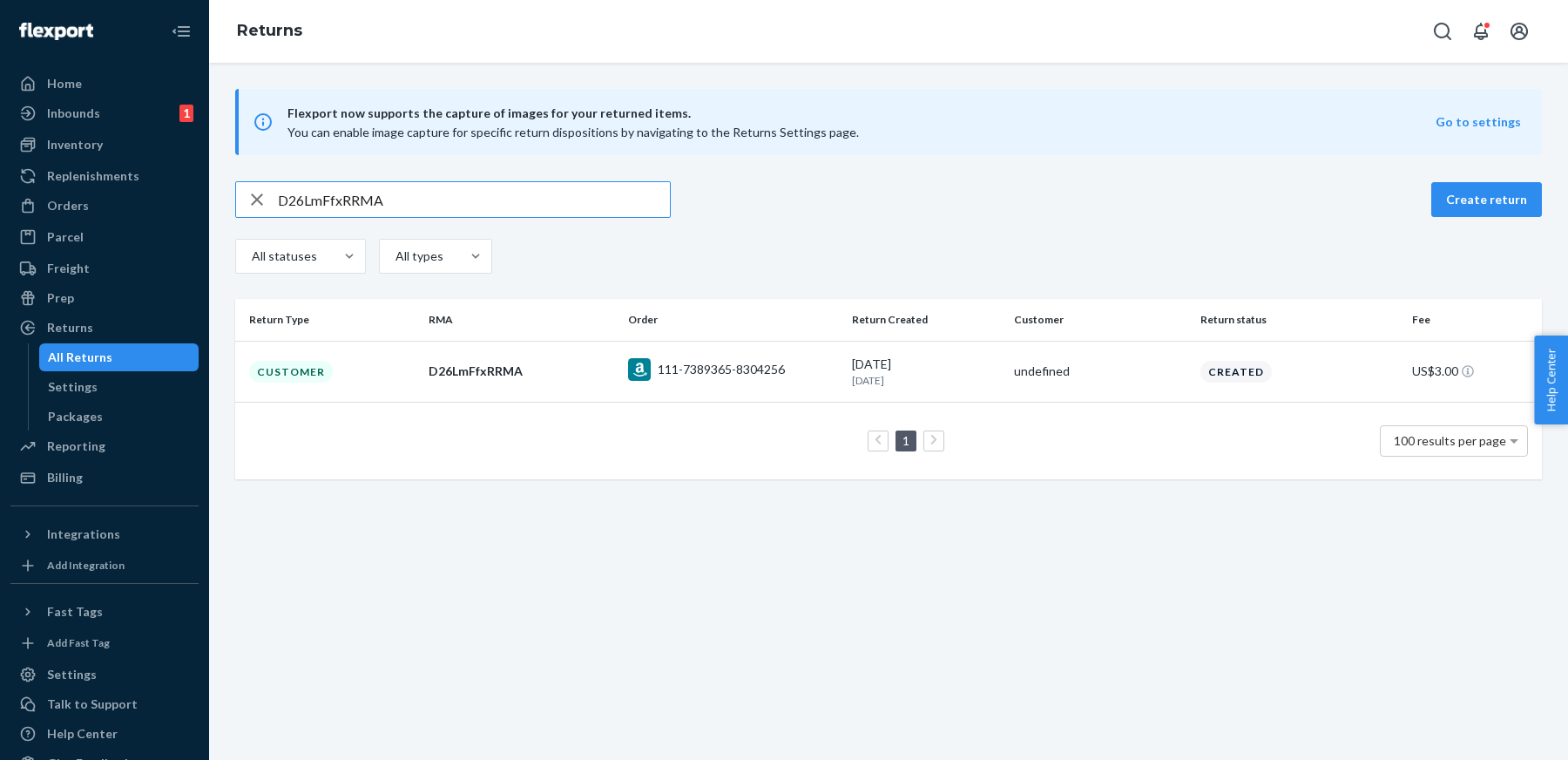
click at [587, 202] on input "D26LmFfxRRMA" at bounding box center [474, 200] width 392 height 35
paste input "CM6qfT"
type input "D2CM6qfTRRMA"
click at [480, 371] on div "D2CM6qfTRRMA" at bounding box center [521, 371] width 186 height 18
